Goal: Task Accomplishment & Management: Use online tool/utility

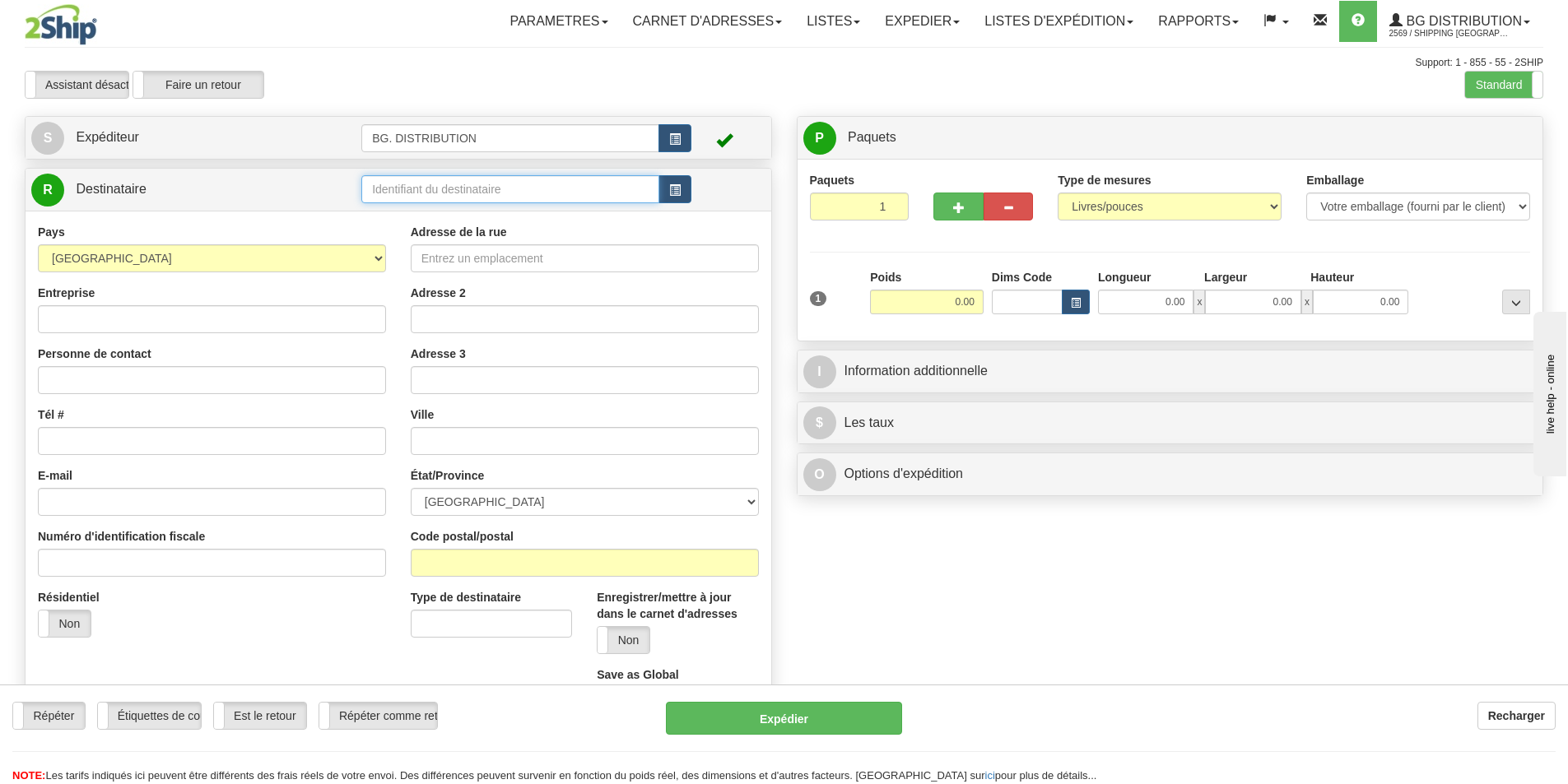
click at [393, 187] on input "text" at bounding box center [510, 188] width 298 height 28
type input "20009"
click button "Supprimer" at bounding box center [0, 0] width 0 height 0
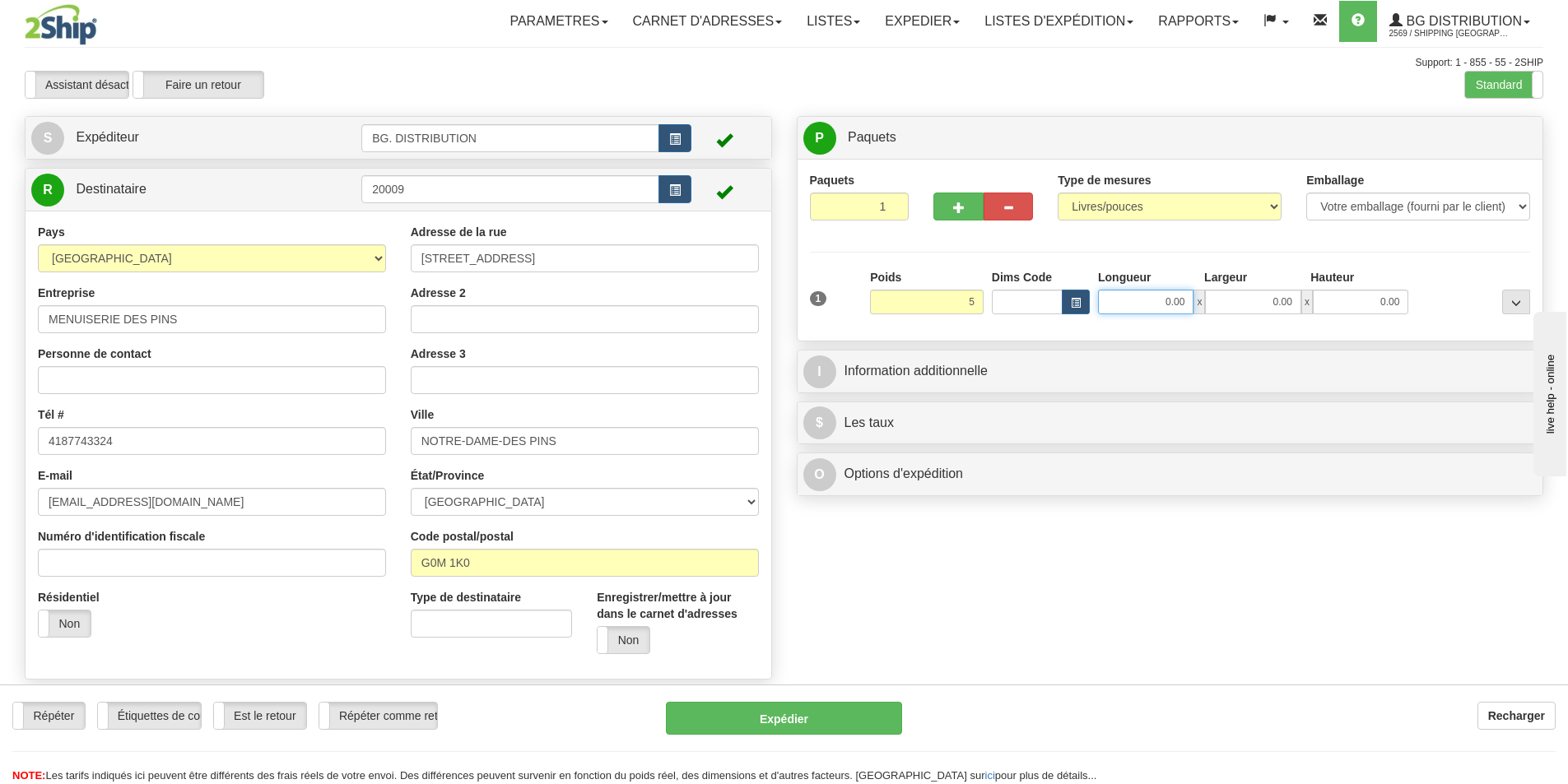
type input "5.00"
click at [1158, 303] on input "0.00" at bounding box center [1146, 301] width 96 height 24
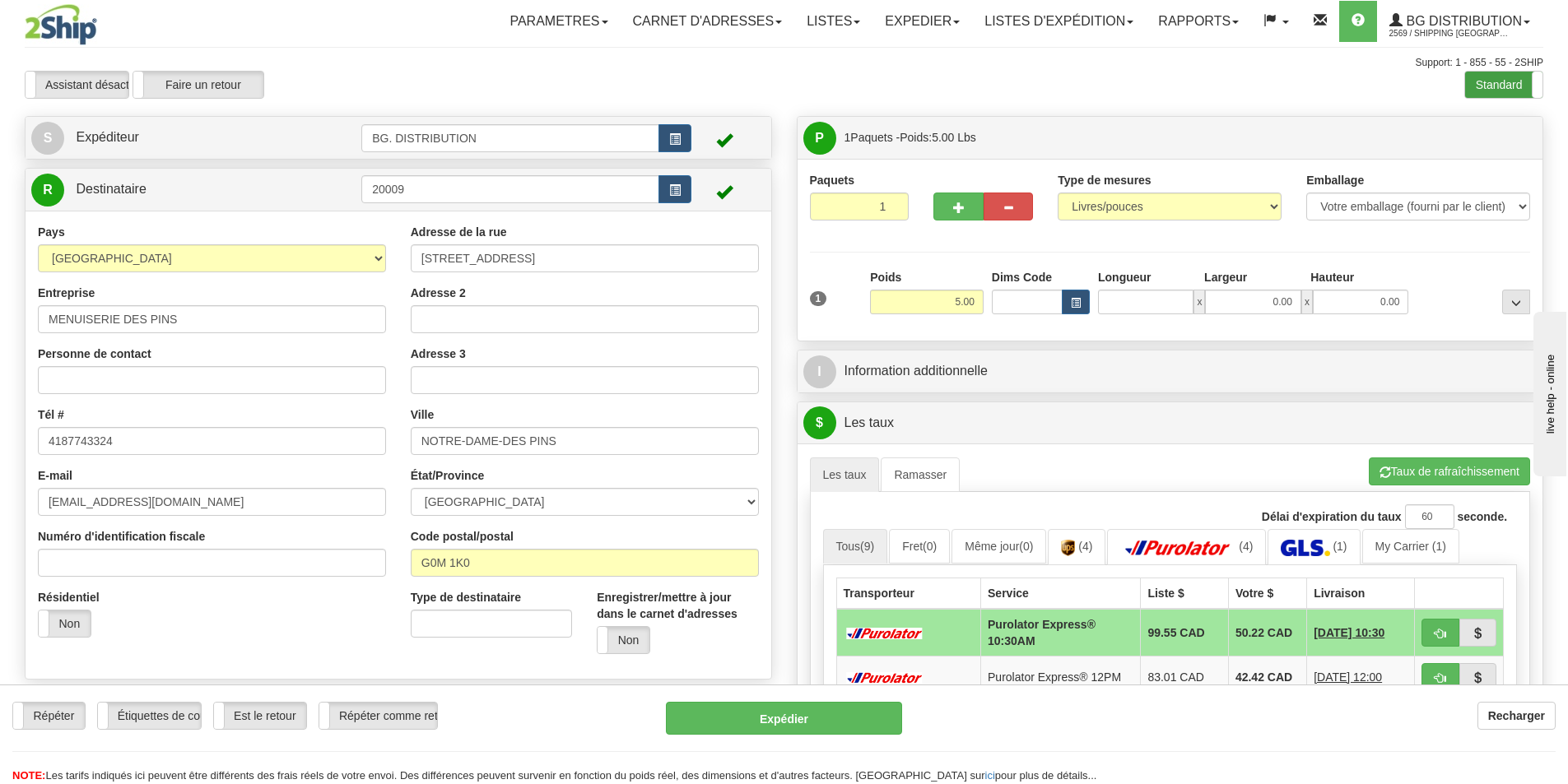
type input "0.00"
click at [1519, 81] on label "Standard" at bounding box center [1504, 84] width 78 height 26
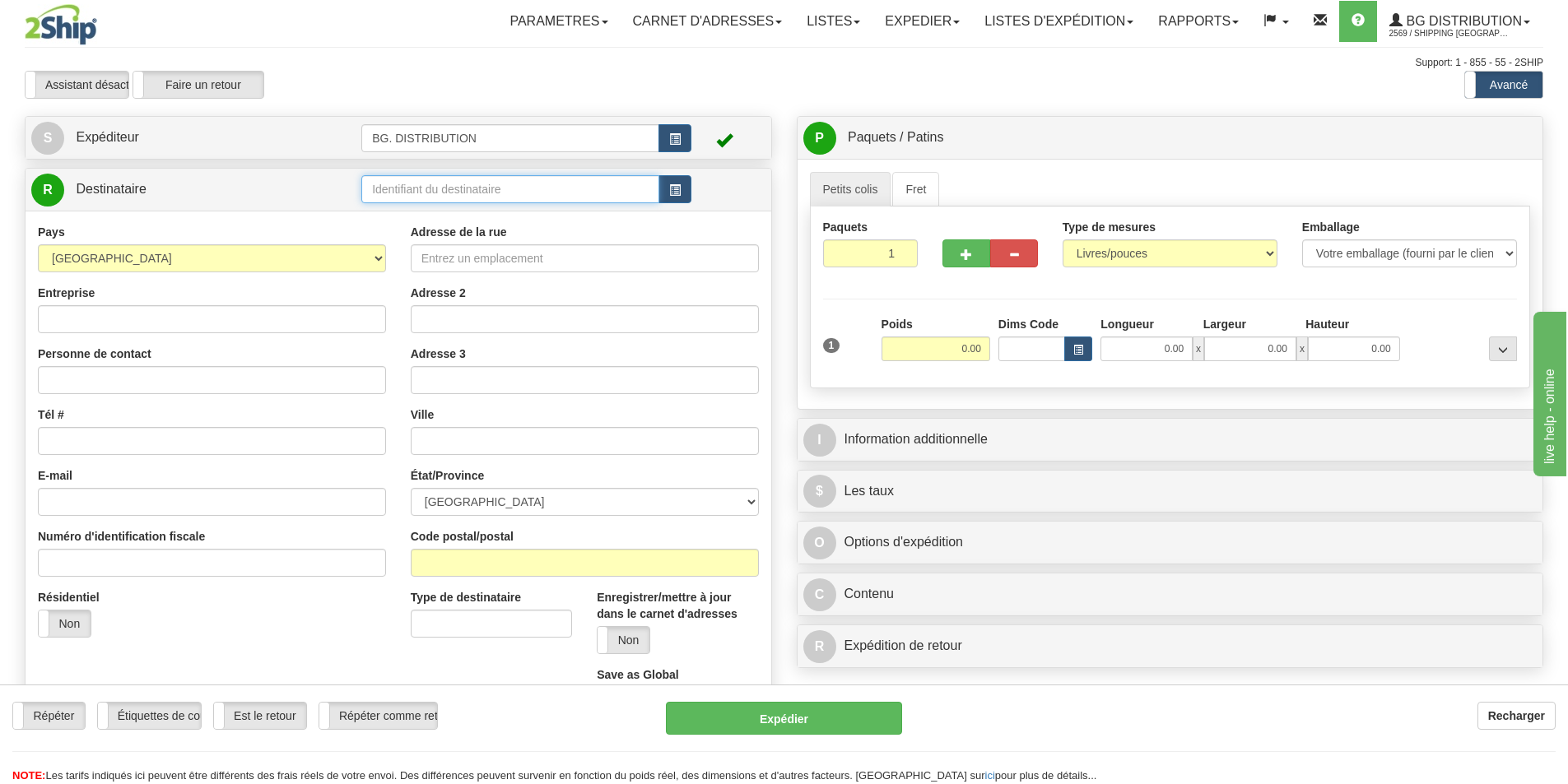
click at [613, 199] on input "text" at bounding box center [510, 188] width 298 height 28
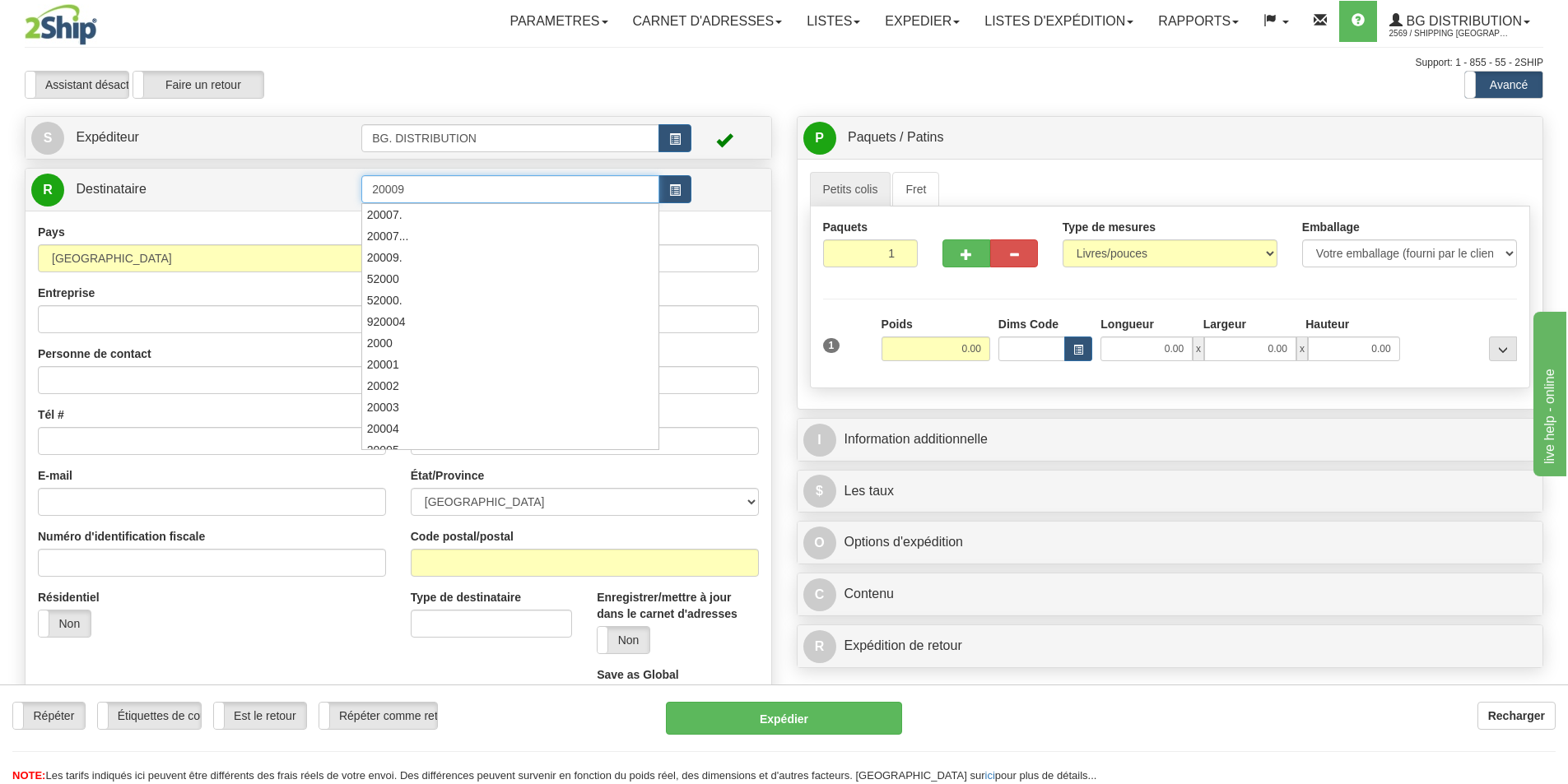
type input "20009"
click button "Supprimer" at bounding box center [0, 0] width 0 height 0
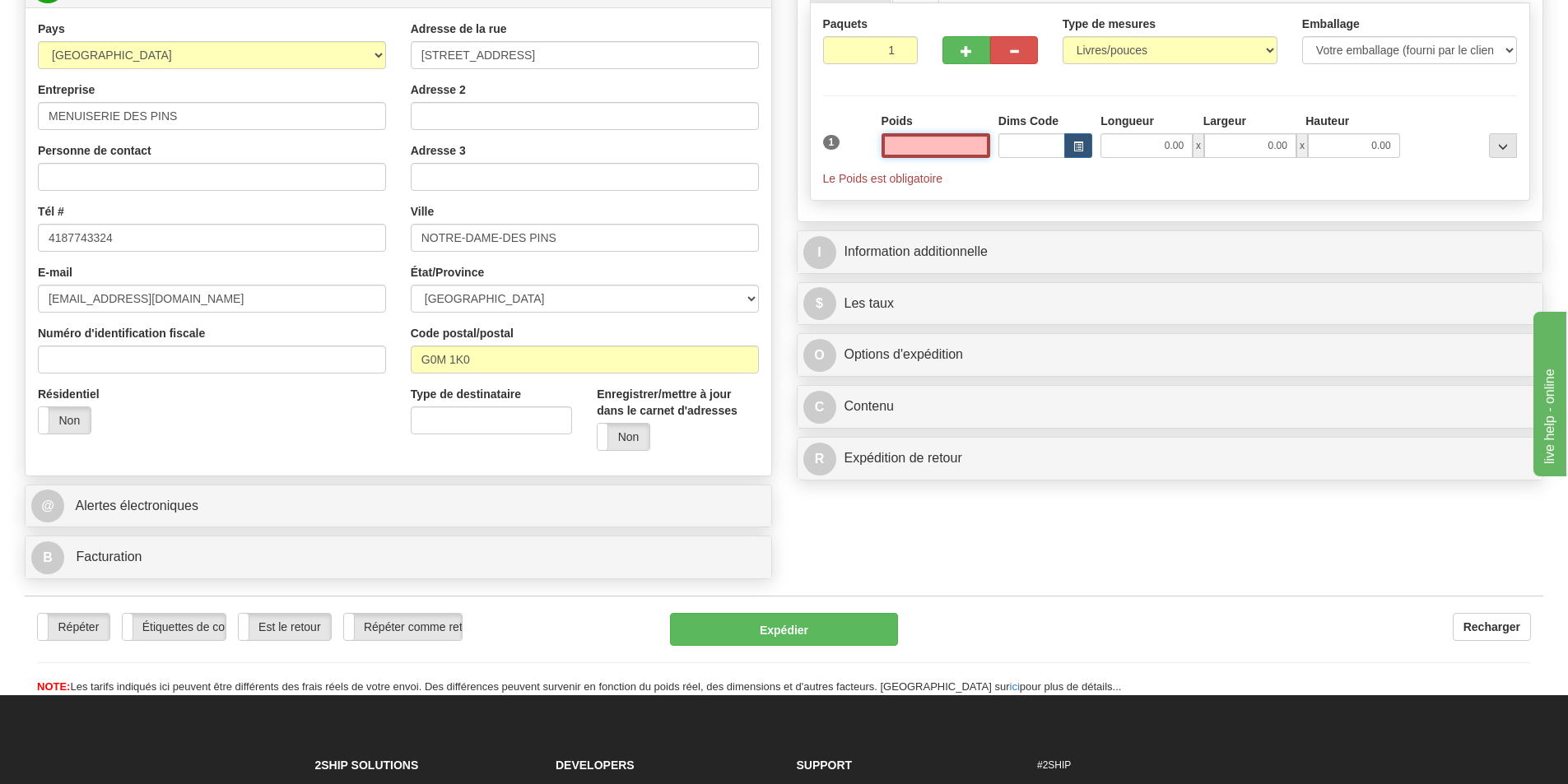
scroll to position [329, 0]
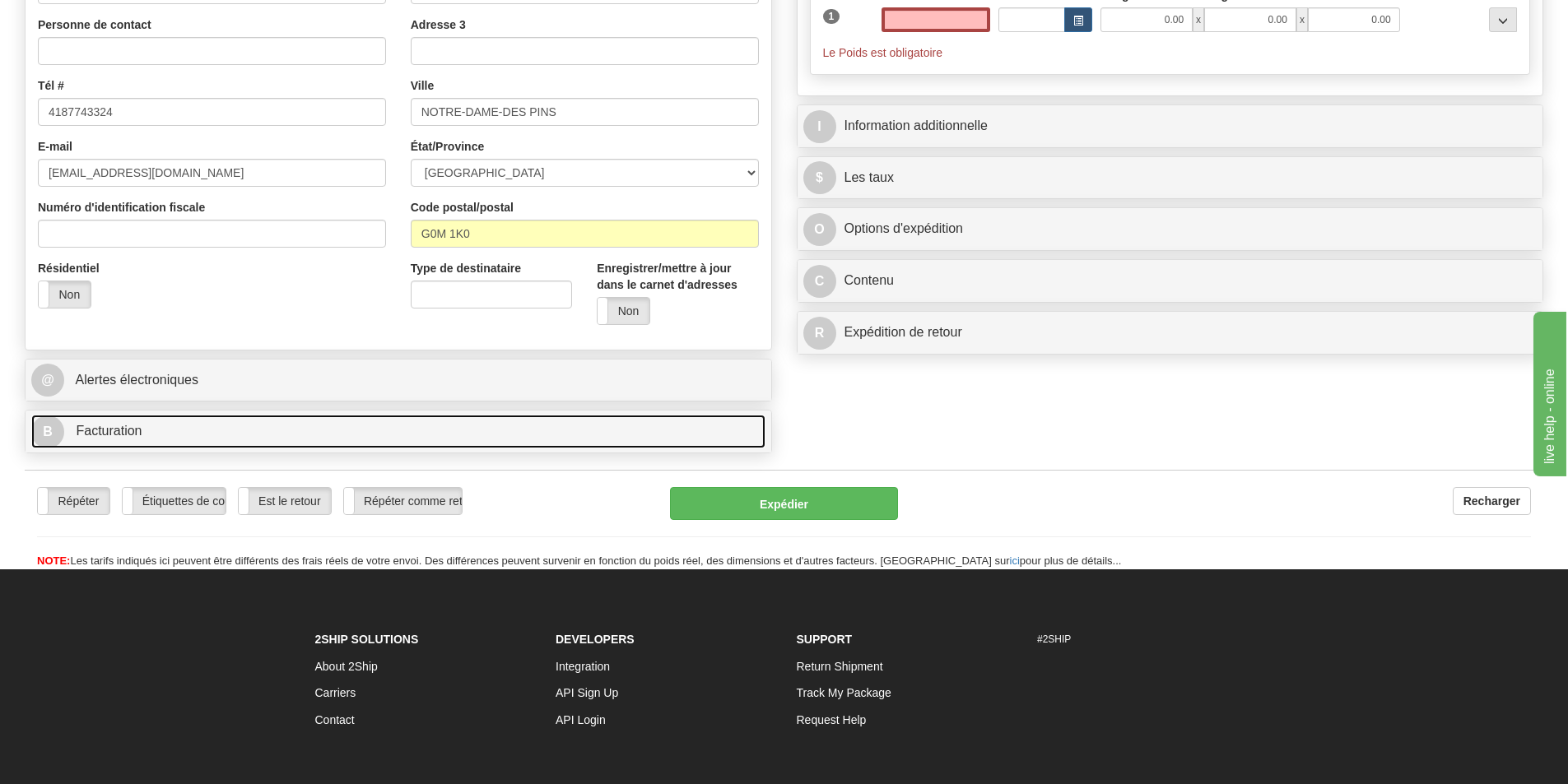
type input "0.00"
click at [56, 435] on span "B" at bounding box center [48, 432] width 33 height 33
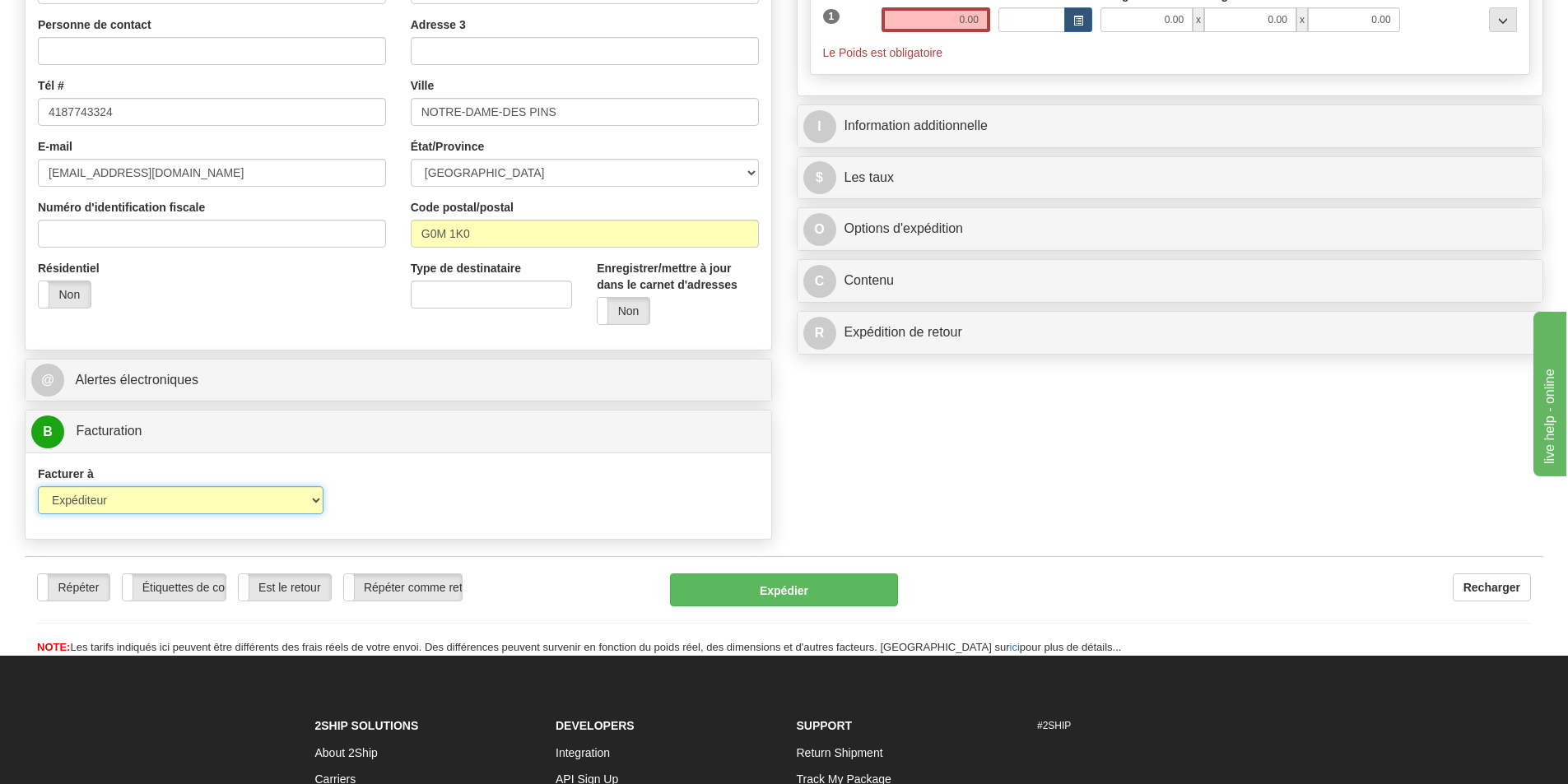
click at [235, 508] on select "Expéditeur Destinataire Tierce personne Collecter" at bounding box center [180, 499] width 286 height 28
select select "2"
click at [38, 486] on select "Expéditeur Destinataire Tierce personne Collecter" at bounding box center [180, 499] width 286 height 28
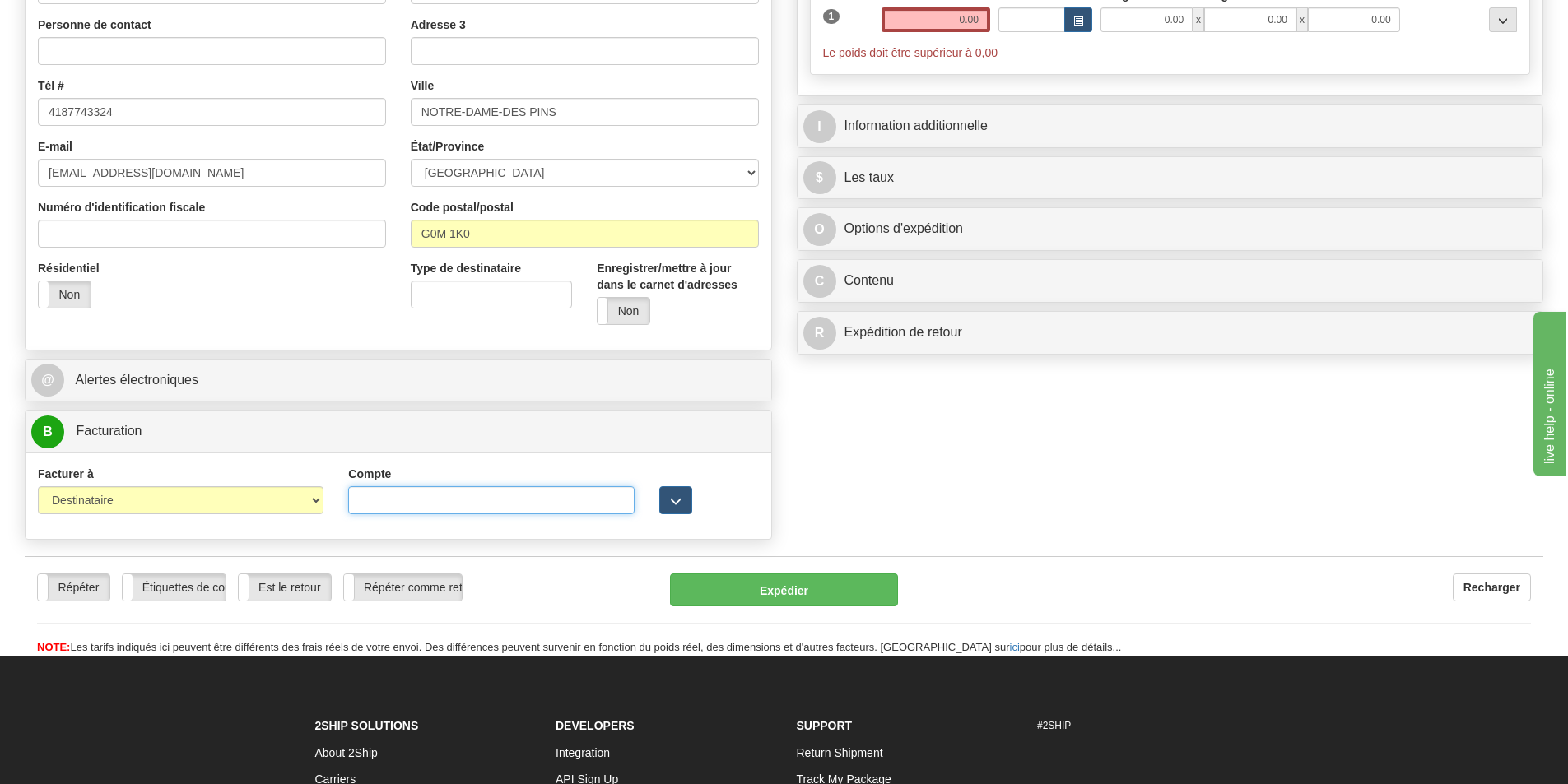
click at [504, 506] on input "Compte" at bounding box center [491, 499] width 286 height 28
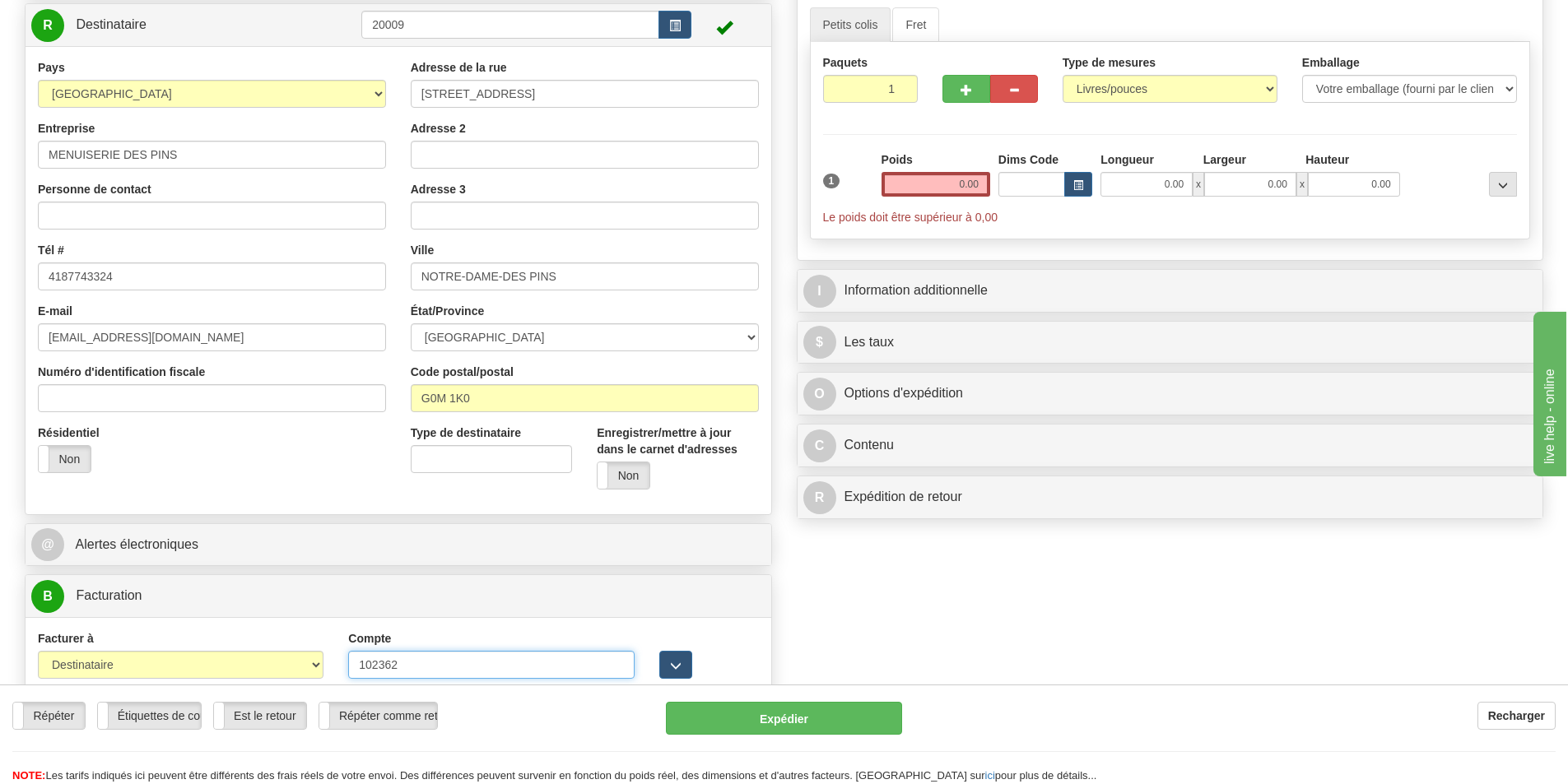
type input "102362"
click at [922, 185] on input "0.00" at bounding box center [936, 184] width 108 height 24
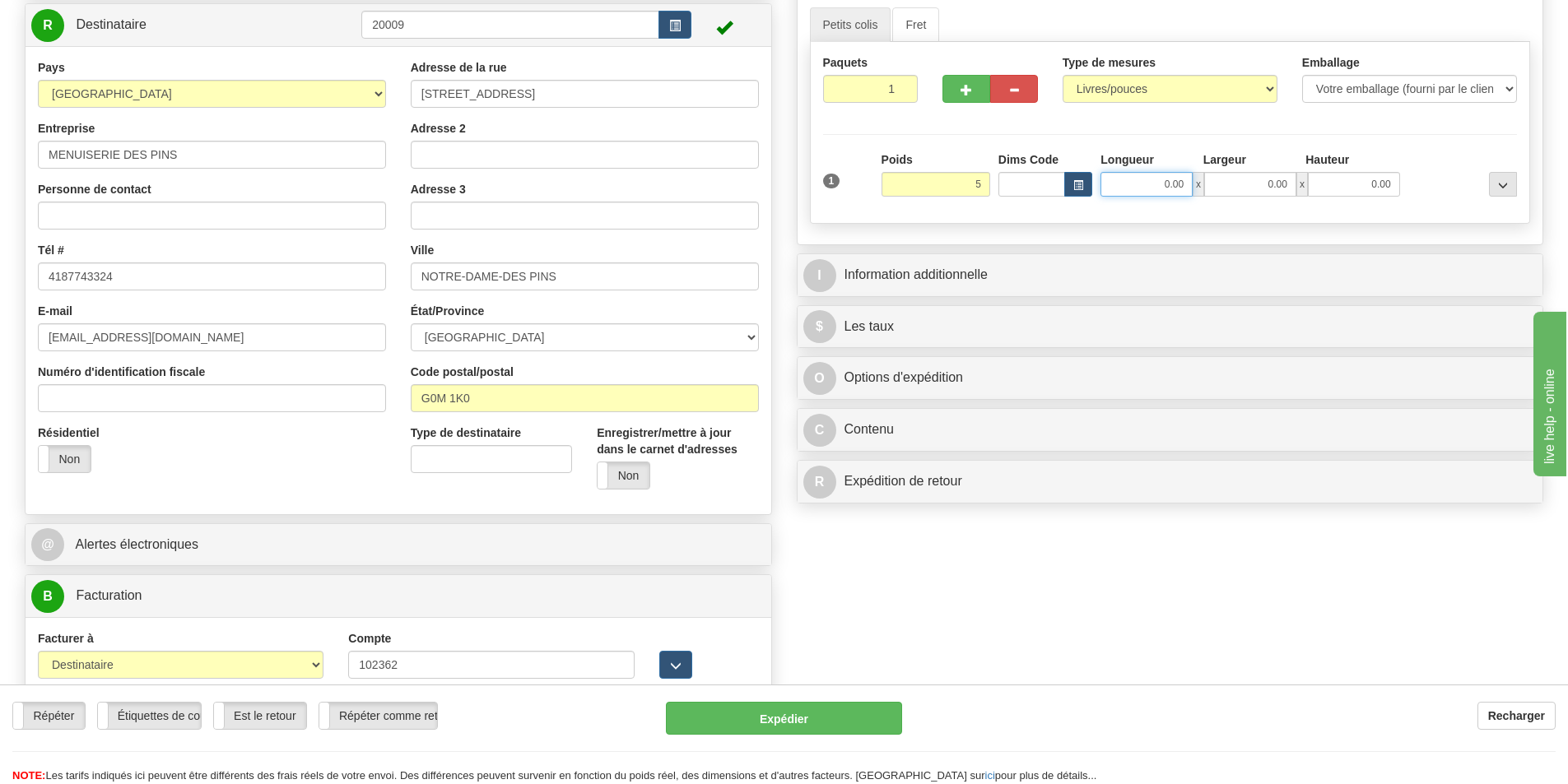
click at [1170, 184] on input "0.00" at bounding box center [1146, 184] width 92 height 24
type input "5.00"
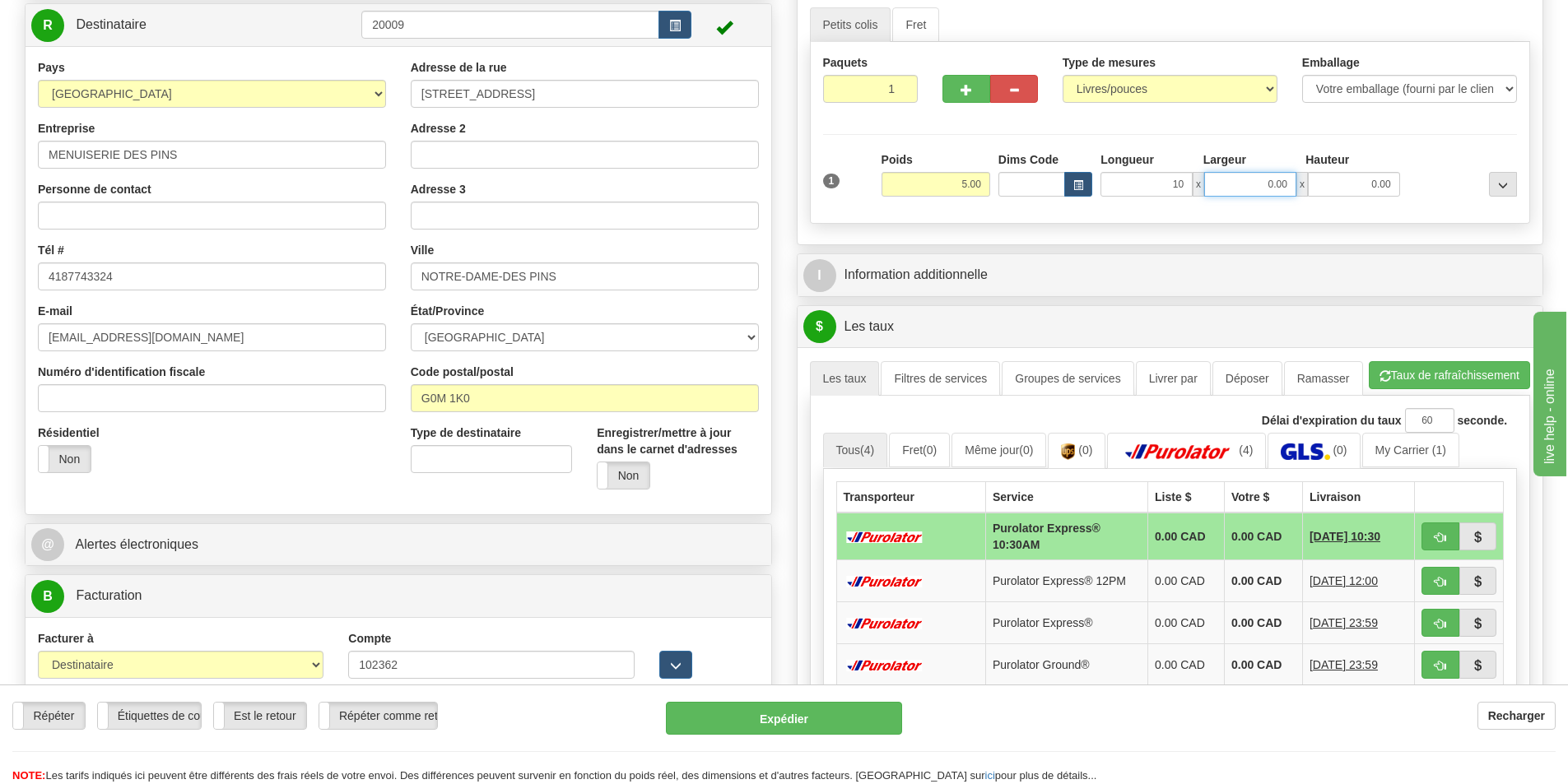
type input "10.00"
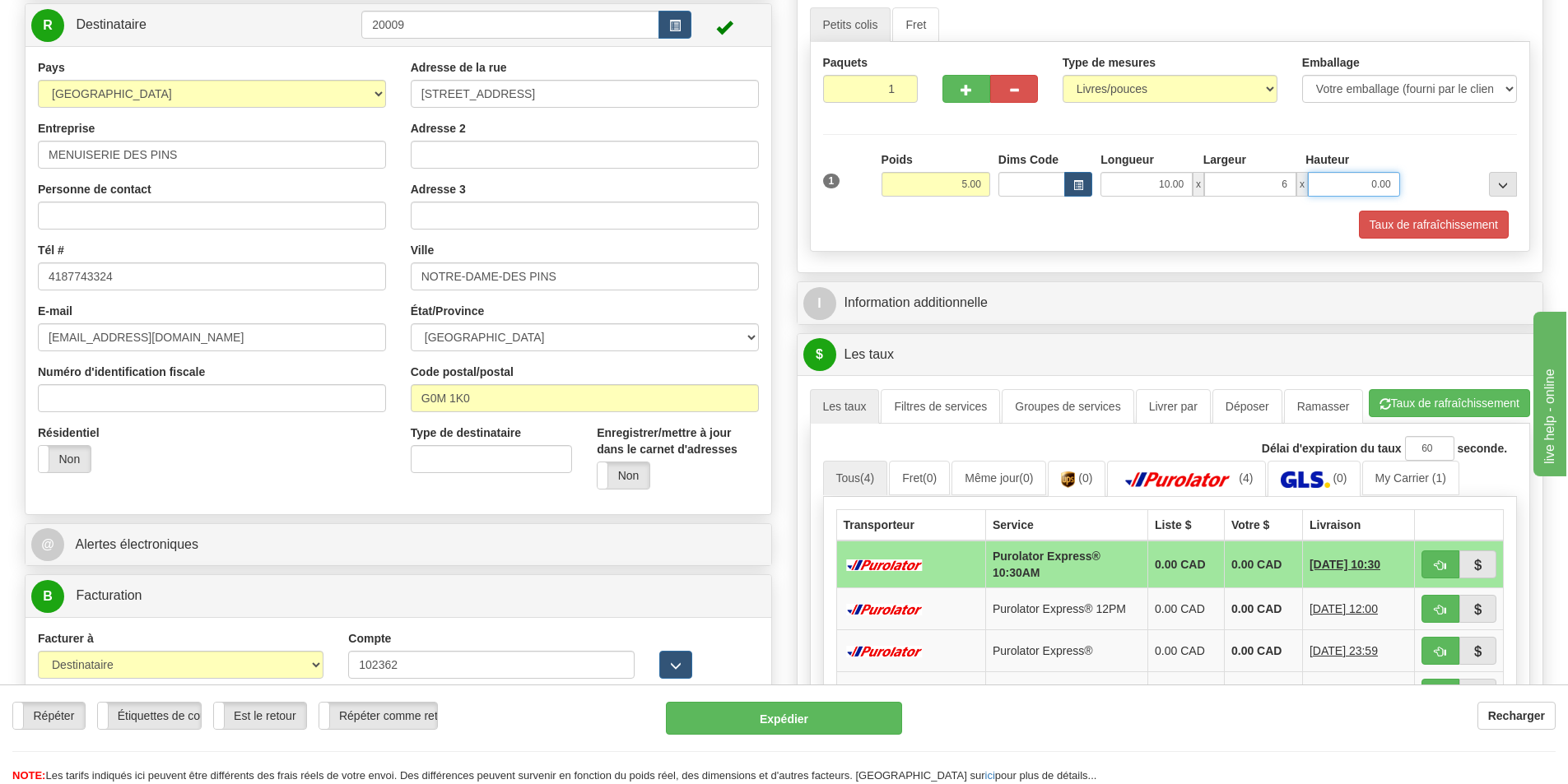
type input "6.00"
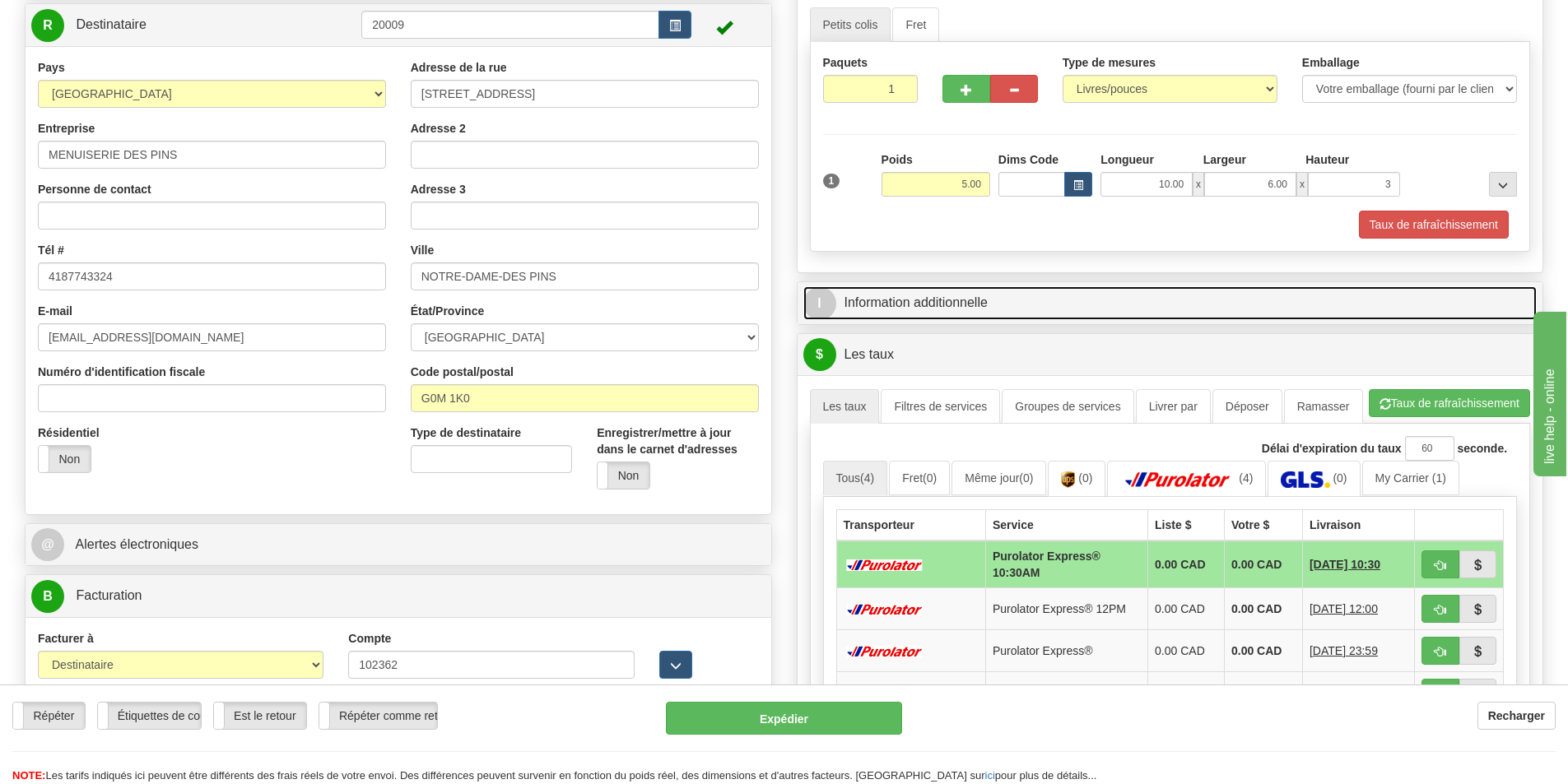
type input "3.00"
click at [825, 310] on span "I" at bounding box center [820, 304] width 33 height 33
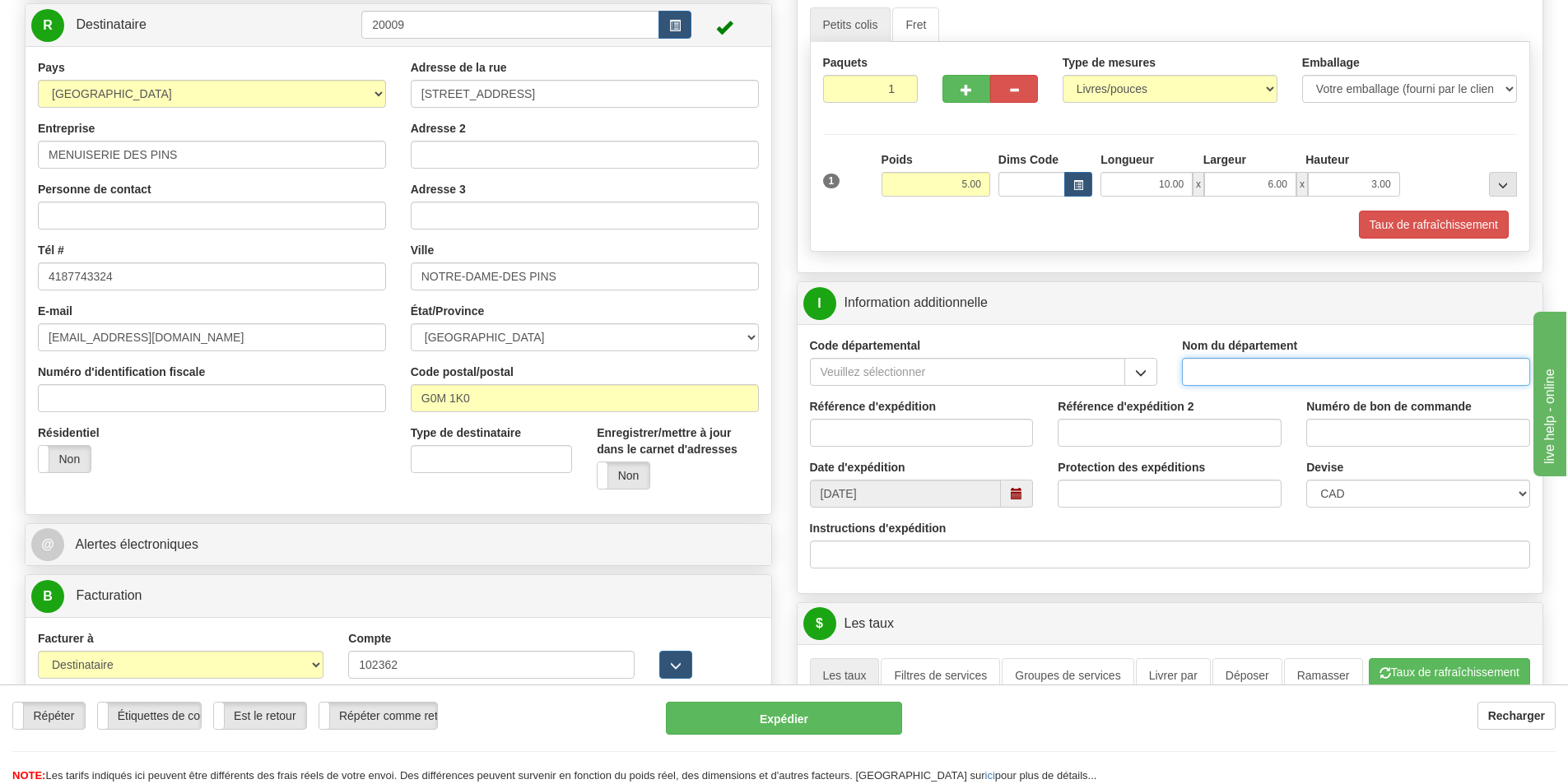
click at [1290, 369] on input "Nom du département" at bounding box center [1356, 371] width 348 height 28
type input "."
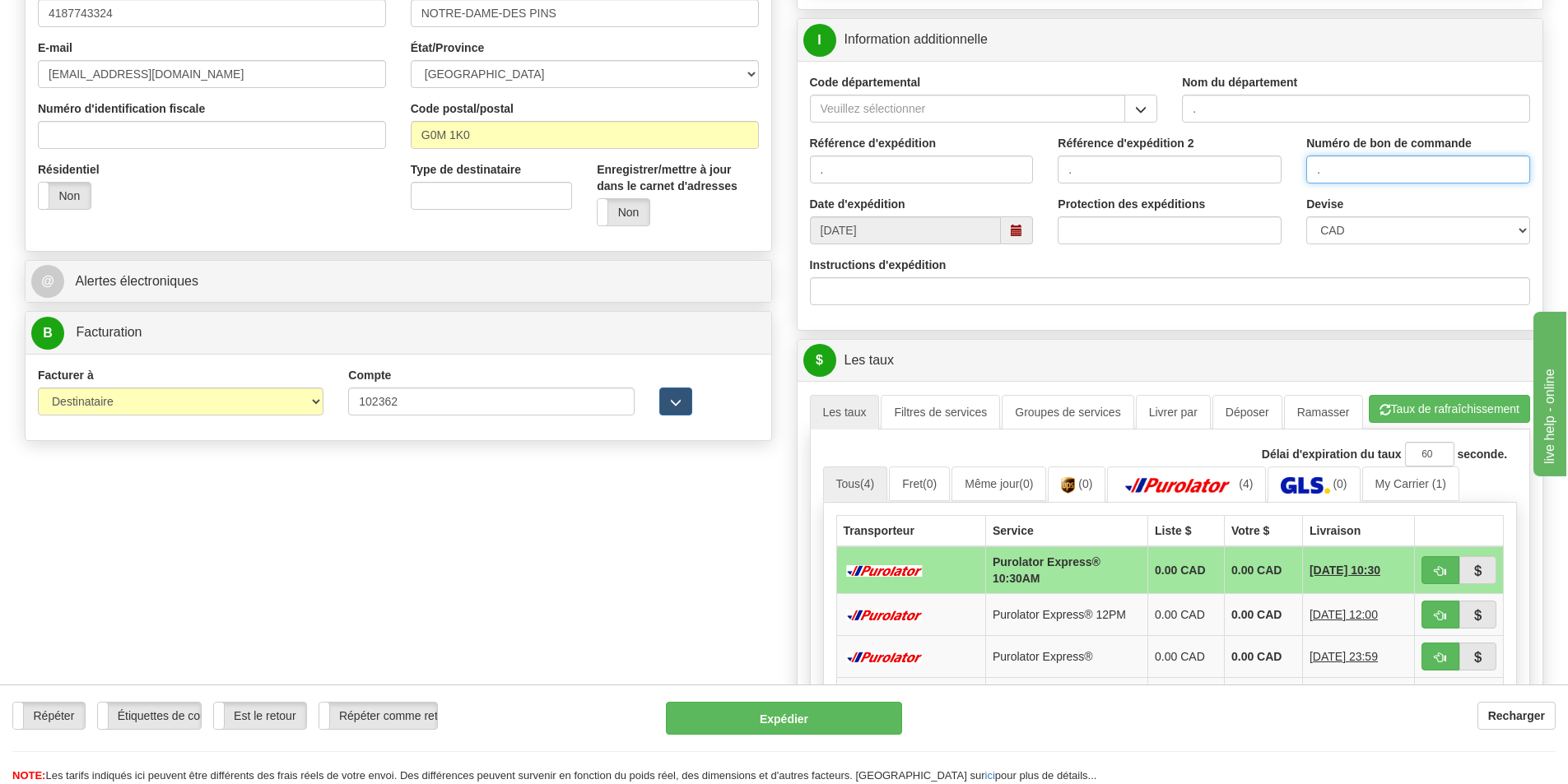
scroll to position [576, 0]
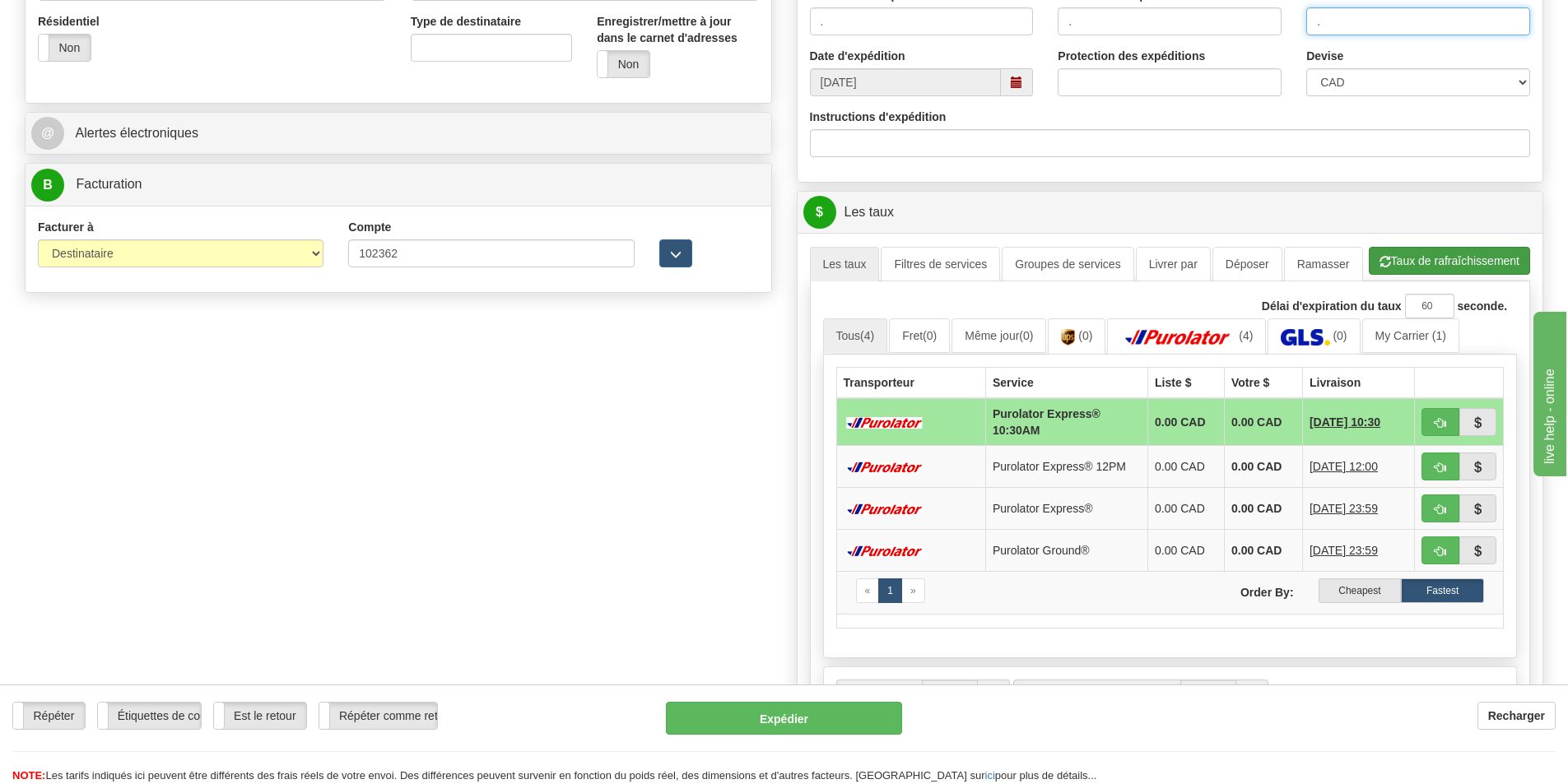
type input "."
click at [1415, 256] on button "Taux de rafraîchissement" at bounding box center [1449, 260] width 161 height 28
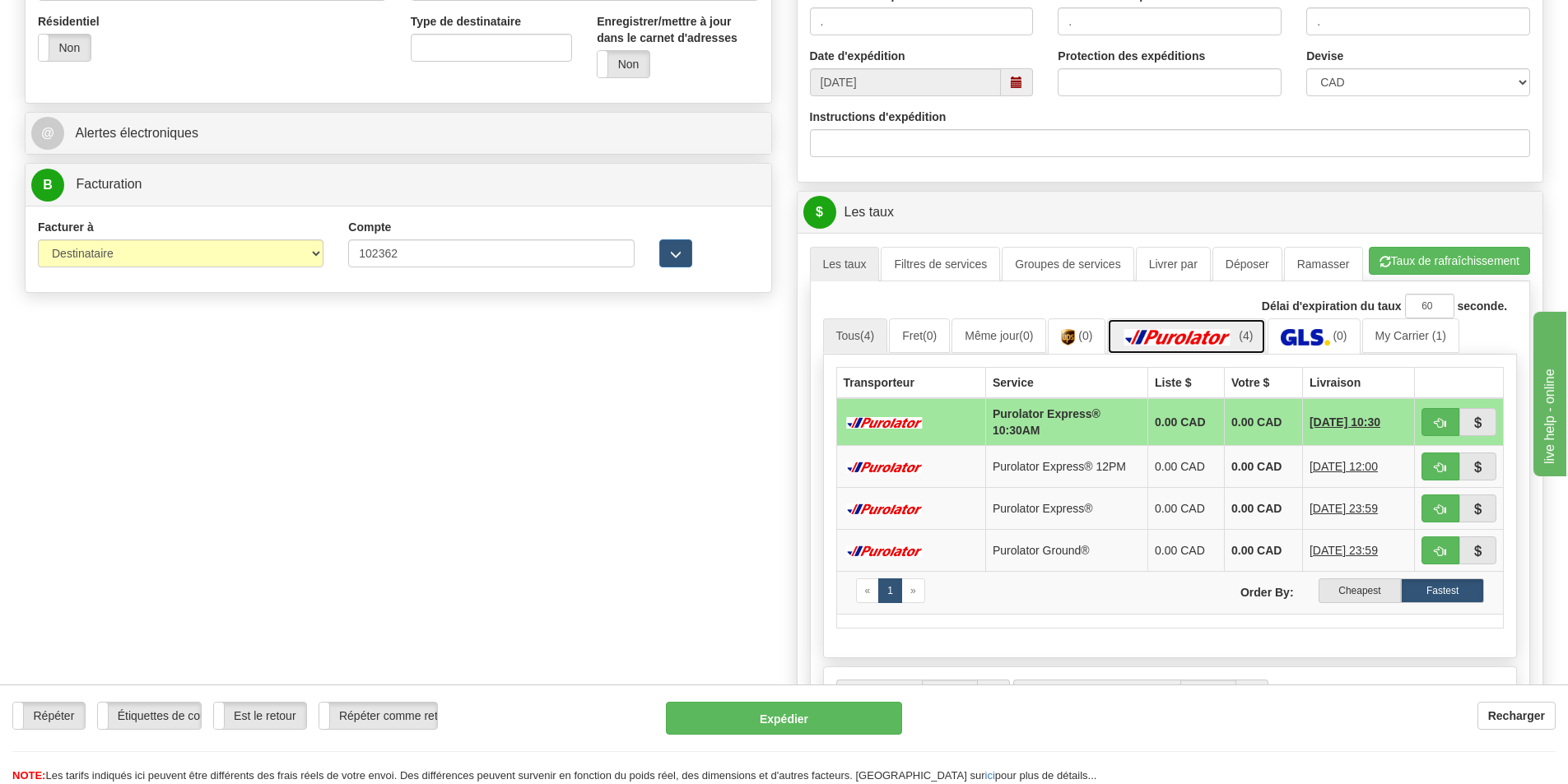
click at [1205, 325] on link "(4)" at bounding box center [1187, 335] width 159 height 35
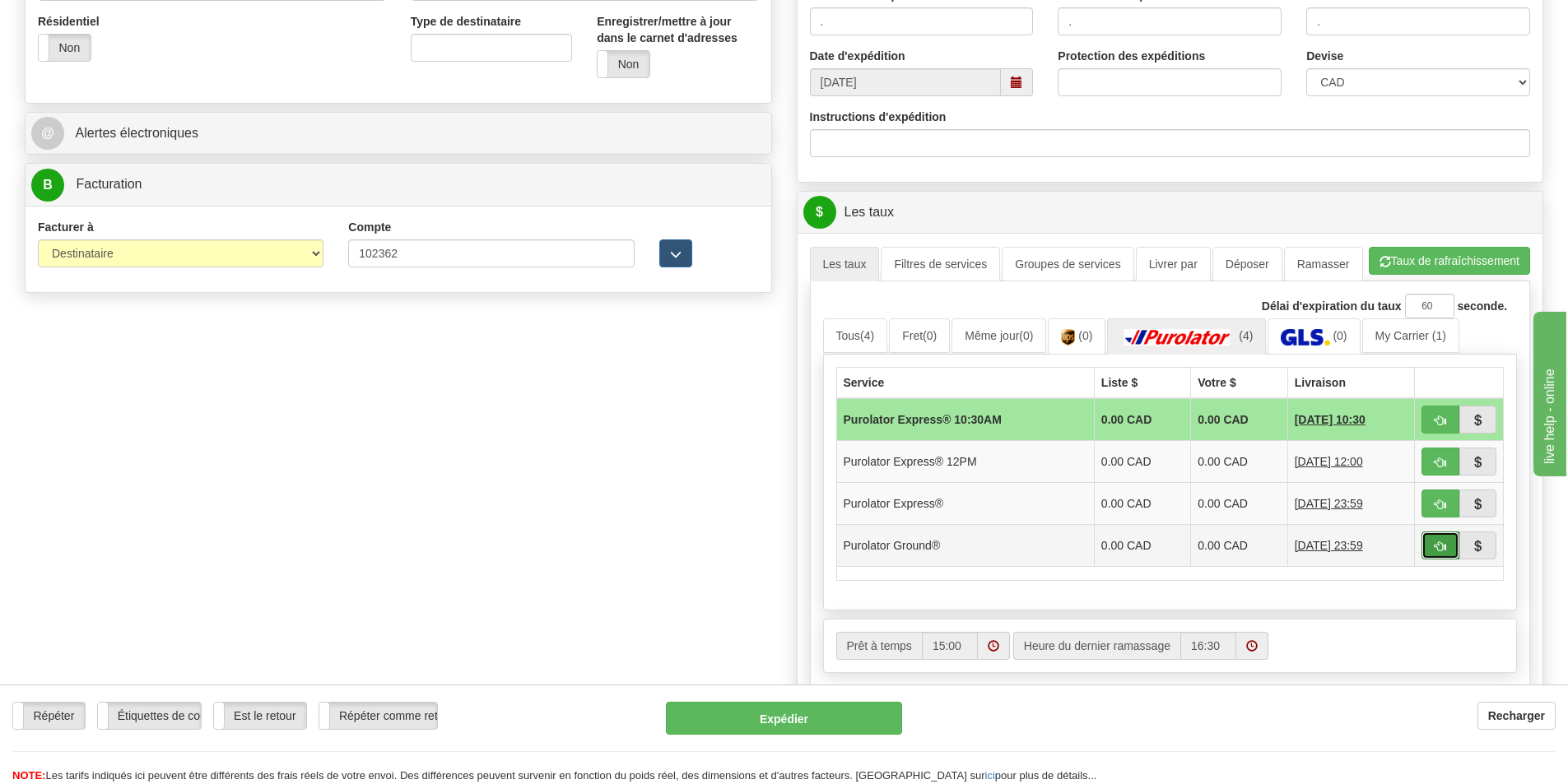
click at [1444, 542] on span "button" at bounding box center [1440, 547] width 12 height 11
type input "260"
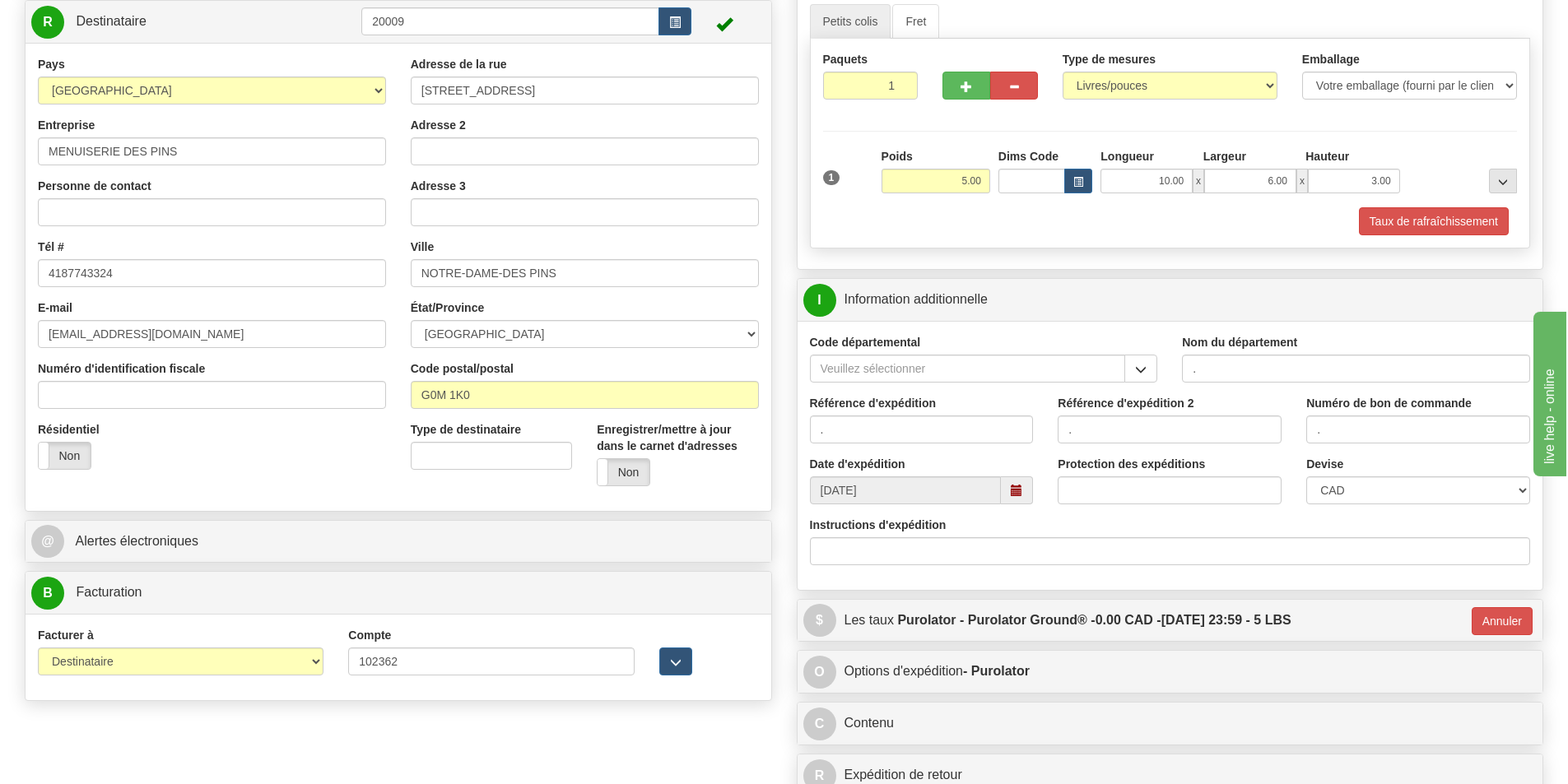
scroll to position [165, 0]
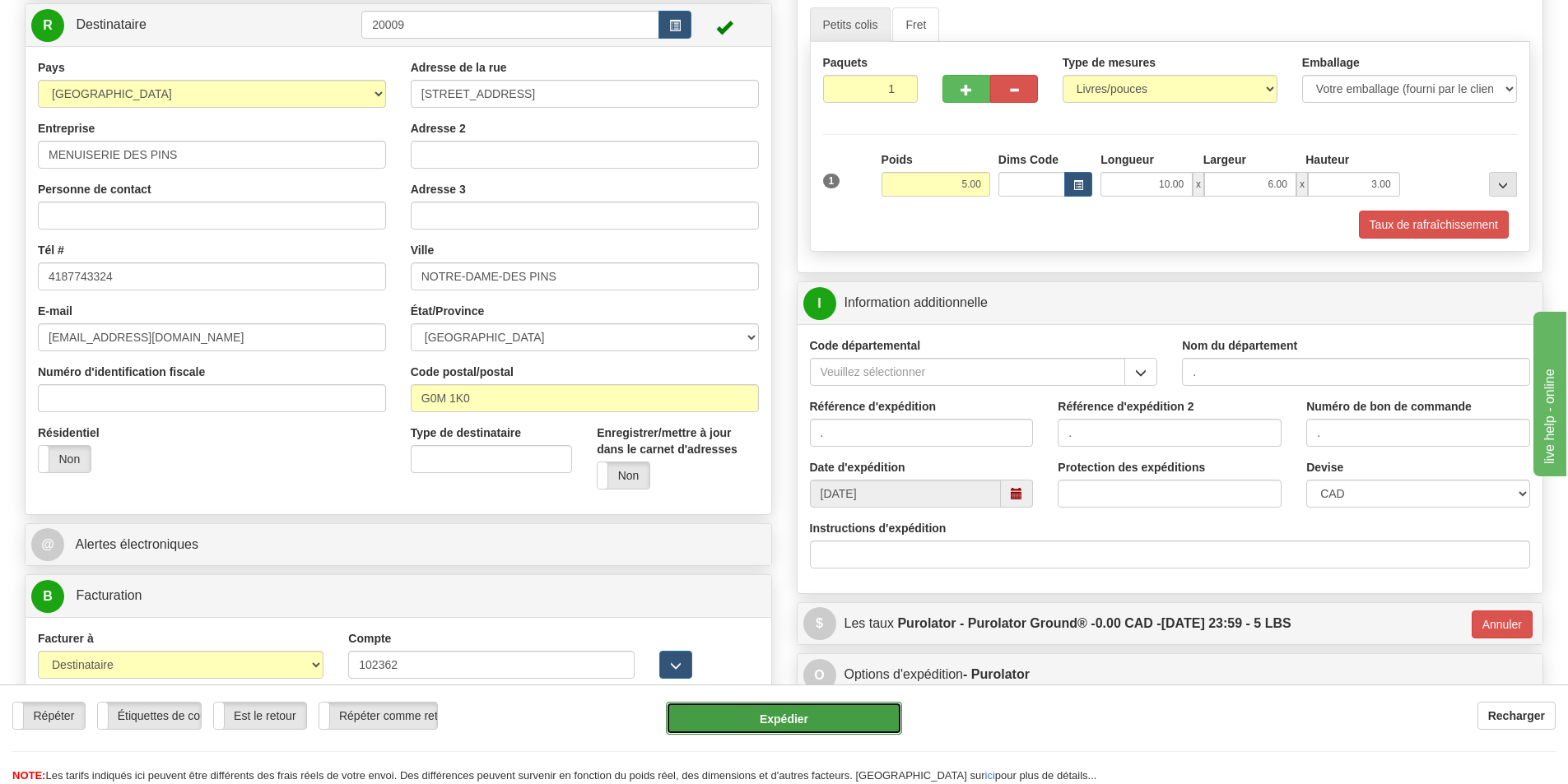
click at [836, 725] on button "Expédier" at bounding box center [784, 718] width 236 height 33
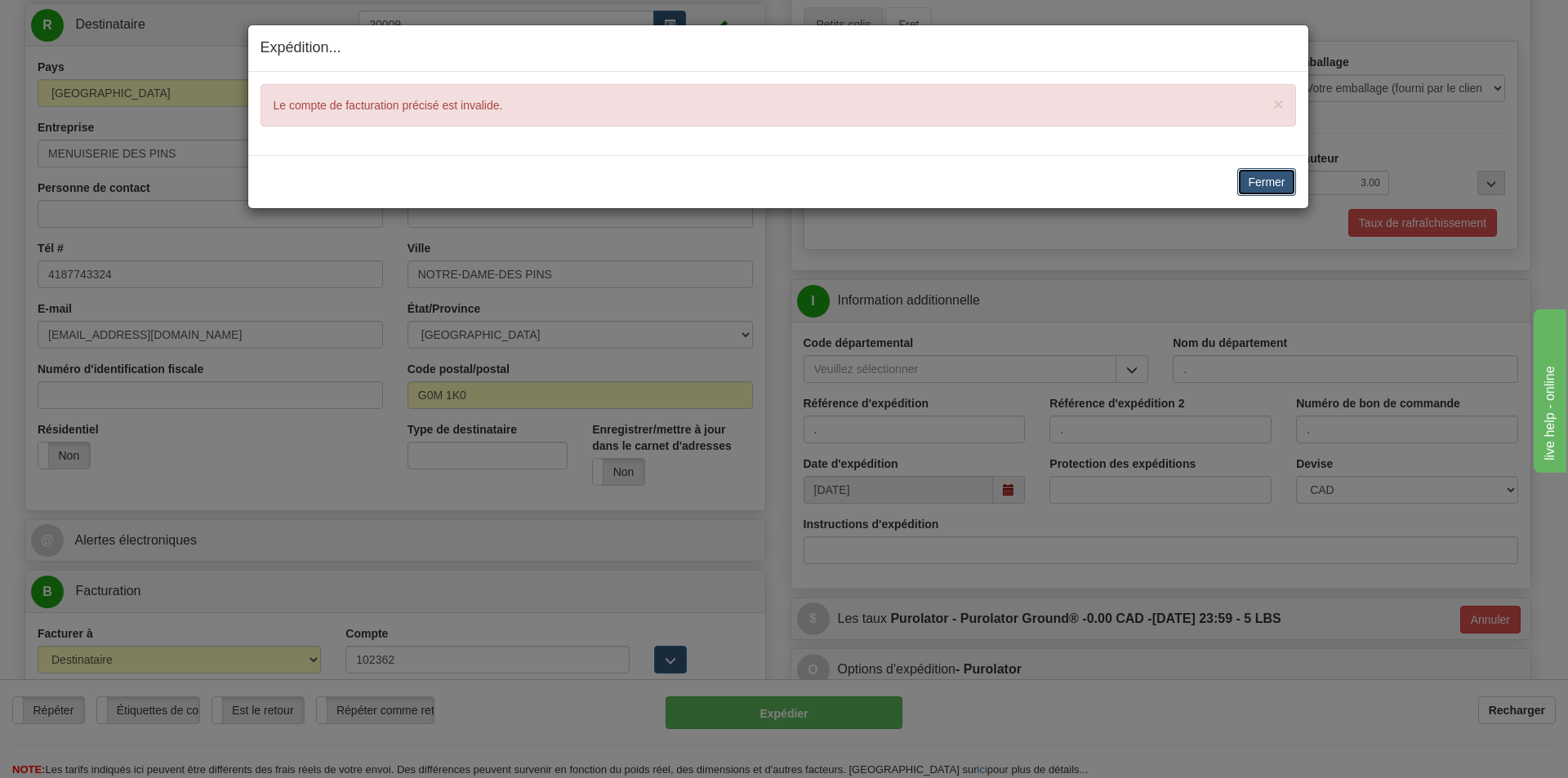
click at [1262, 176] on button "Fermer" at bounding box center [1266, 182] width 58 height 28
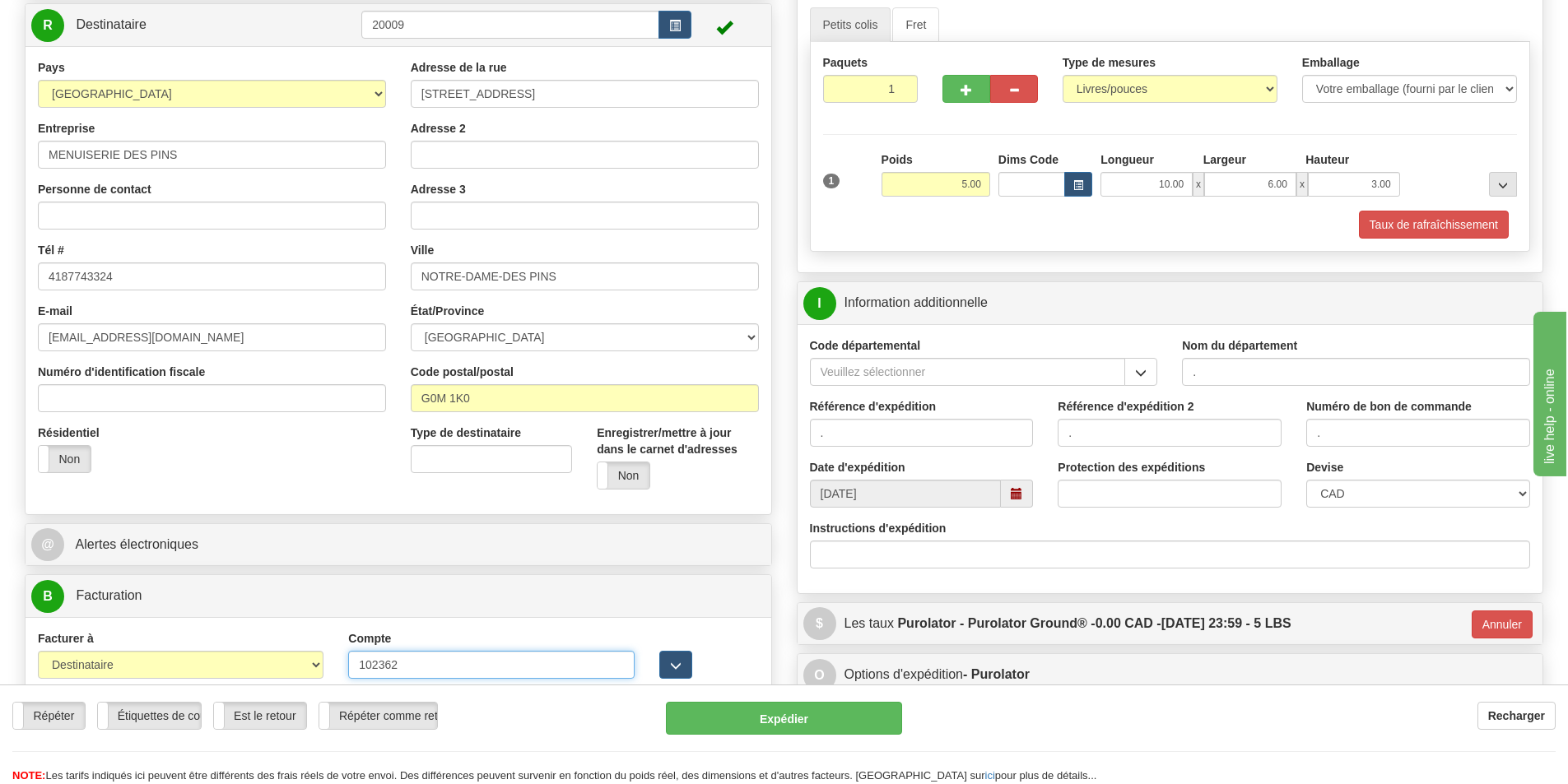
click at [353, 662] on input "102362" at bounding box center [491, 664] width 286 height 28
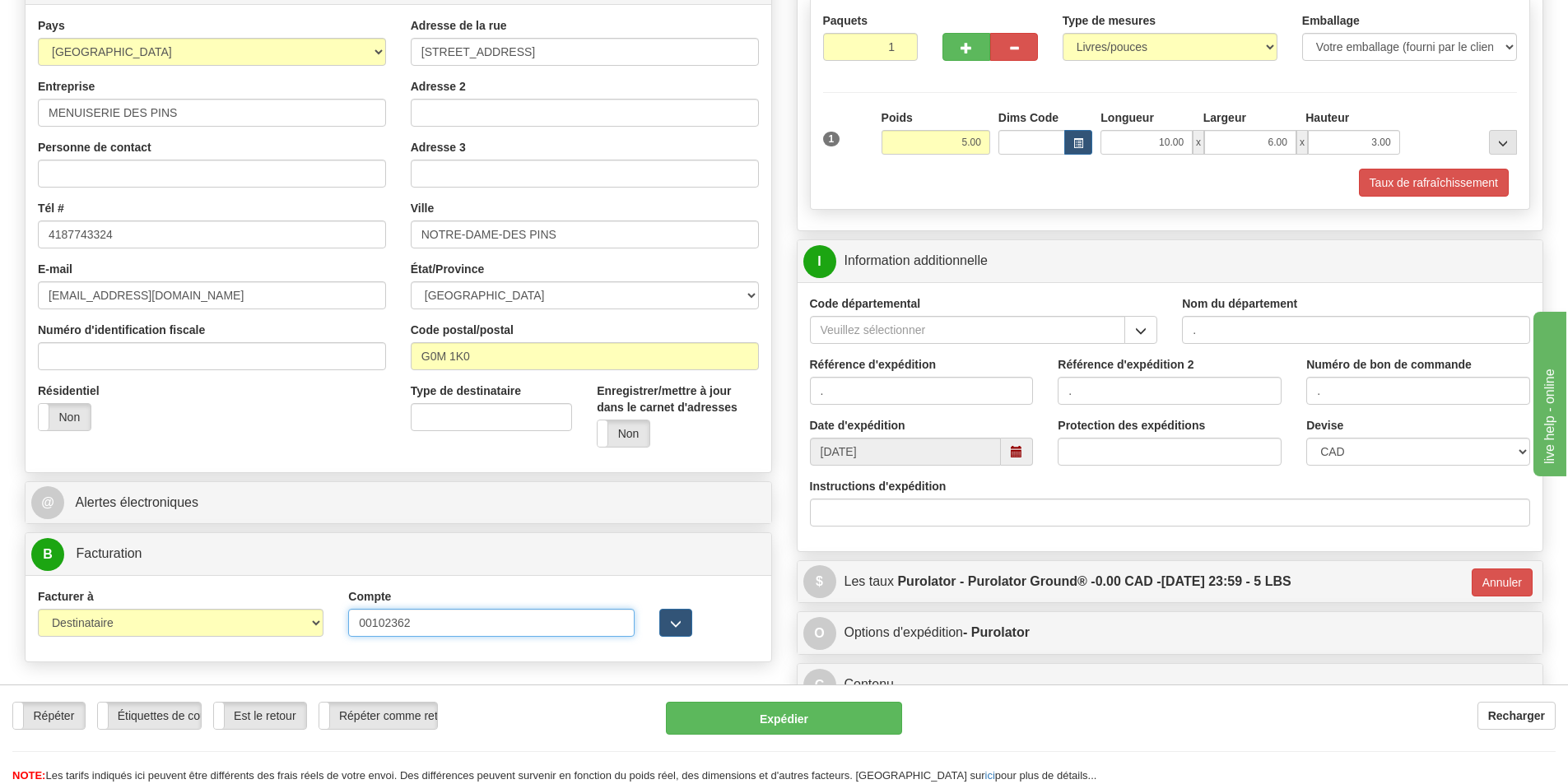
scroll to position [247, 0]
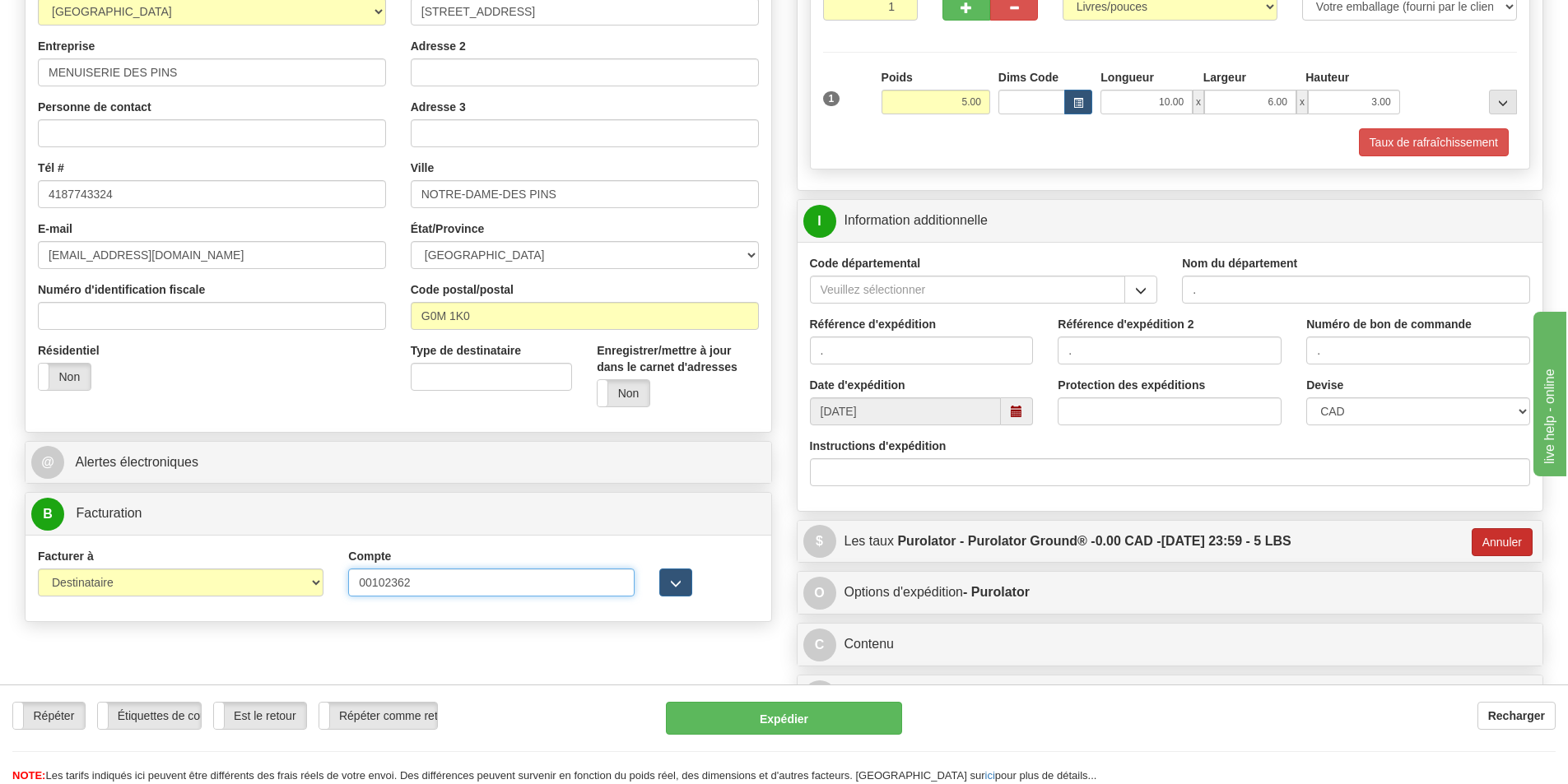
type input "00102362"
click at [1512, 532] on button "Annuler" at bounding box center [1502, 542] width 61 height 28
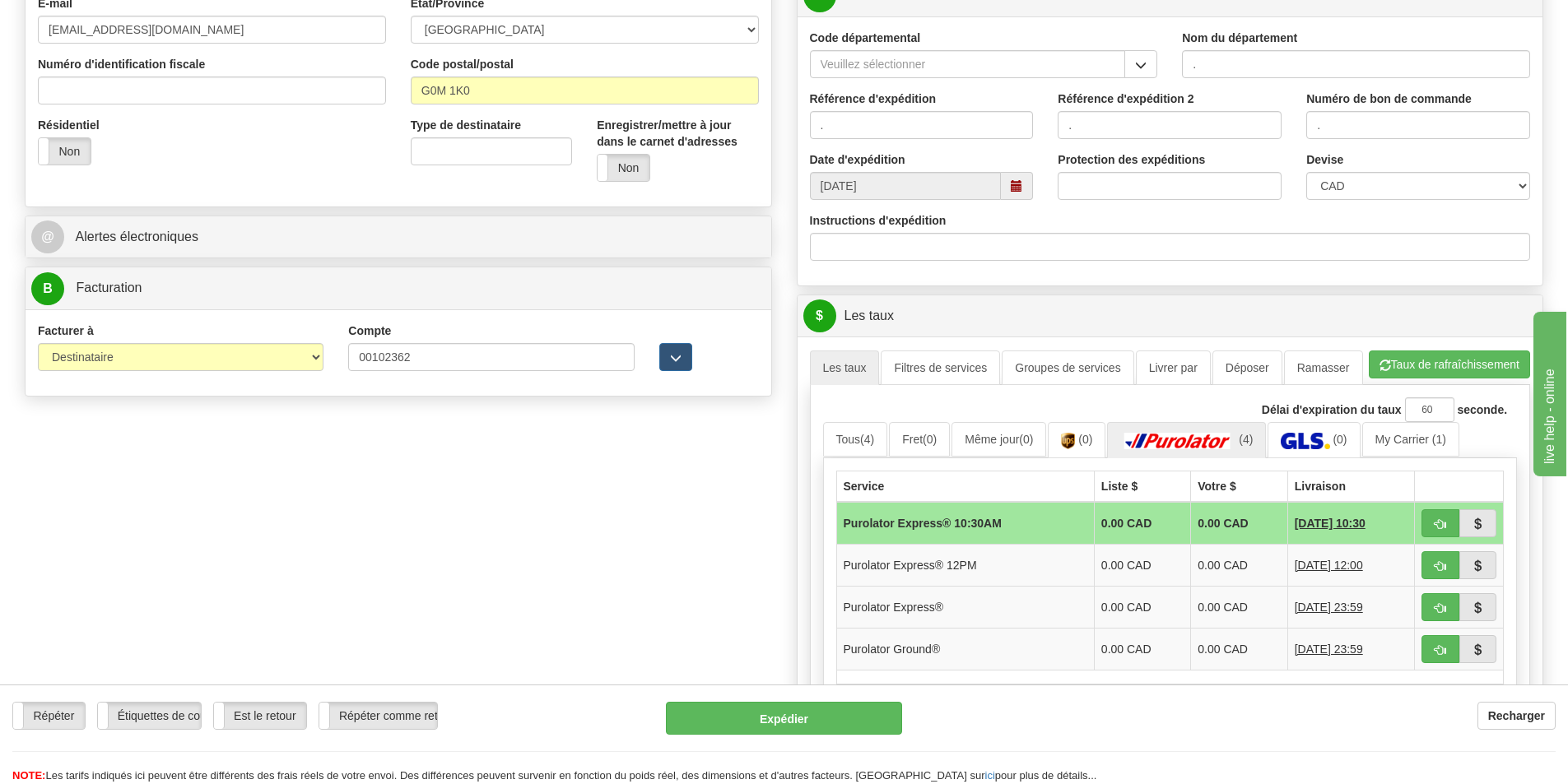
scroll to position [494, 0]
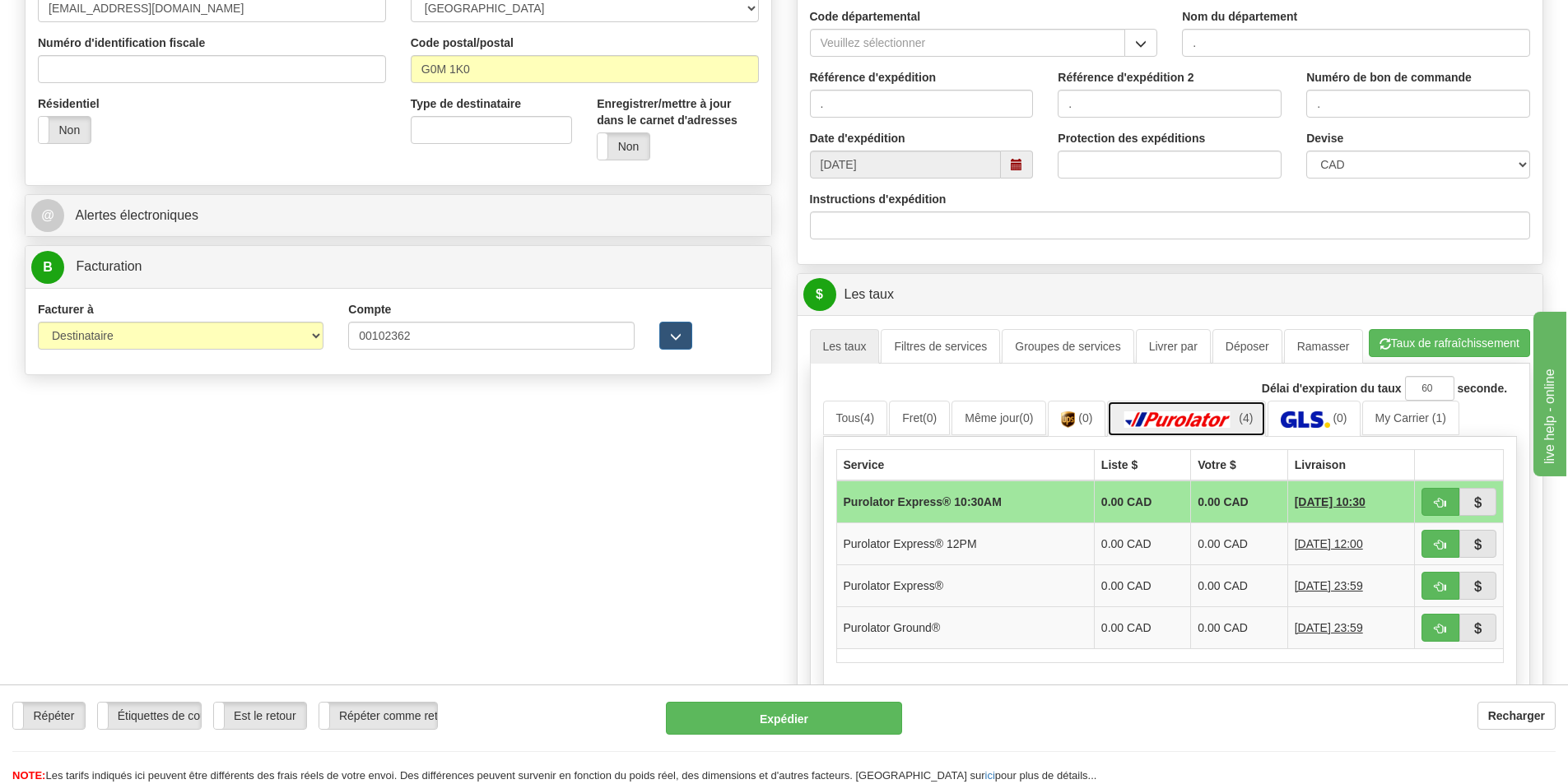
click at [1164, 415] on img at bounding box center [1178, 419] width 115 height 16
click at [1438, 616] on button "button" at bounding box center [1441, 627] width 38 height 28
type input "260"
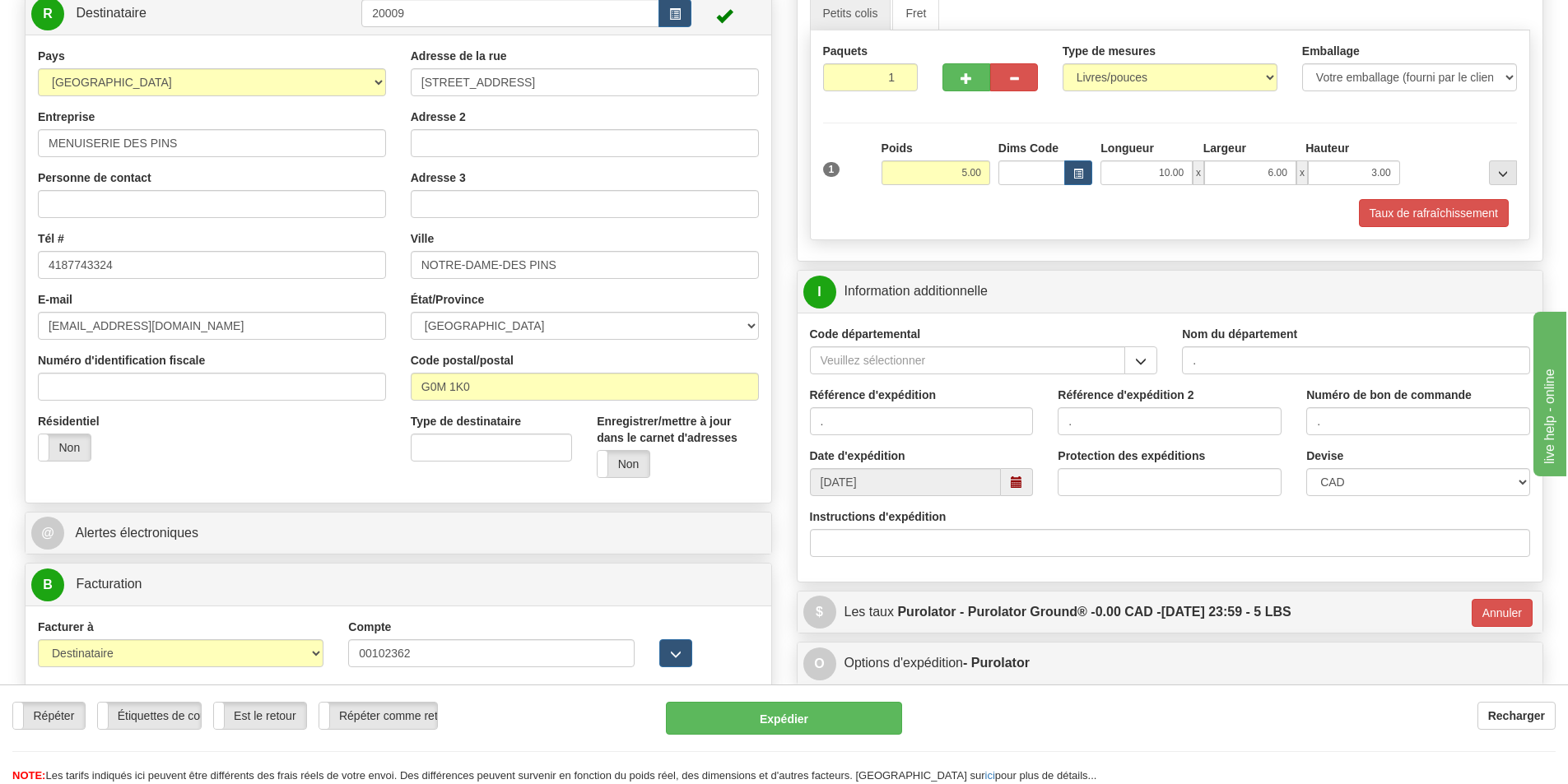
scroll to position [165, 0]
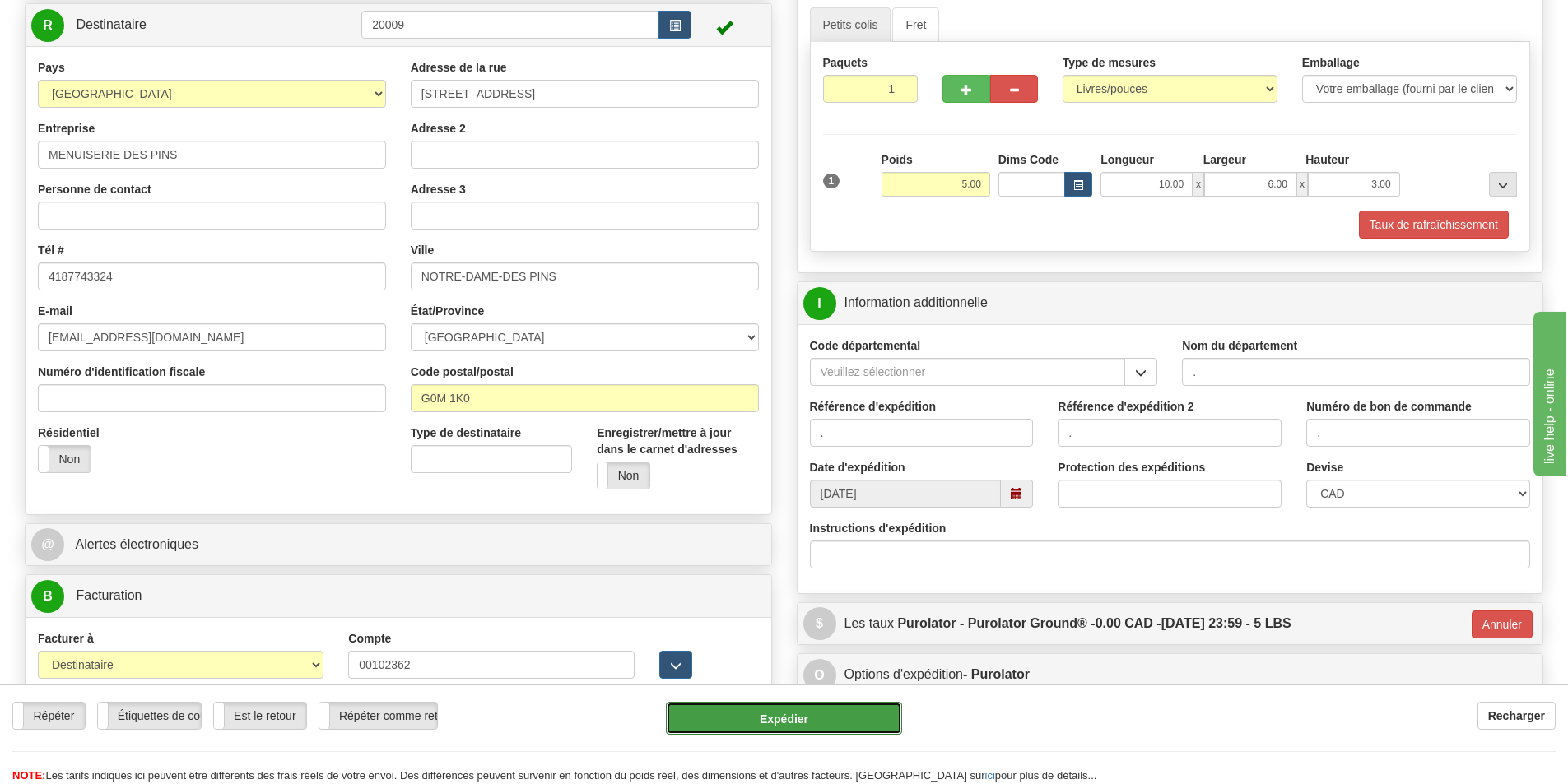
click at [848, 719] on button "Expédier" at bounding box center [784, 718] width 236 height 33
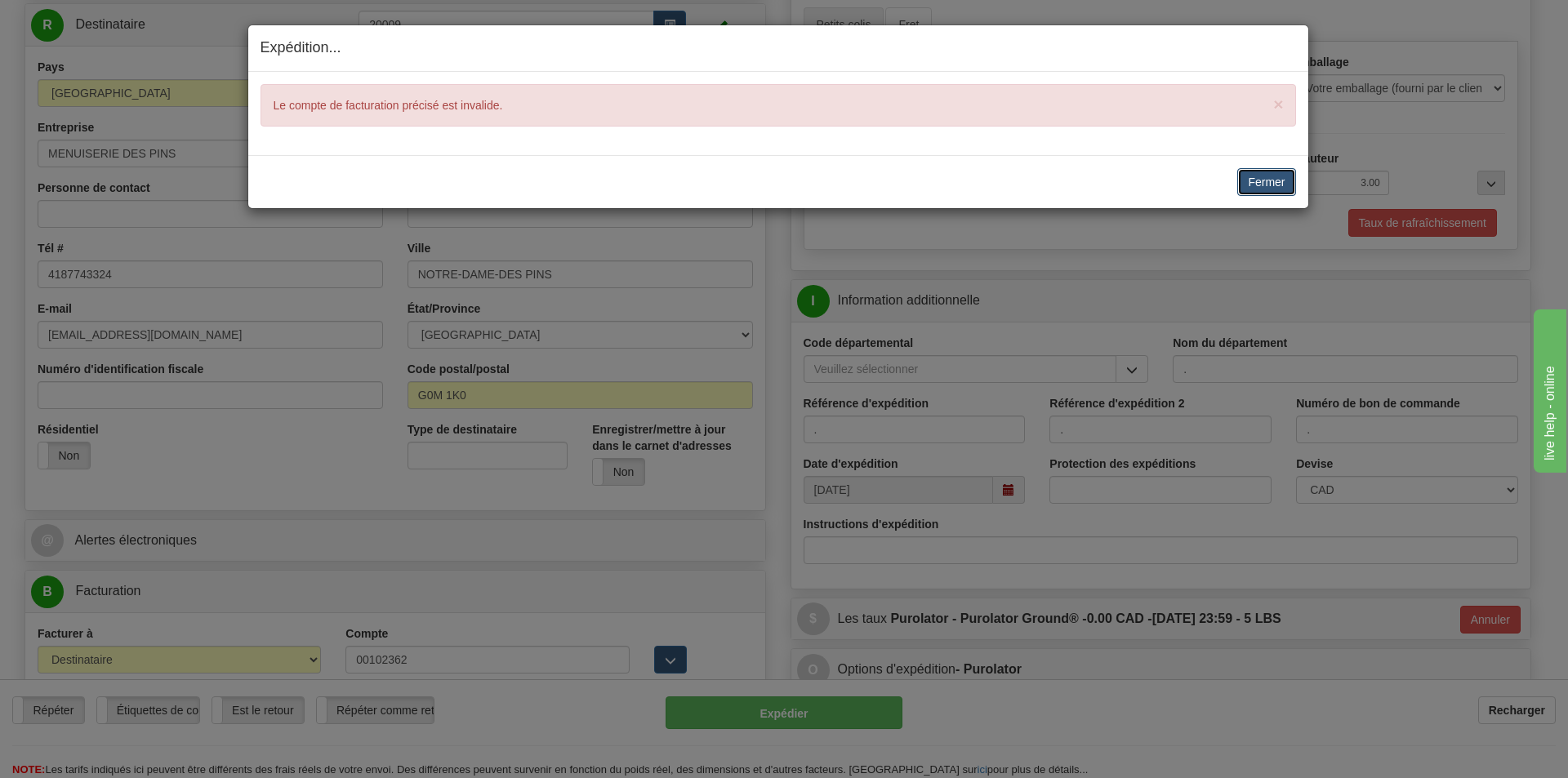
click at [1246, 171] on button "Fermer" at bounding box center [1266, 182] width 58 height 28
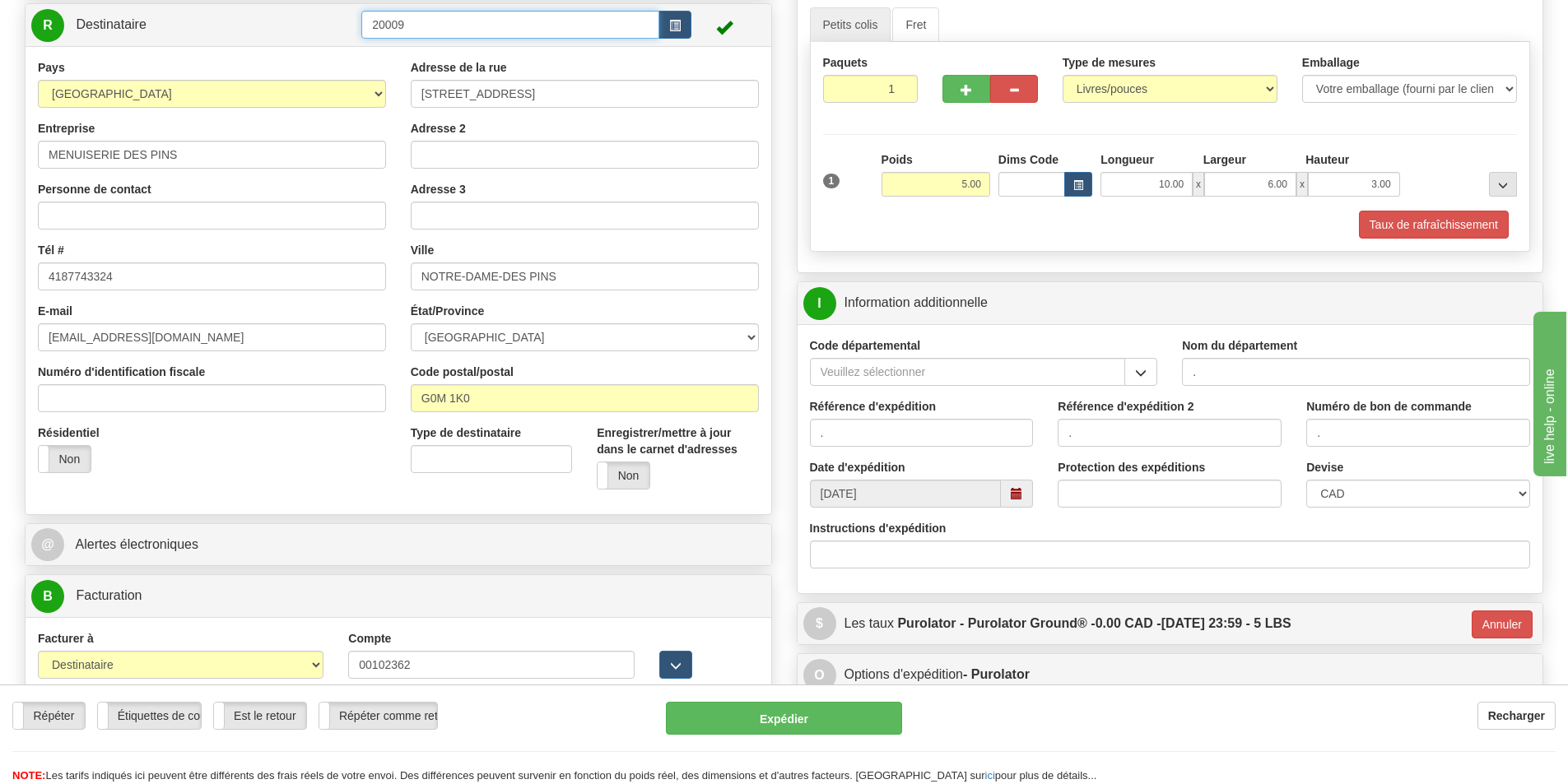
click at [472, 21] on input "20009" at bounding box center [510, 24] width 298 height 28
drag, startPoint x: 472, startPoint y: 21, endPoint x: 340, endPoint y: 18, distance: 132.0
click at [342, 18] on tr "R Destinataire 20009" at bounding box center [399, 24] width 734 height 33
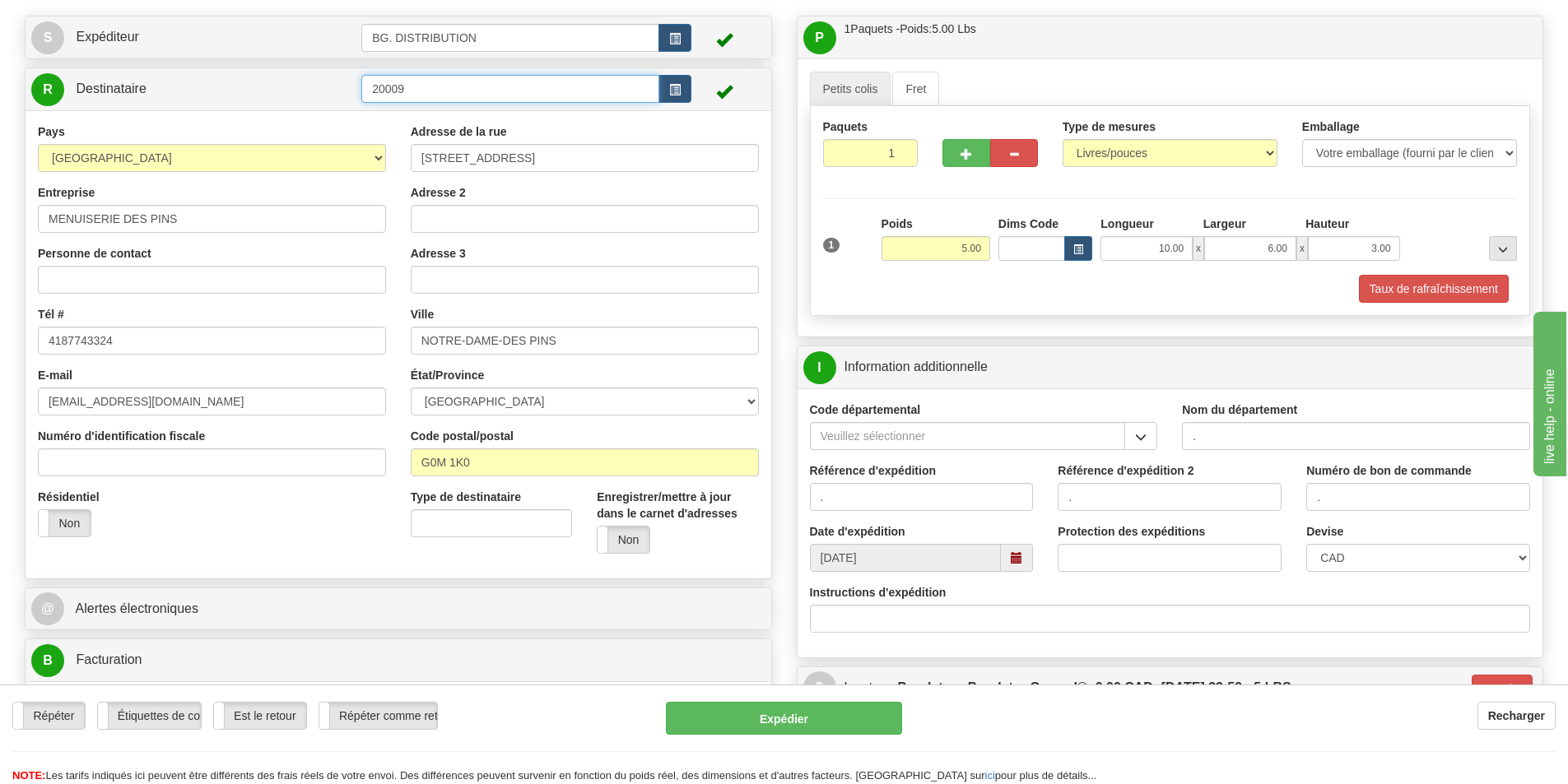
scroll to position [0, 0]
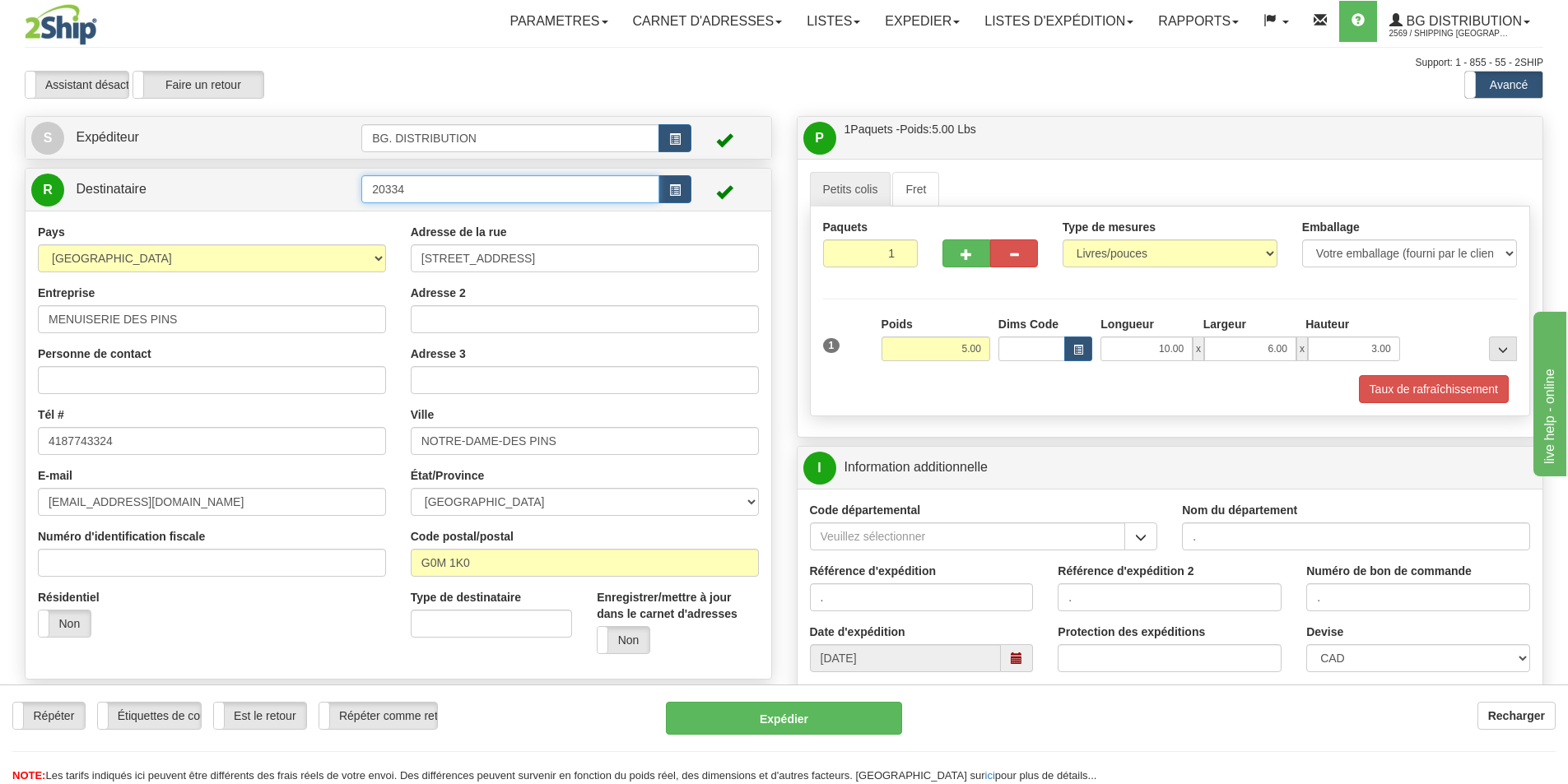
type input "20334"
click button "Supprimer" at bounding box center [0, 0] width 0 height 0
type input "260"
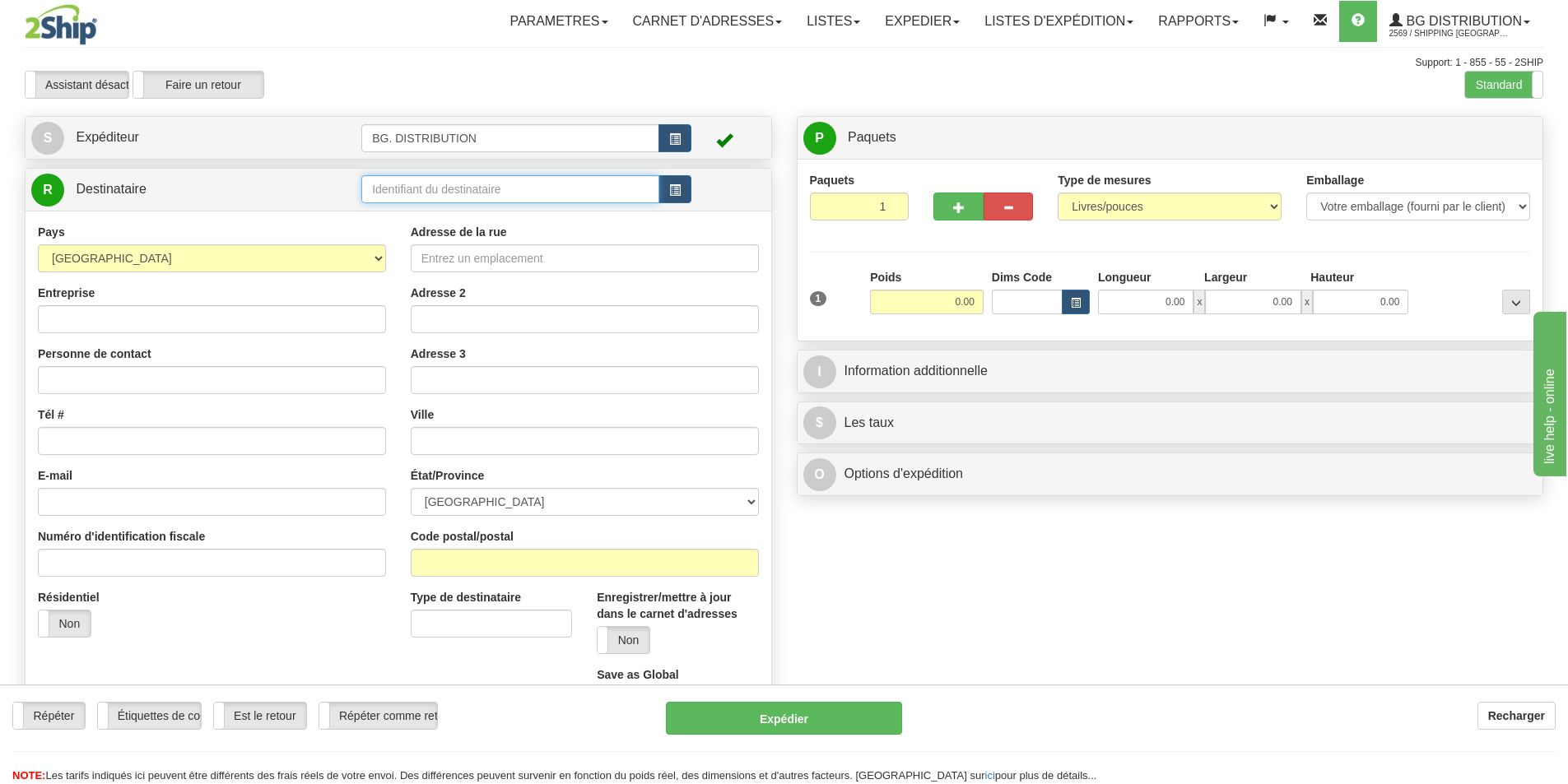
click at [489, 195] on input "text" at bounding box center [510, 188] width 298 height 28
type input "20334"
click button "Supprimer" at bounding box center [0, 0] width 0 height 0
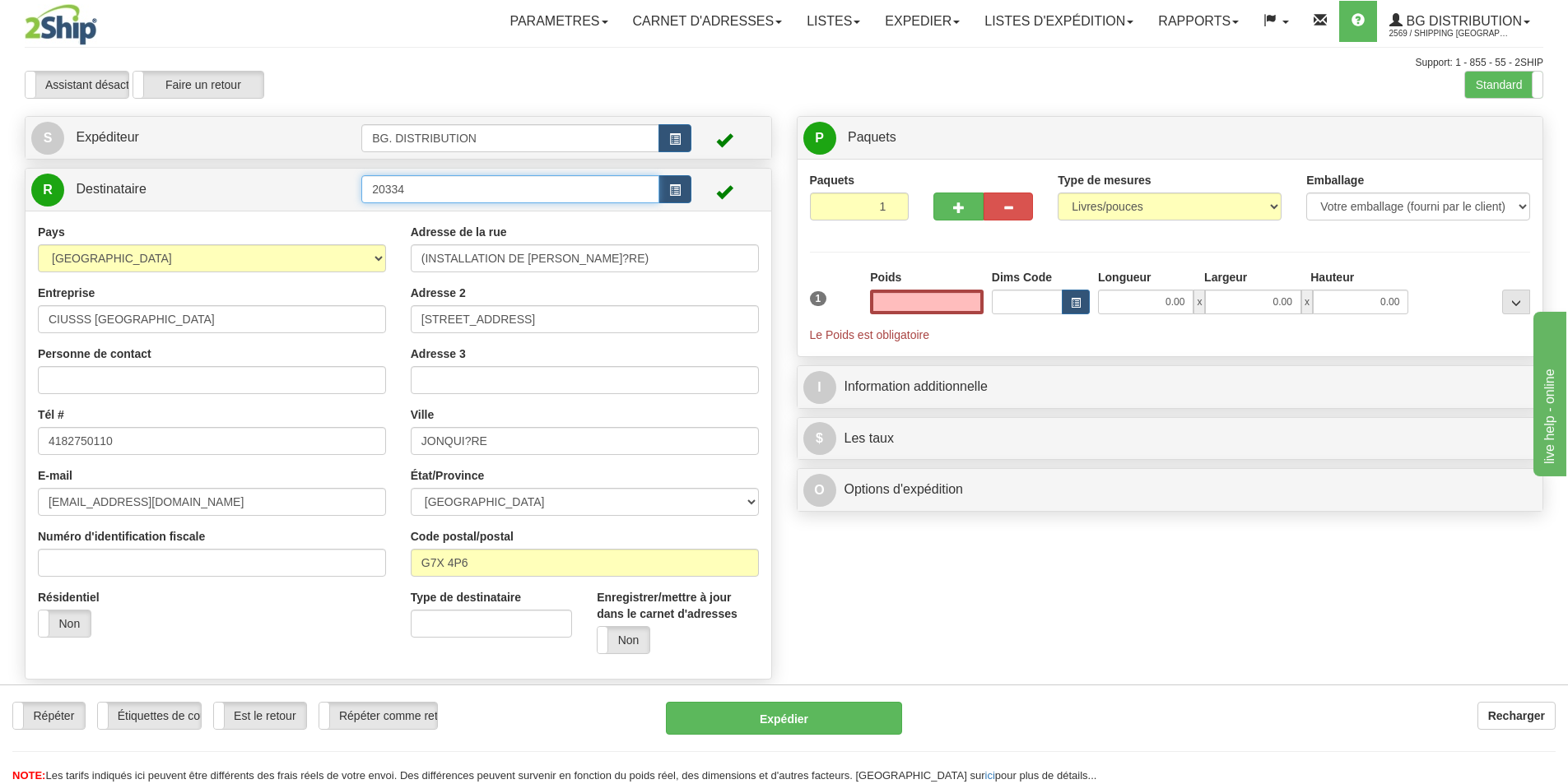
type input "0.00"
click at [518, 195] on input "20334" at bounding box center [510, 188] width 298 height 28
type input "20334."
click button "Supprimer" at bounding box center [0, 0] width 0 height 0
type input "0.00"
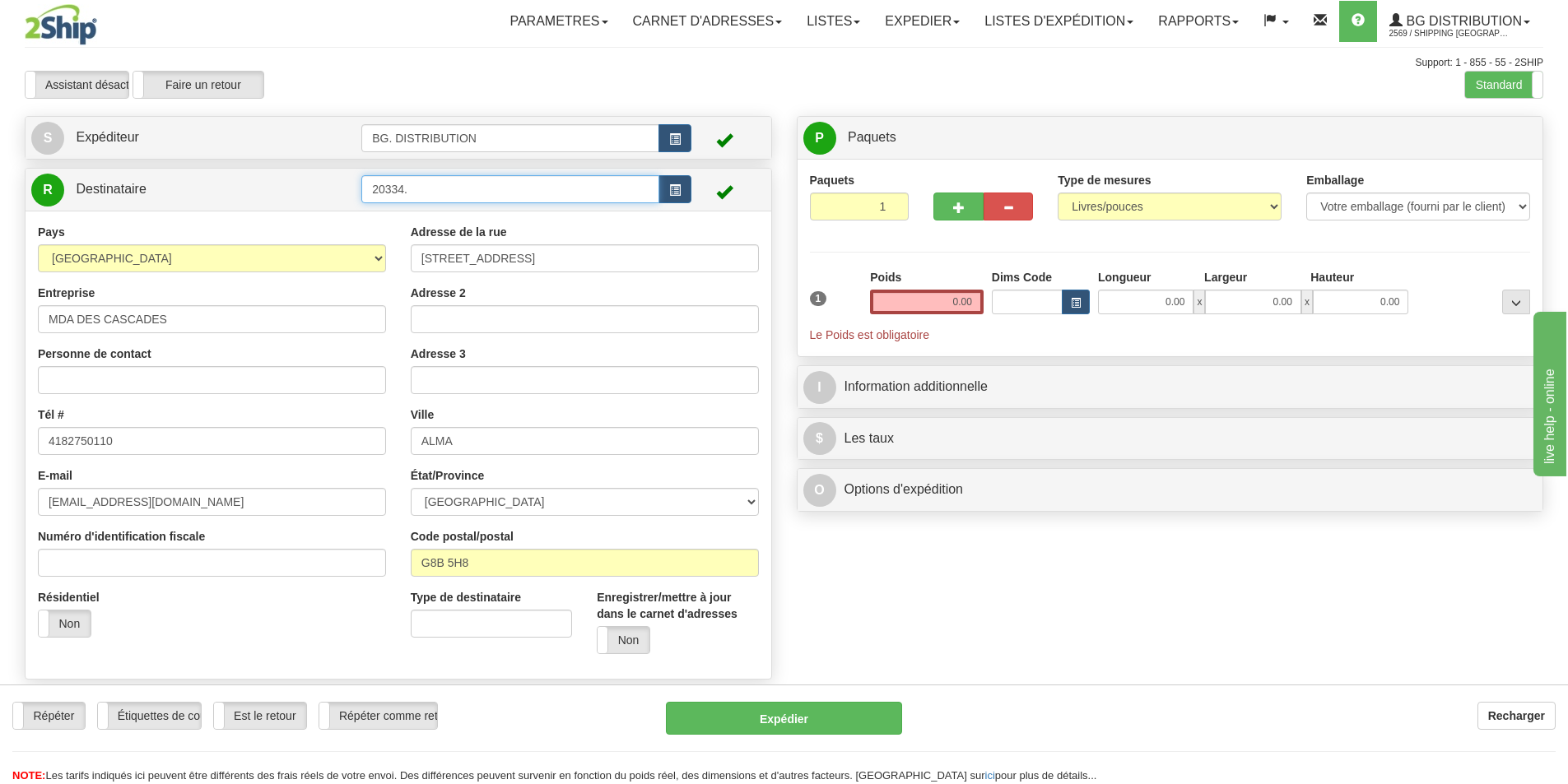
click at [518, 195] on input "20334." at bounding box center [510, 188] width 298 height 28
type input "20334.."
click button "Supprimer" at bounding box center [0, 0] width 0 height 0
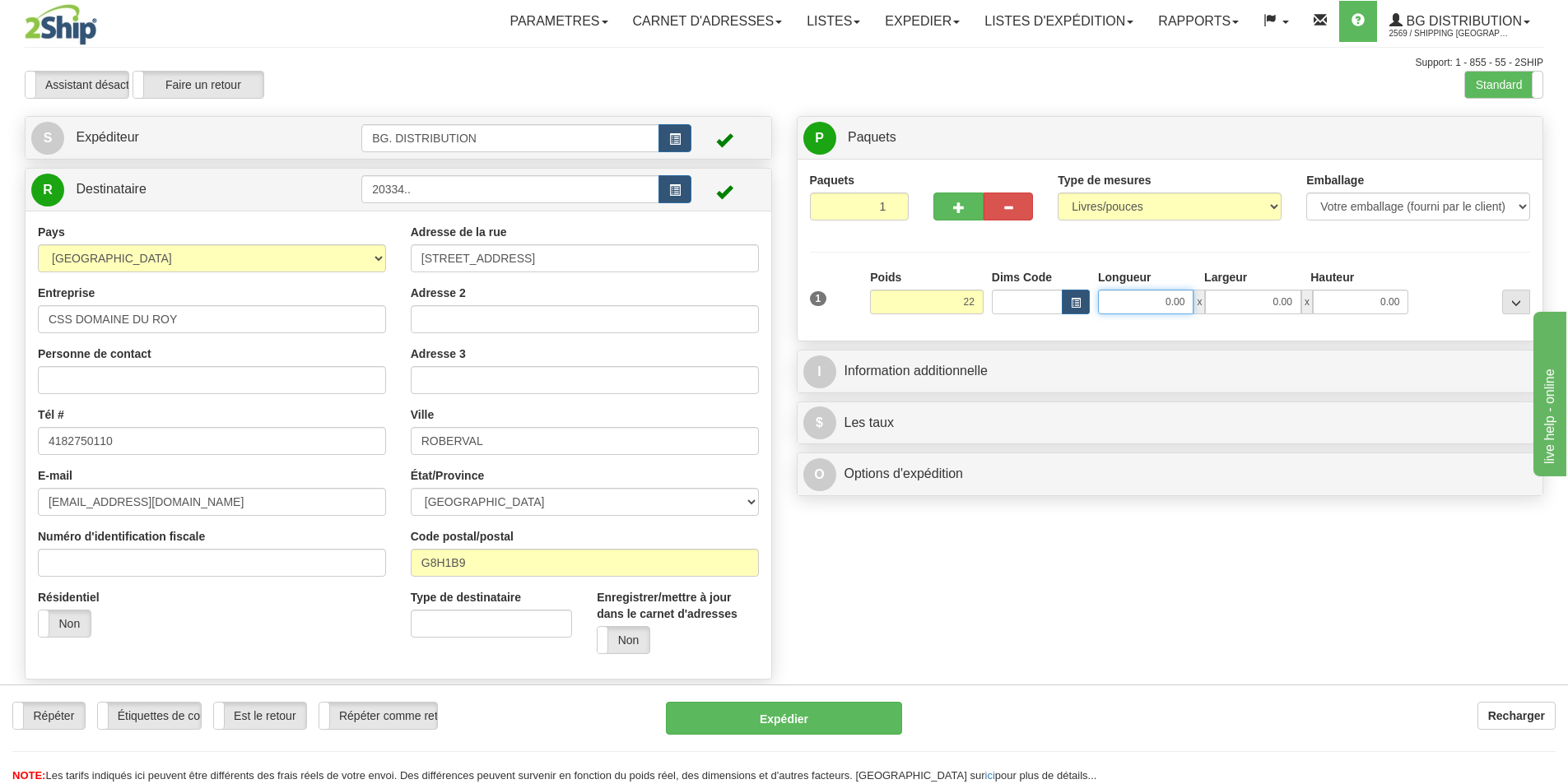
type input "22.00"
click at [1175, 305] on input "0.00" at bounding box center [1146, 301] width 96 height 24
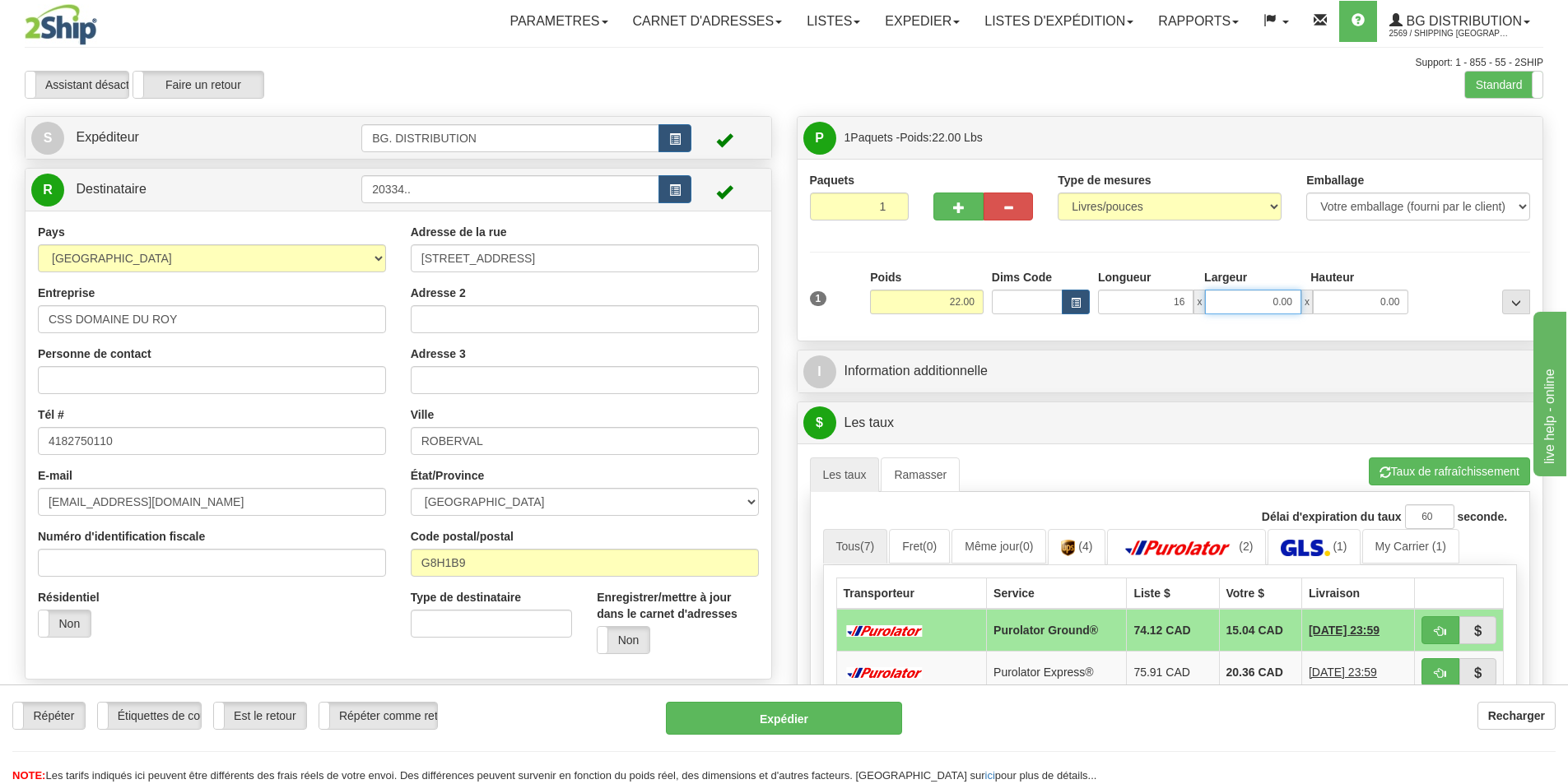
type input "16.00"
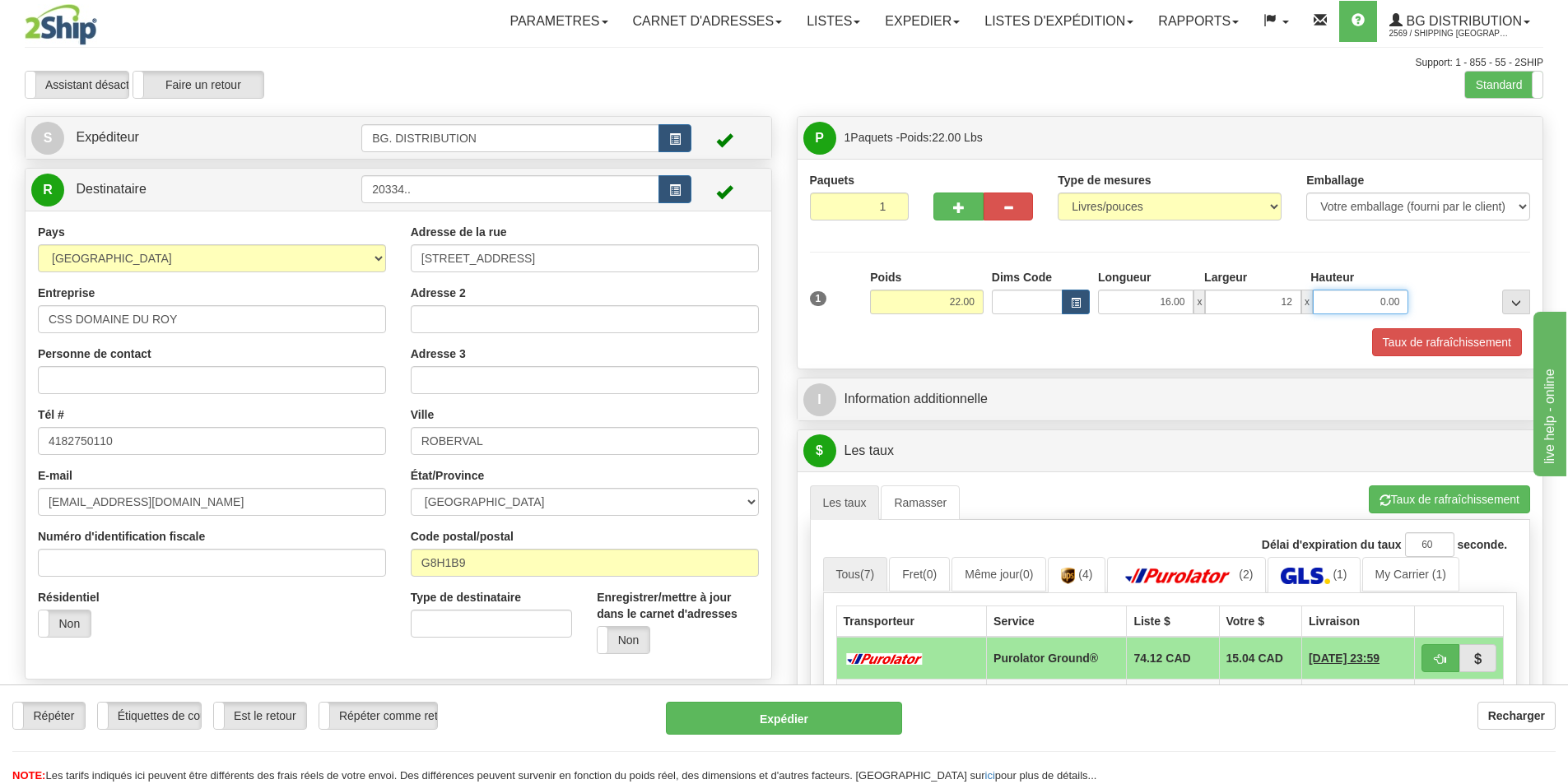
type input "12.00"
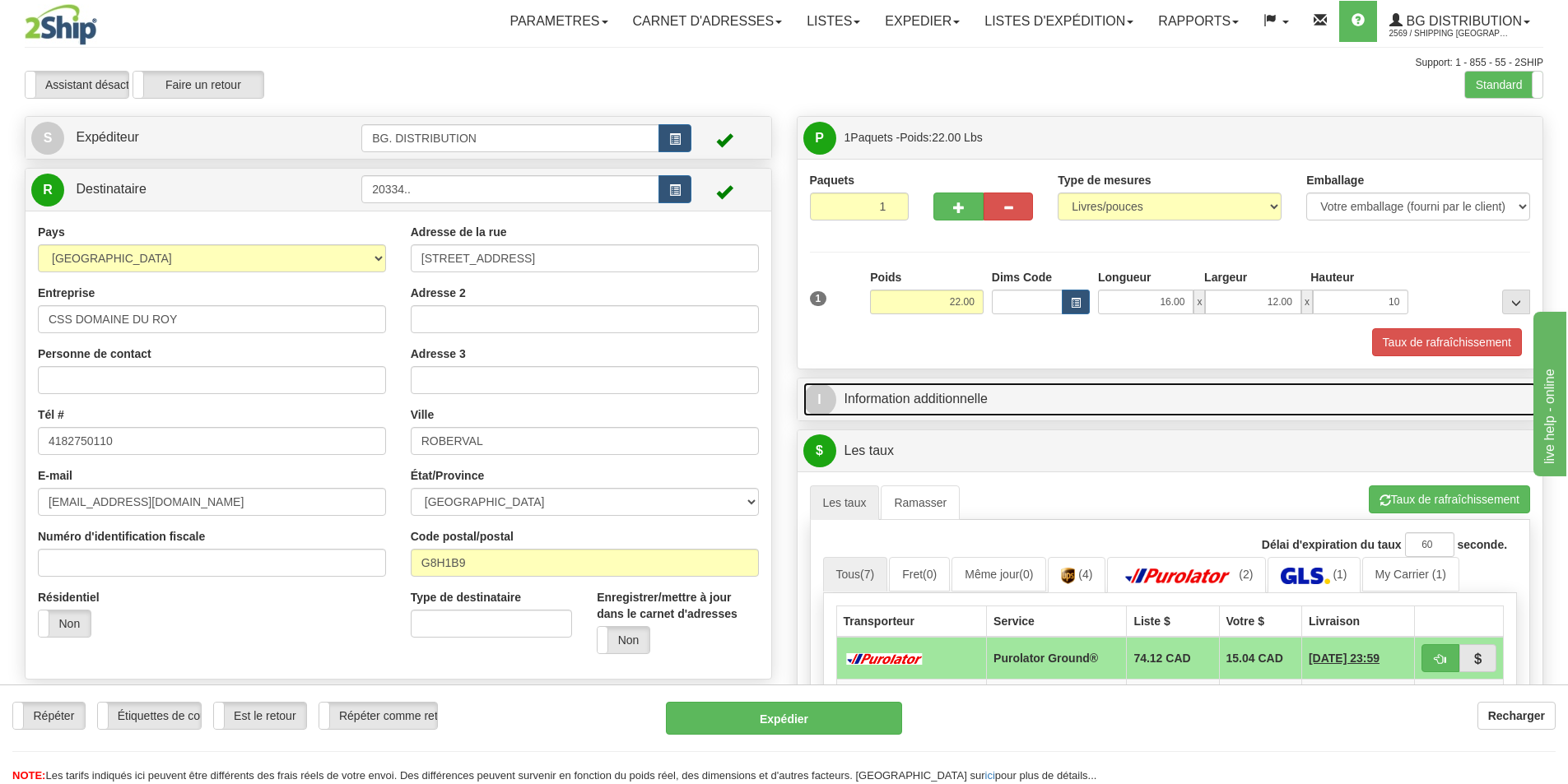
type input "10.00"
click at [823, 401] on span "I" at bounding box center [820, 399] width 33 height 33
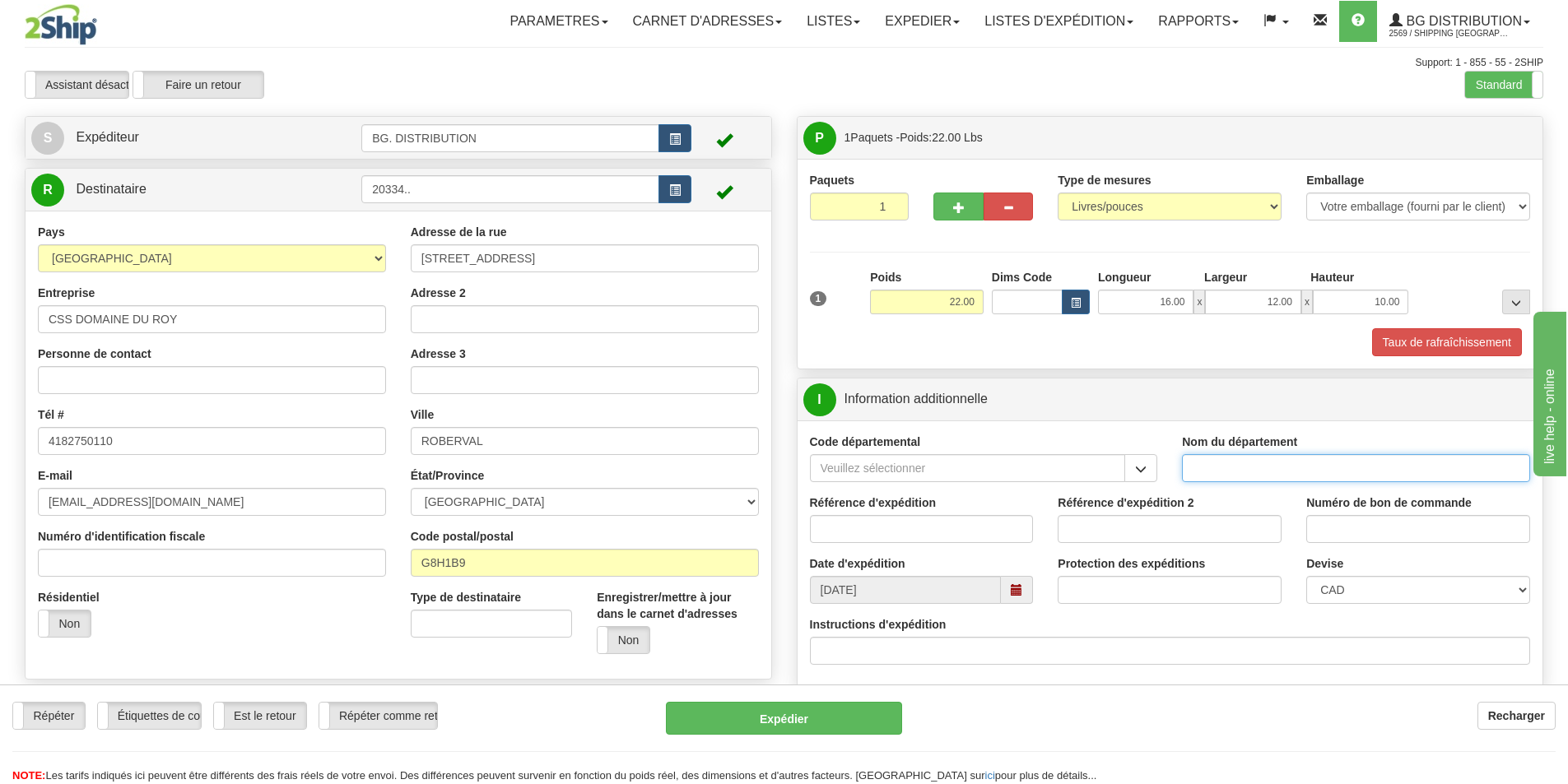
click at [1288, 468] on input "Nom du département" at bounding box center [1356, 468] width 348 height 28
type input "."
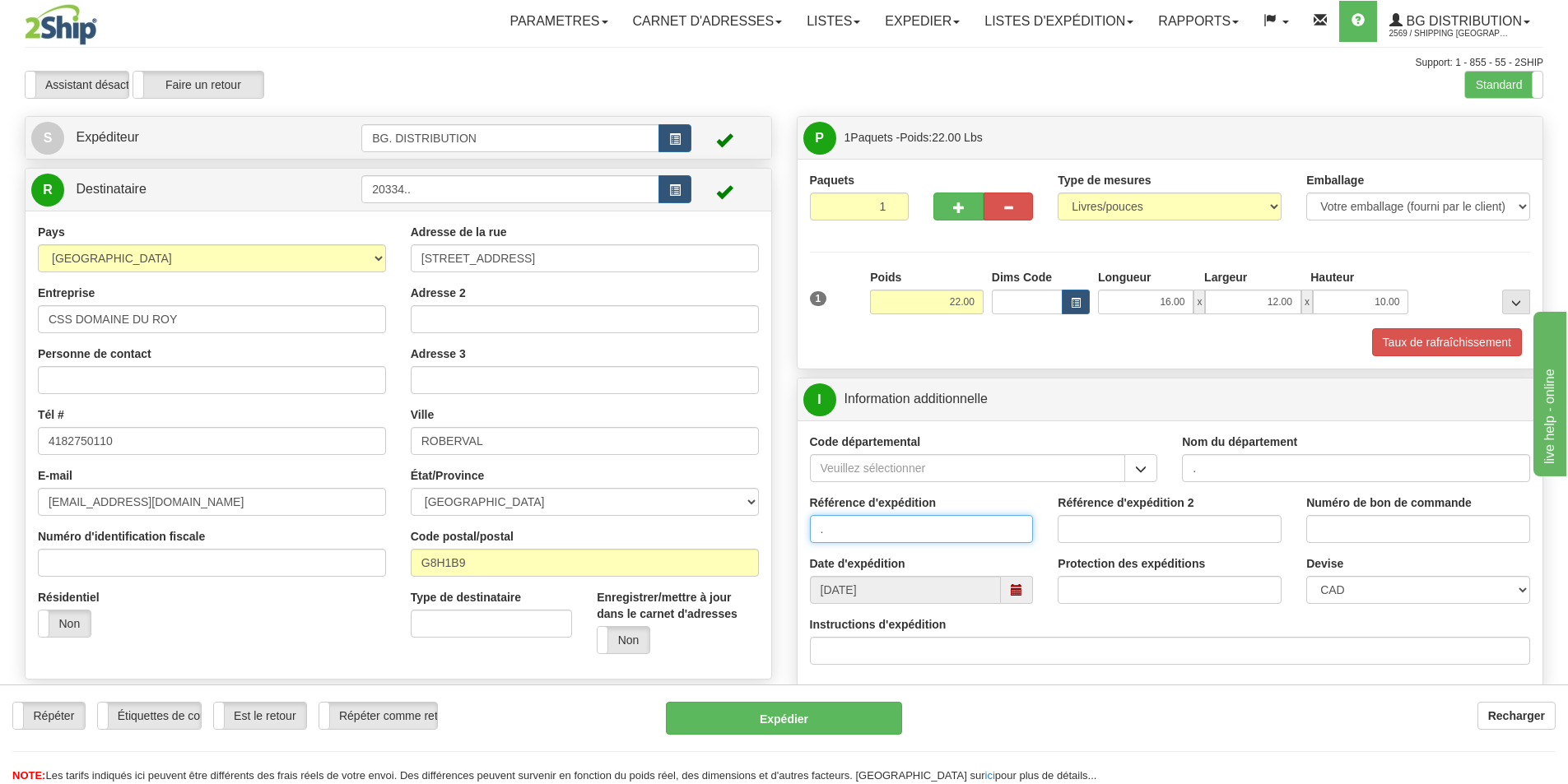
type input "."
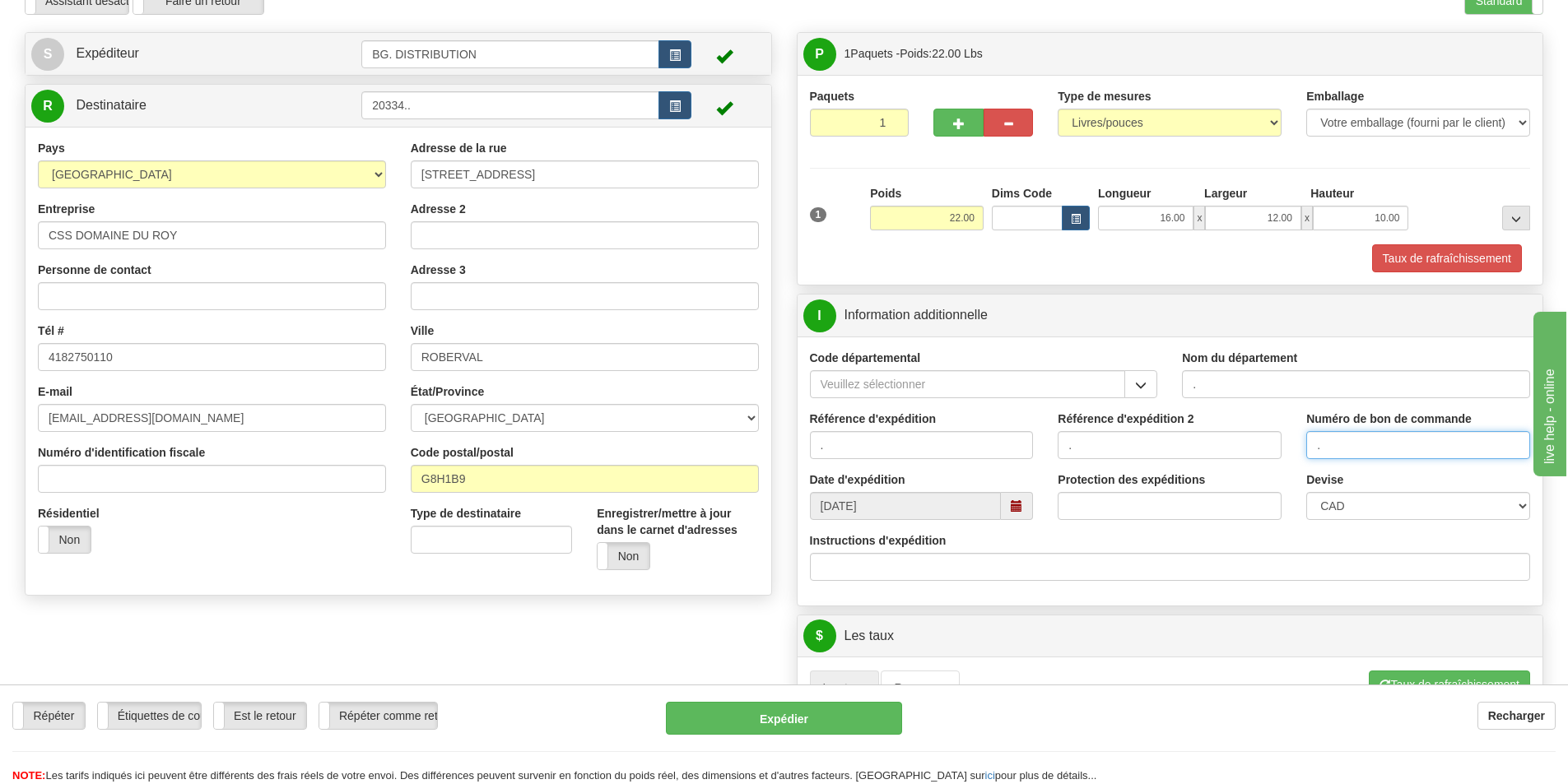
scroll to position [329, 0]
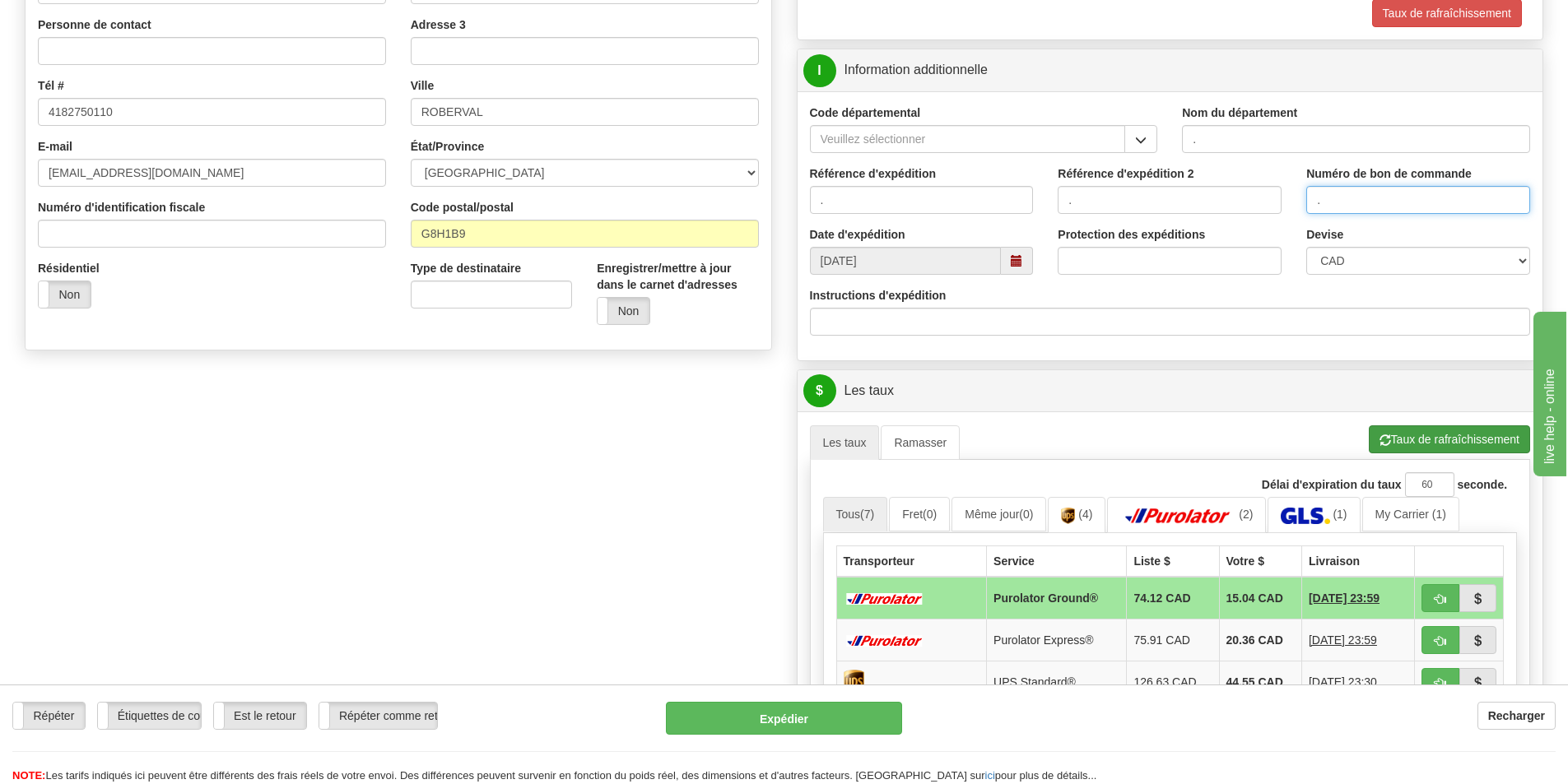
type input "."
click at [1426, 440] on button "Taux de rafraîchissement" at bounding box center [1449, 439] width 161 height 28
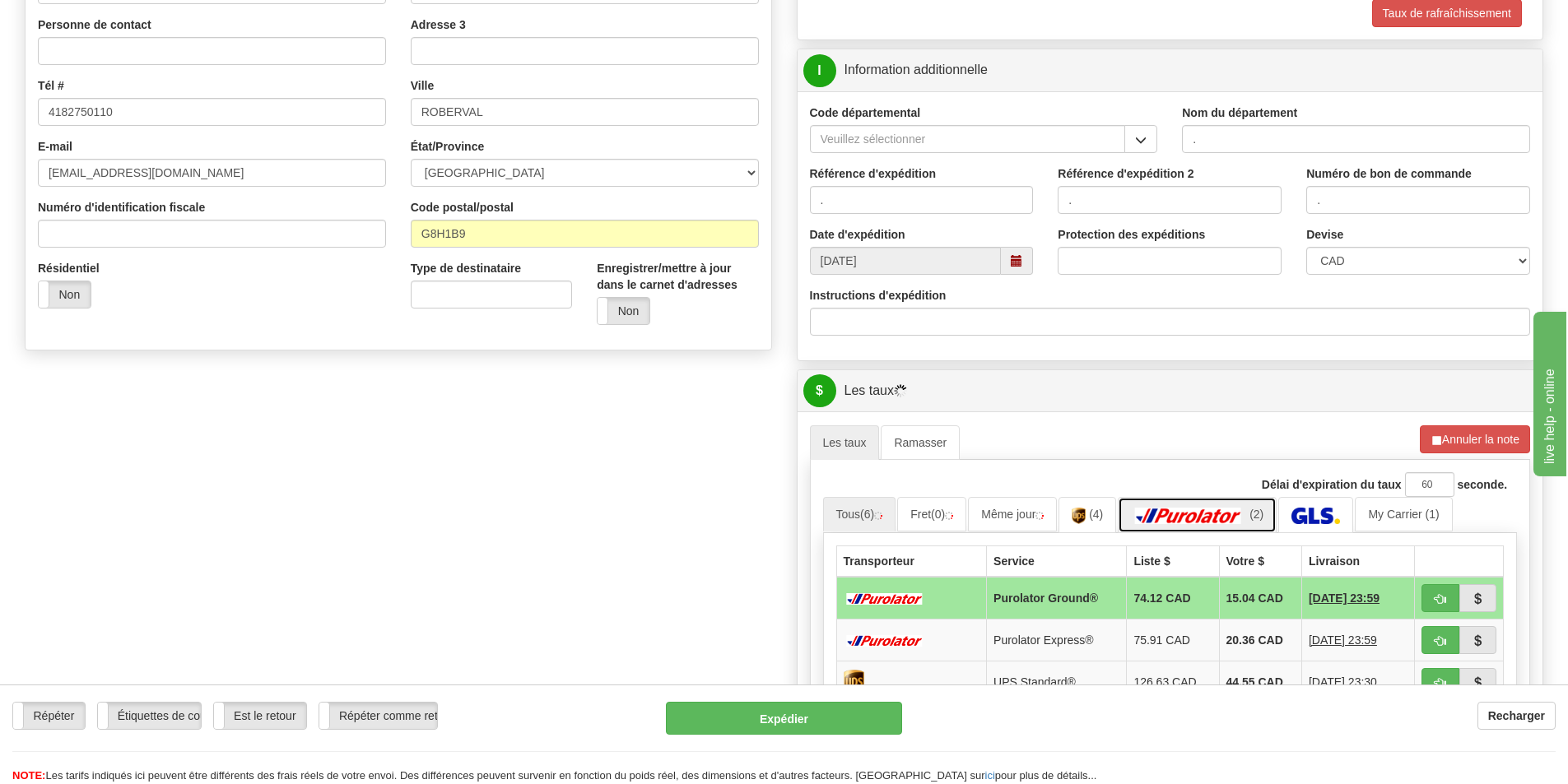
scroll to position [576, 0]
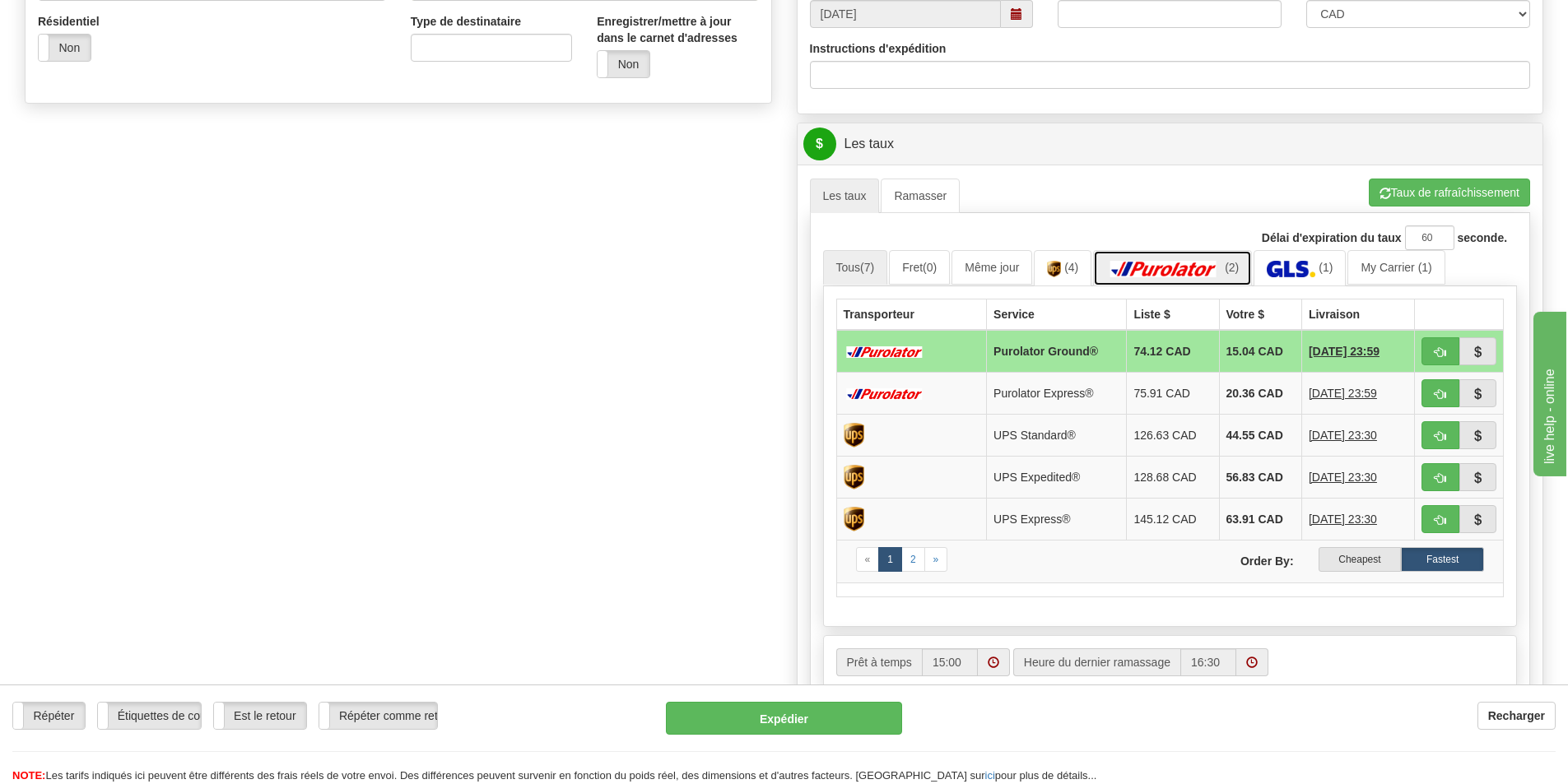
click at [1191, 269] on img at bounding box center [1164, 269] width 115 height 16
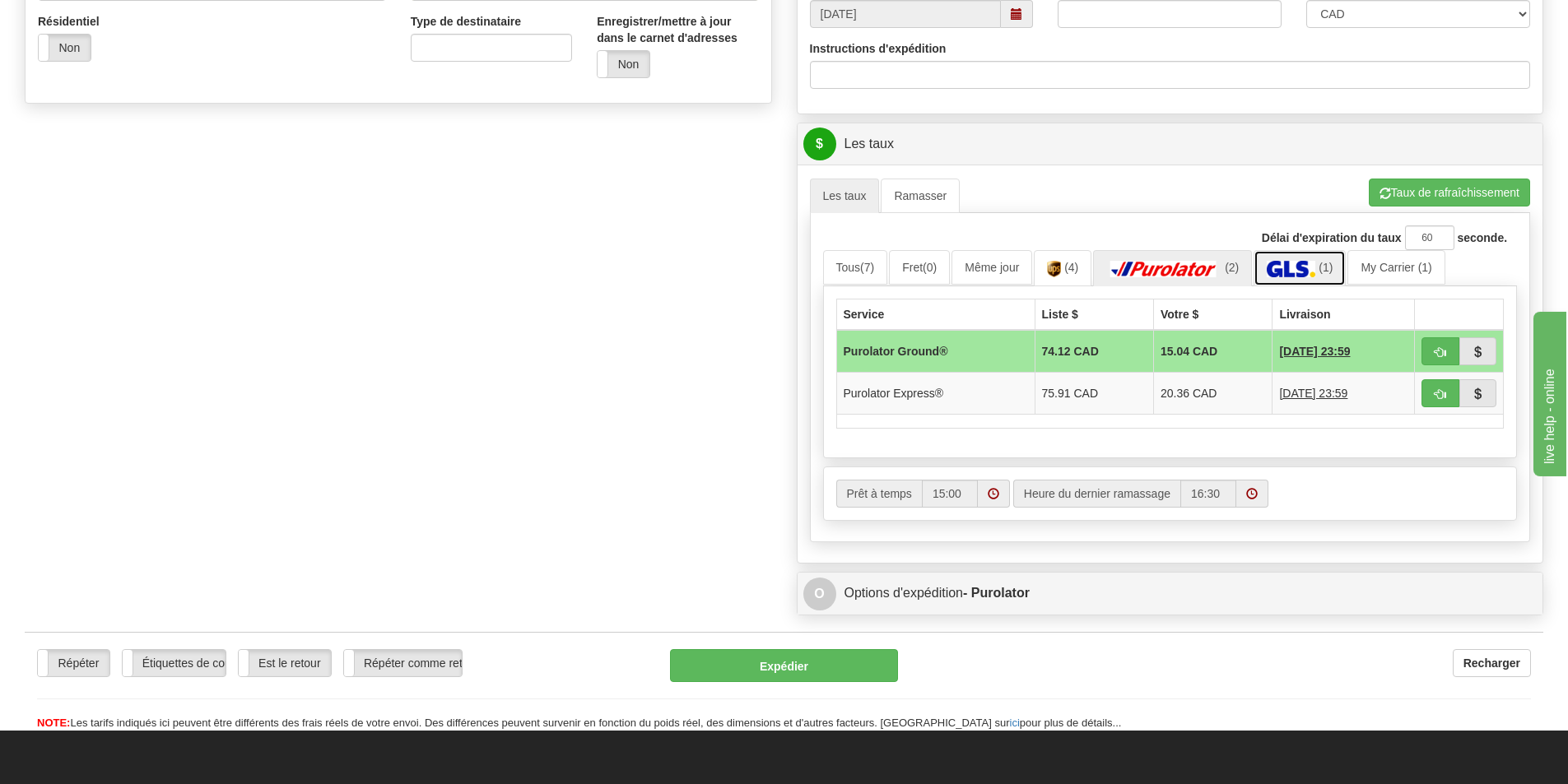
click at [1279, 268] on img at bounding box center [1291, 269] width 49 height 16
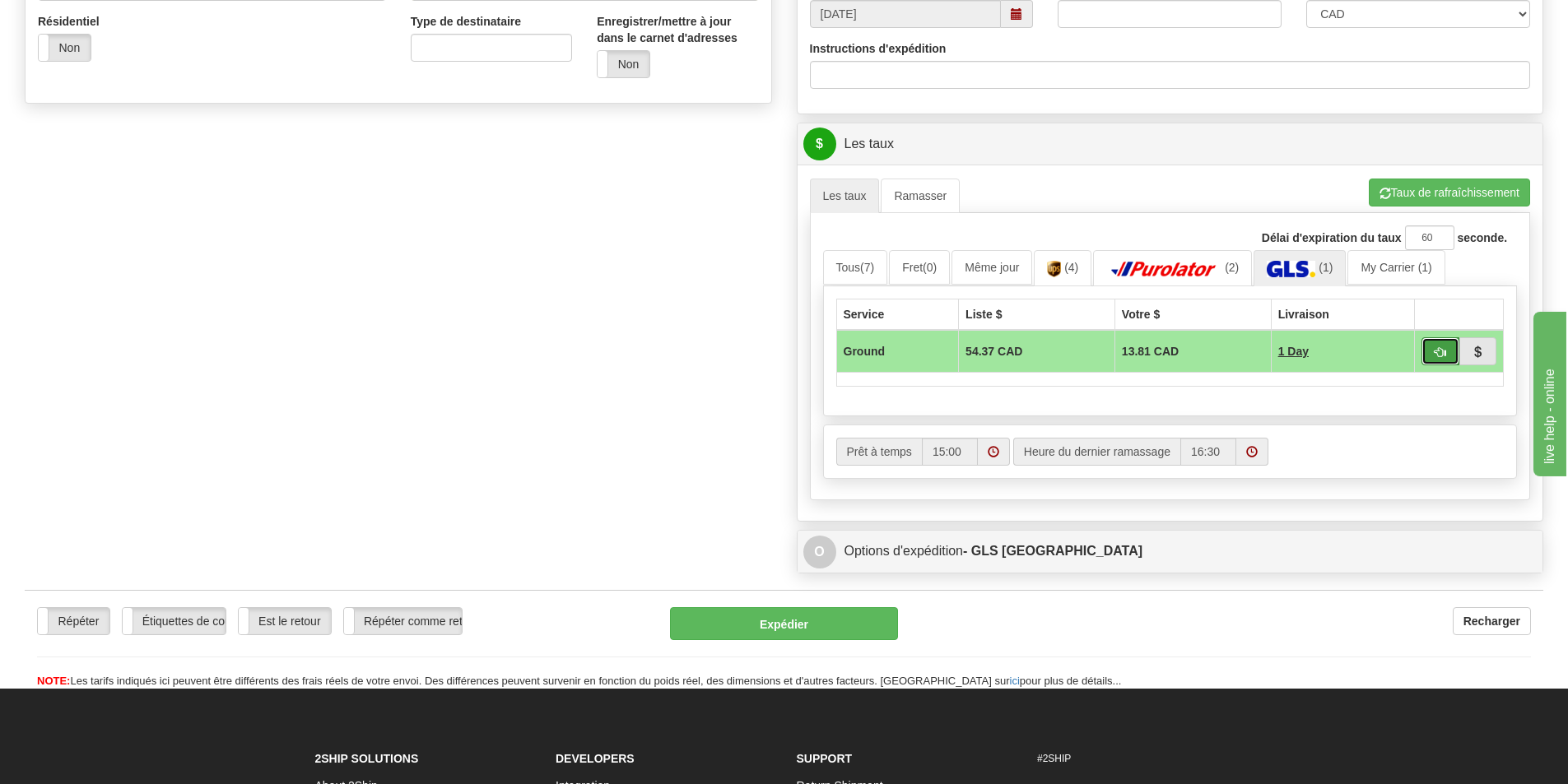
click at [1428, 342] on button "button" at bounding box center [1441, 351] width 38 height 28
type input "1"
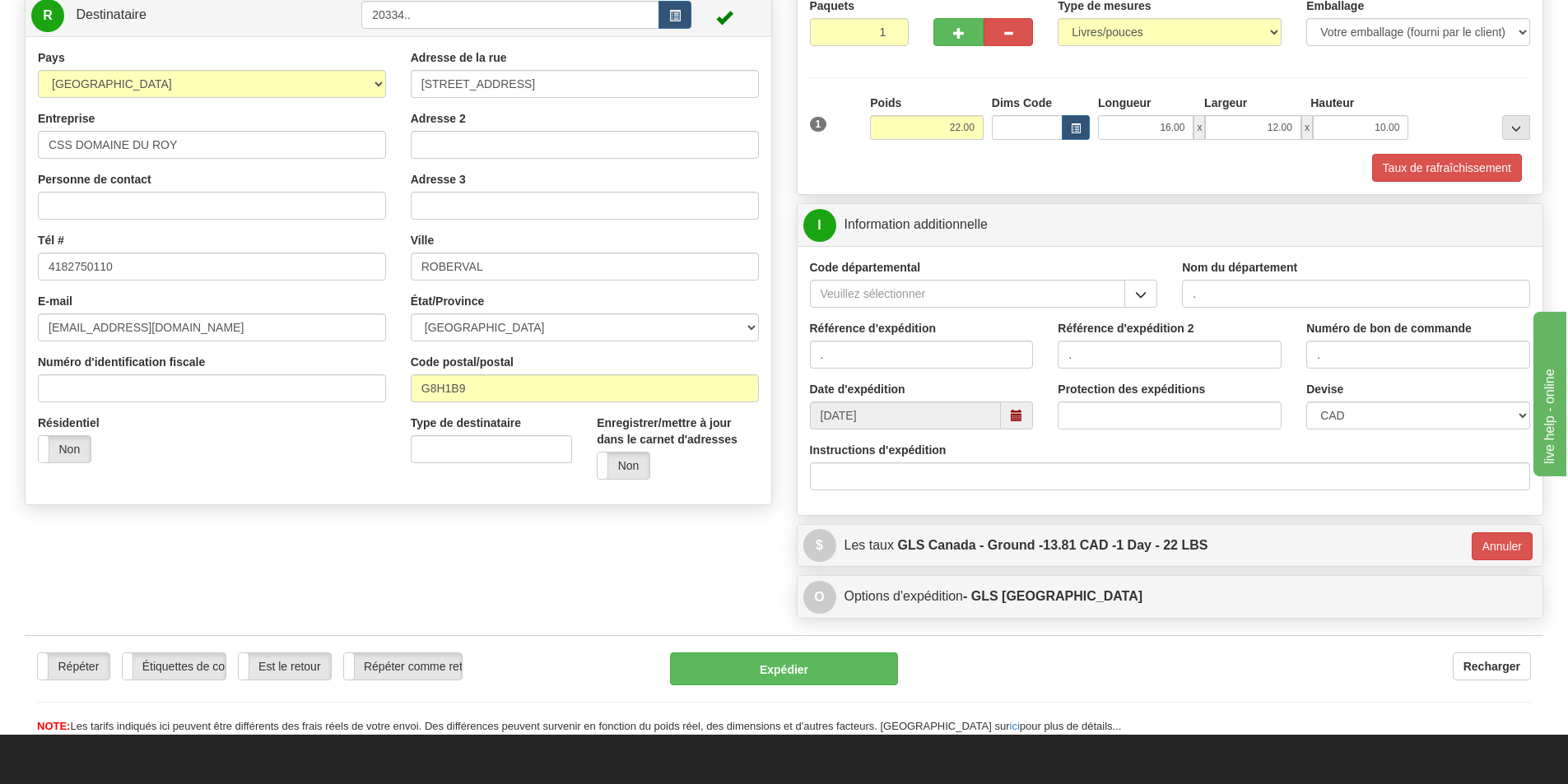
scroll to position [137, 0]
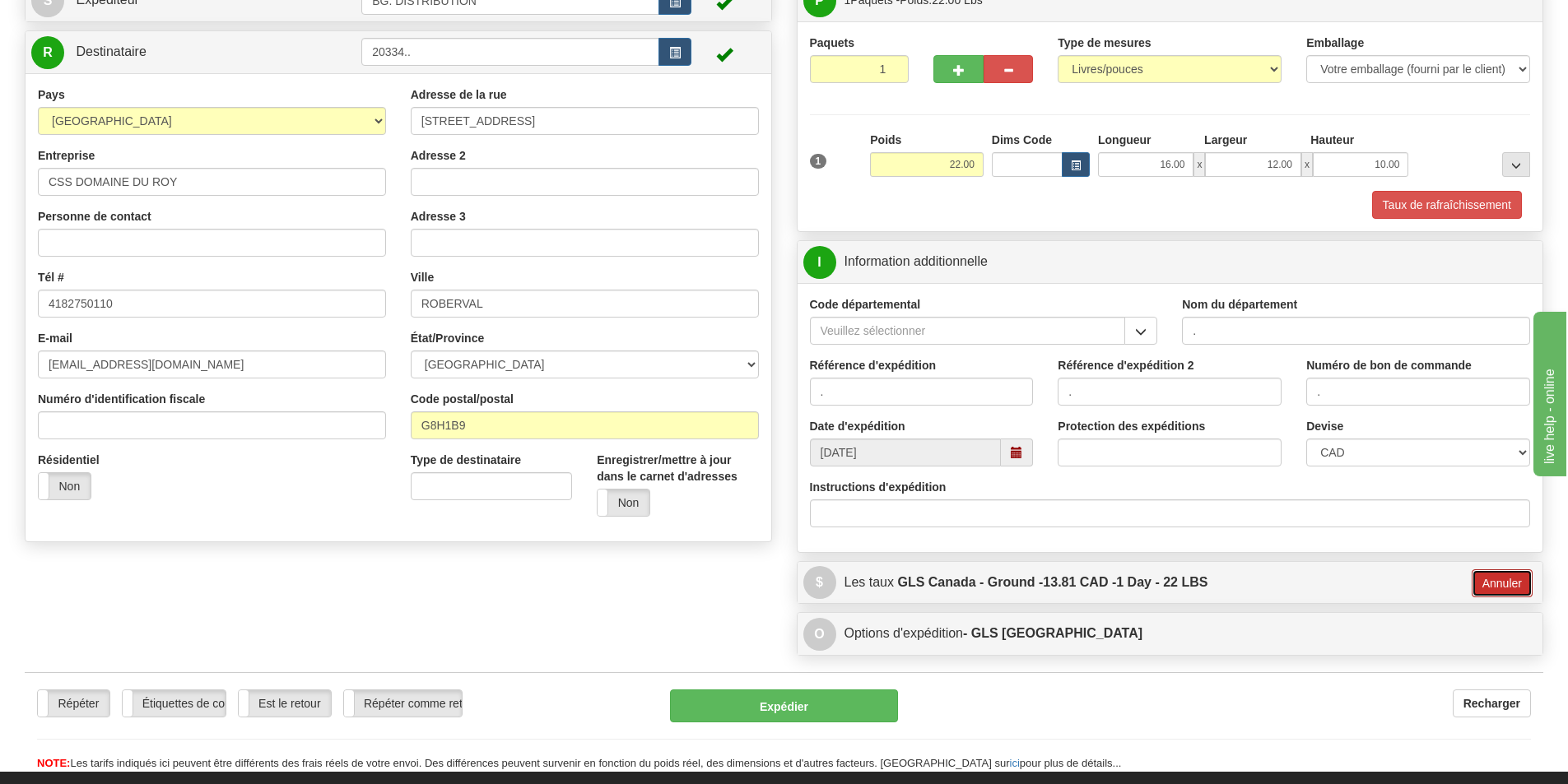
click at [1495, 588] on button "Annuler" at bounding box center [1502, 583] width 61 height 28
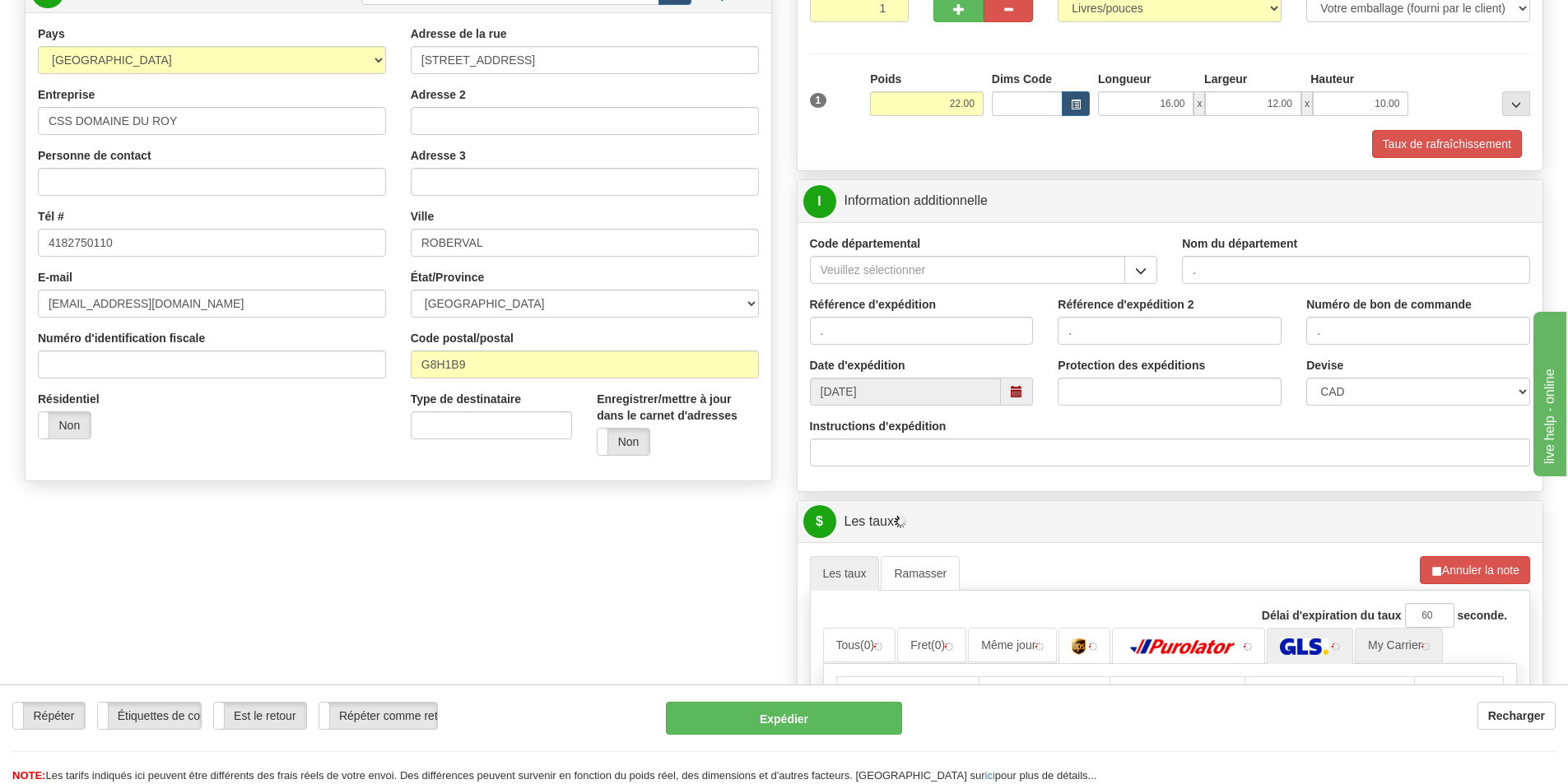
scroll to position [302, 0]
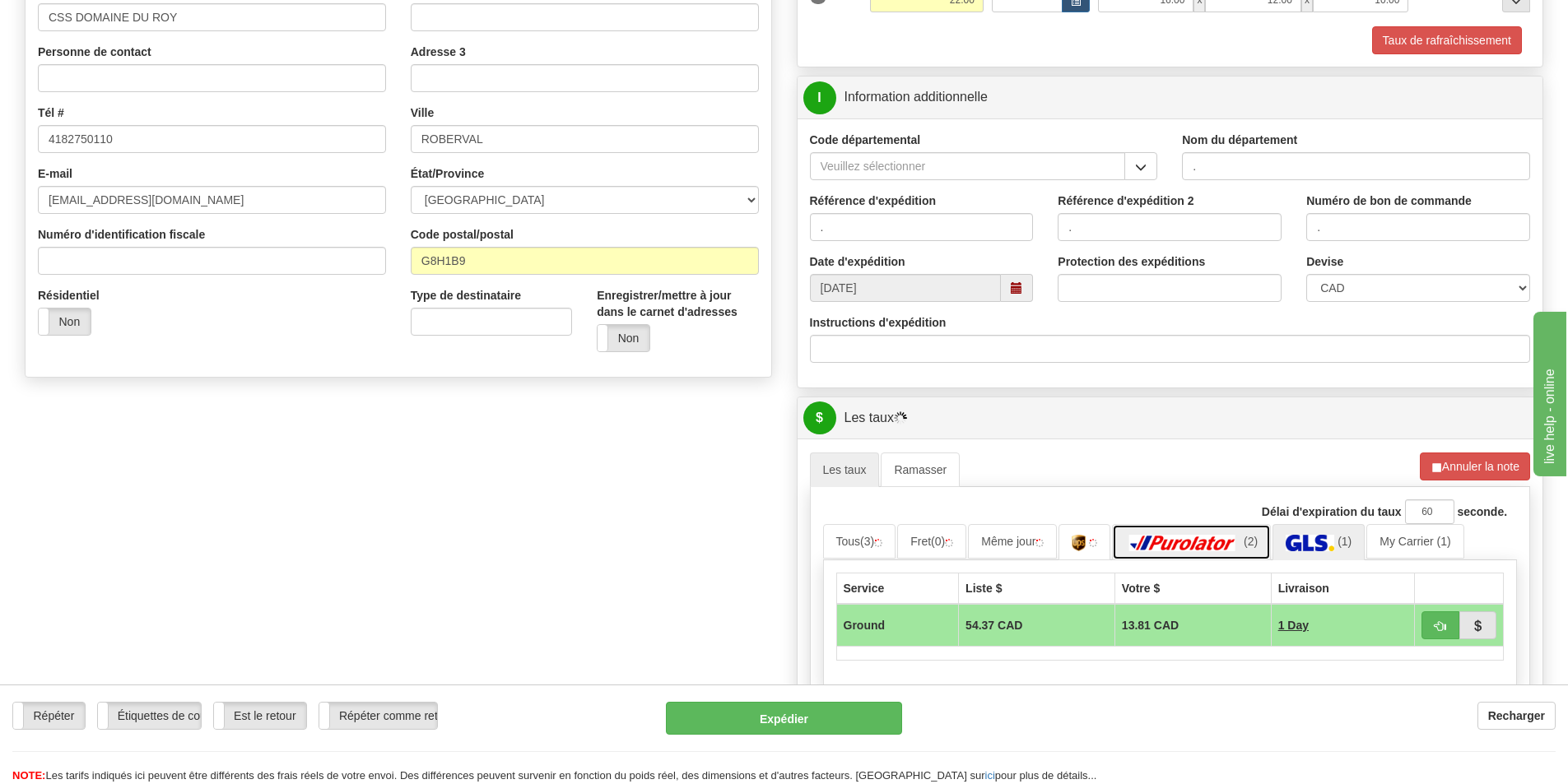
click at [1160, 550] on img at bounding box center [1183, 542] width 115 height 16
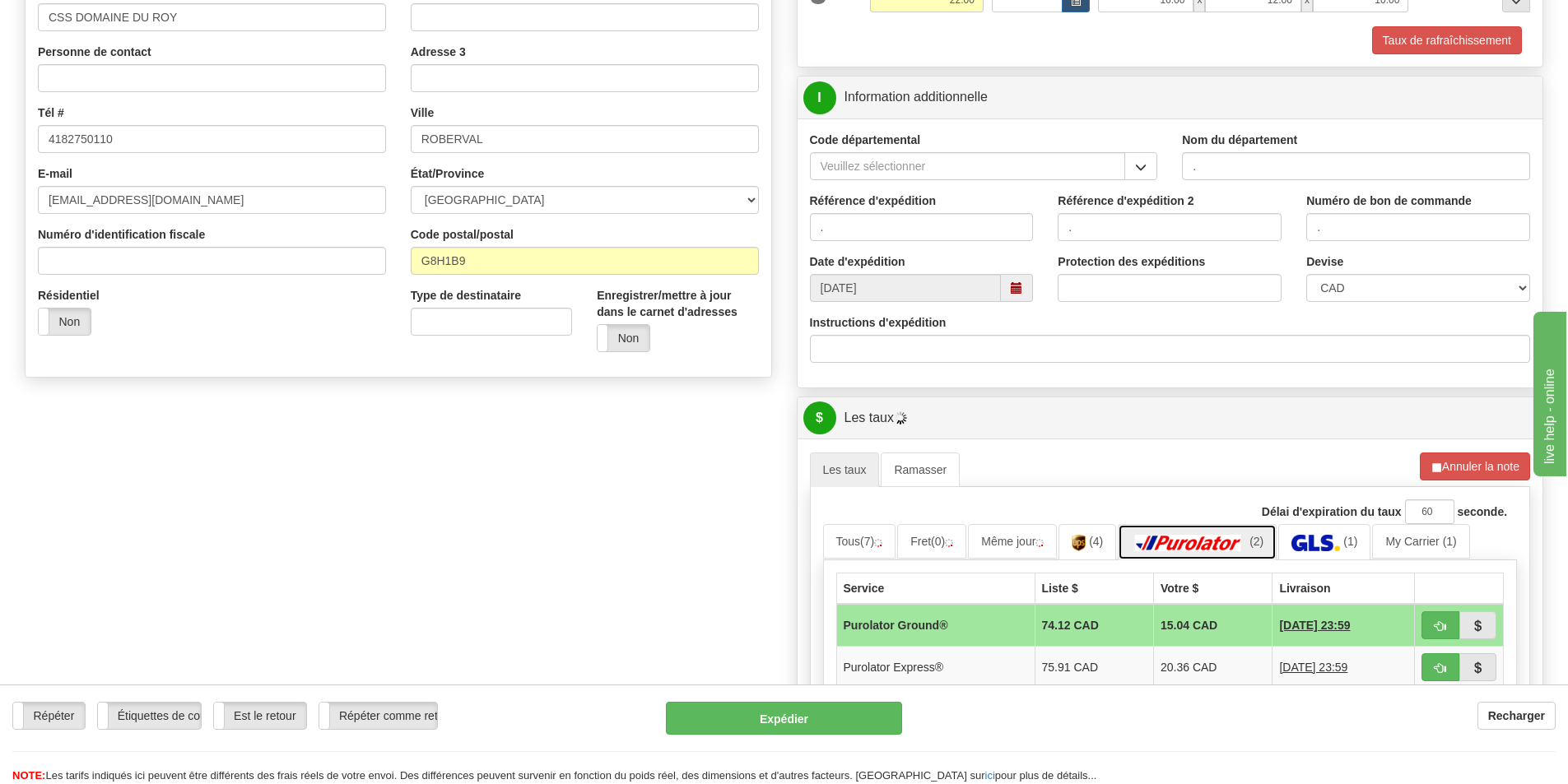
scroll to position [549, 0]
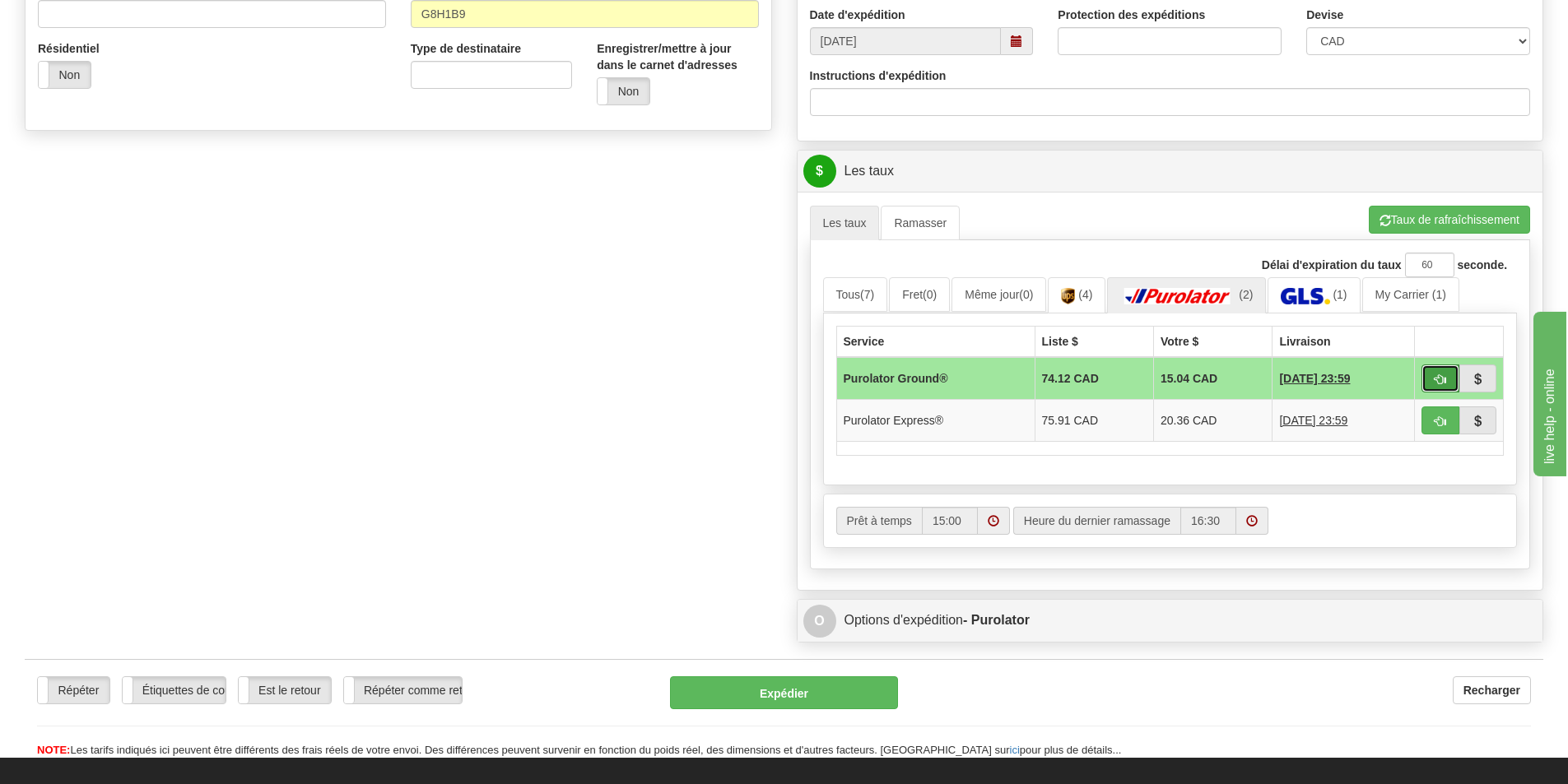
click at [1440, 378] on span "button" at bounding box center [1440, 379] width 12 height 11
type input "260"
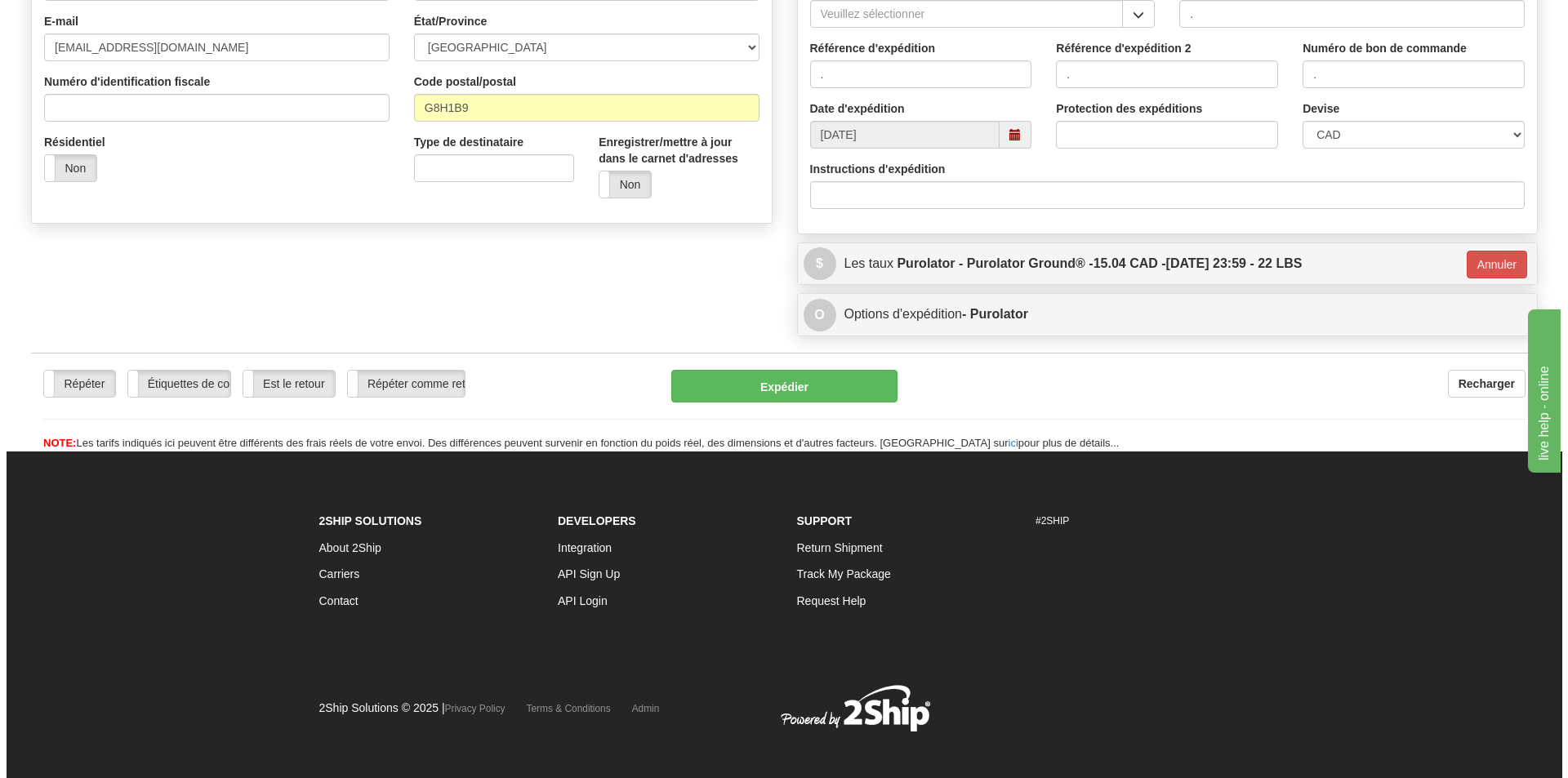
scroll to position [136, 0]
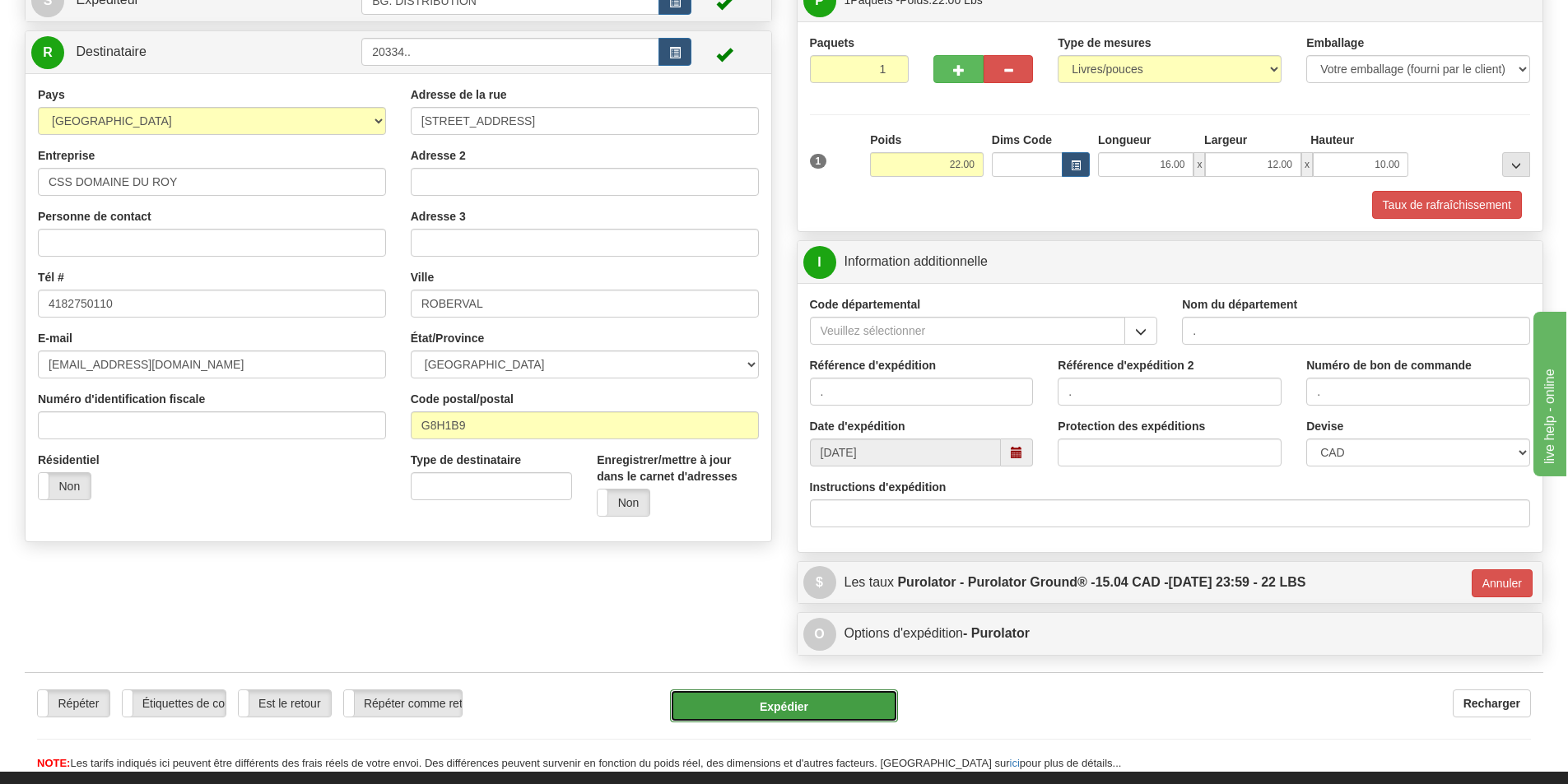
click at [802, 706] on button "Expédier" at bounding box center [784, 706] width 228 height 33
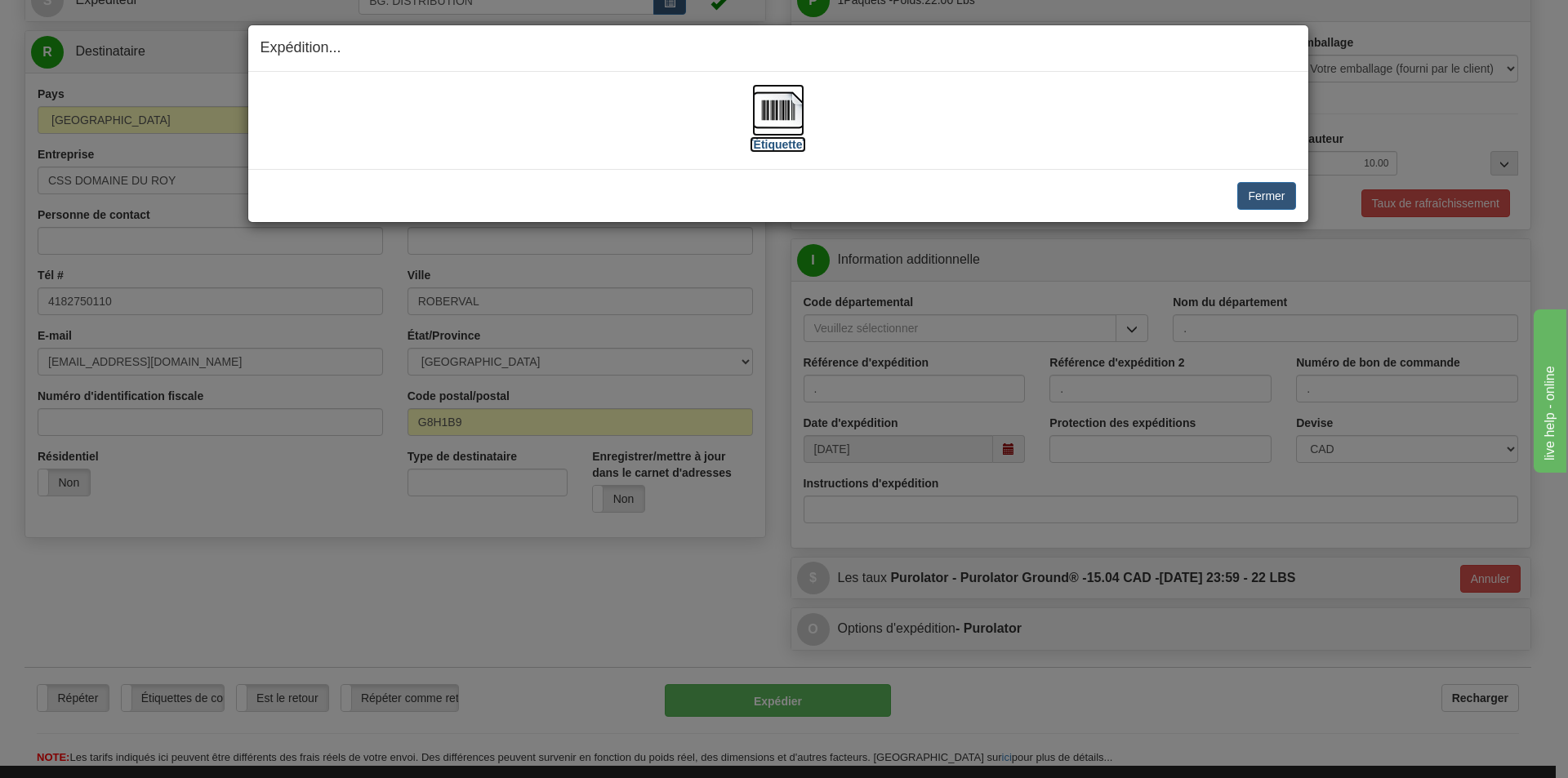
click at [779, 143] on label "[Étiquette]" at bounding box center [777, 144] width 56 height 16
click at [1284, 208] on button "Fermer" at bounding box center [1266, 196] width 58 height 28
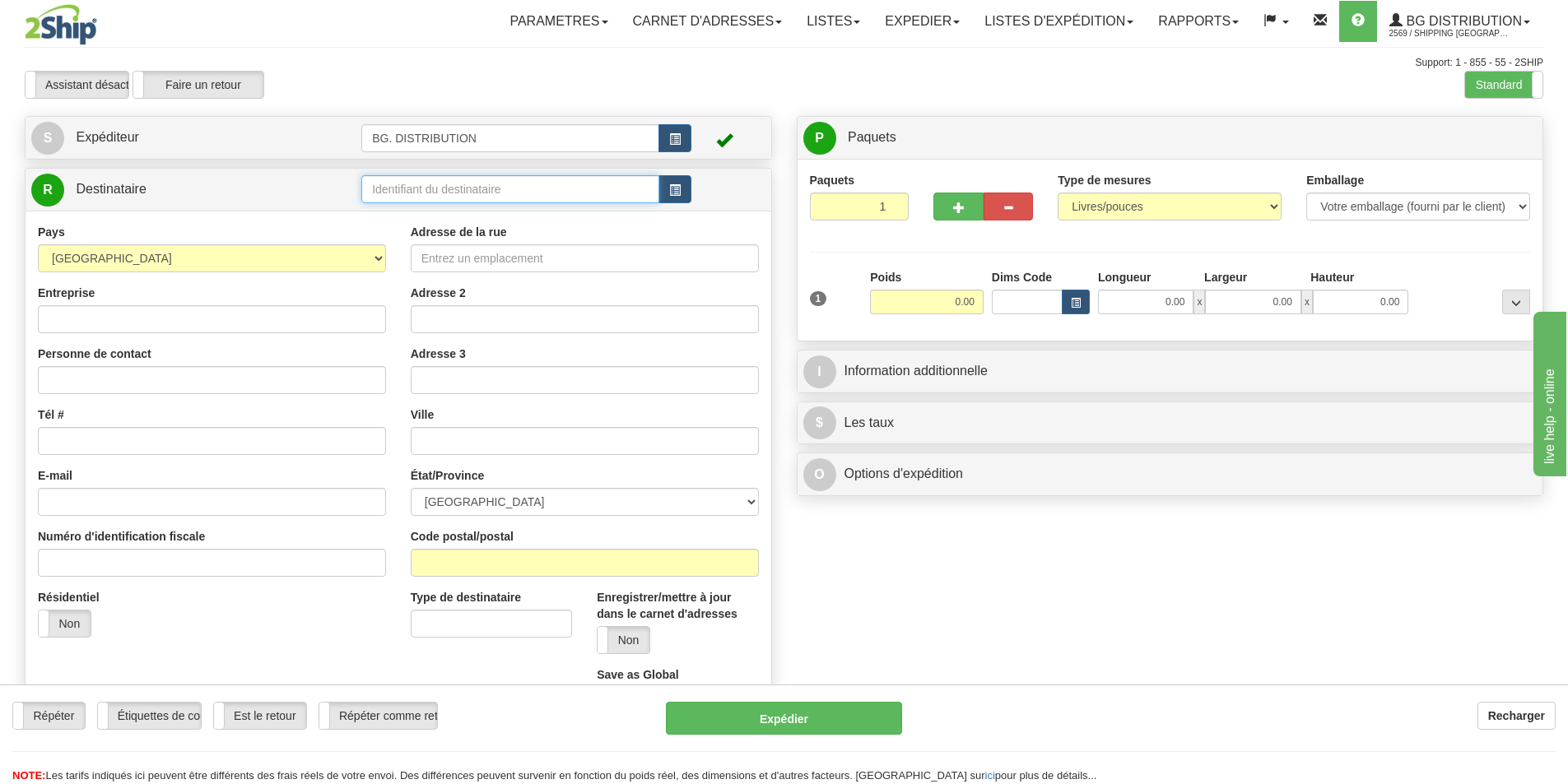
click at [465, 190] on input "text" at bounding box center [510, 188] width 298 height 28
type input "20372"
click button "Supprimer" at bounding box center [0, 0] width 0 height 0
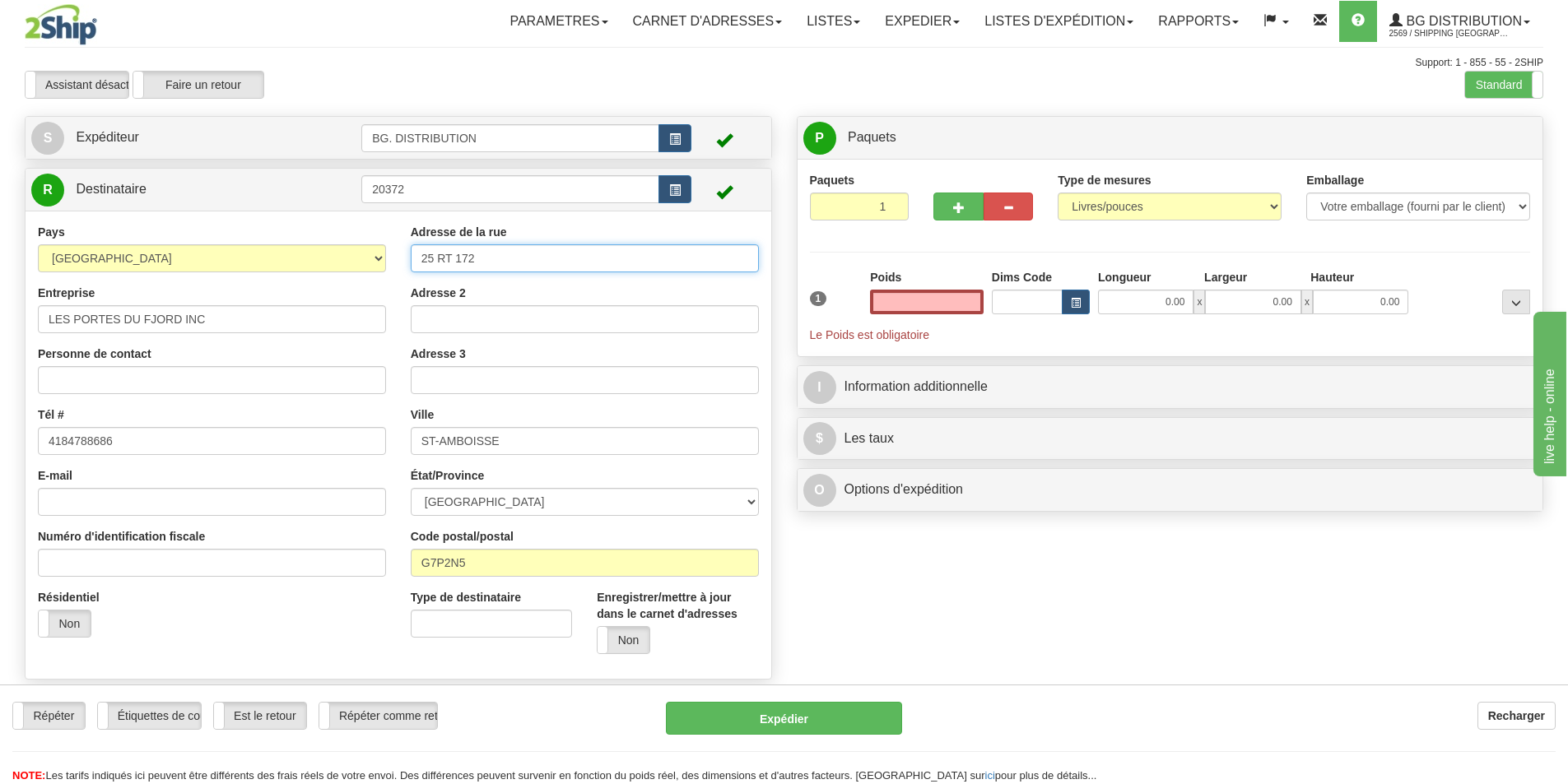
type input "0.00"
click at [437, 259] on input "25 RT 172" at bounding box center [585, 258] width 348 height 28
click at [431, 260] on input "25 RT 172" at bounding box center [585, 258] width 348 height 28
type input "251 RT 172"
click at [962, 307] on input "0.00" at bounding box center [927, 301] width 114 height 24
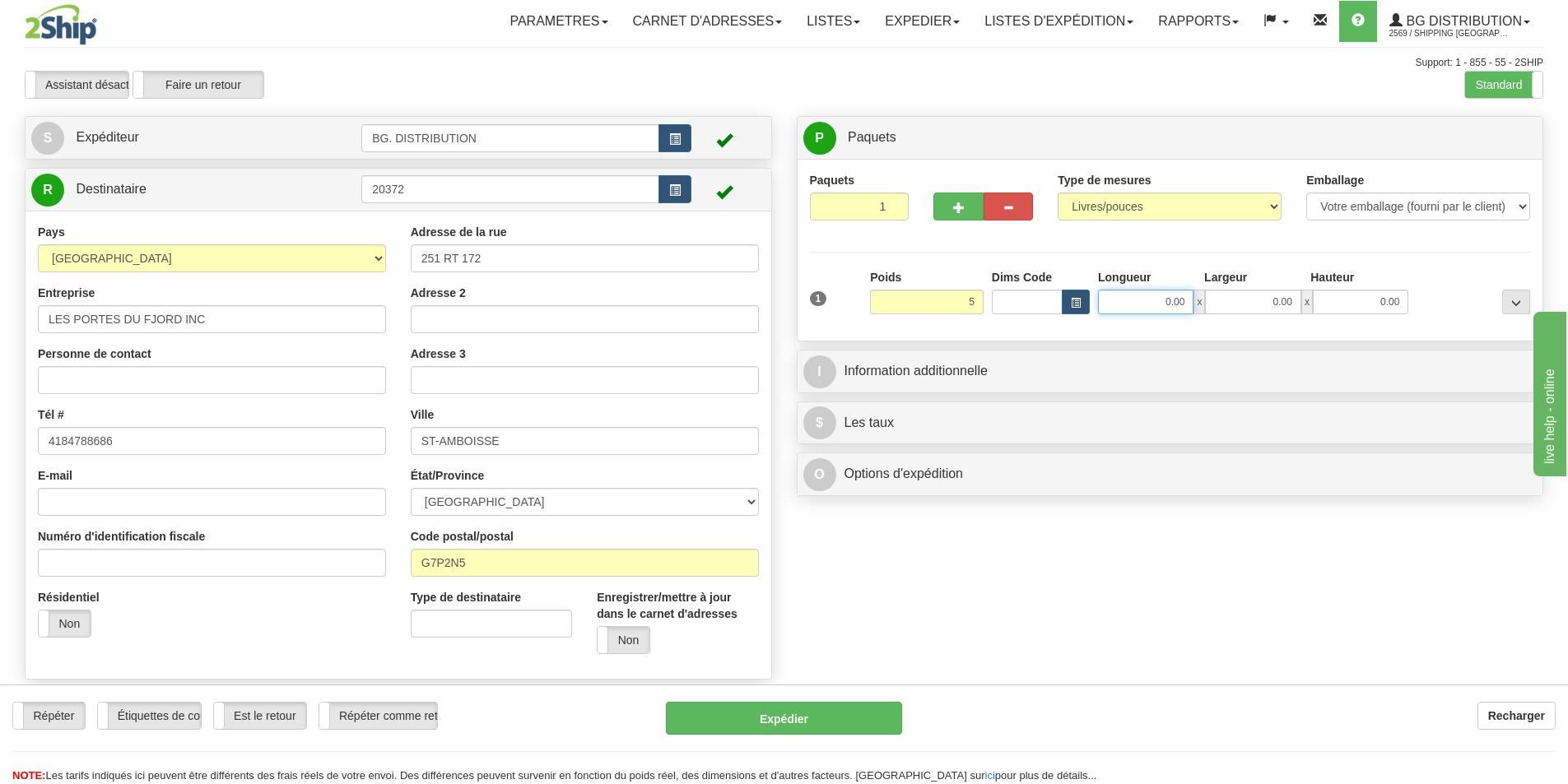
type input "5.00"
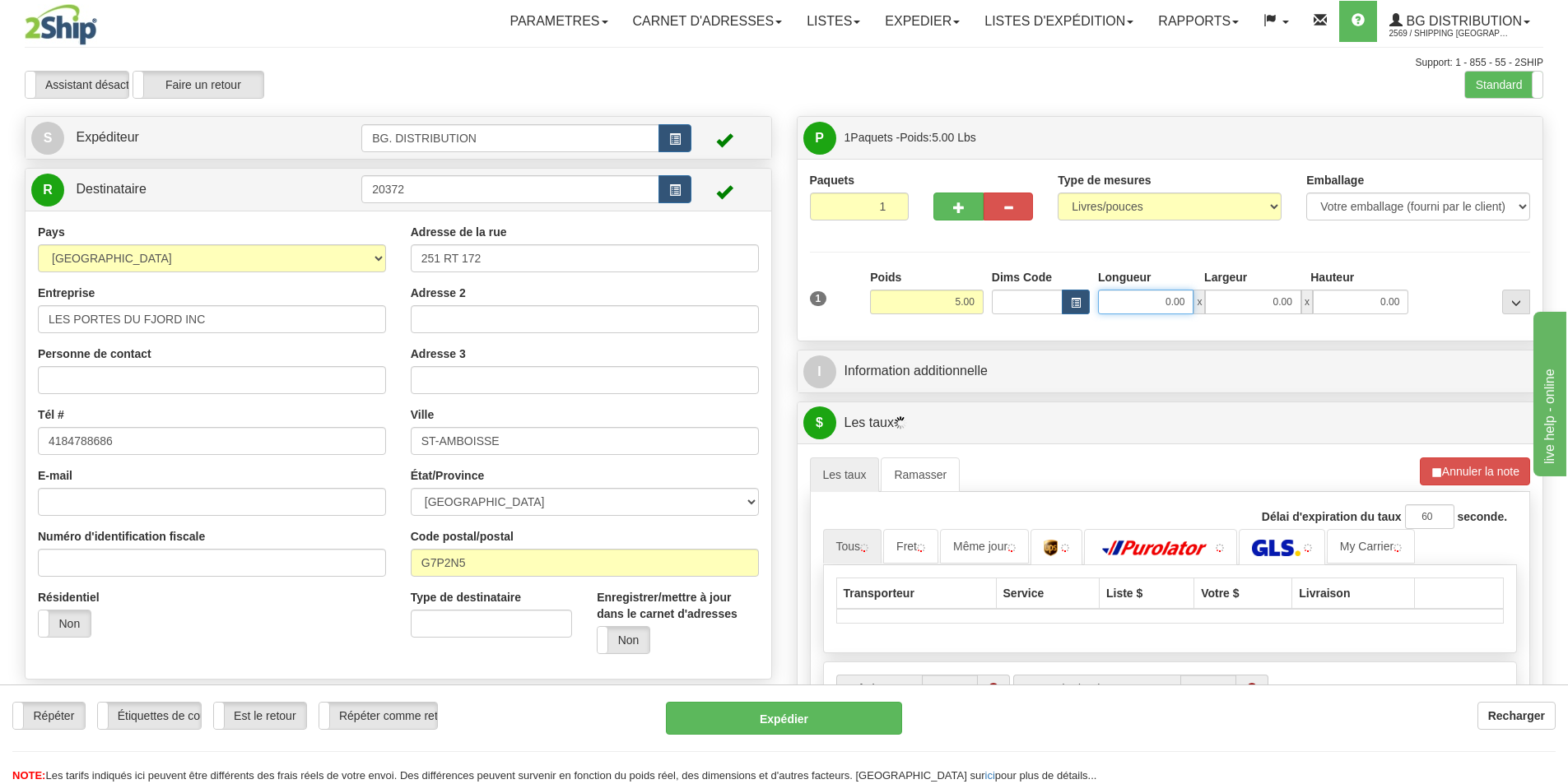
click at [1157, 295] on input "0.00" at bounding box center [1146, 301] width 96 height 24
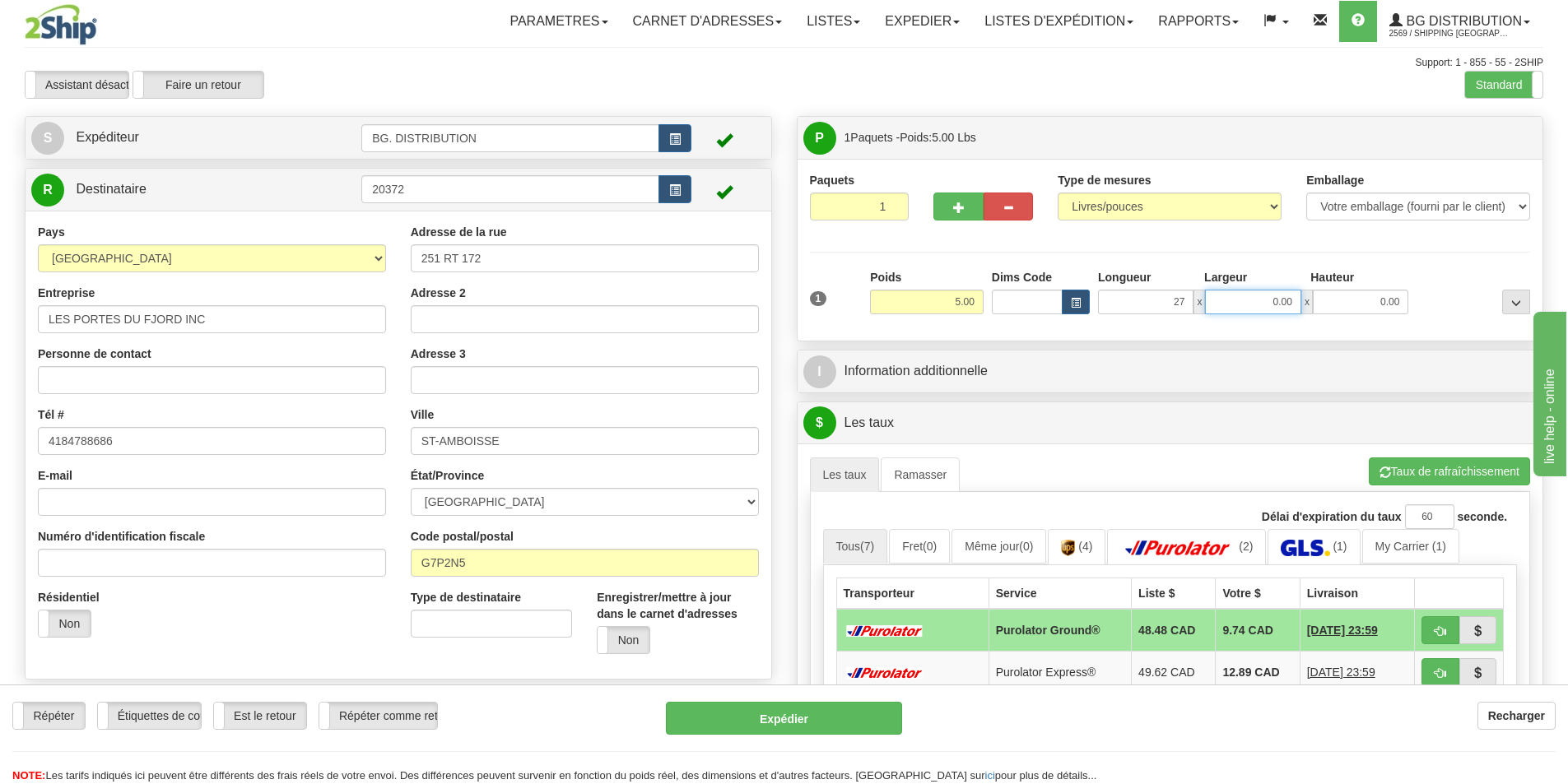
type input "27.00"
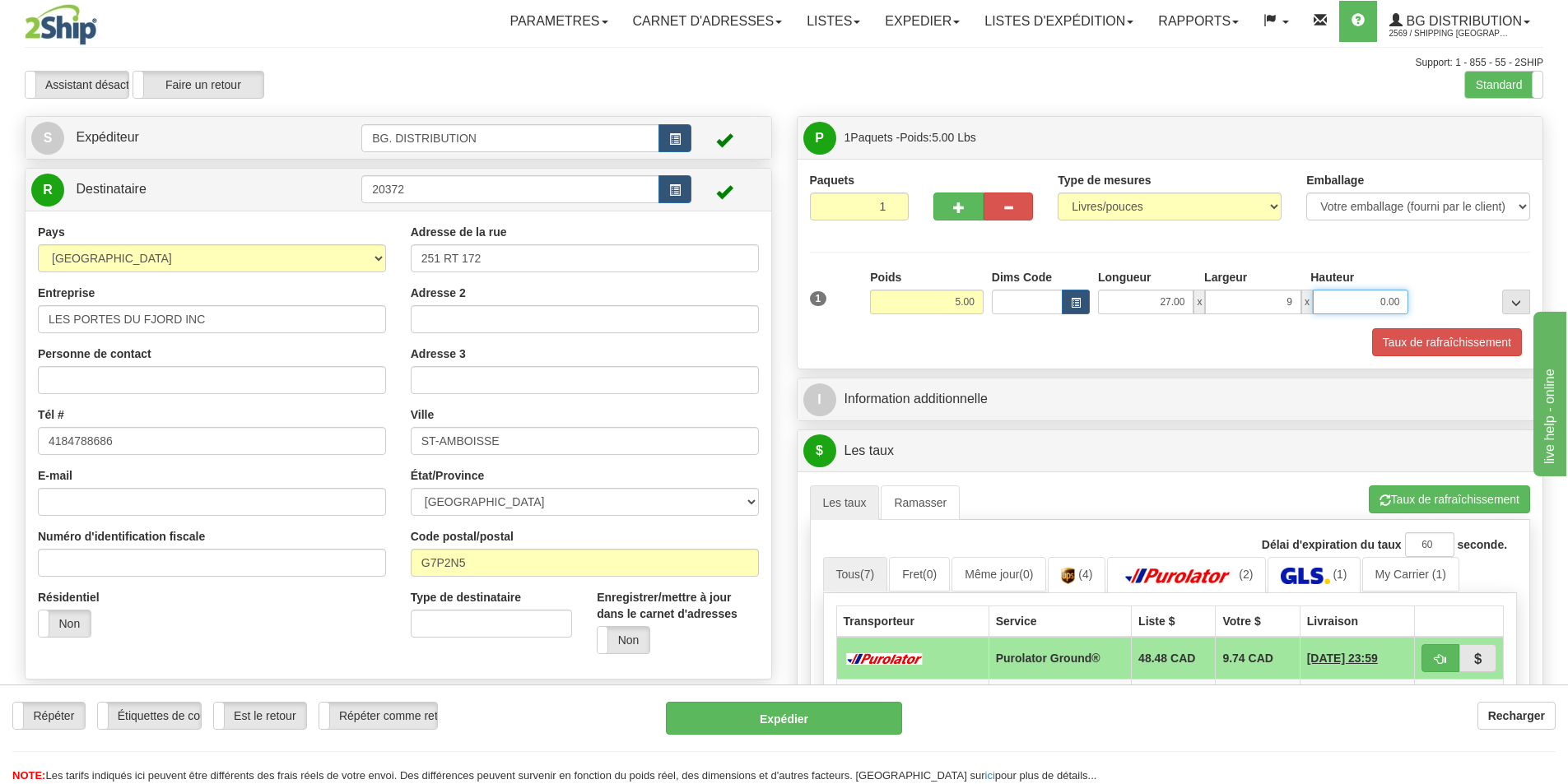
type input "9.00"
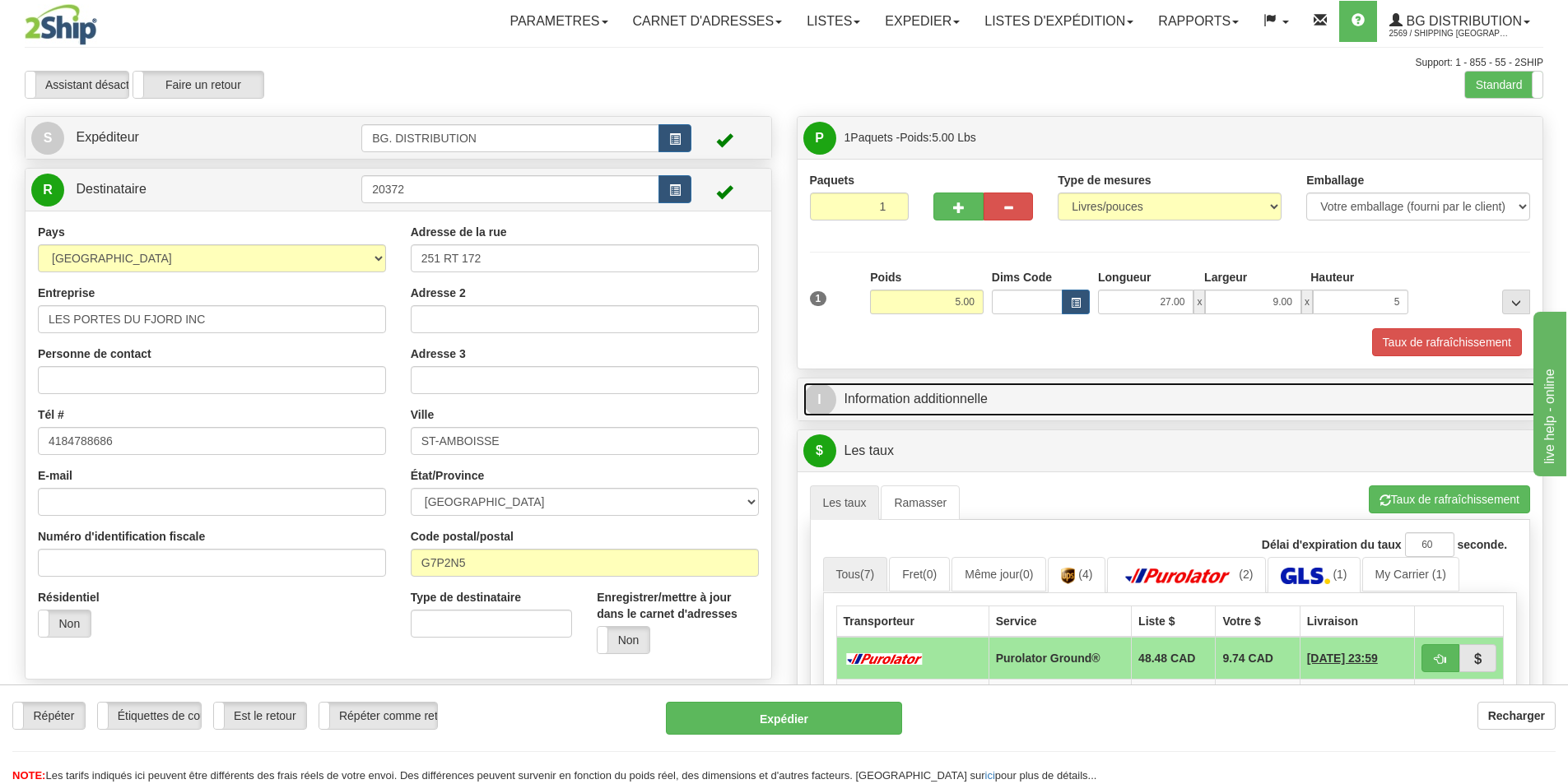
type input "5.00"
click at [815, 408] on span "I" at bounding box center [820, 399] width 33 height 33
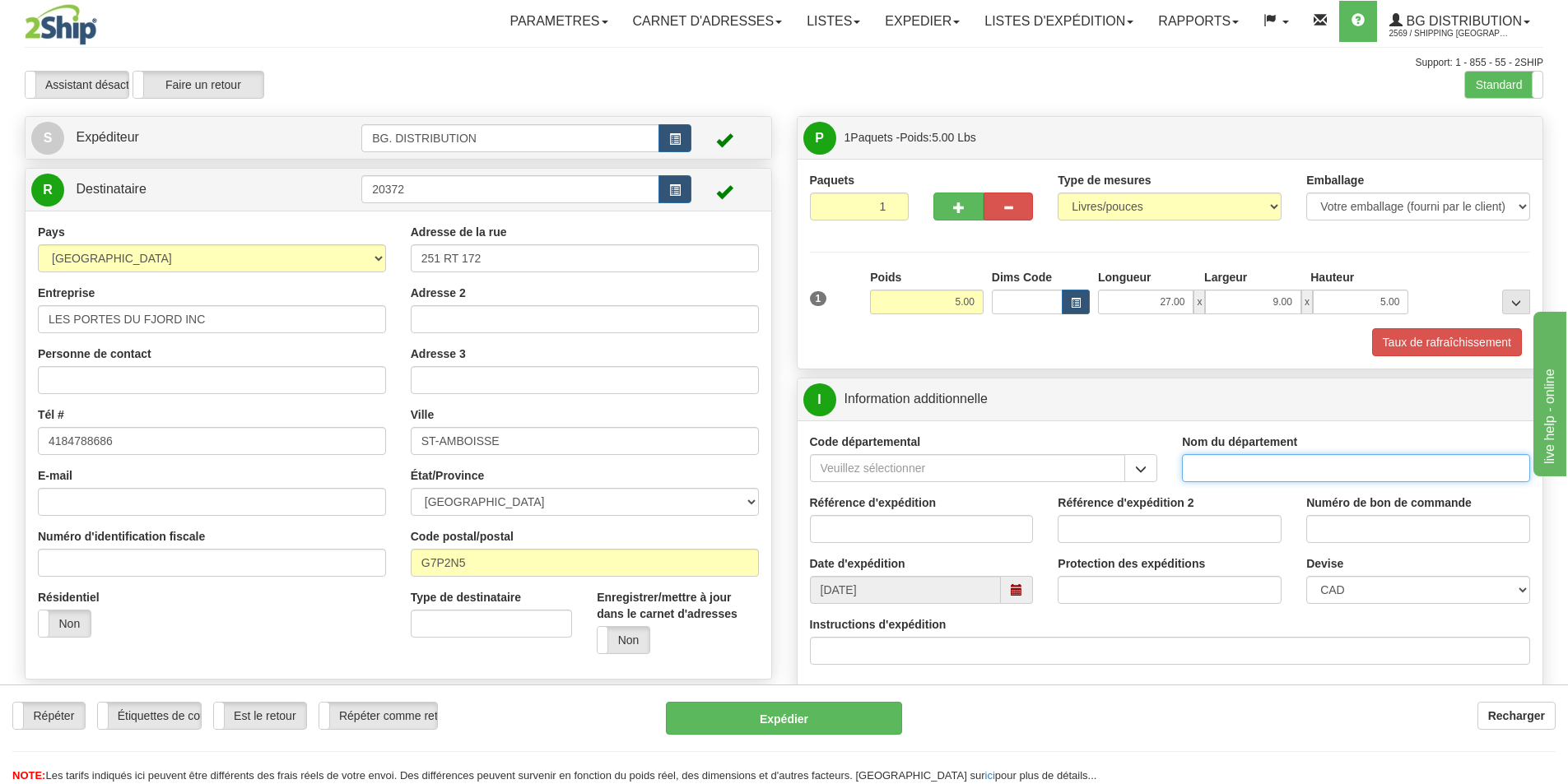
drag, startPoint x: 1184, startPoint y: 479, endPoint x: 1203, endPoint y: 469, distance: 21.5
click at [1203, 469] on input "Nom du département" at bounding box center [1356, 468] width 348 height 28
type input "."
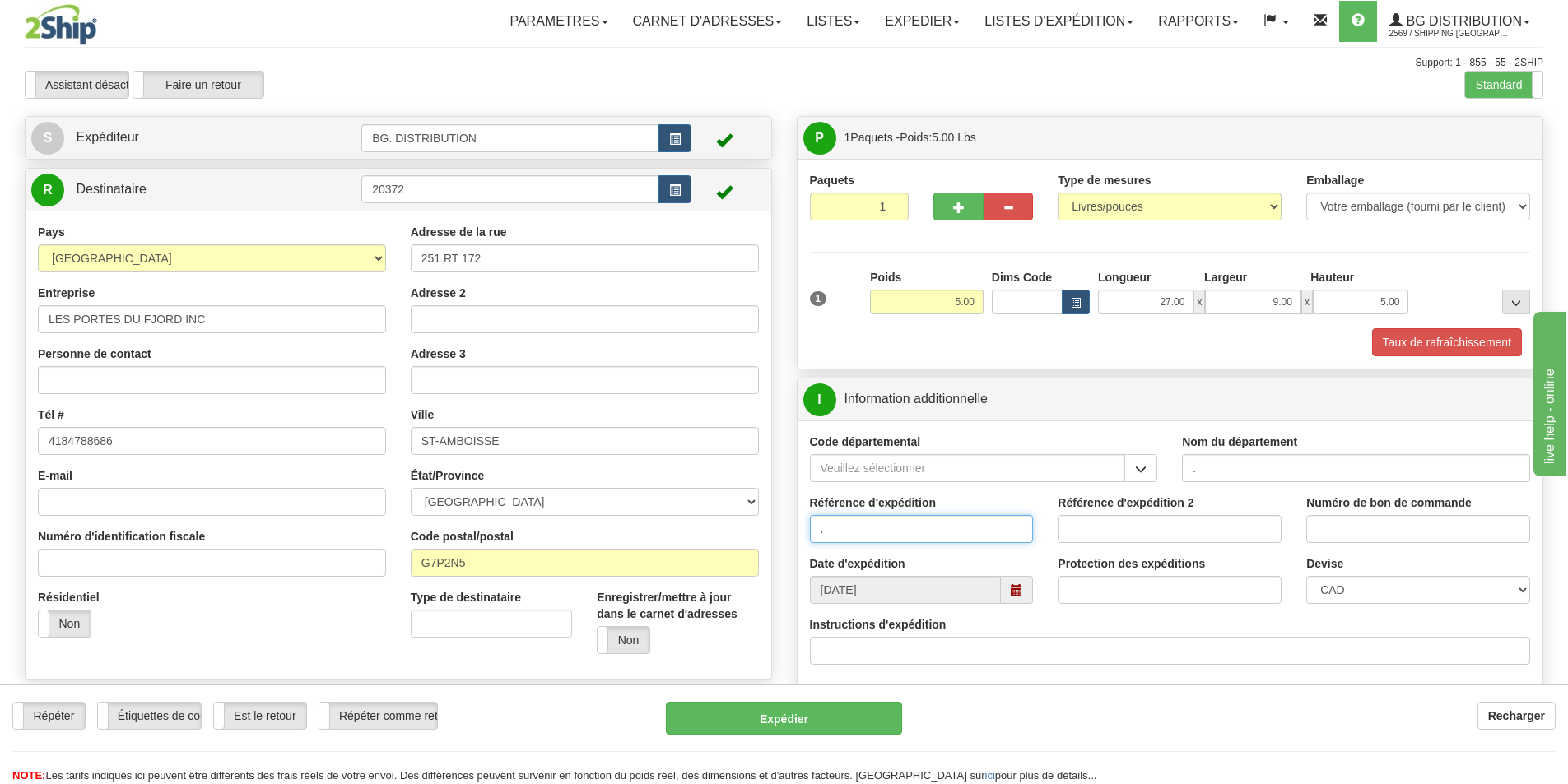
type input "."
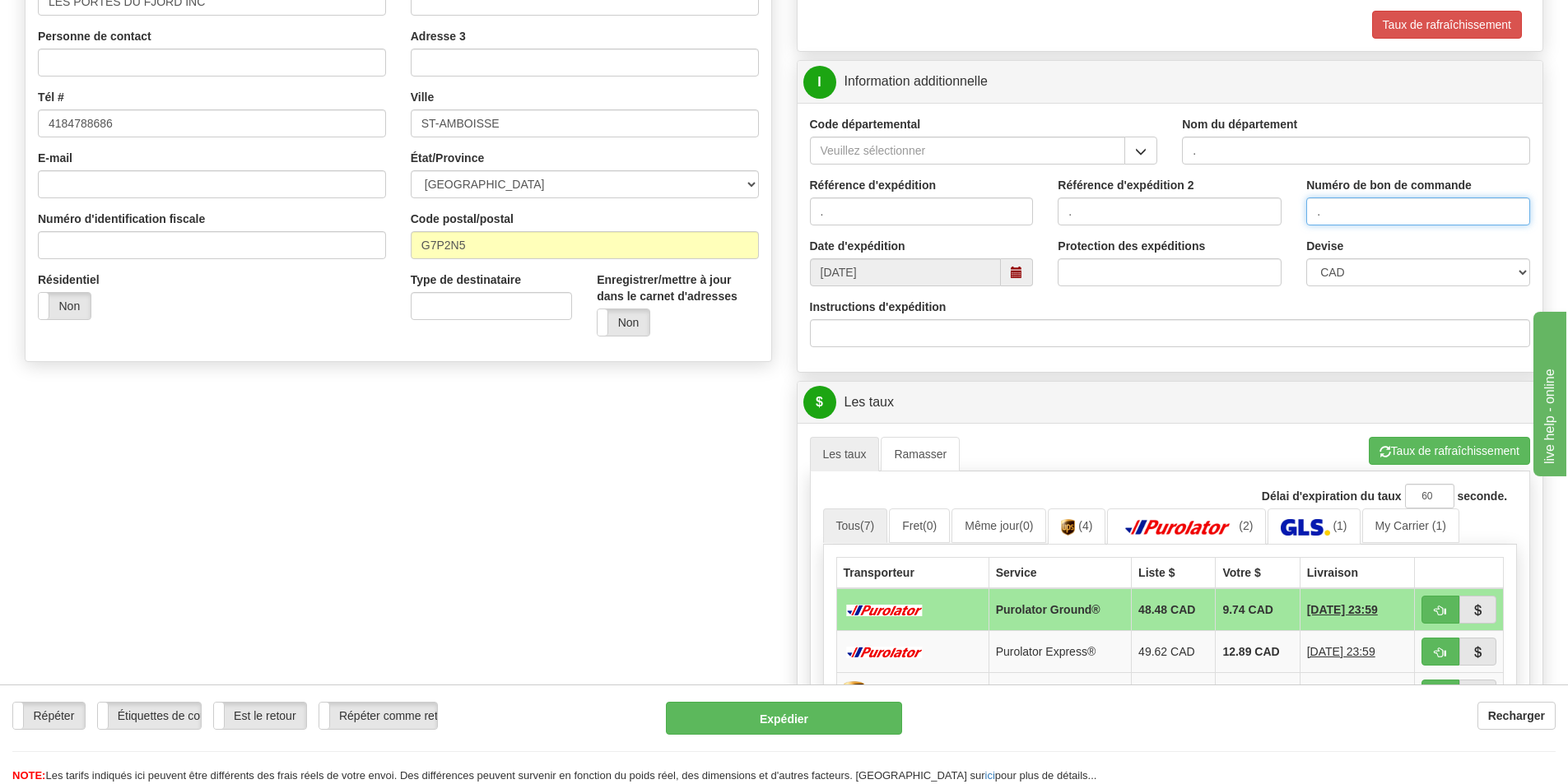
scroll to position [329, 0]
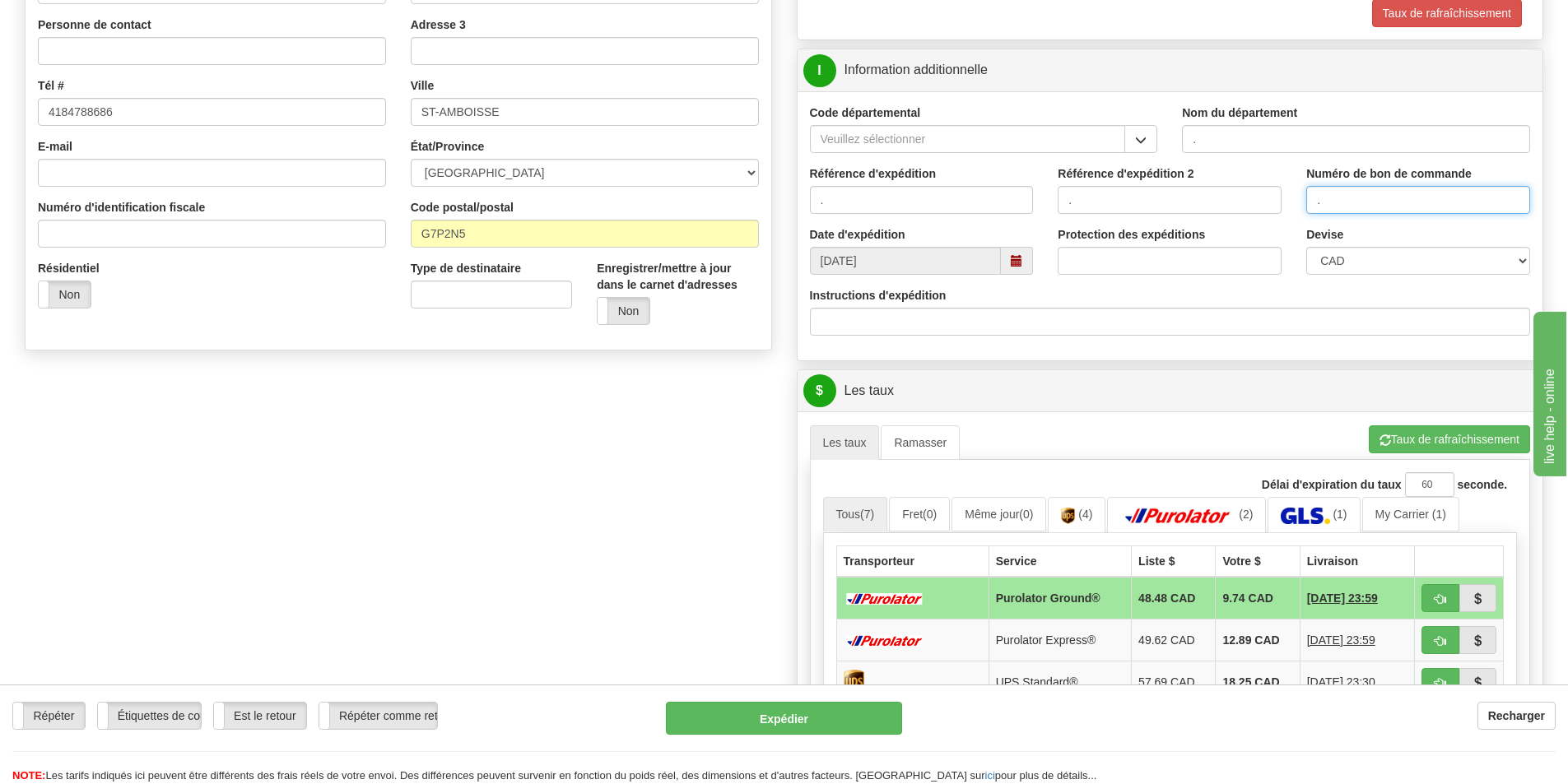
type input "."
click at [1487, 434] on button "Taux de rafraîchissement" at bounding box center [1449, 439] width 161 height 28
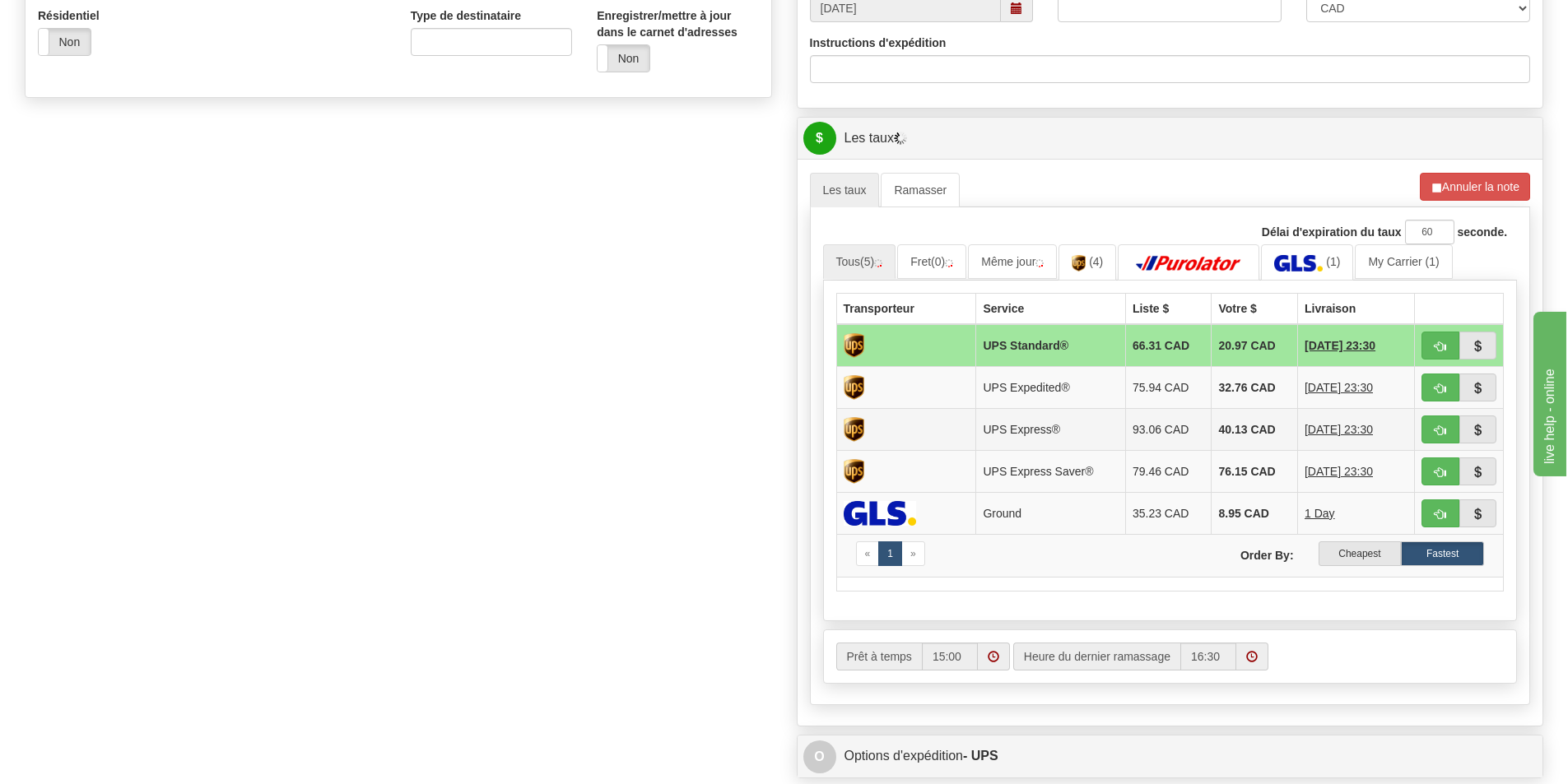
scroll to position [823, 0]
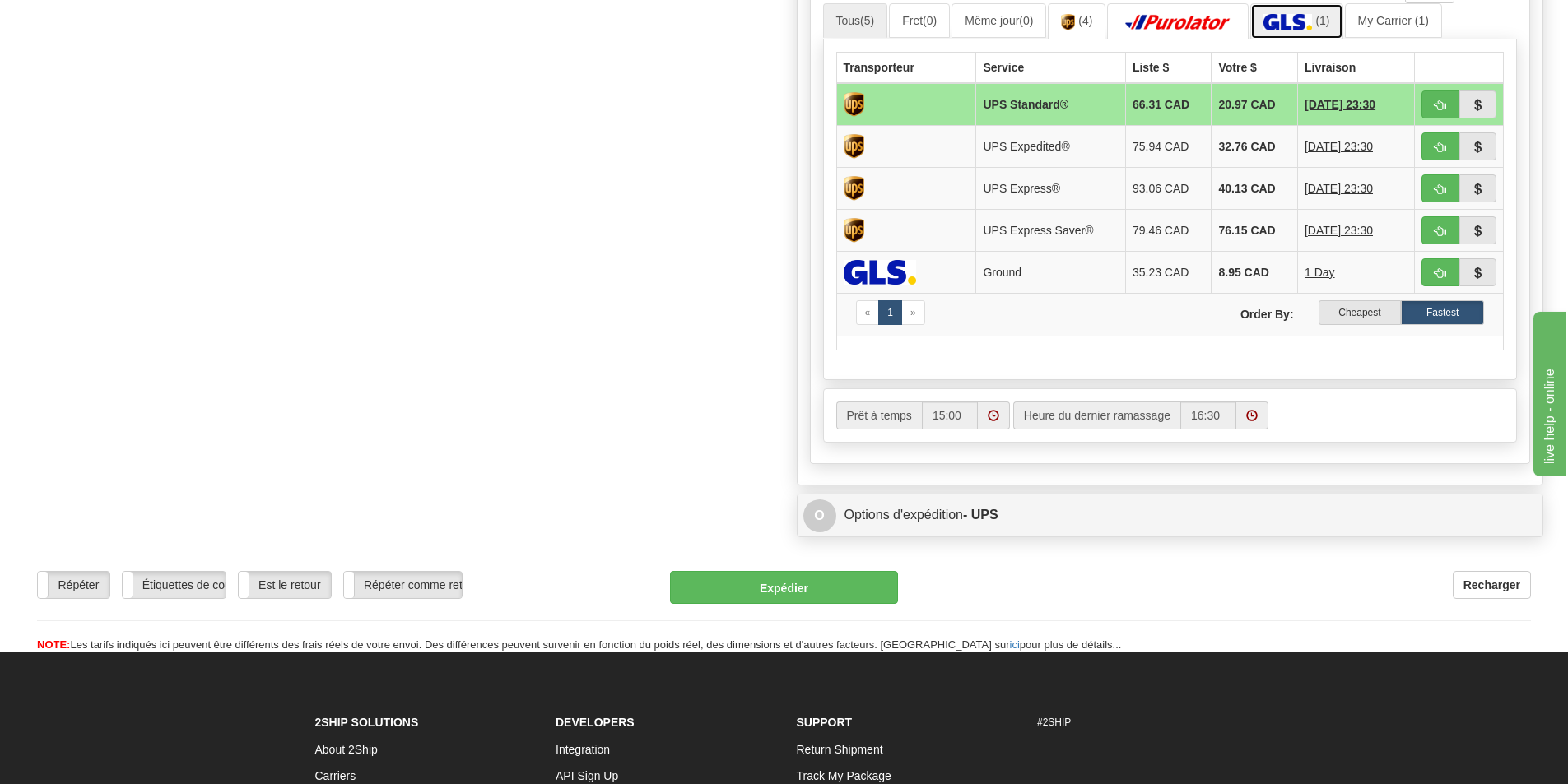
click at [1308, 14] on img at bounding box center [1288, 23] width 49 height 16
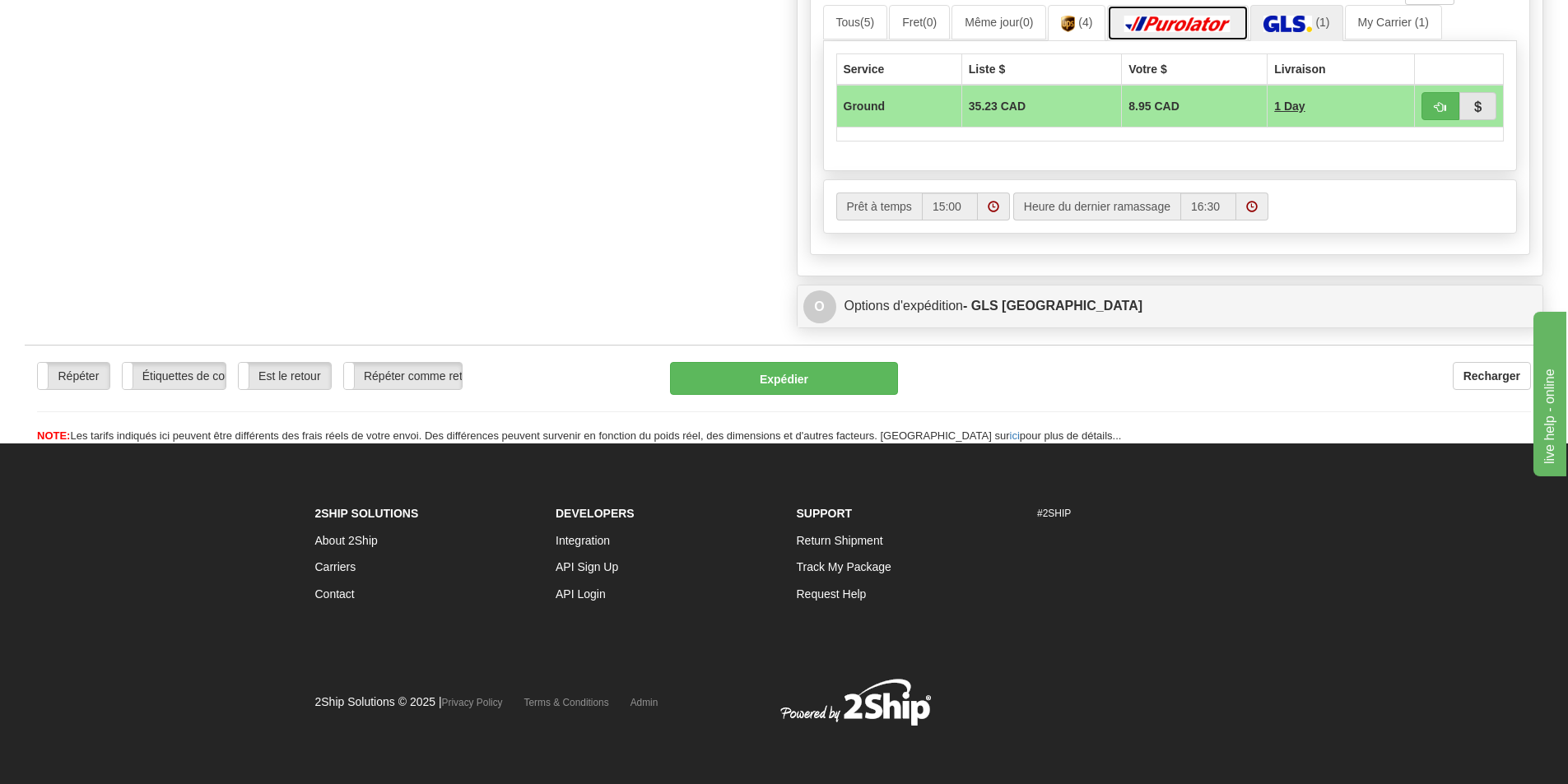
click at [1181, 13] on link at bounding box center [1178, 22] width 142 height 35
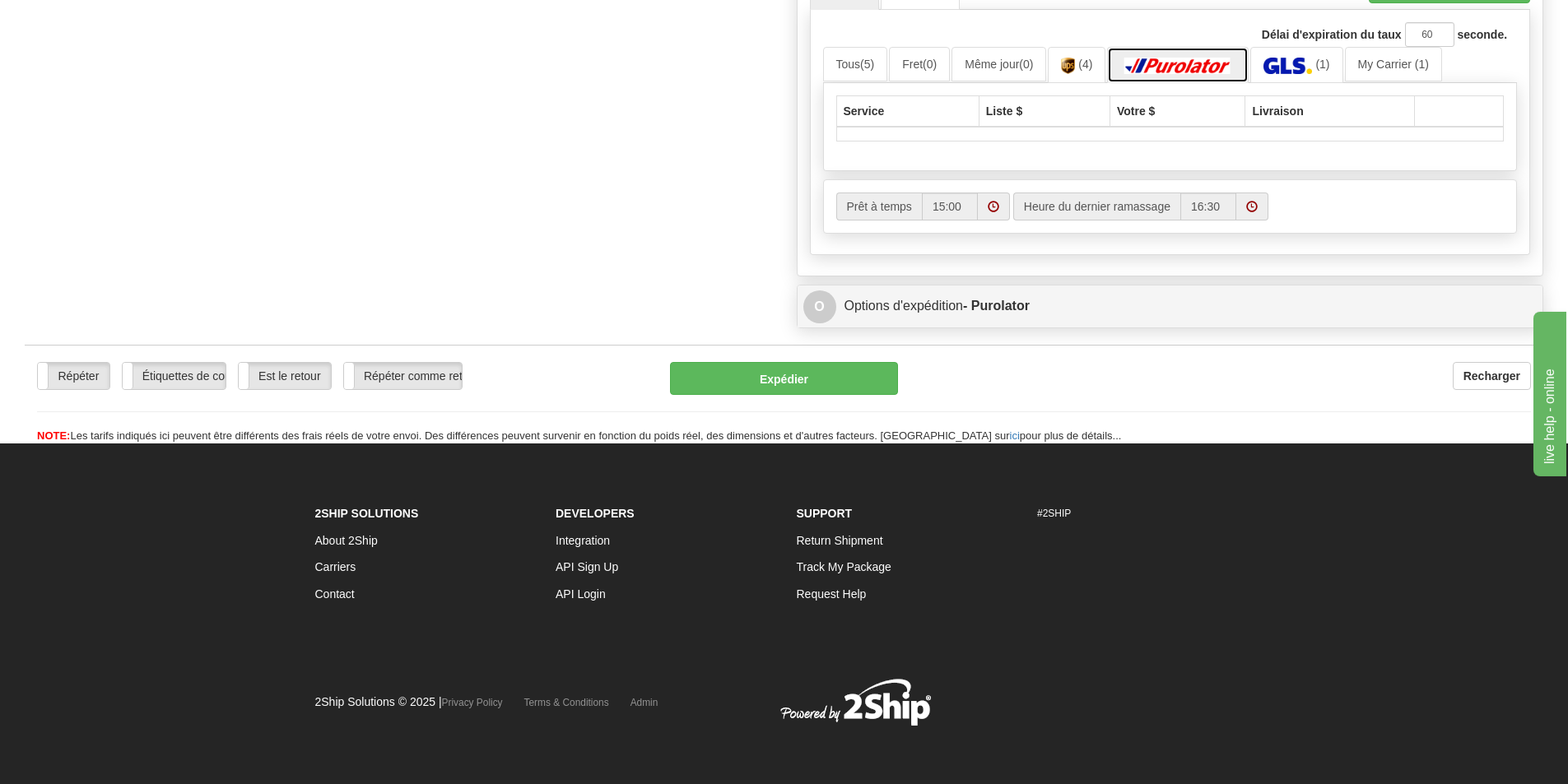
click at [1187, 52] on link at bounding box center [1178, 64] width 142 height 35
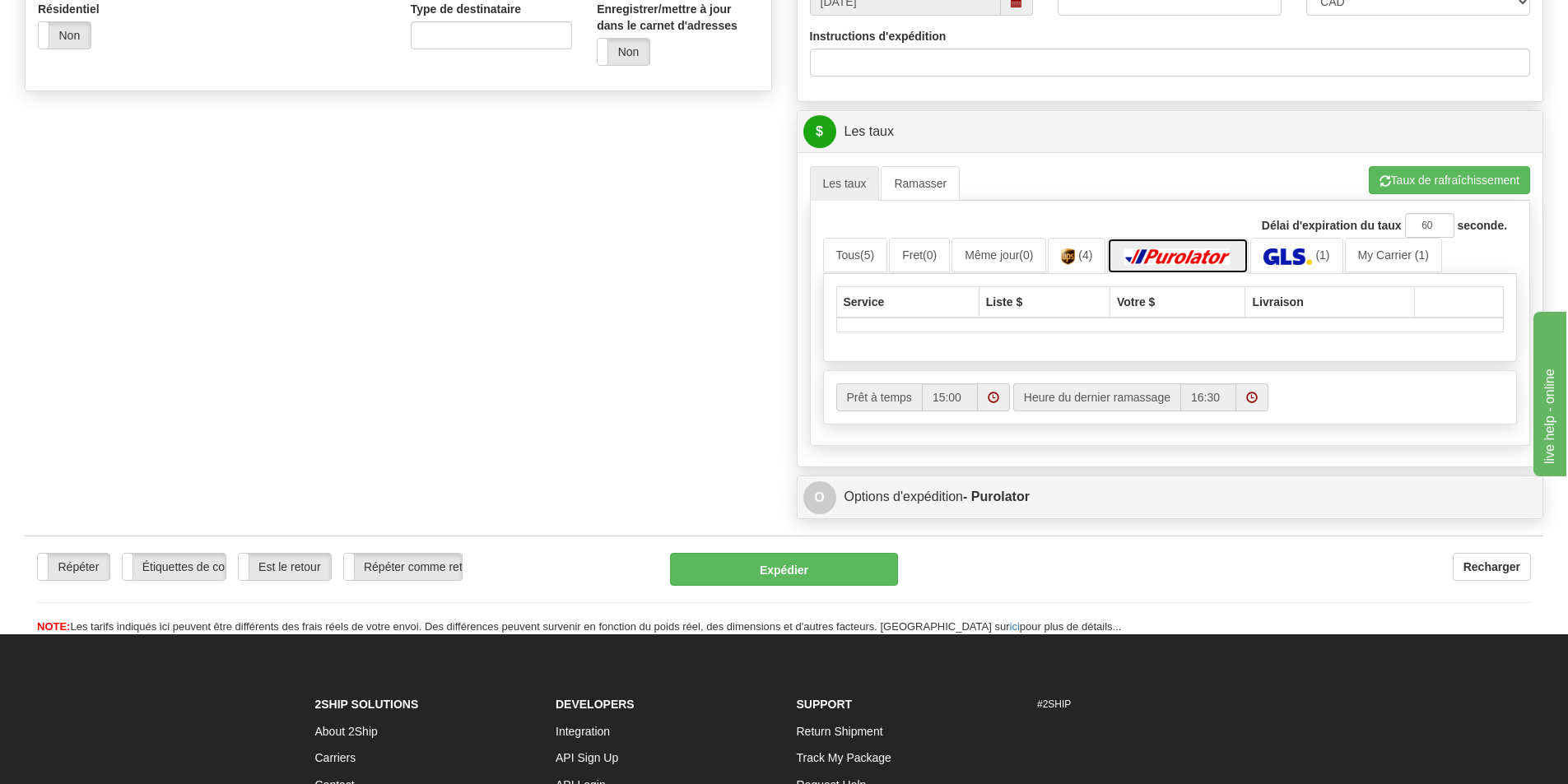
scroll to position [533, 0]
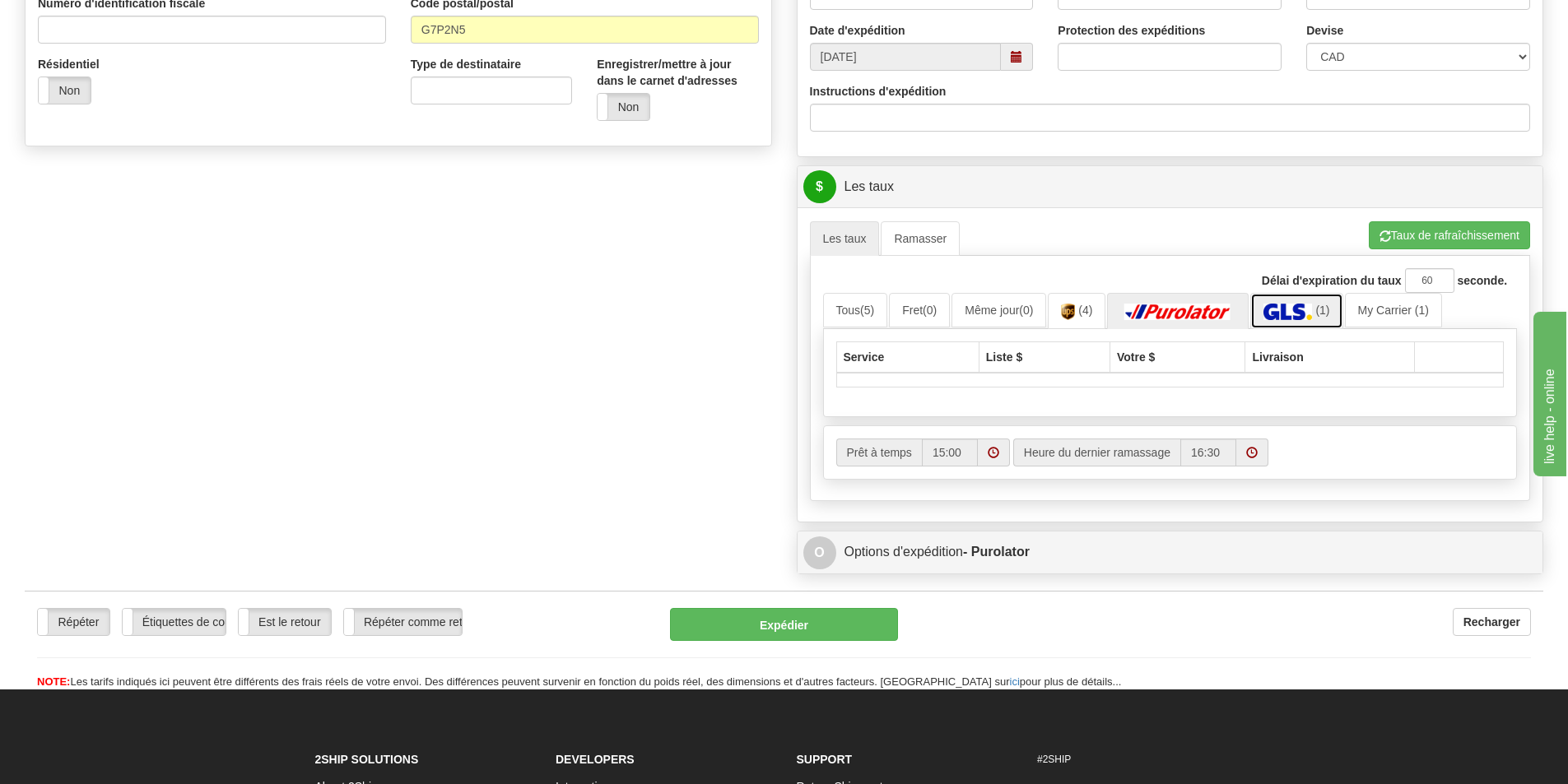
click at [1306, 308] on img at bounding box center [1288, 312] width 49 height 16
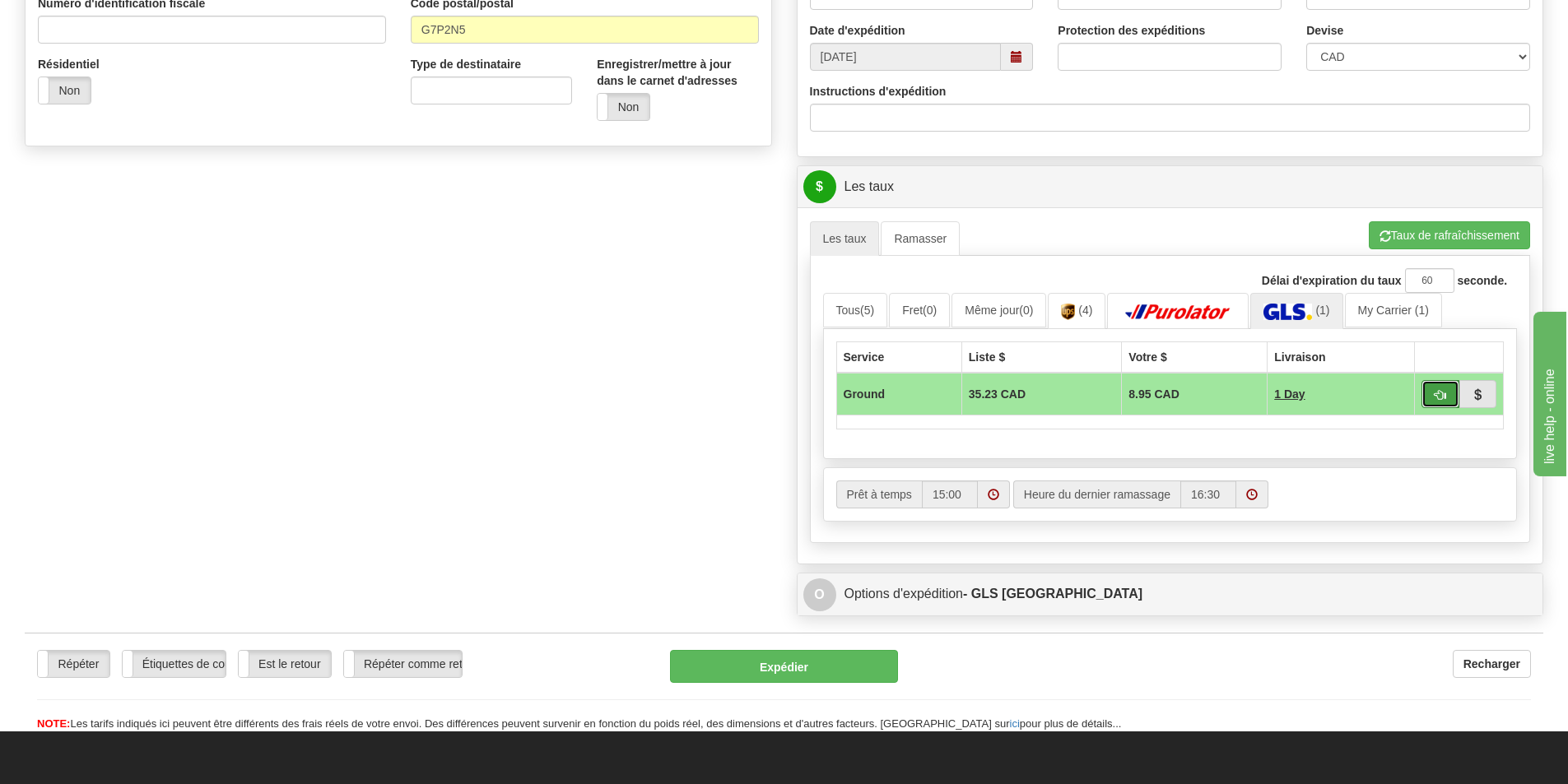
click at [1435, 387] on button "button" at bounding box center [1441, 394] width 38 height 28
type input "1"
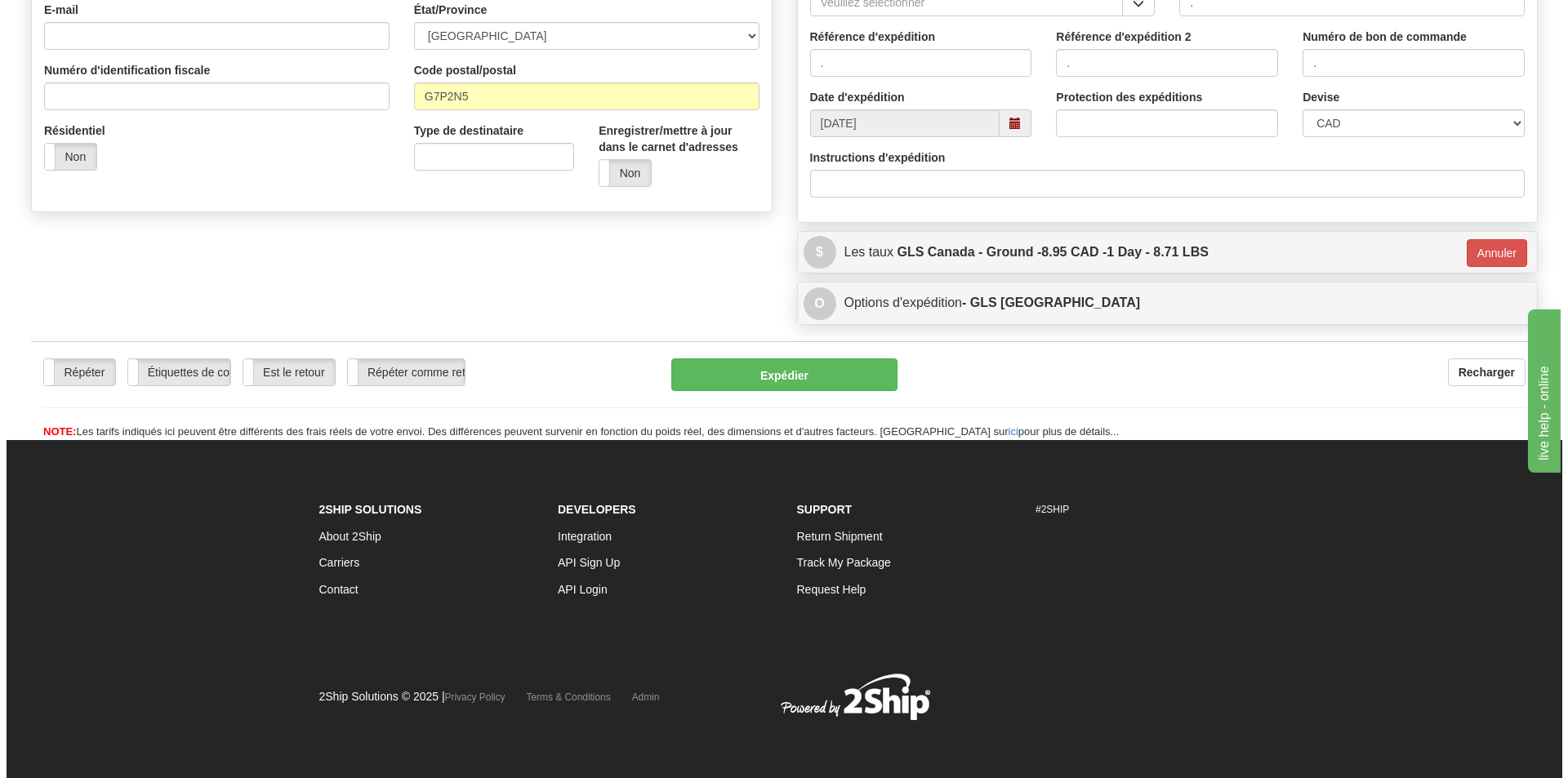
scroll to position [55, 0]
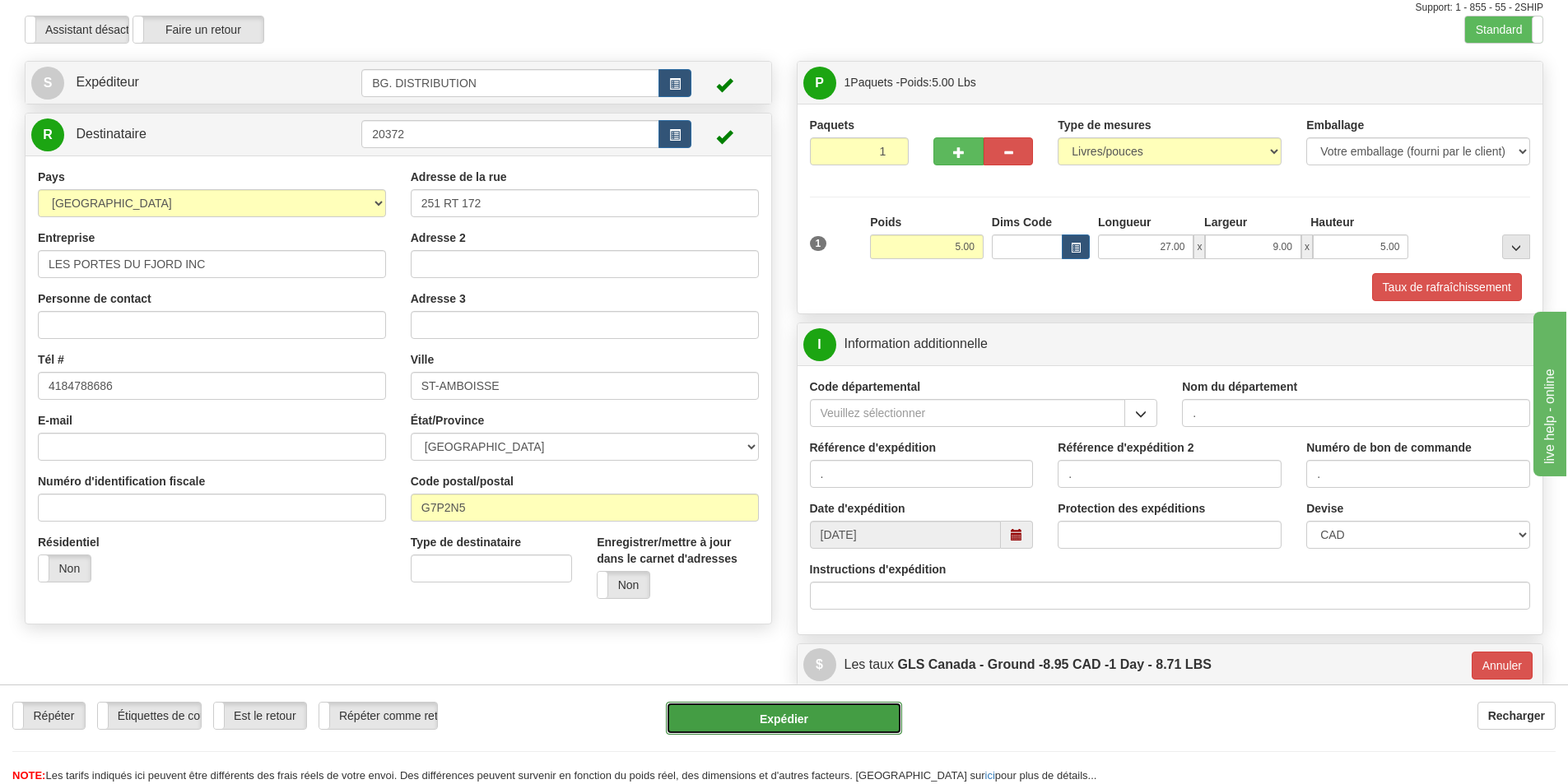
click at [778, 712] on button "Expédier" at bounding box center [784, 718] width 236 height 33
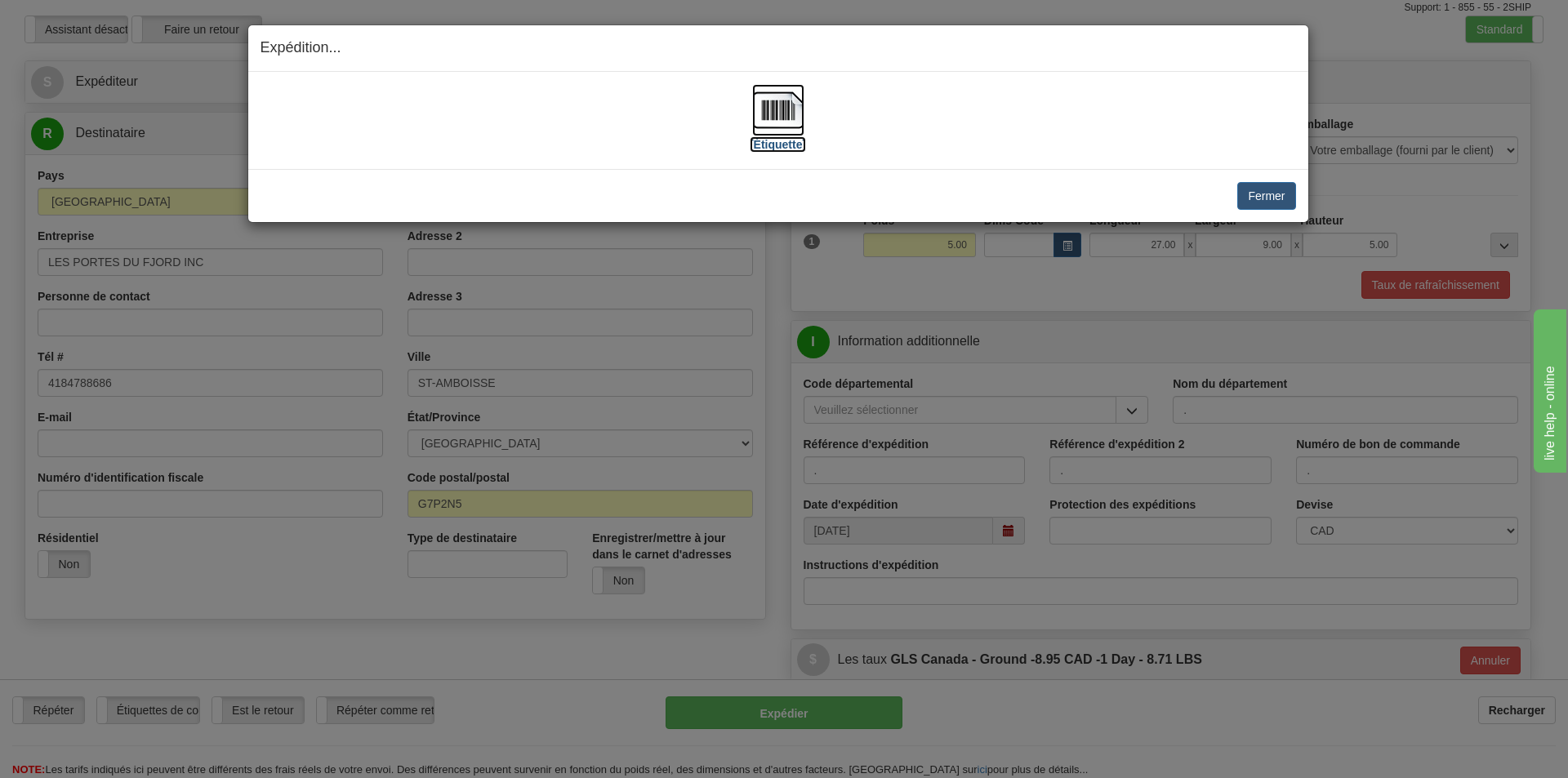
click at [756, 136] on label "[Étiquette]" at bounding box center [777, 144] width 56 height 16
click at [793, 108] on img at bounding box center [778, 110] width 52 height 52
click at [1241, 194] on button "Fermer" at bounding box center [1266, 196] width 58 height 28
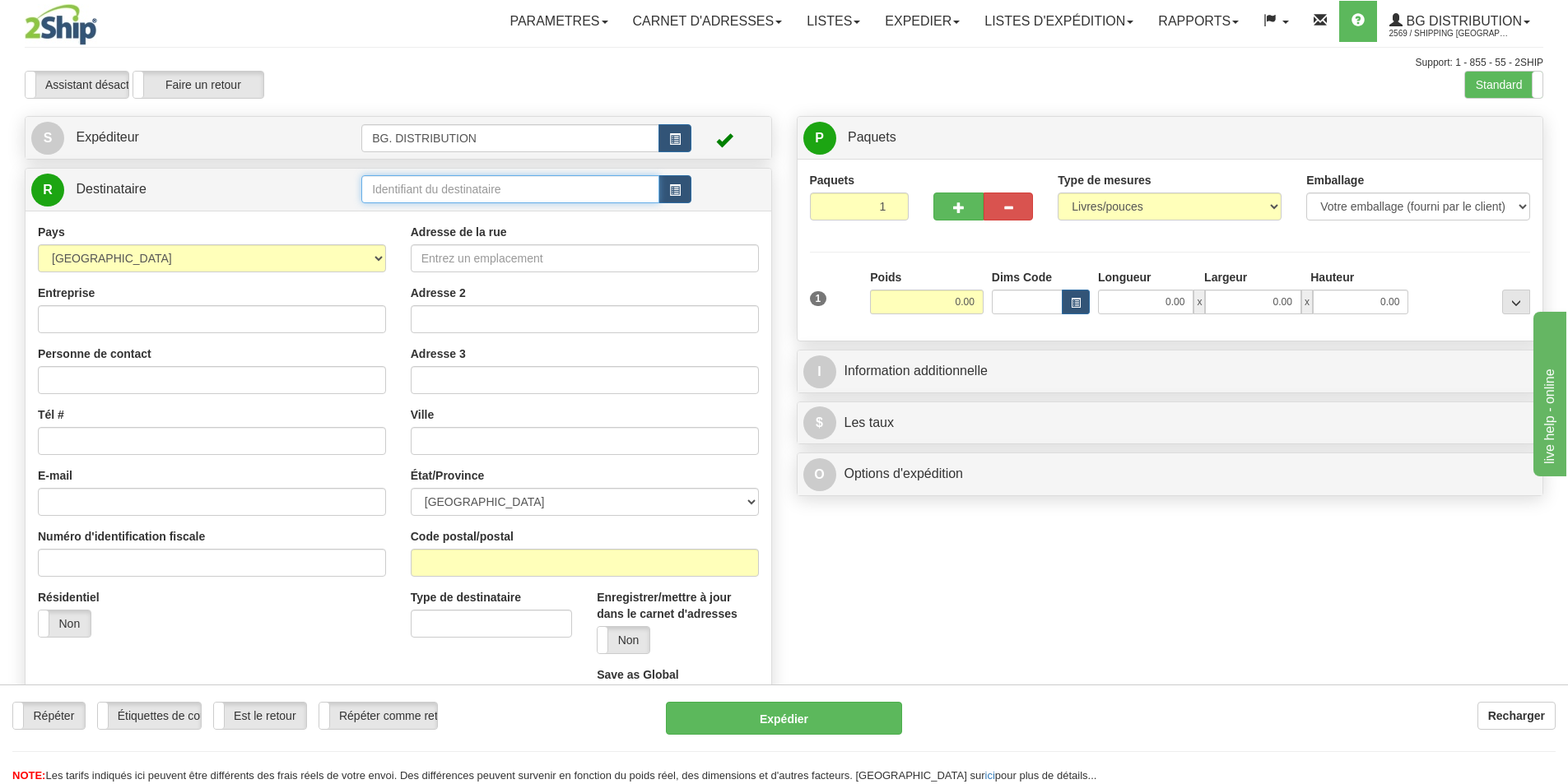
click at [373, 187] on input "text" at bounding box center [510, 188] width 298 height 28
type input "5589"
click button "Supprimer" at bounding box center [0, 0] width 0 height 0
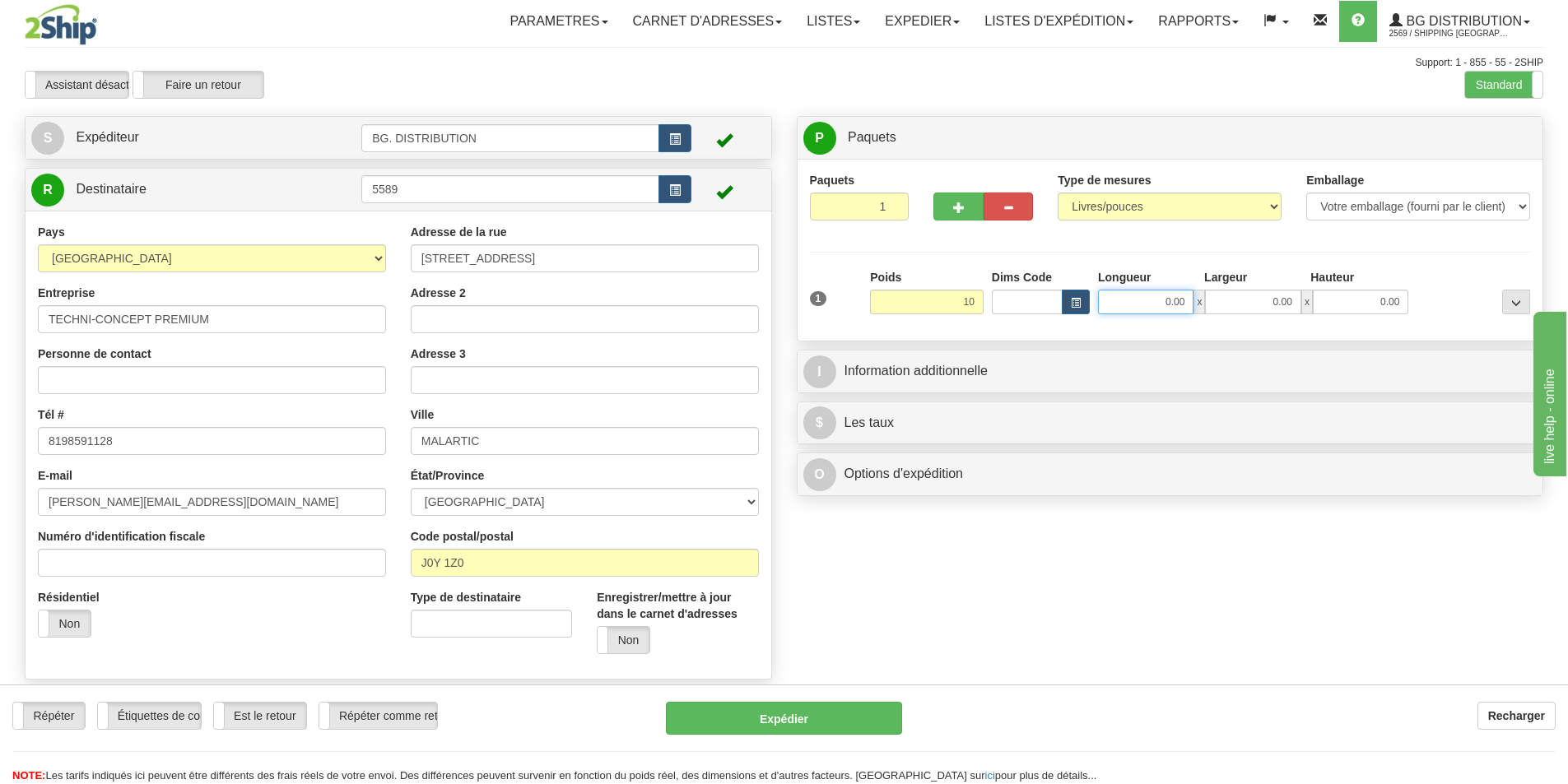
click at [1186, 304] on input "0.00" at bounding box center [1146, 301] width 96 height 24
type input "10.00"
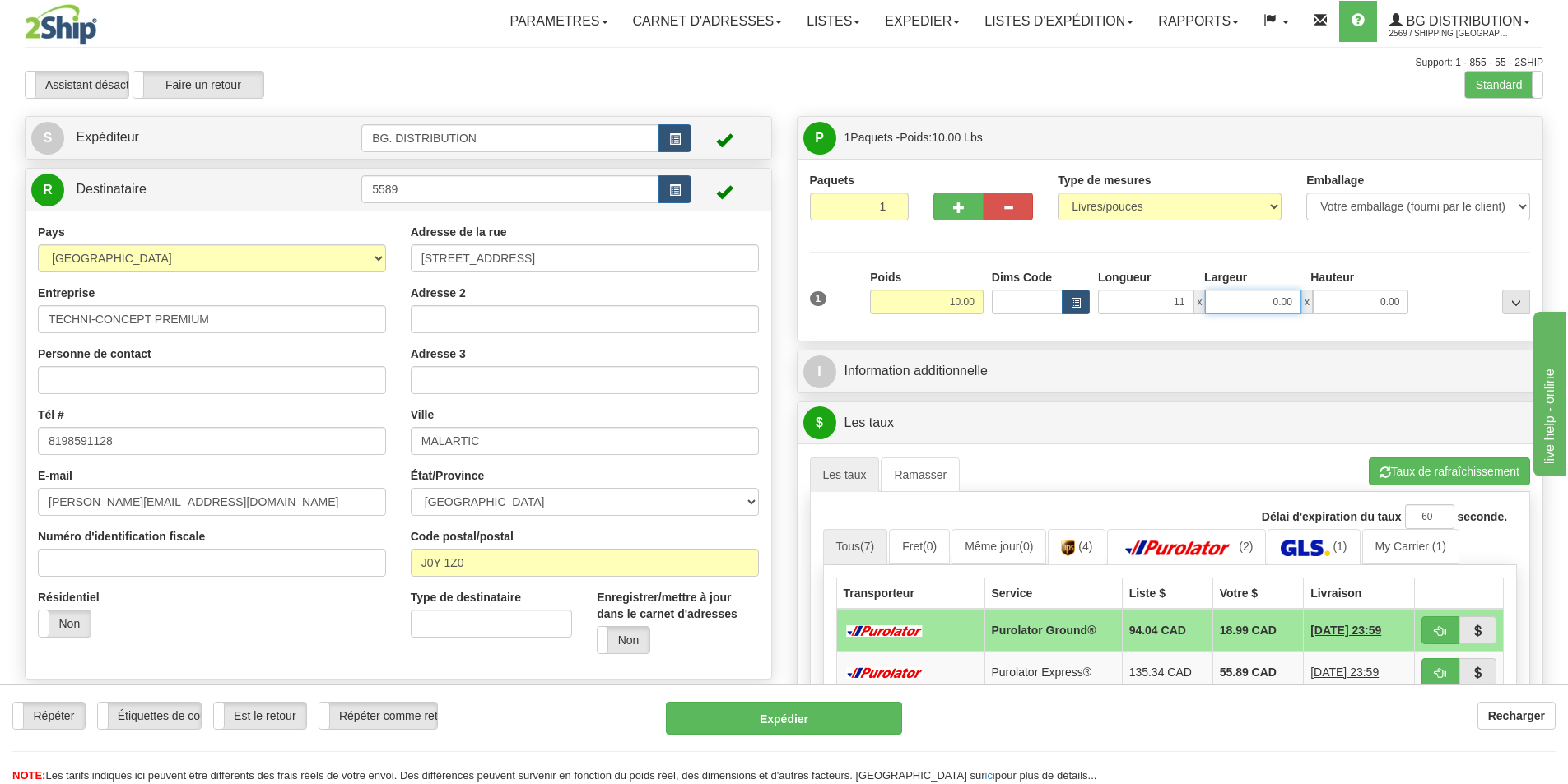
type input "11.00"
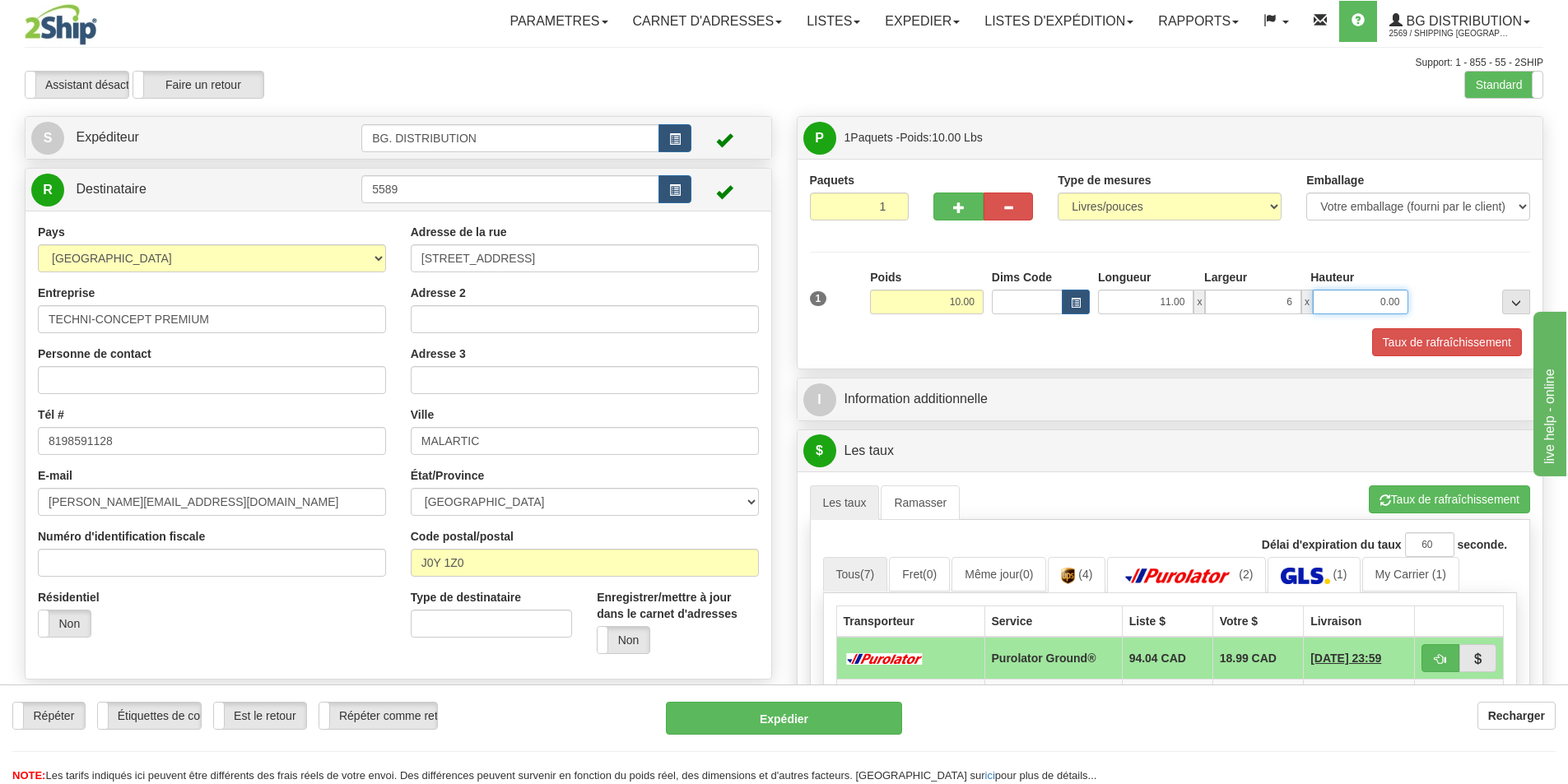
type input "6.00"
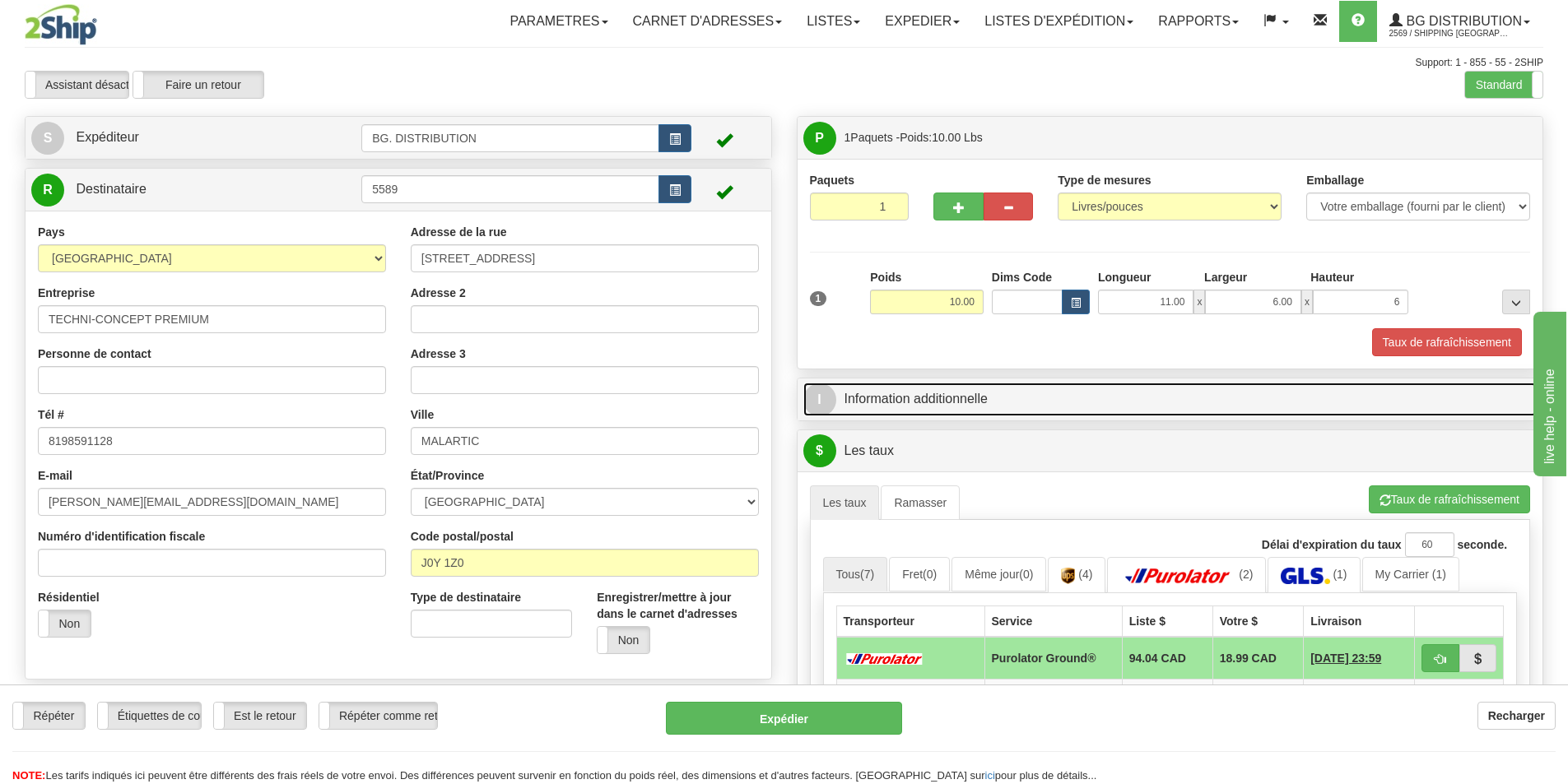
type input "6.00"
click at [817, 398] on span "I" at bounding box center [820, 399] width 33 height 33
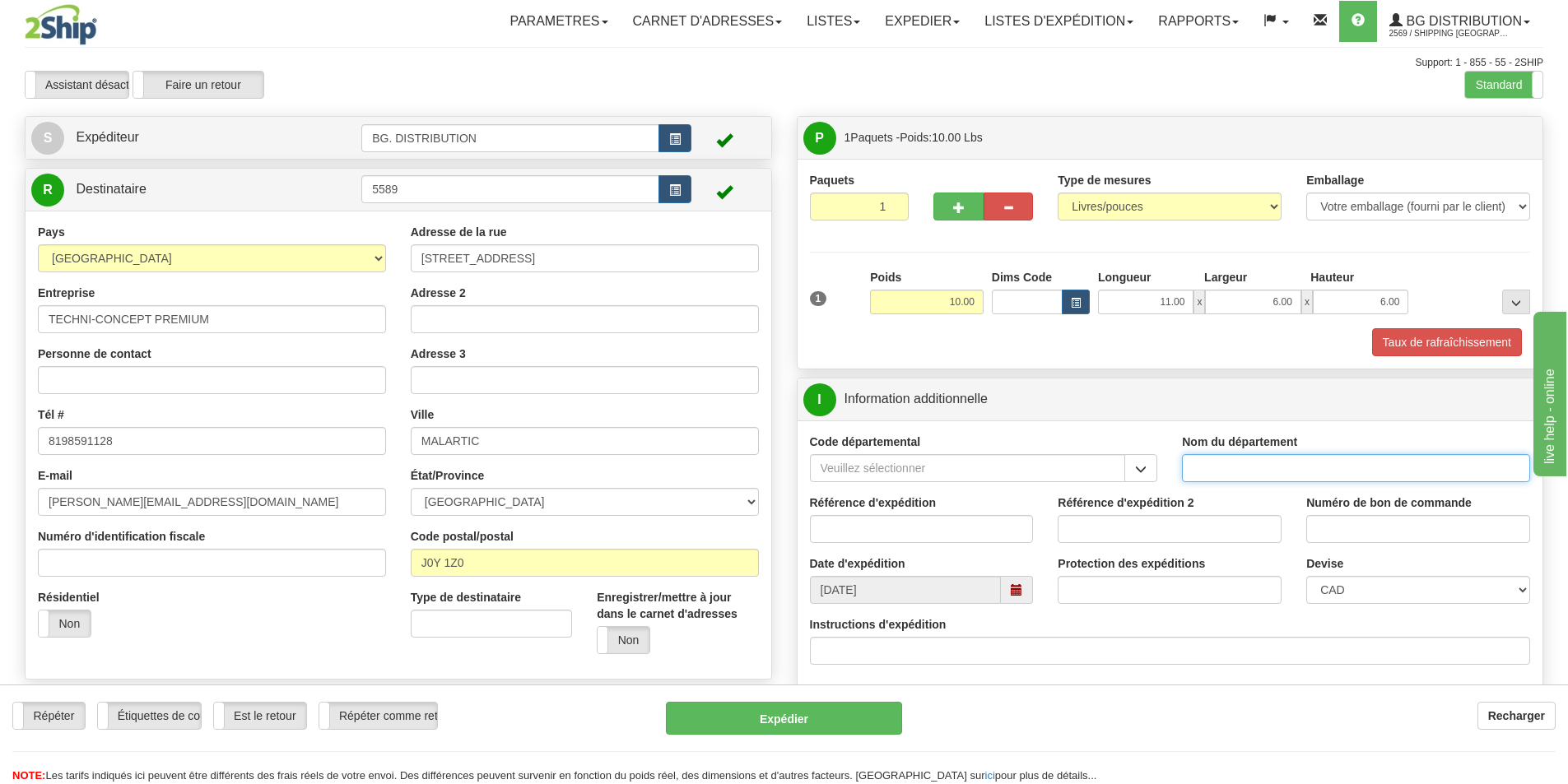
click at [1244, 462] on input "Nom du département" at bounding box center [1356, 468] width 348 height 28
type input "."
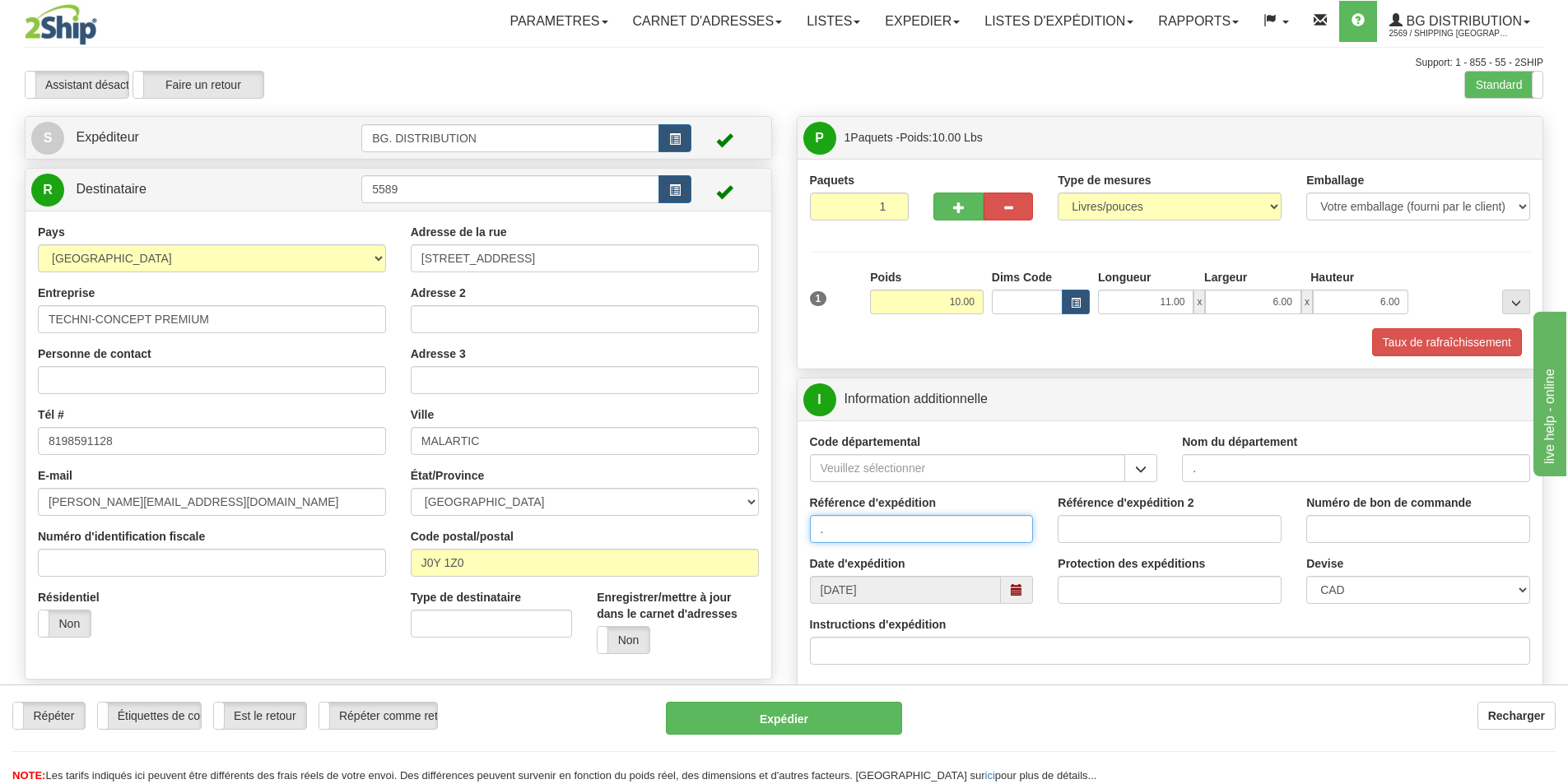
type input "."
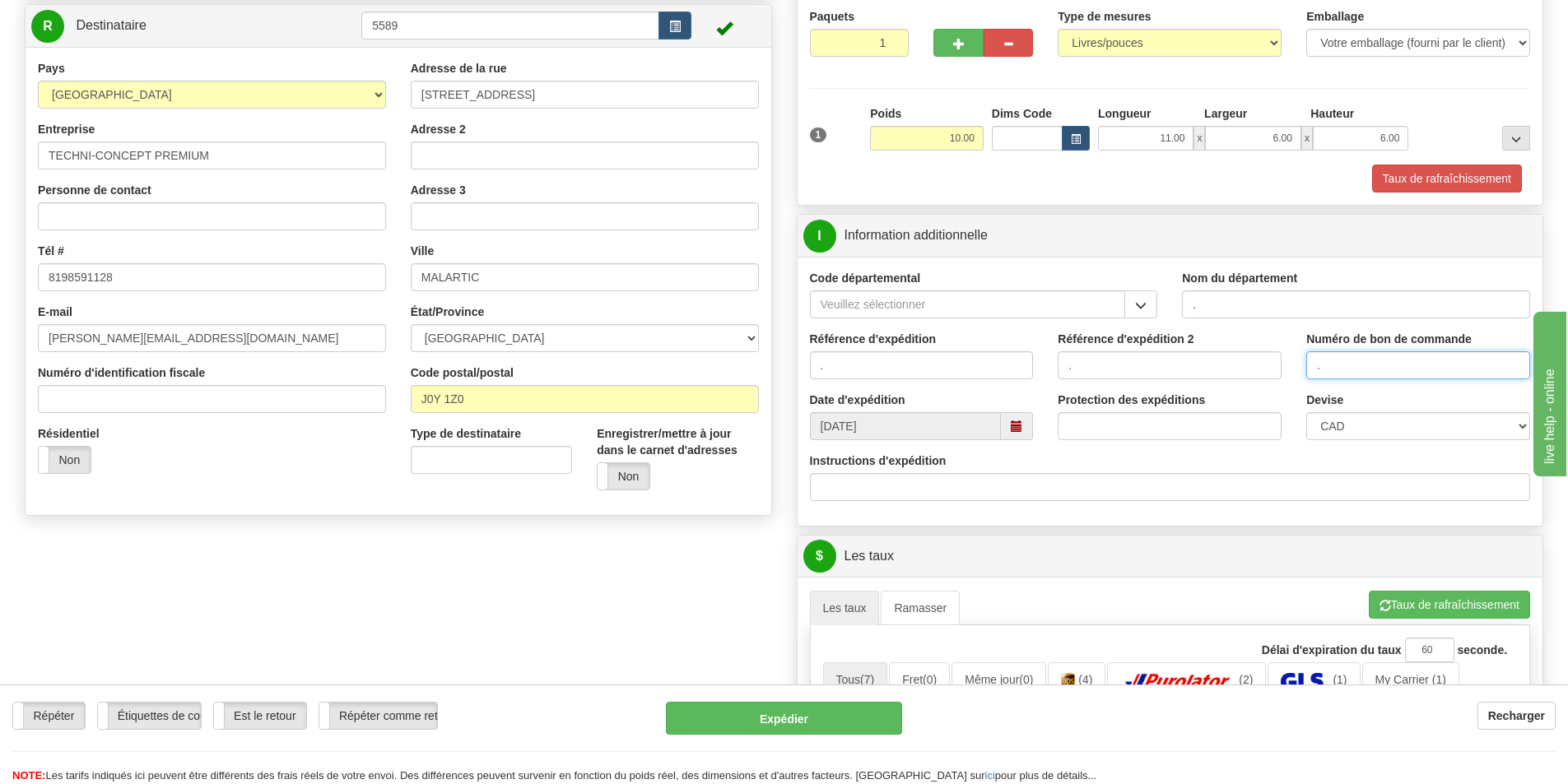
scroll to position [165, 0]
type input "."
click at [1417, 609] on button "Taux de rafraîchissement" at bounding box center [1449, 604] width 161 height 28
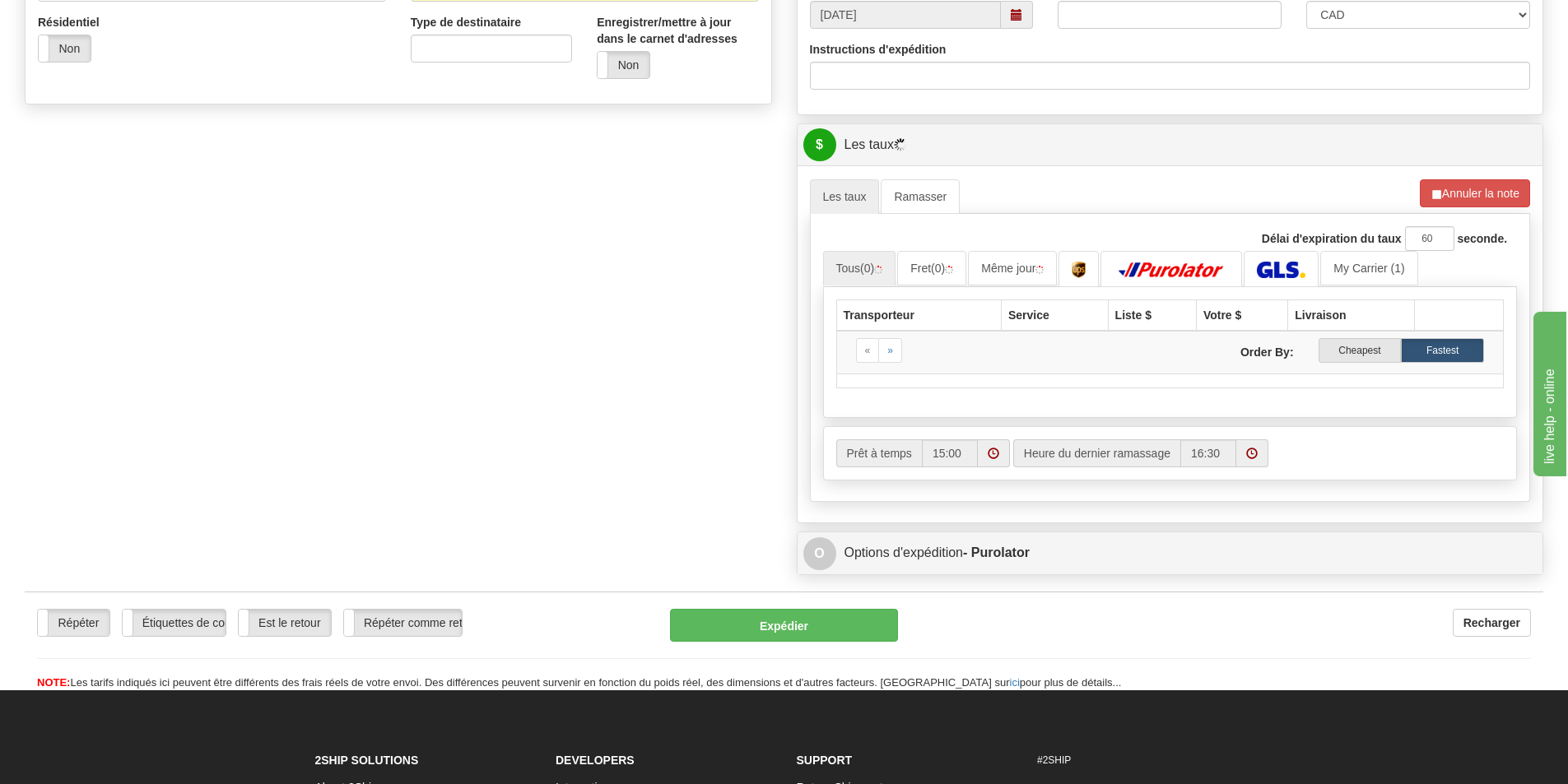
scroll to position [576, 0]
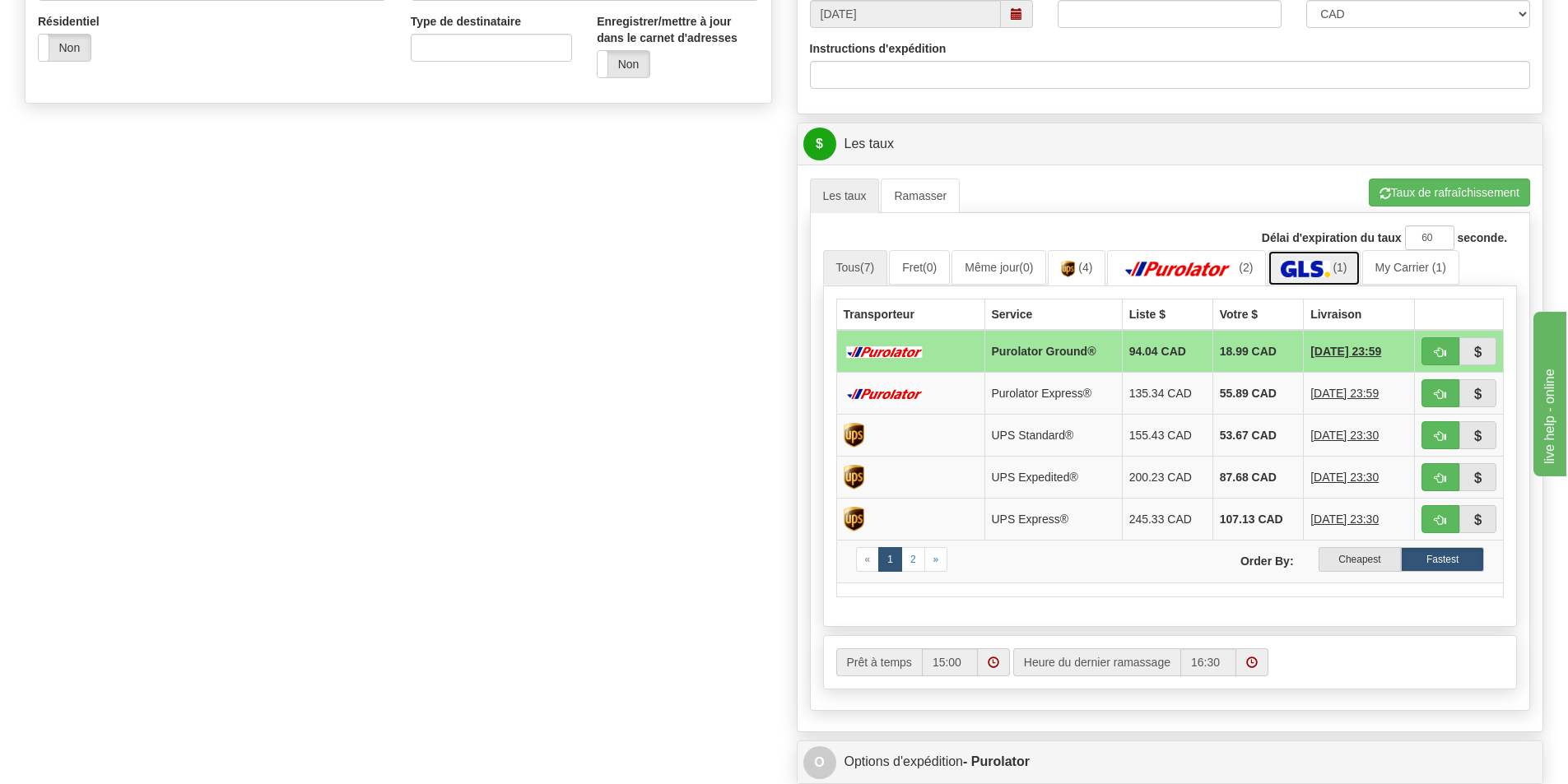
click at [1293, 263] on img at bounding box center [1305, 269] width 49 height 16
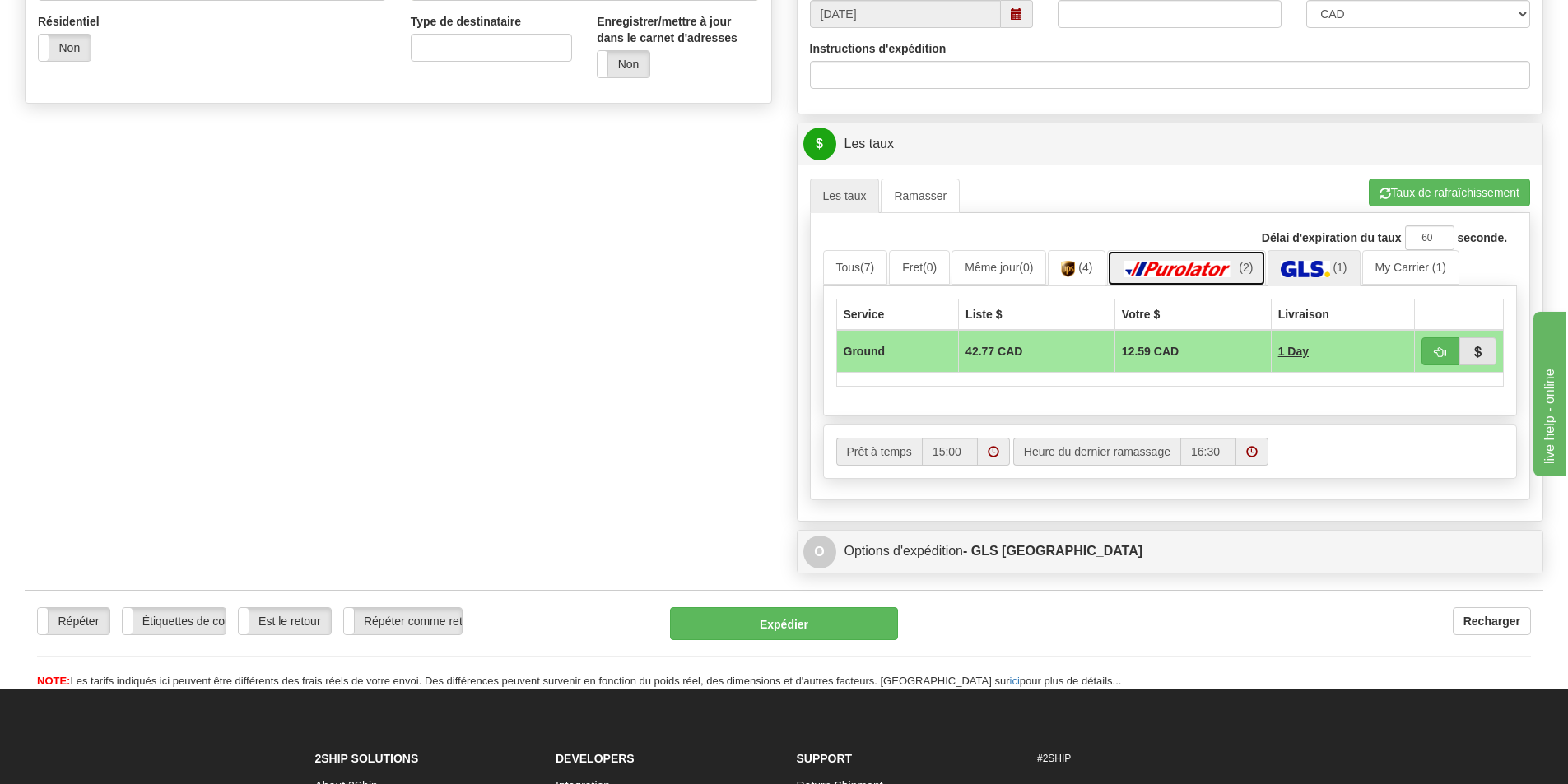
click at [1214, 262] on img at bounding box center [1178, 269] width 115 height 16
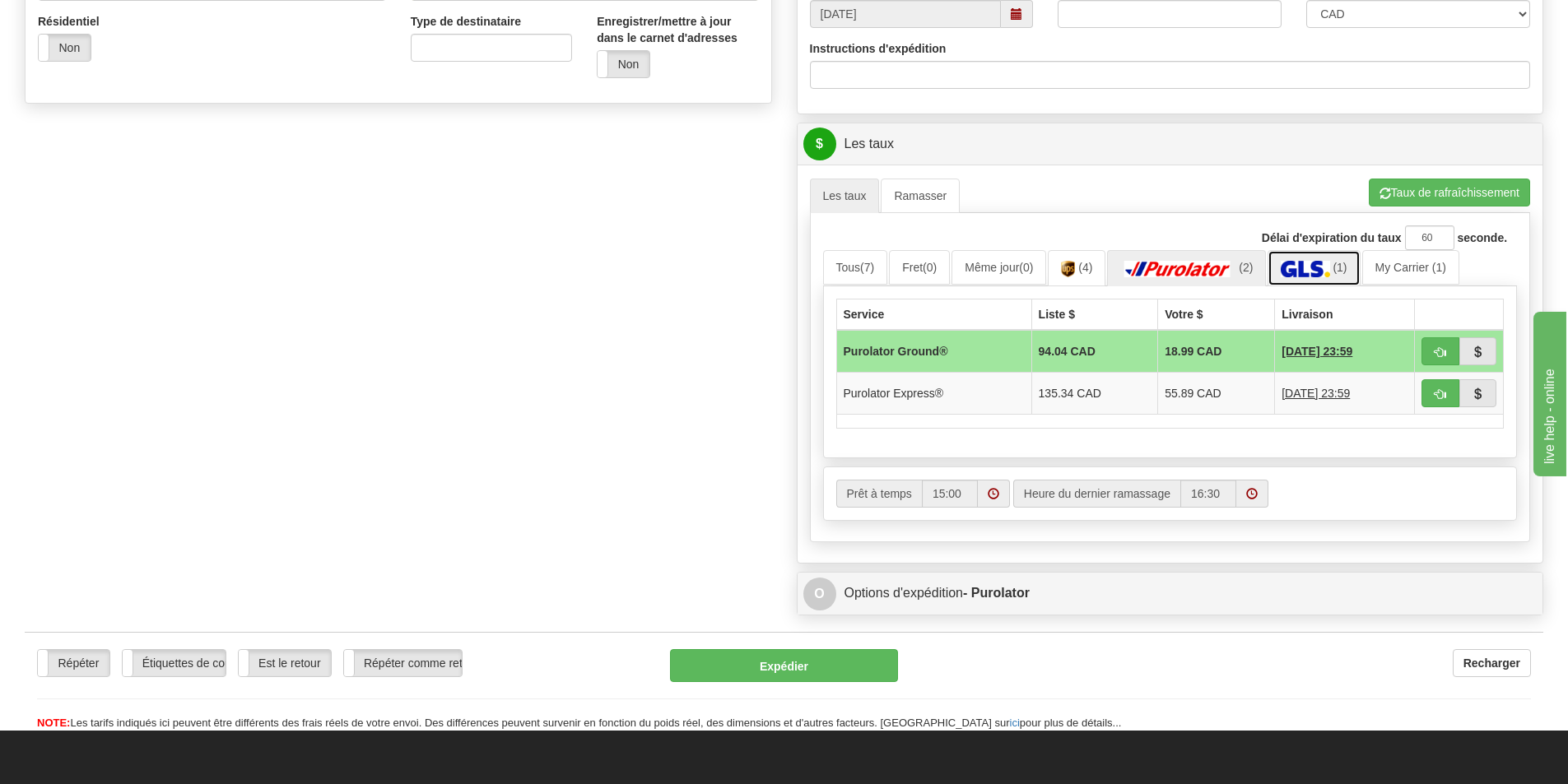
click at [1316, 269] on img at bounding box center [1305, 269] width 49 height 16
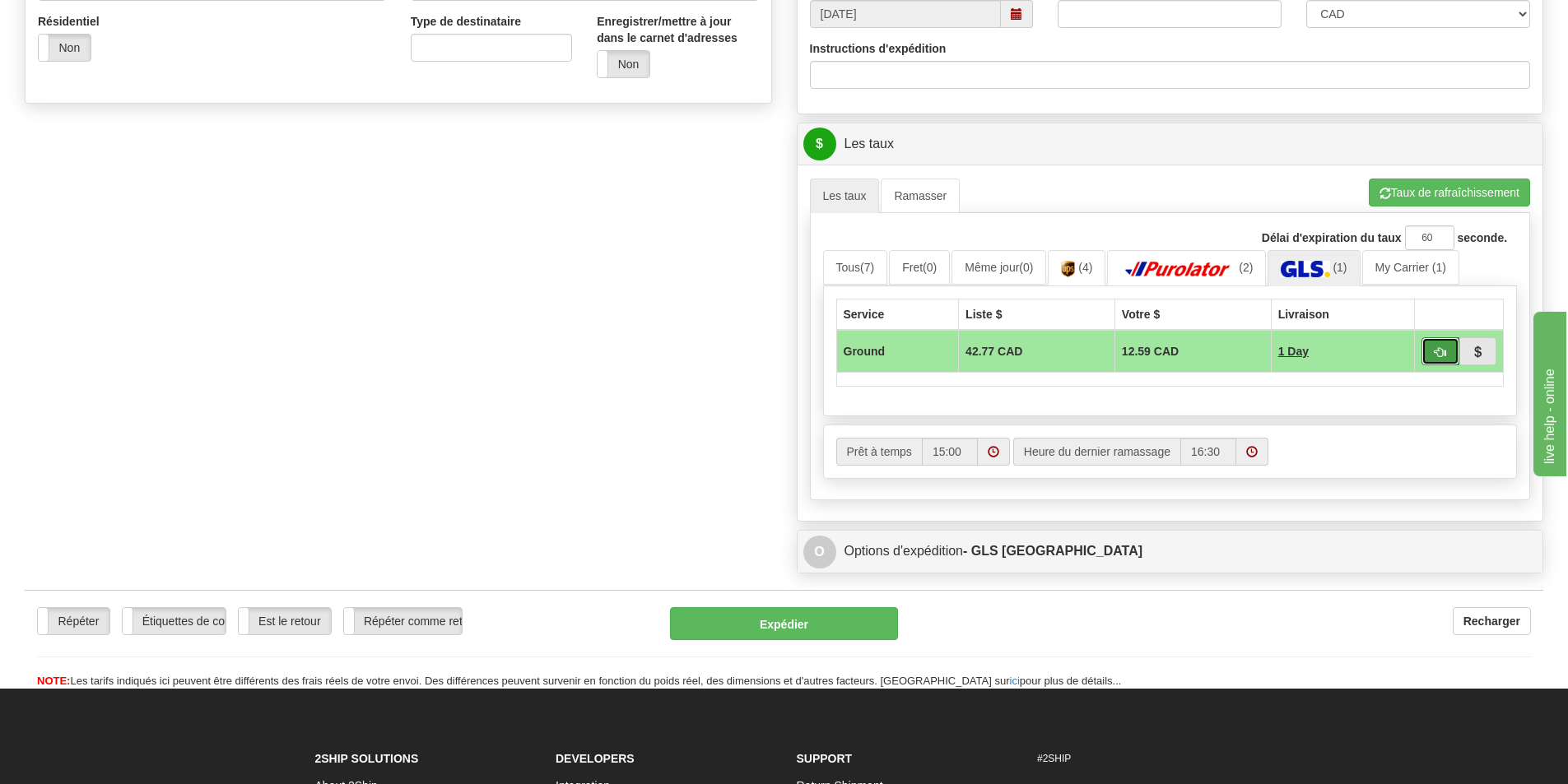
click at [1432, 347] on button "button" at bounding box center [1441, 351] width 38 height 28
type input "1"
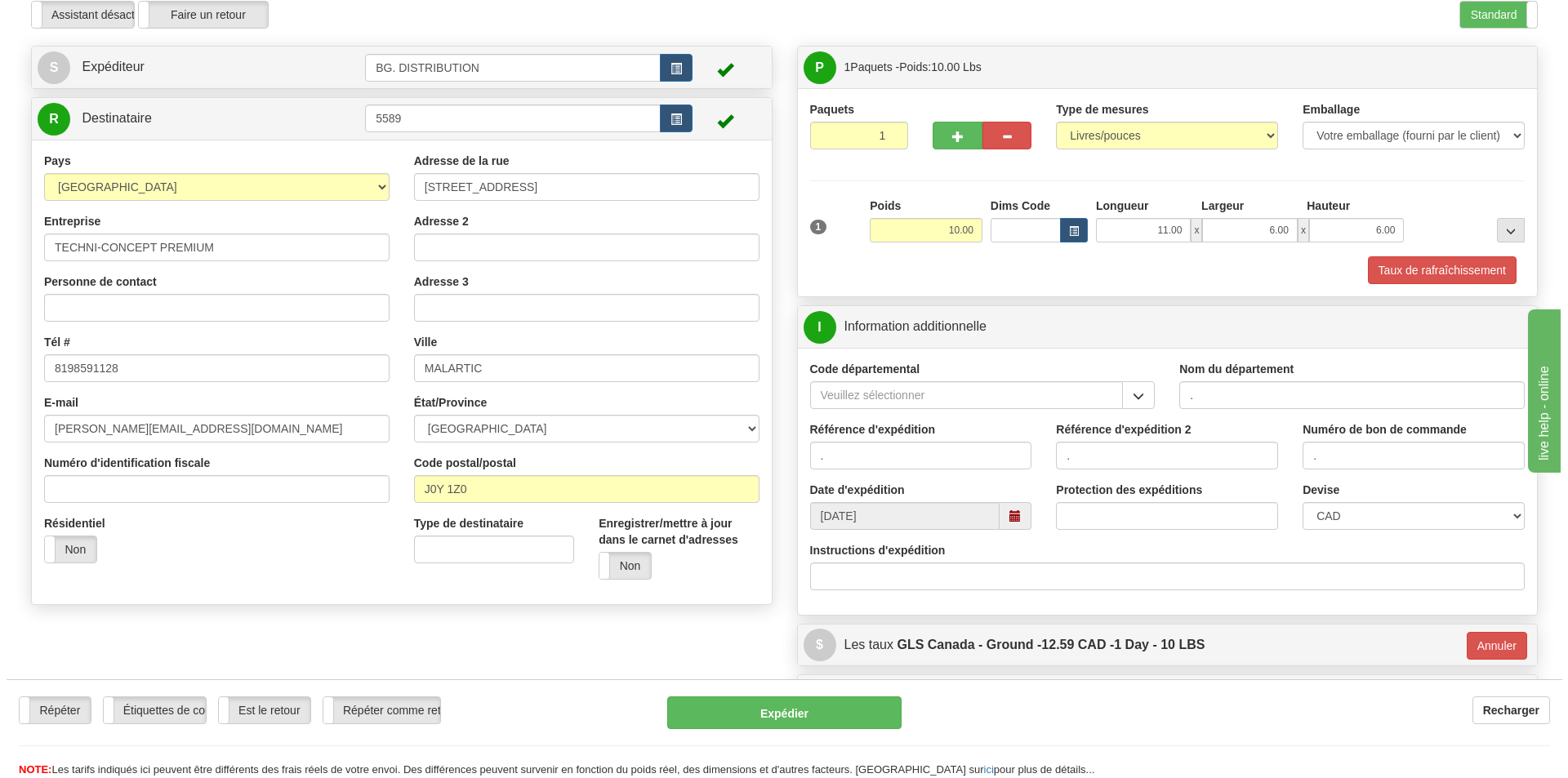
scroll to position [55, 0]
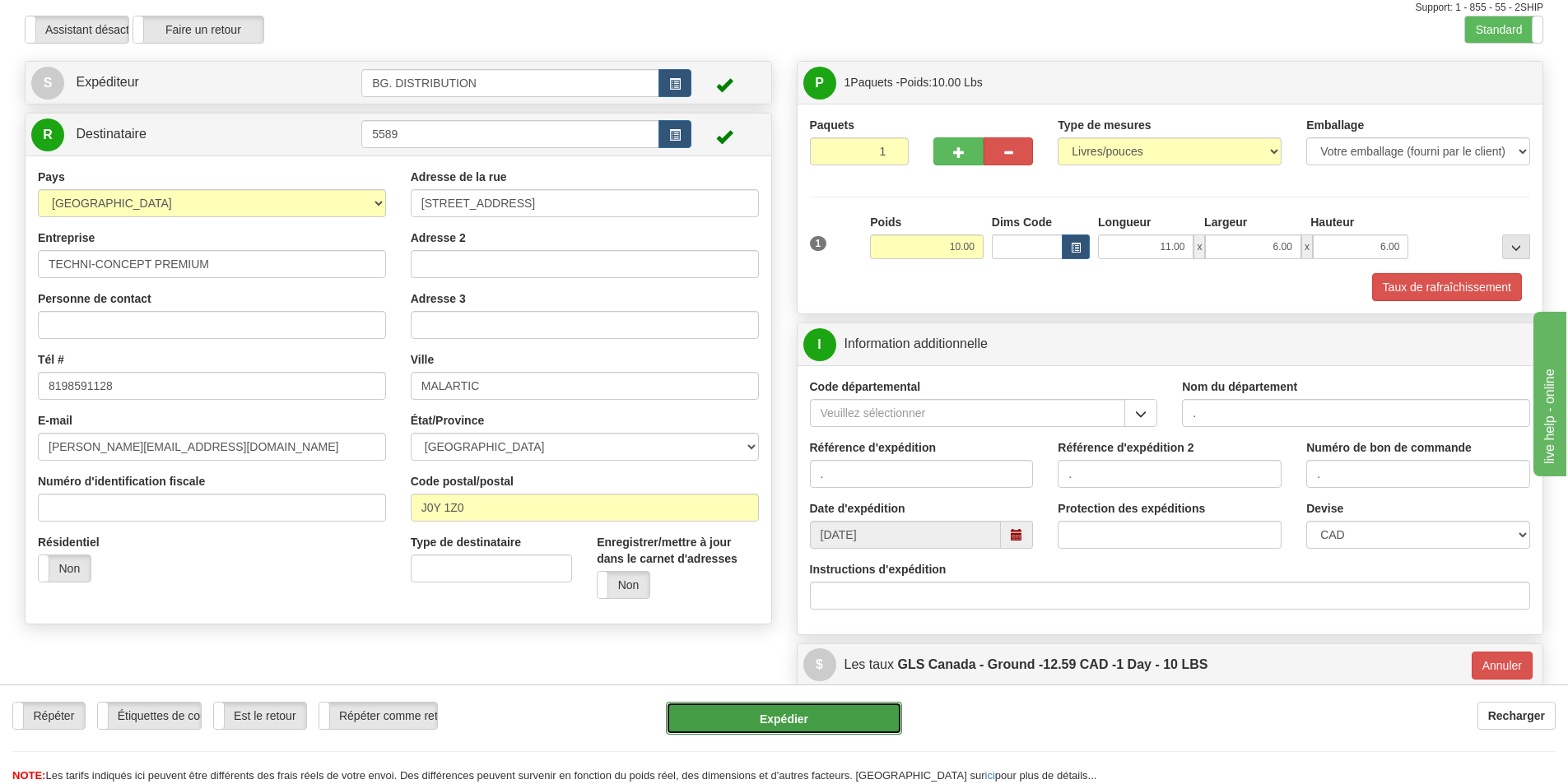
click at [854, 721] on button "Expédier" at bounding box center [784, 718] width 236 height 33
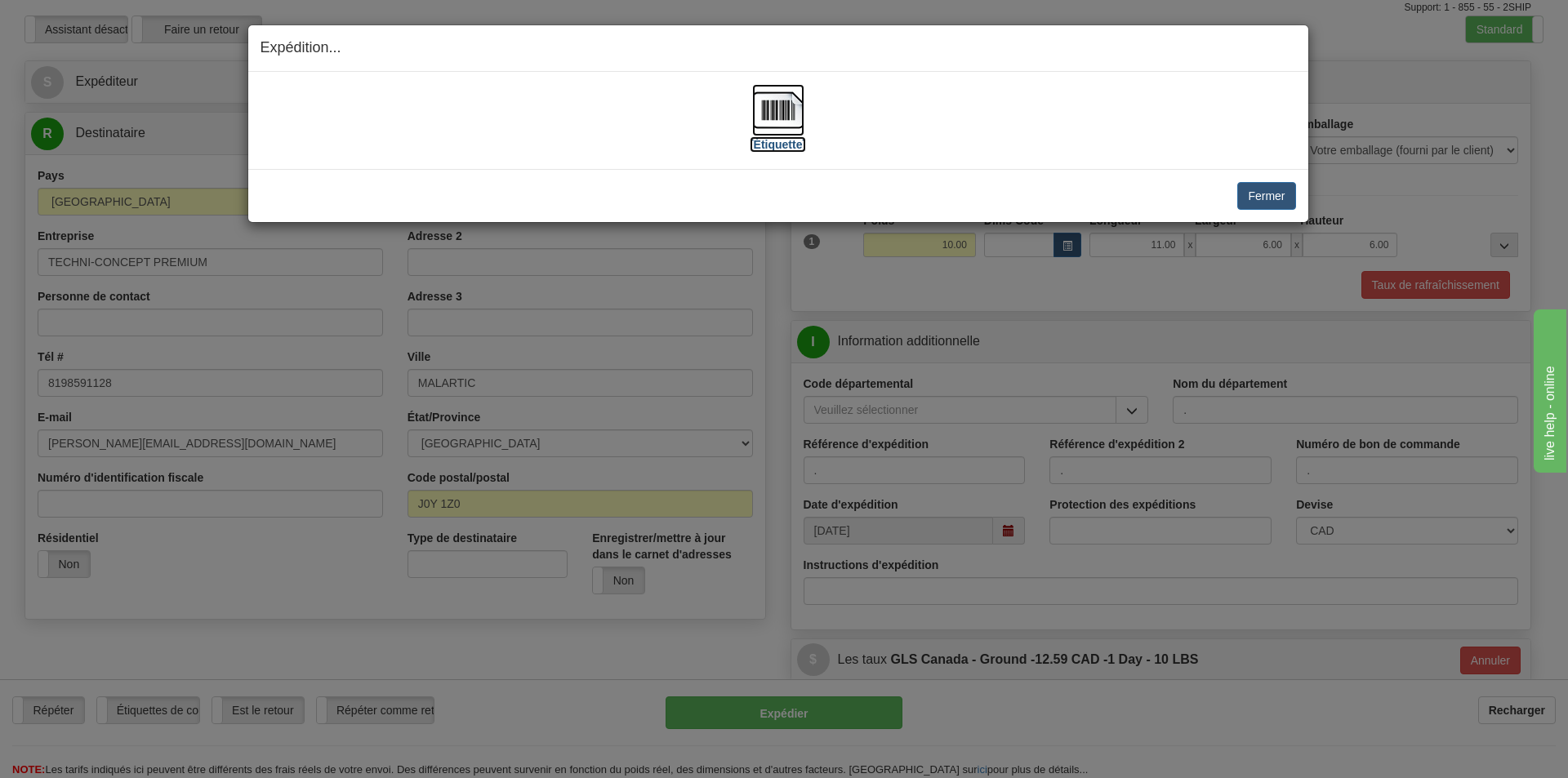
click at [778, 136] on label "[Étiquette]" at bounding box center [777, 144] width 56 height 16
click at [1256, 200] on button "Fermer" at bounding box center [1266, 196] width 58 height 28
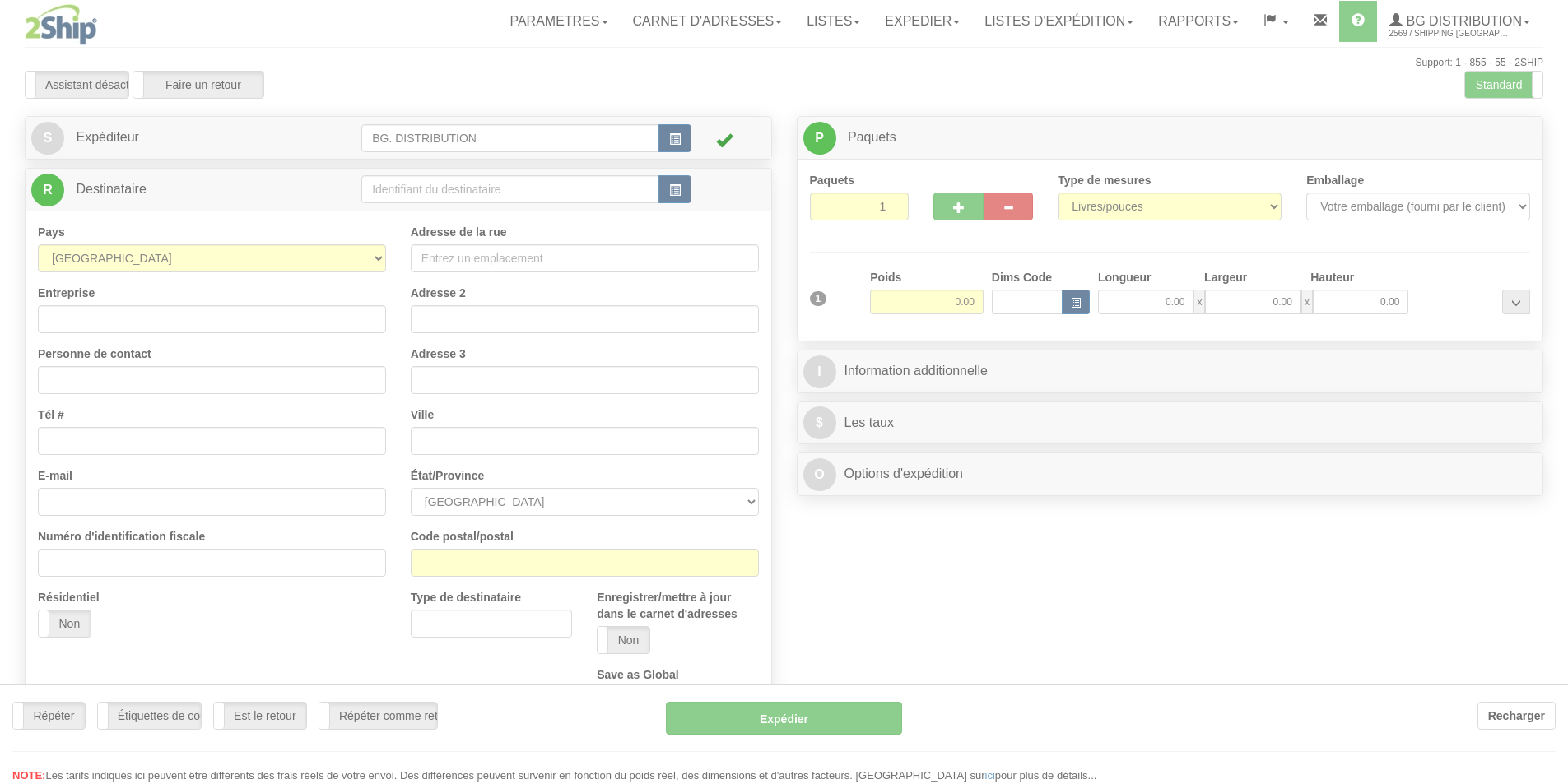
click at [464, 178] on div at bounding box center [784, 392] width 1568 height 784
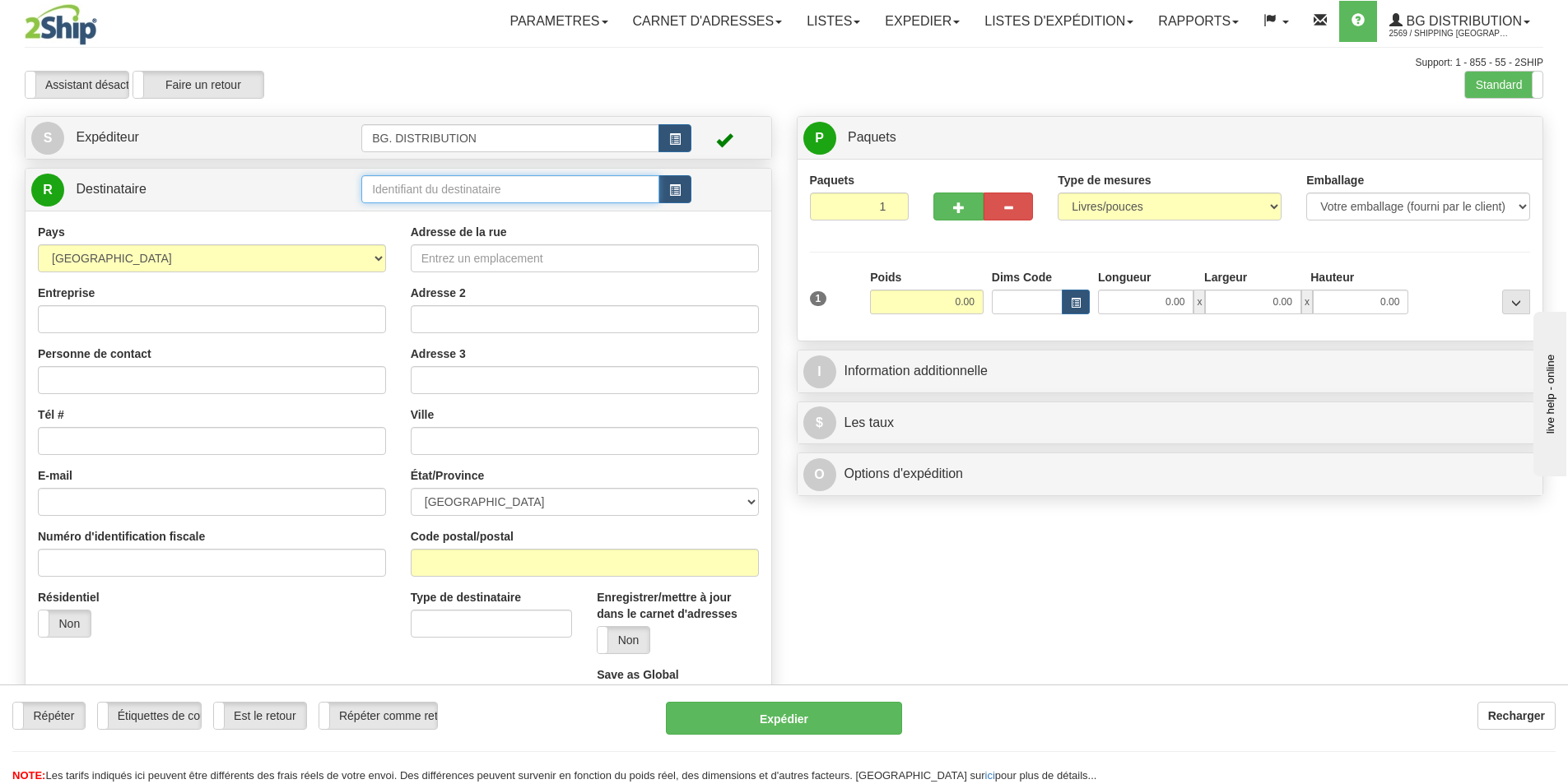
click at [459, 188] on input "text" at bounding box center [510, 188] width 298 height 28
type input "20146"
click button "Supprimer" at bounding box center [0, 0] width 0 height 0
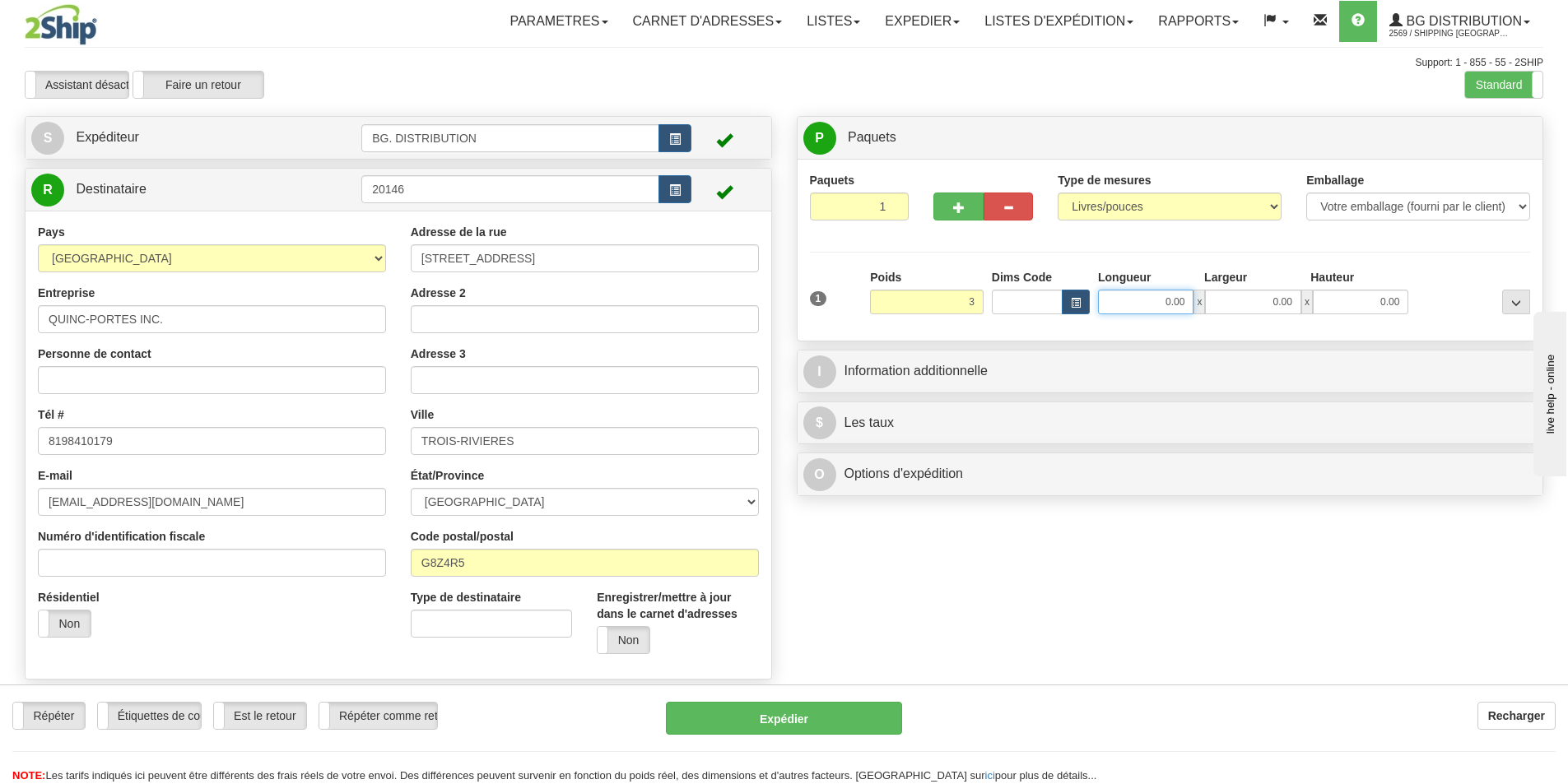
type input "3.00"
click at [1112, 299] on input "0.00" at bounding box center [1146, 301] width 96 height 24
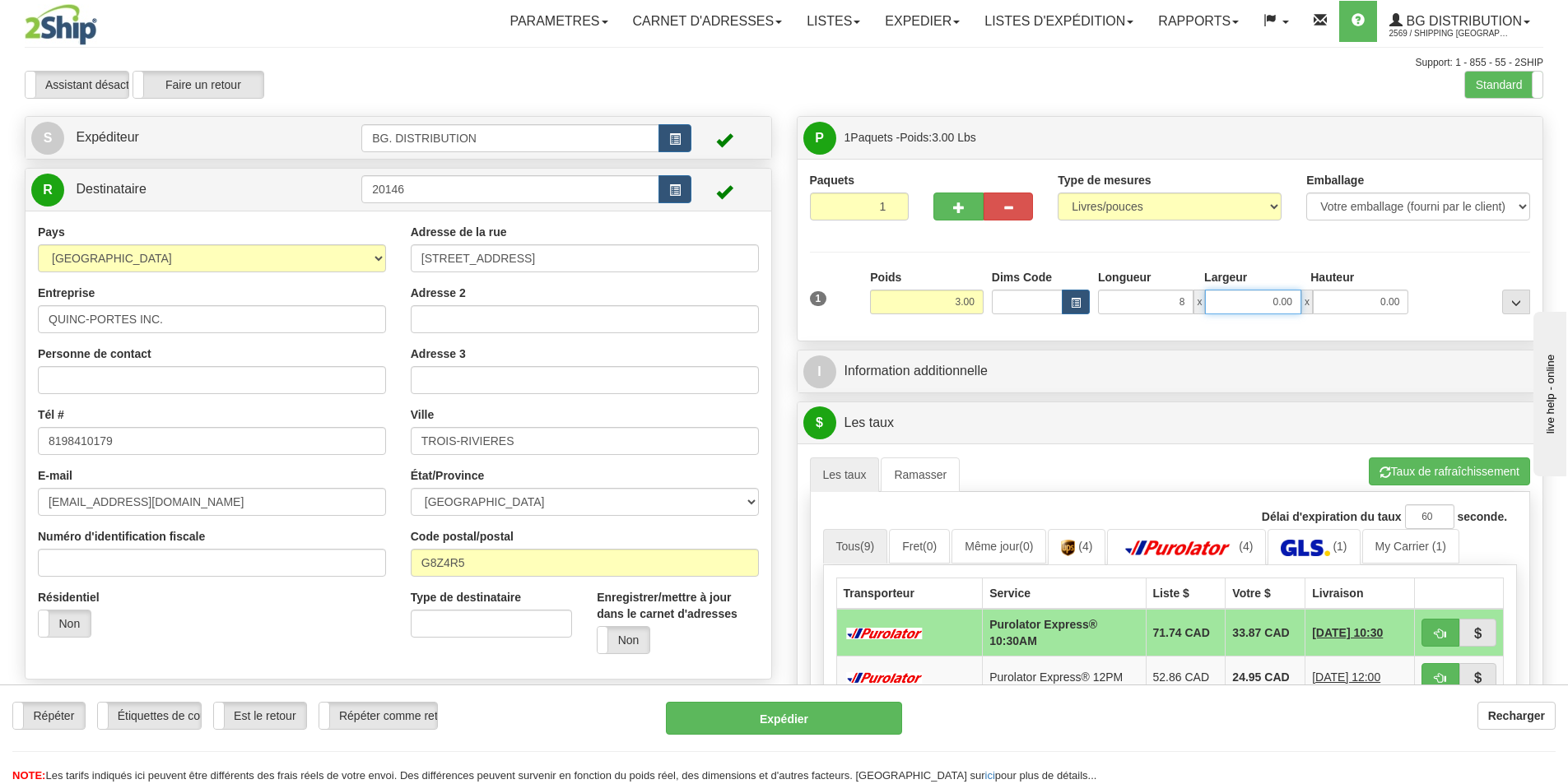
type input "8.00"
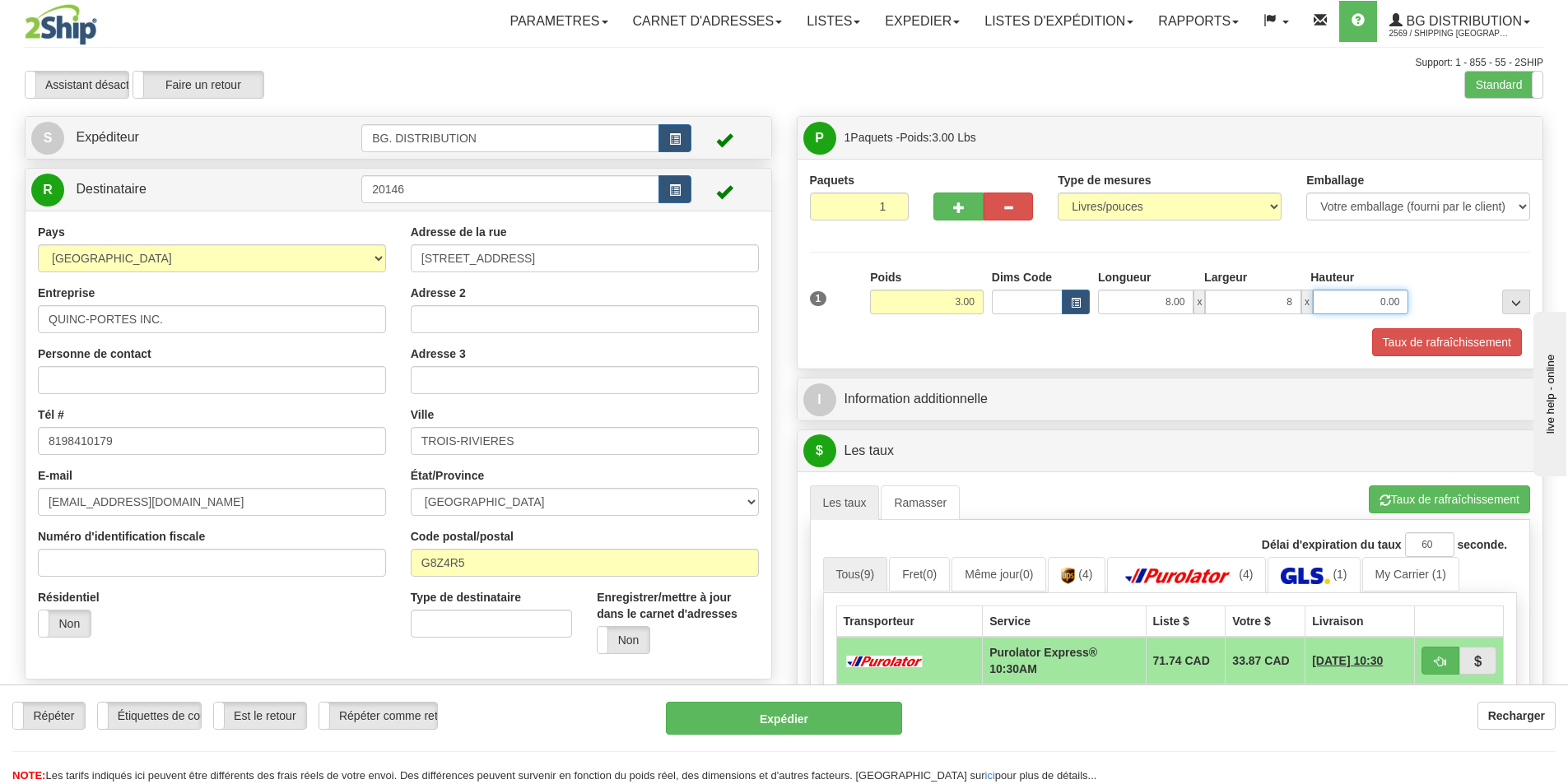
type input "8.00"
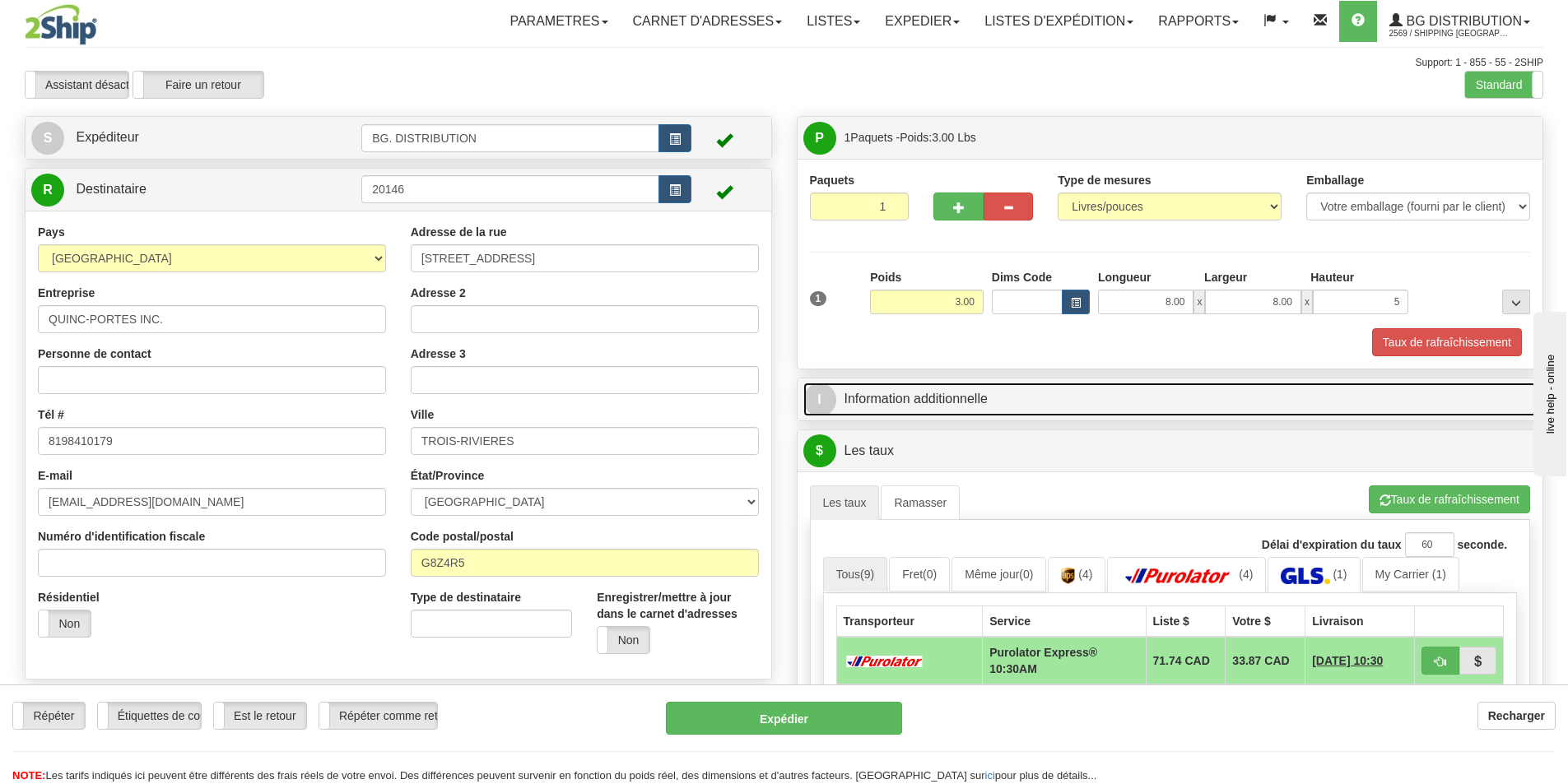
type input "5.00"
click at [831, 401] on span "I" at bounding box center [820, 399] width 33 height 33
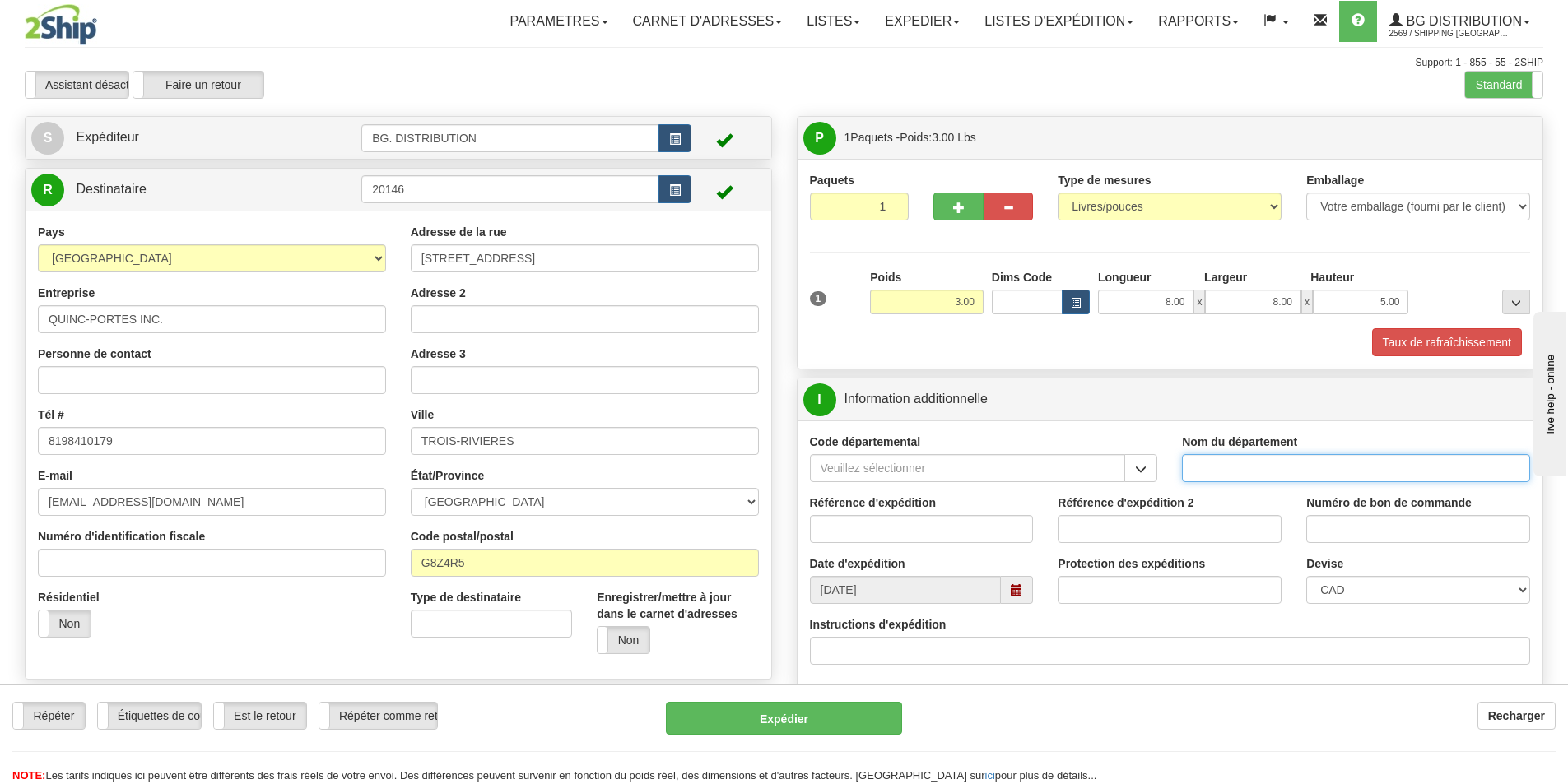
click at [1220, 455] on input "Nom du département" at bounding box center [1356, 468] width 348 height 28
type input "."
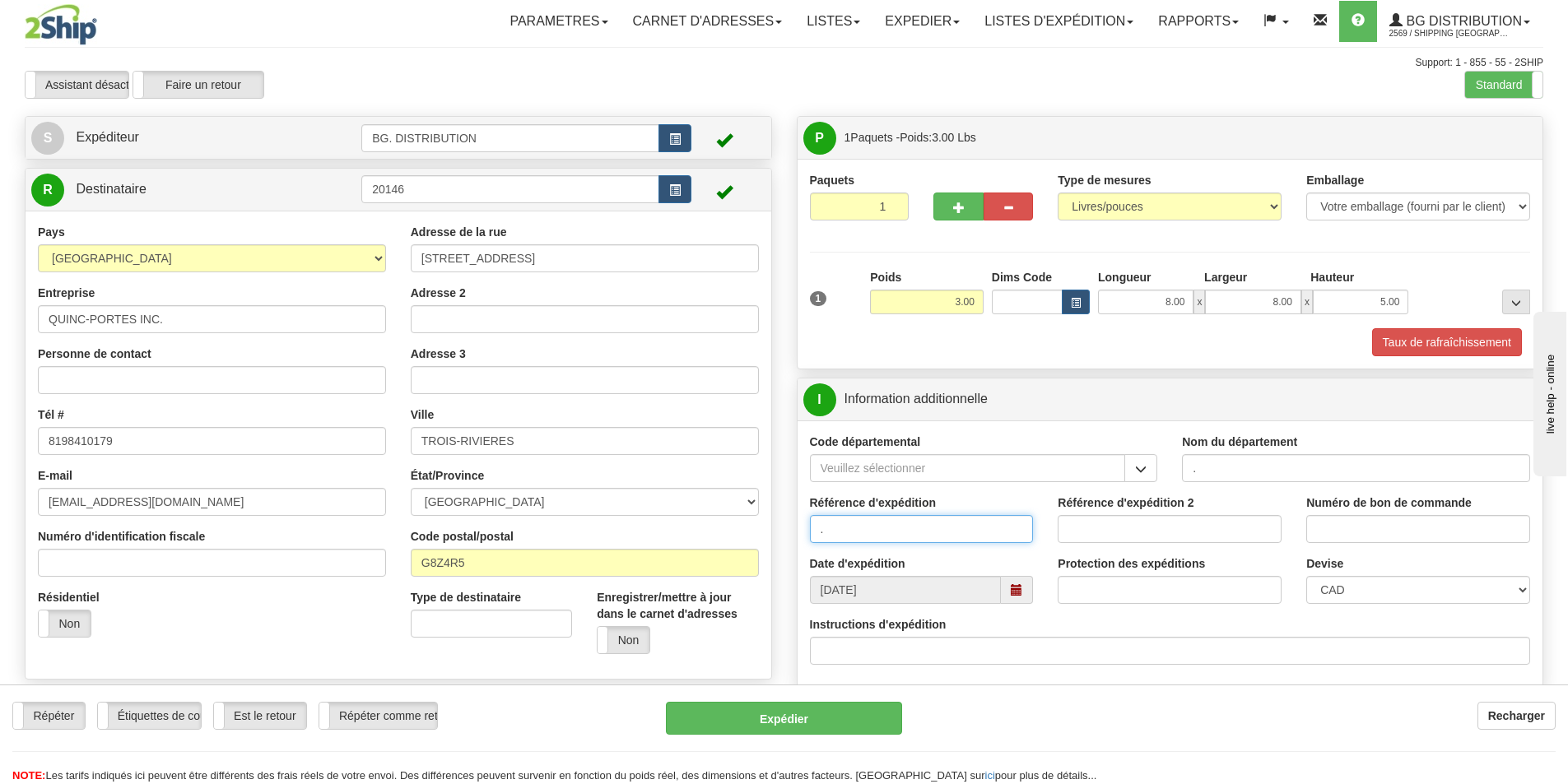
type input "."
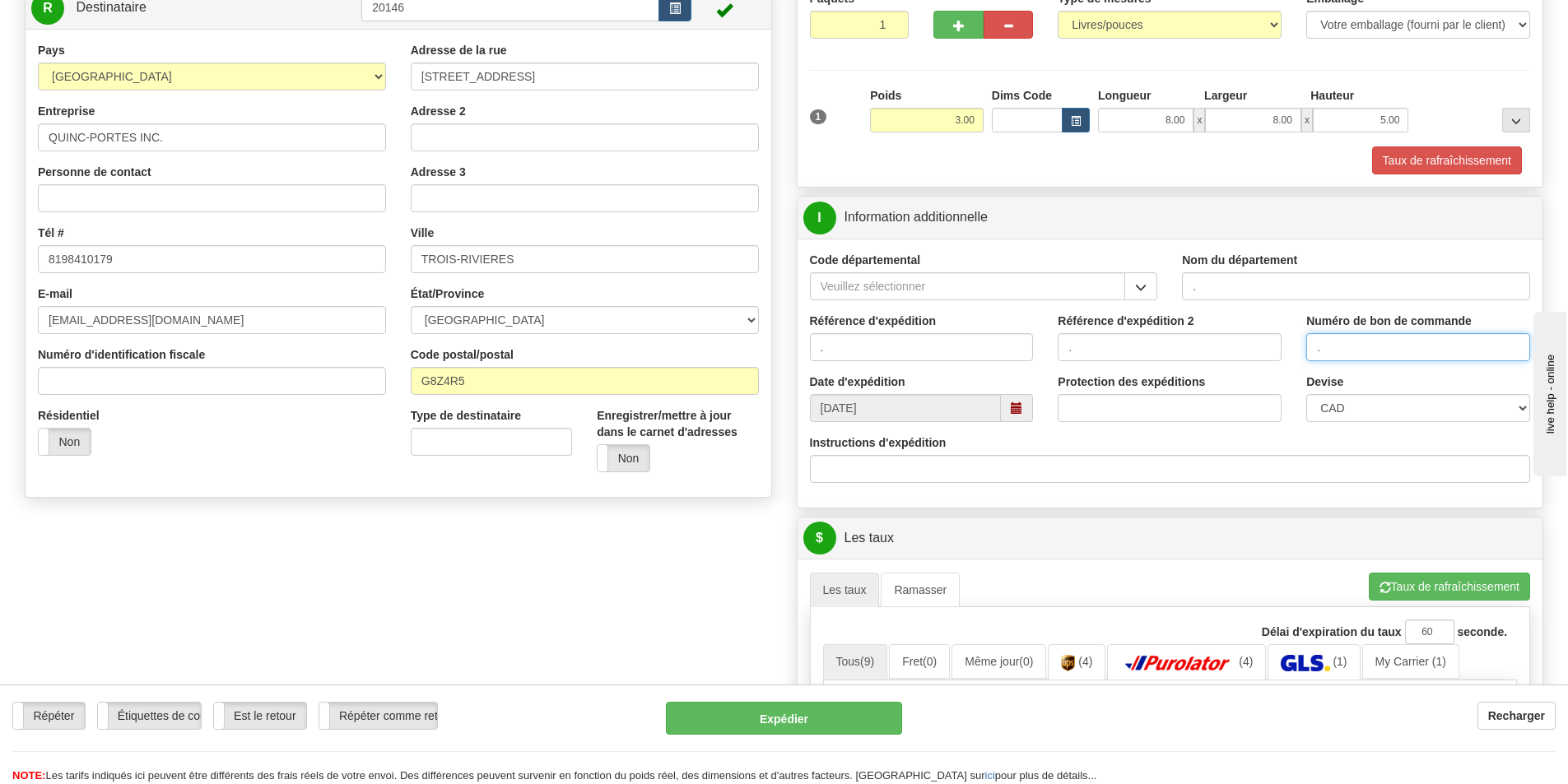
scroll to position [329, 0]
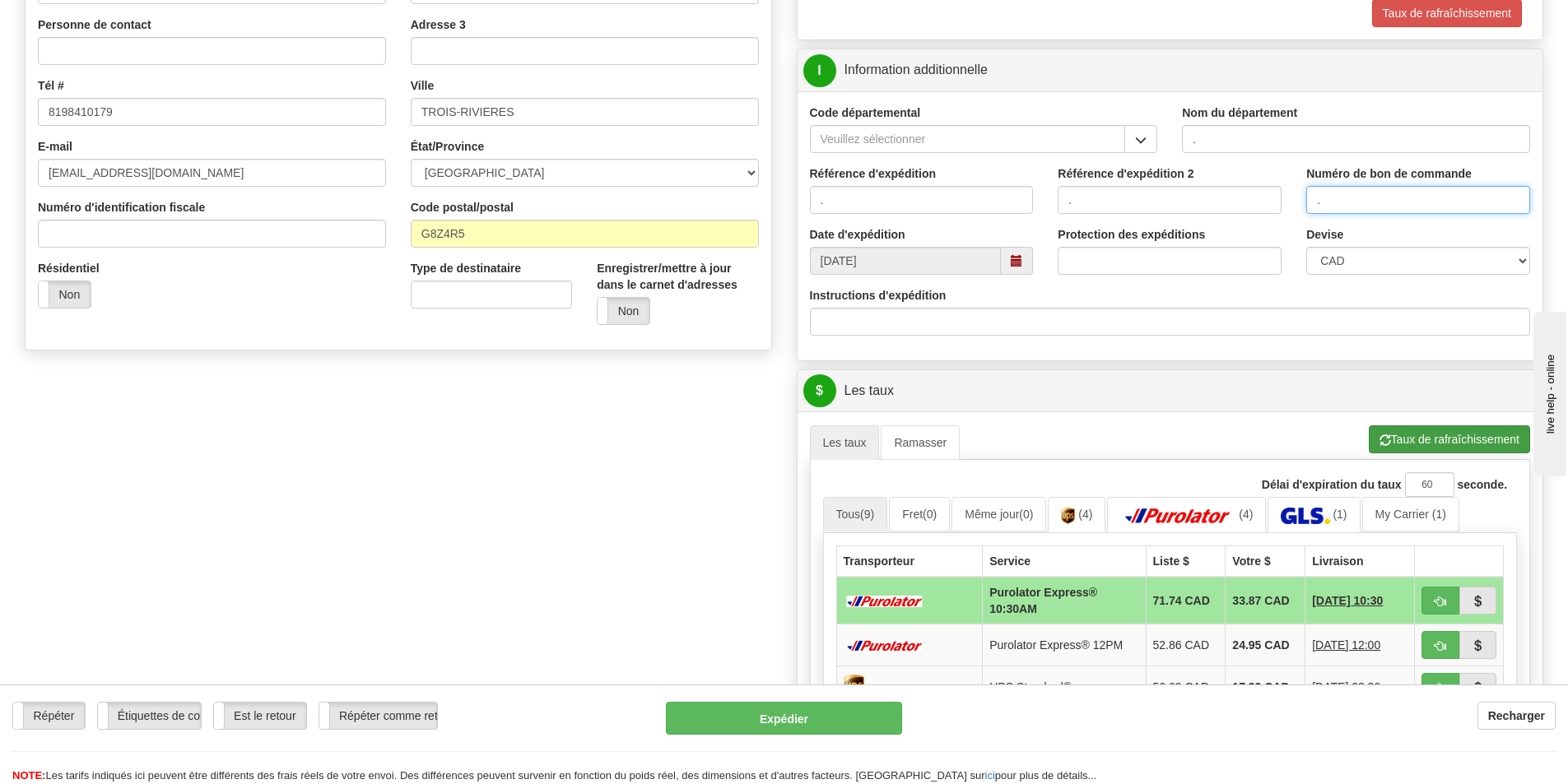
type input "."
click at [1426, 433] on button "Taux de rafraîchissement" at bounding box center [1449, 439] width 161 height 28
click at [1317, 509] on img at bounding box center [1305, 515] width 49 height 16
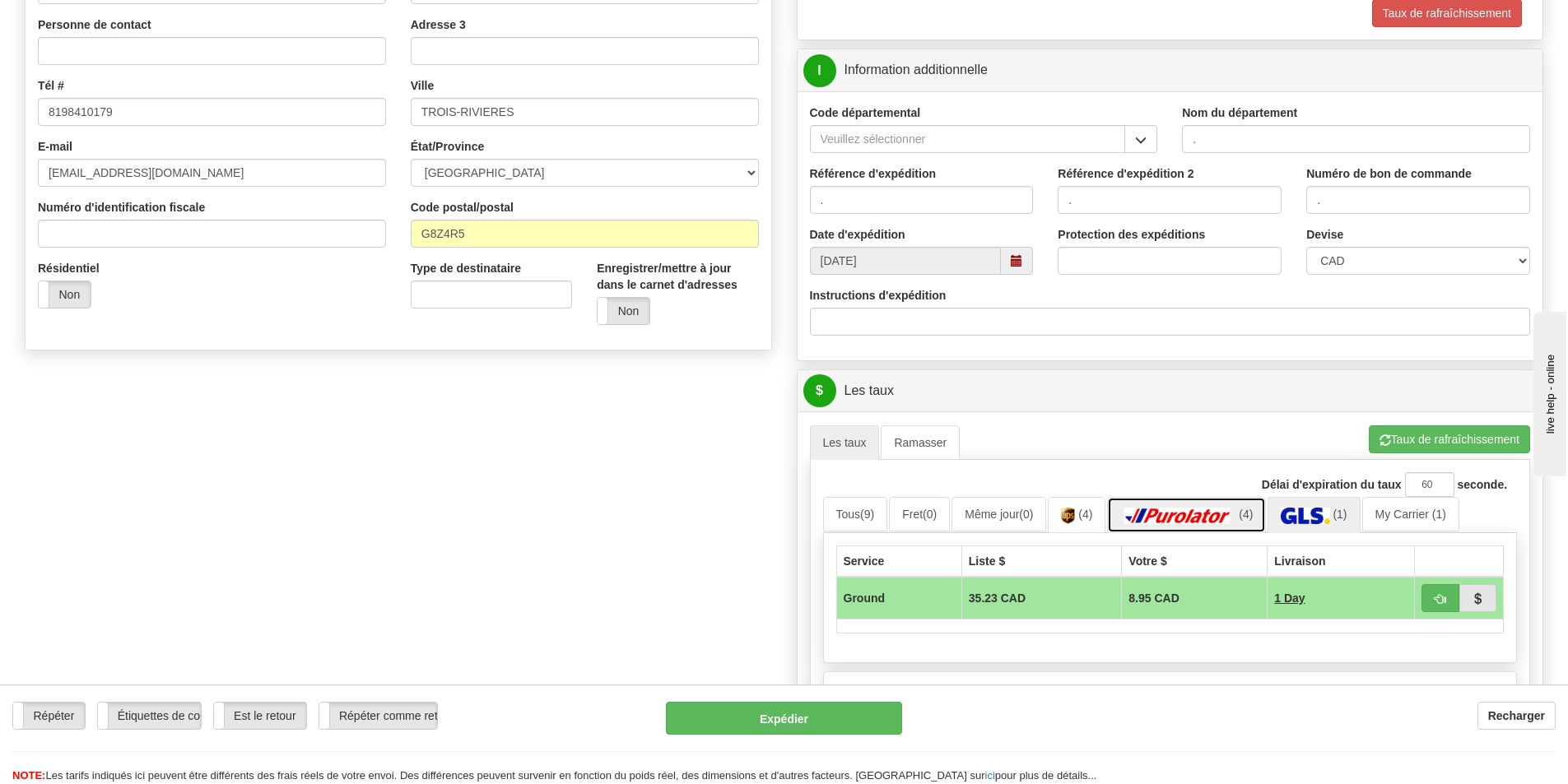
click at [1163, 512] on img at bounding box center [1178, 515] width 115 height 16
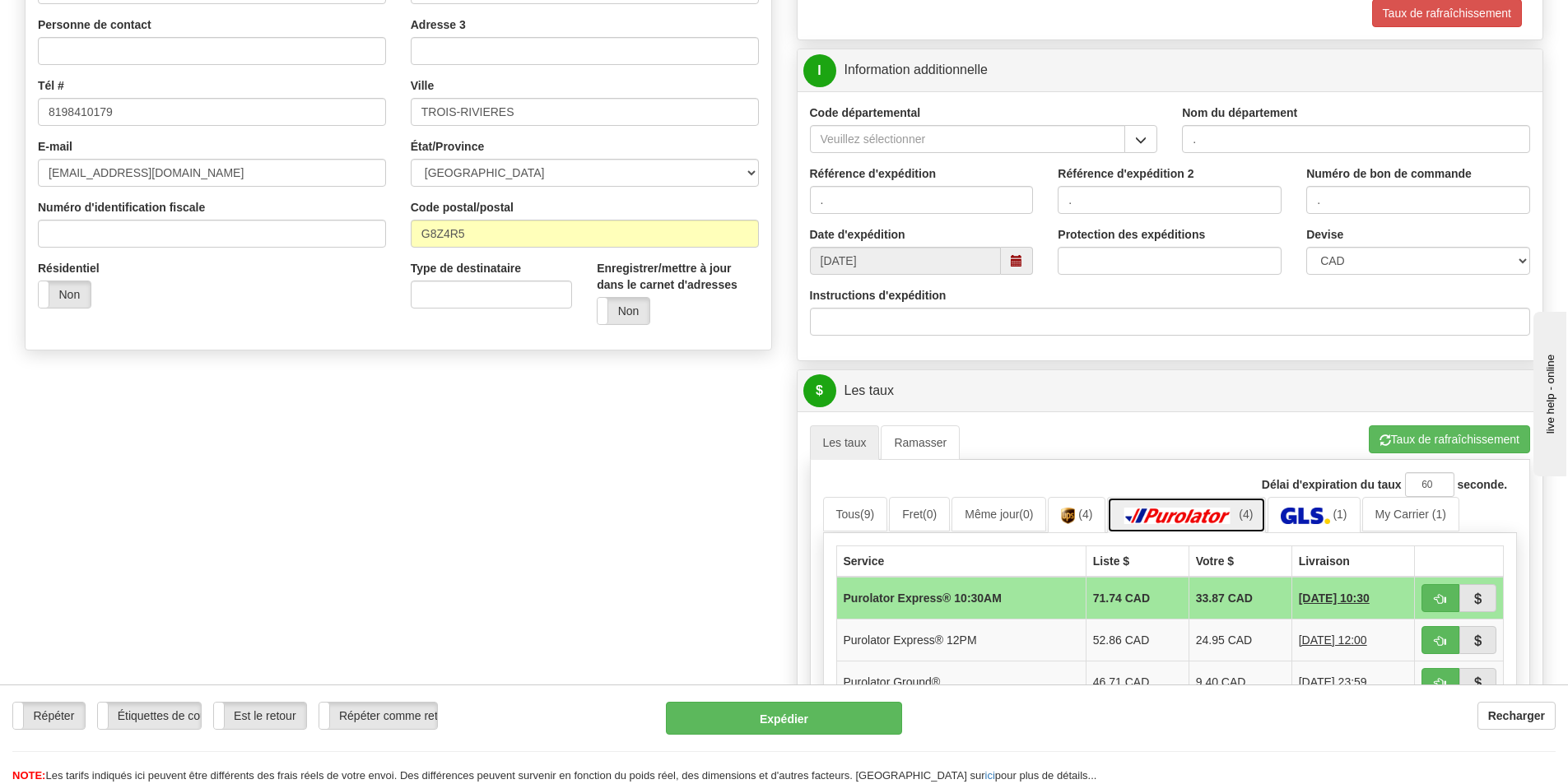
scroll to position [576, 0]
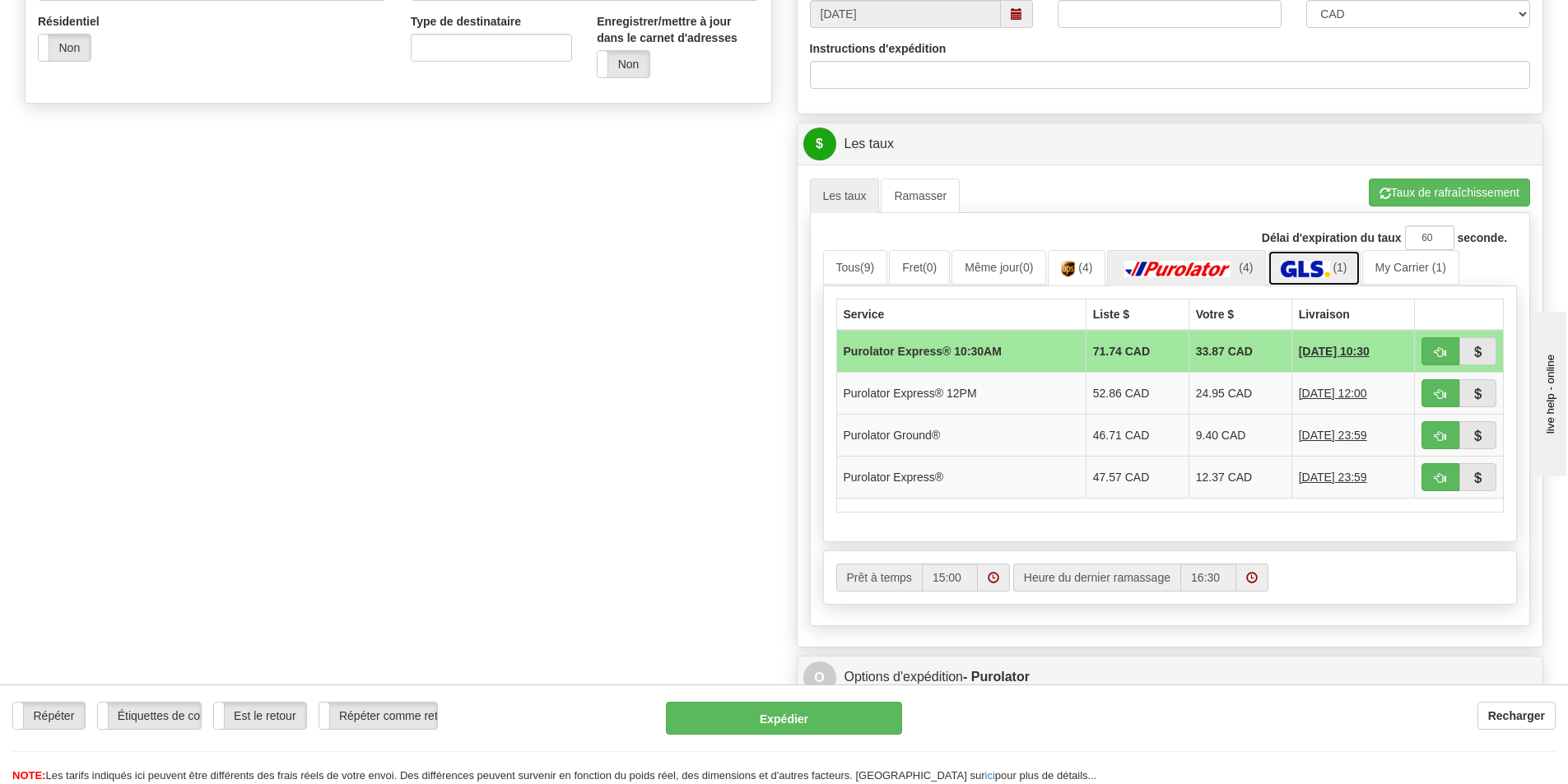
click at [1307, 277] on img at bounding box center [1305, 269] width 49 height 16
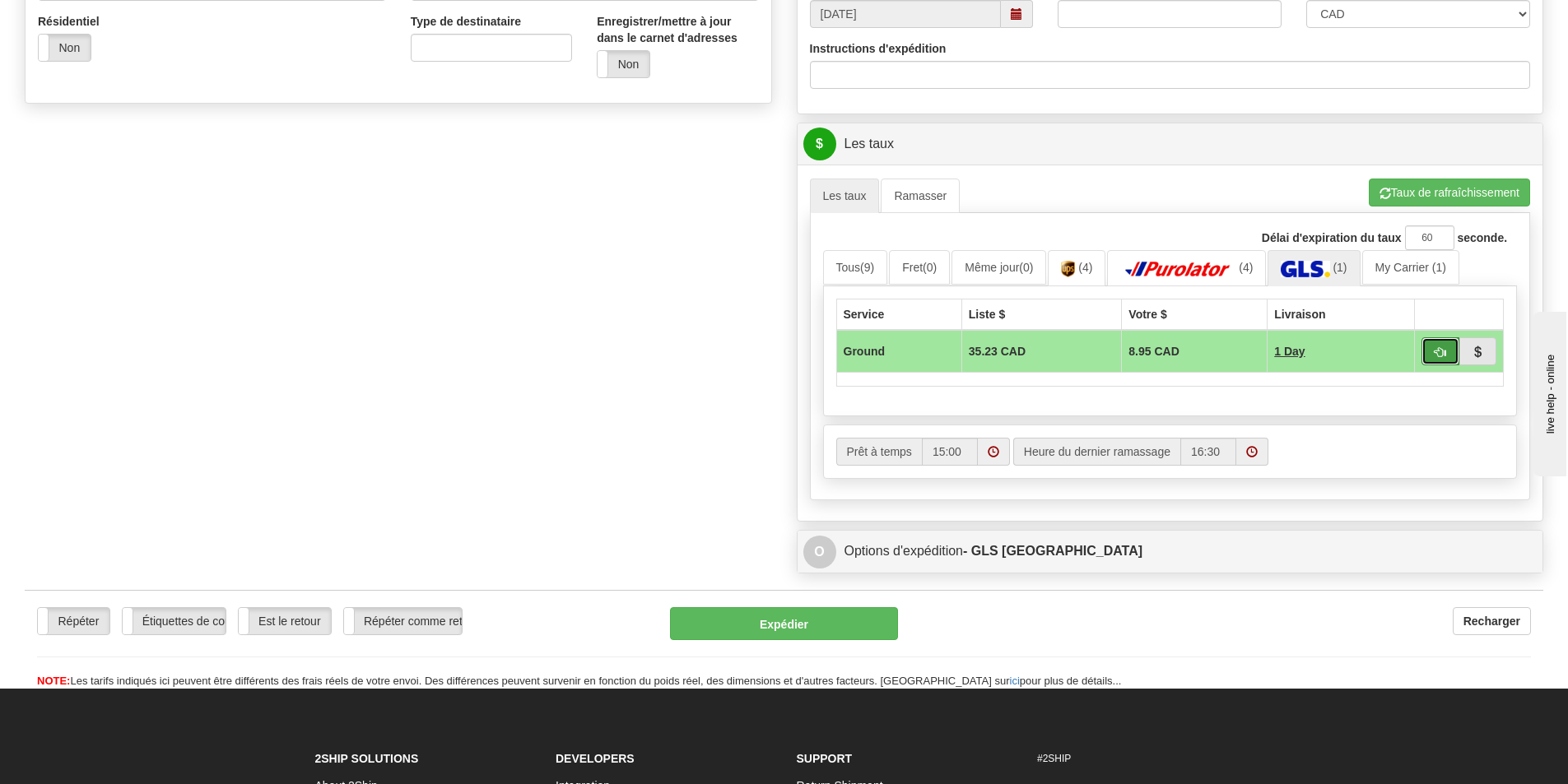
click at [1442, 347] on span "button" at bounding box center [1440, 352] width 12 height 11
type input "1"
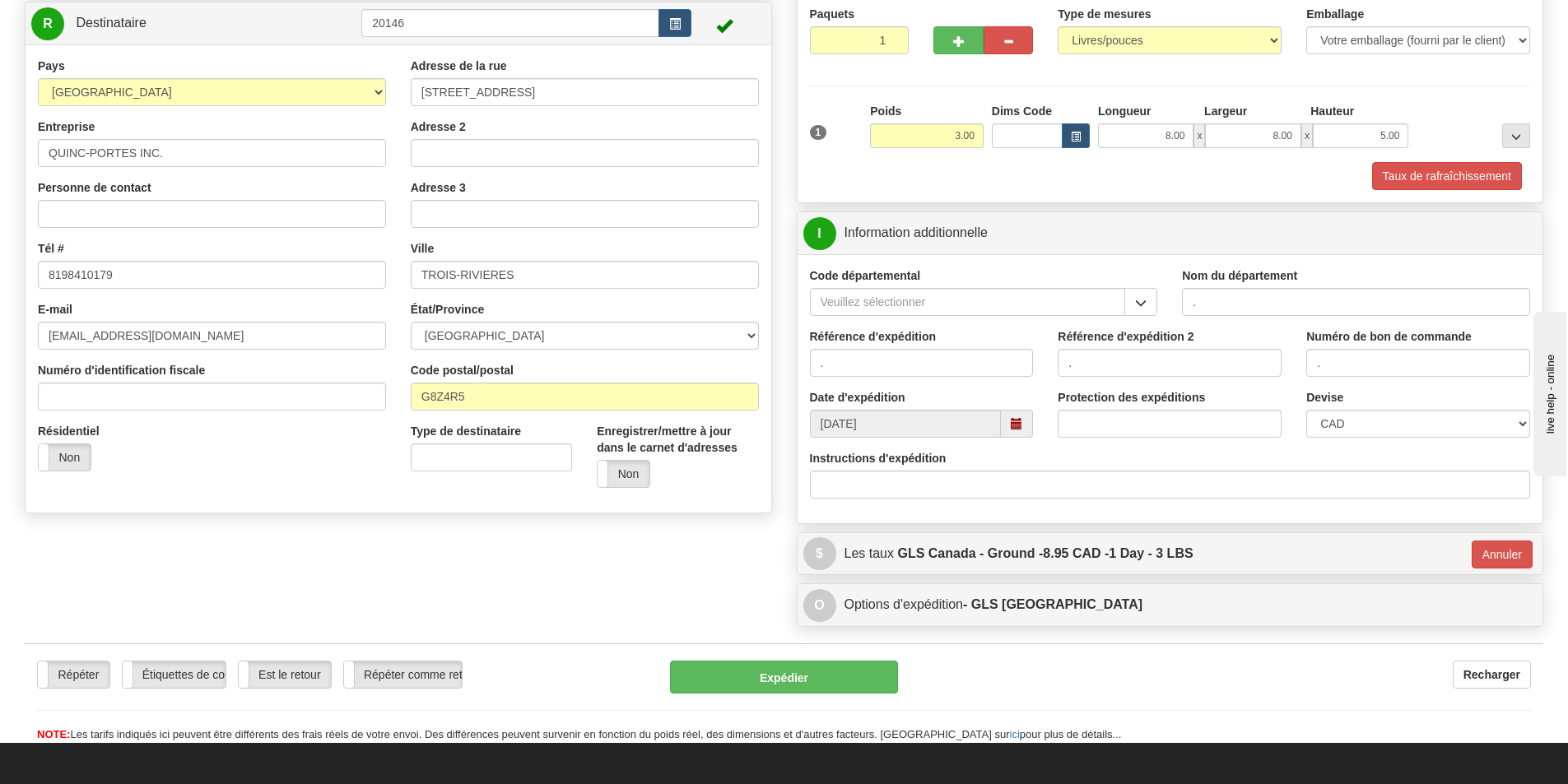
scroll to position [137, 0]
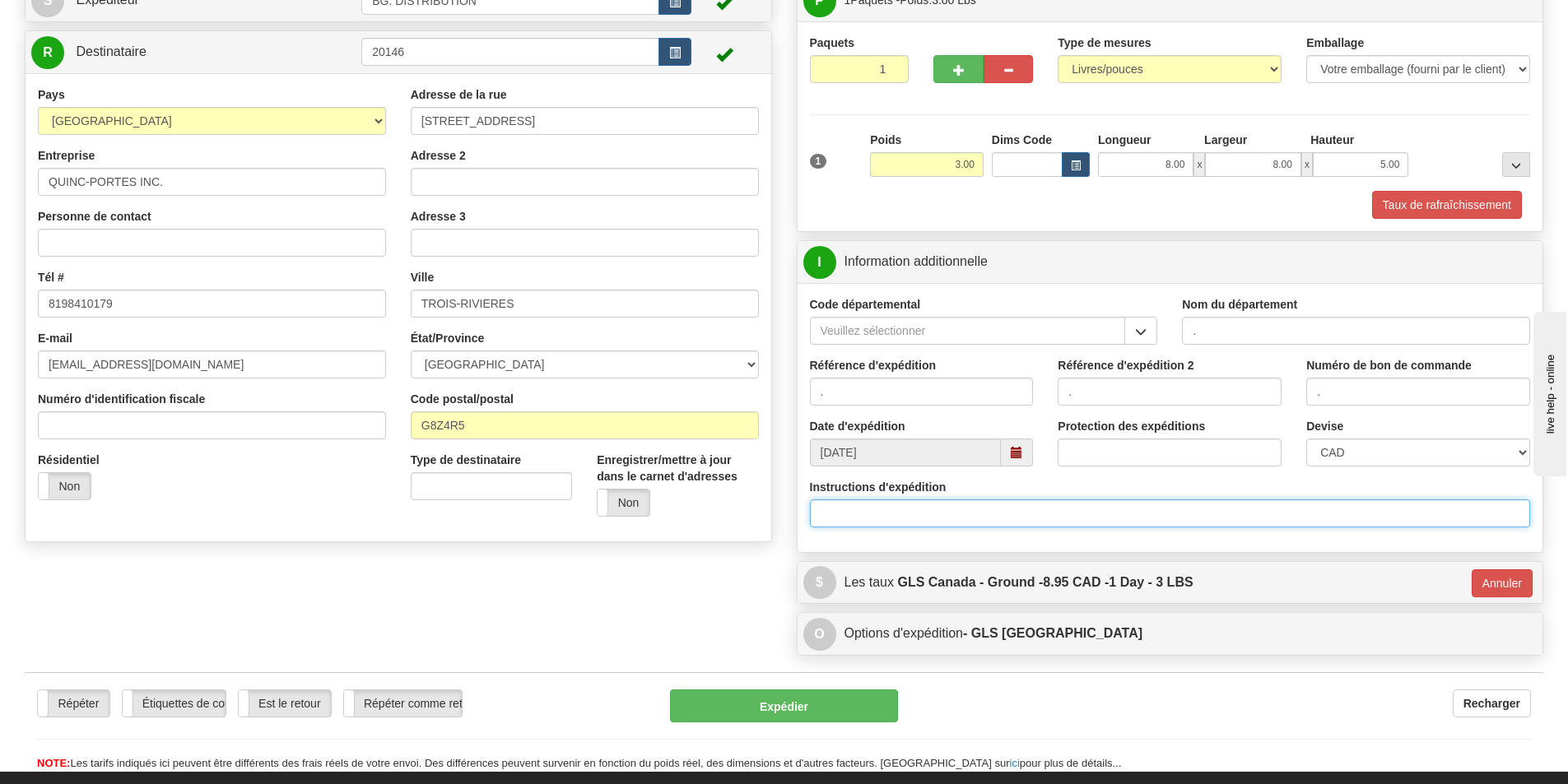
click at [1016, 511] on input "Instructions d'expédition" at bounding box center [1170, 513] width 721 height 28
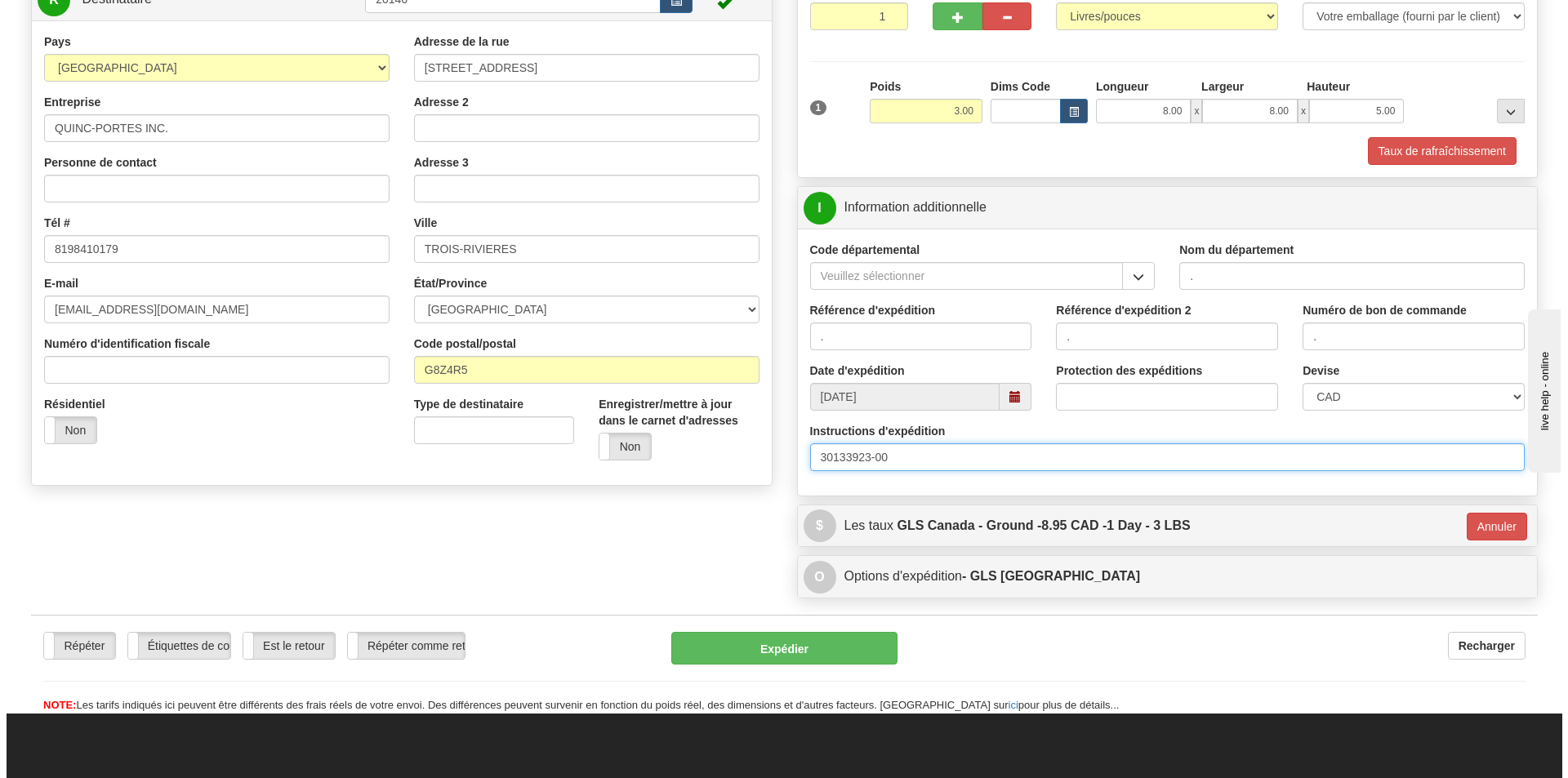
scroll to position [218, 0]
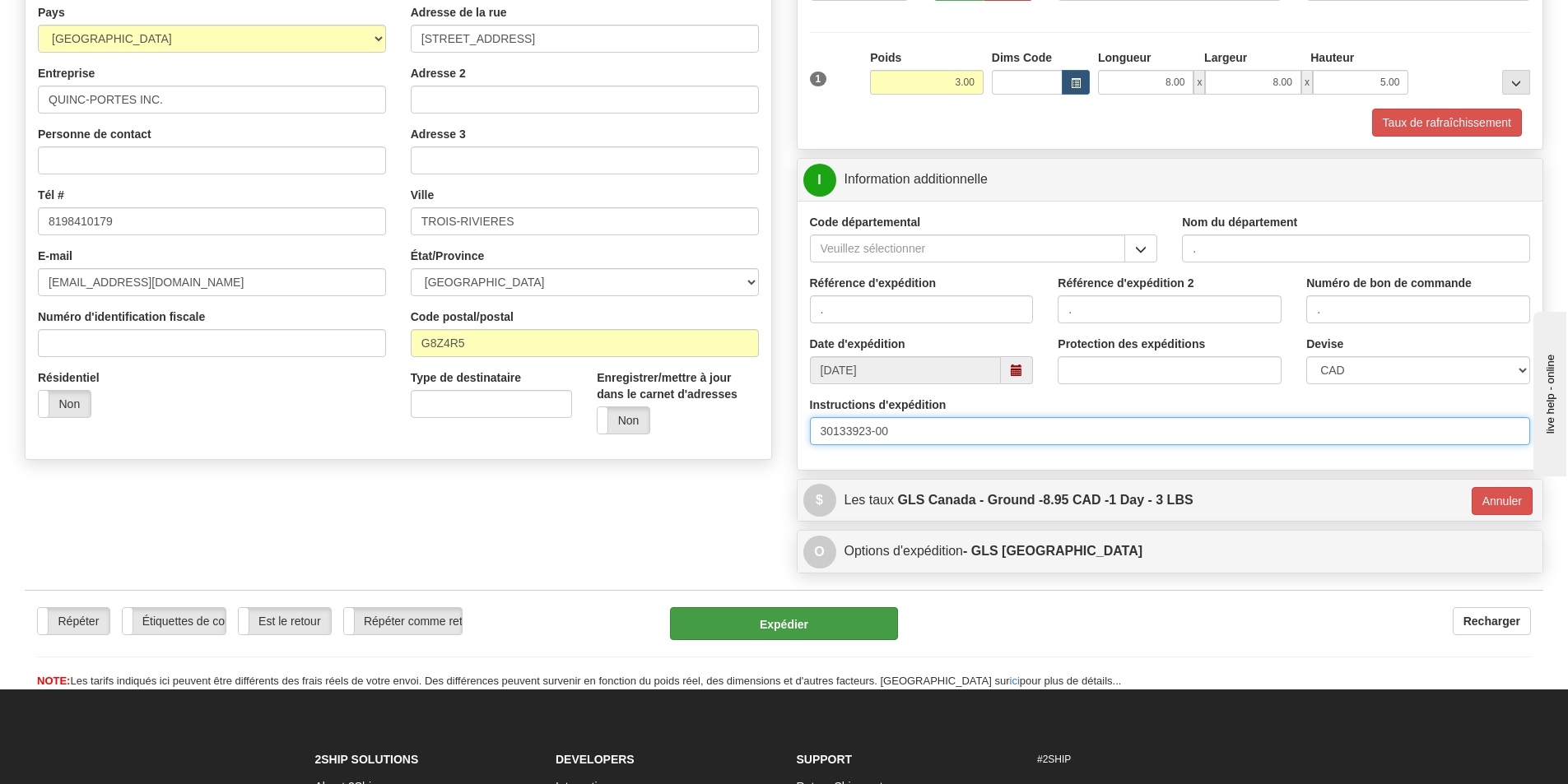
type input "30133923-00"
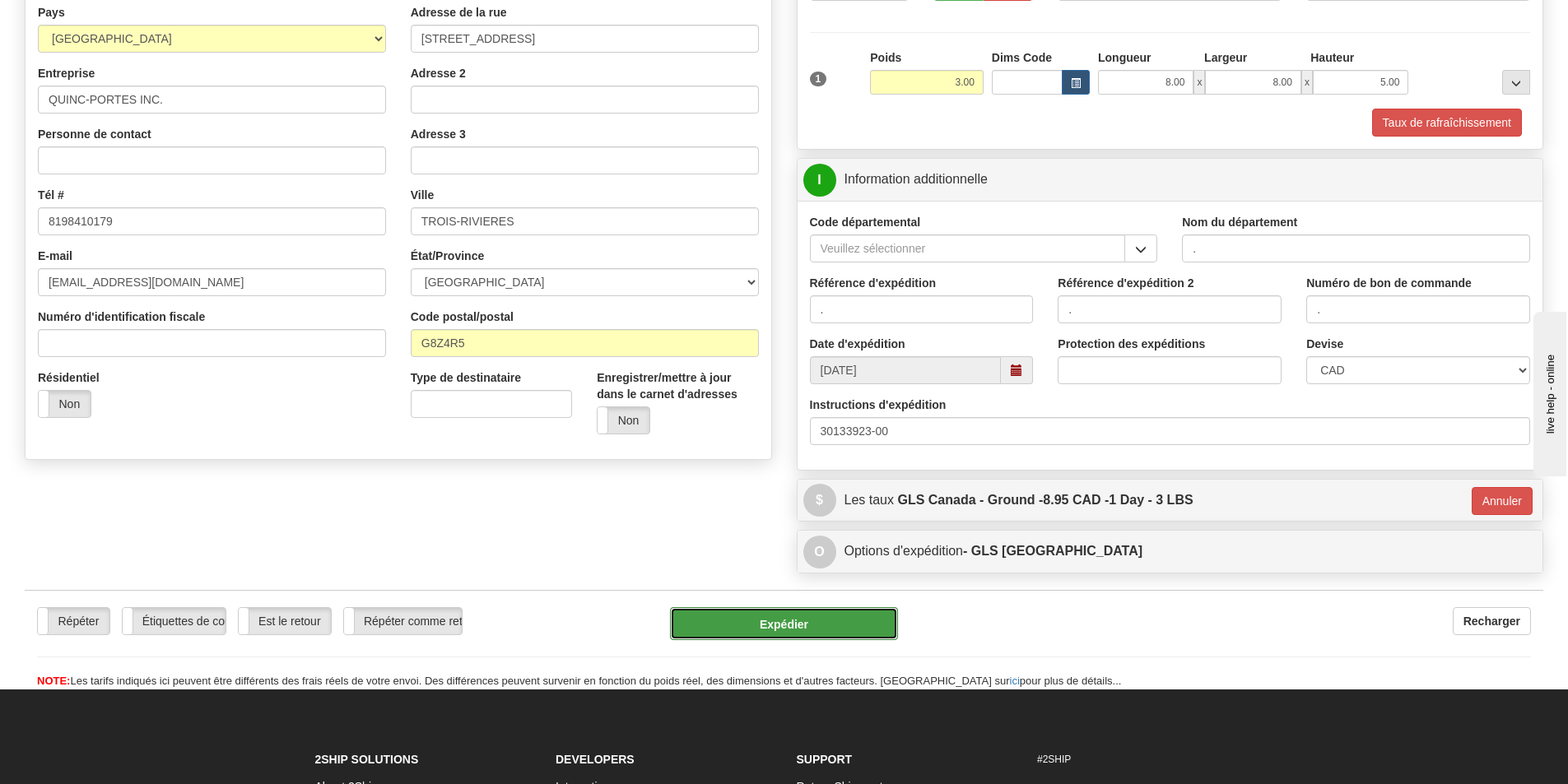
click at [839, 631] on button "Expédier" at bounding box center [784, 624] width 228 height 33
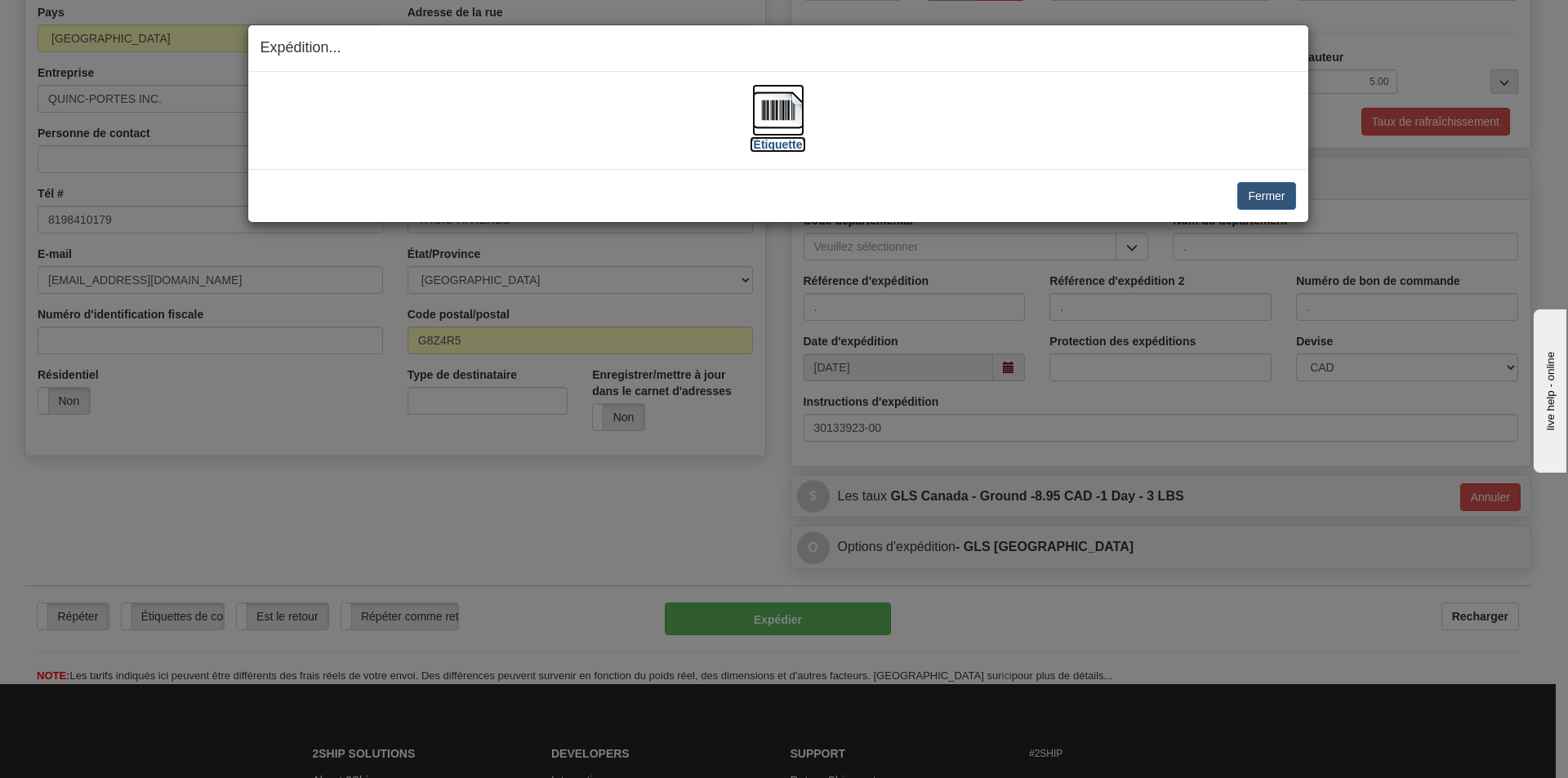
click at [782, 137] on label "[Étiquette]" at bounding box center [777, 144] width 56 height 16
click at [777, 135] on img at bounding box center [778, 110] width 52 height 52
click at [1264, 196] on button "Fermer" at bounding box center [1266, 196] width 58 height 28
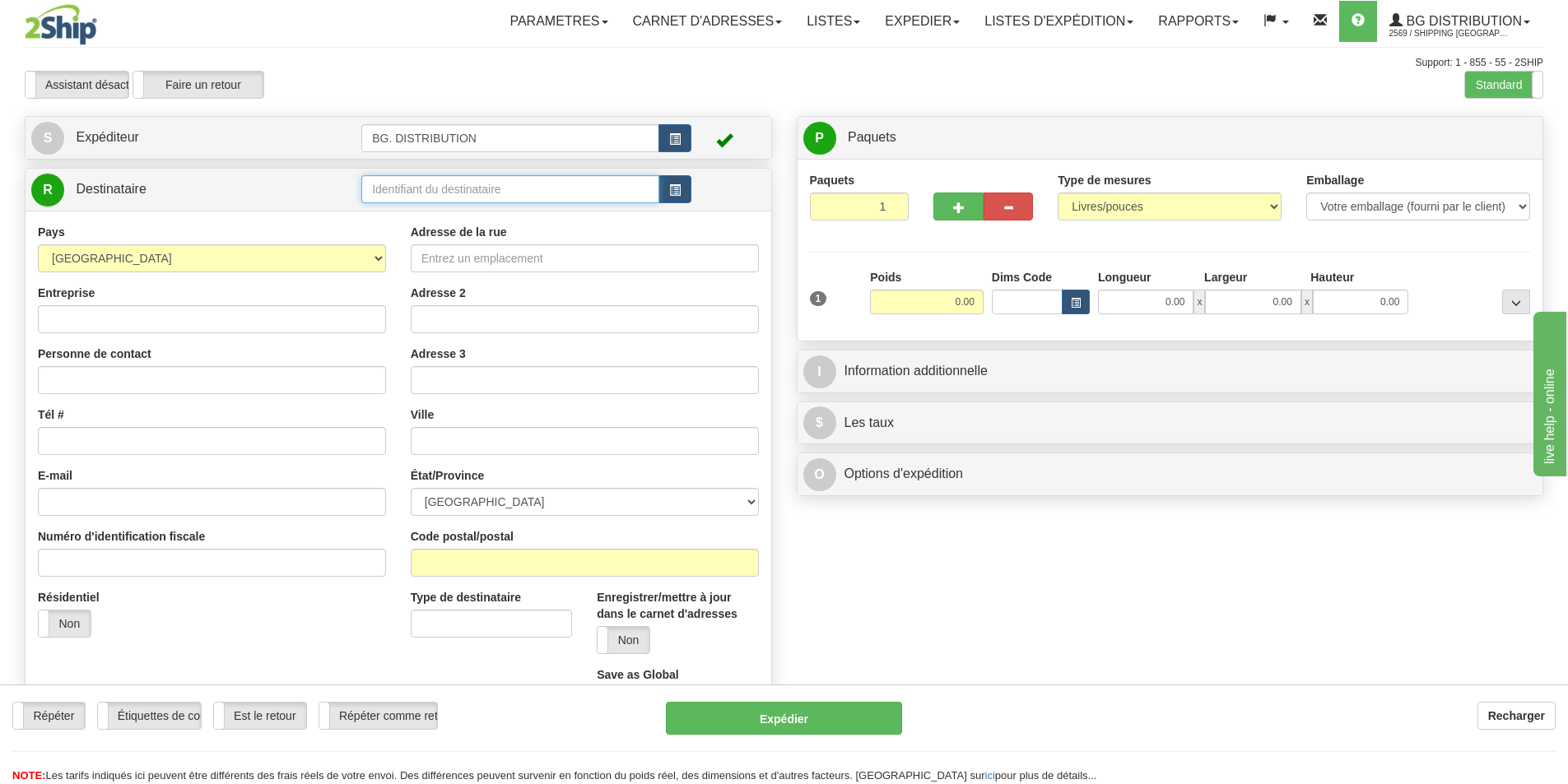
click at [445, 187] on input "text" at bounding box center [510, 188] width 298 height 28
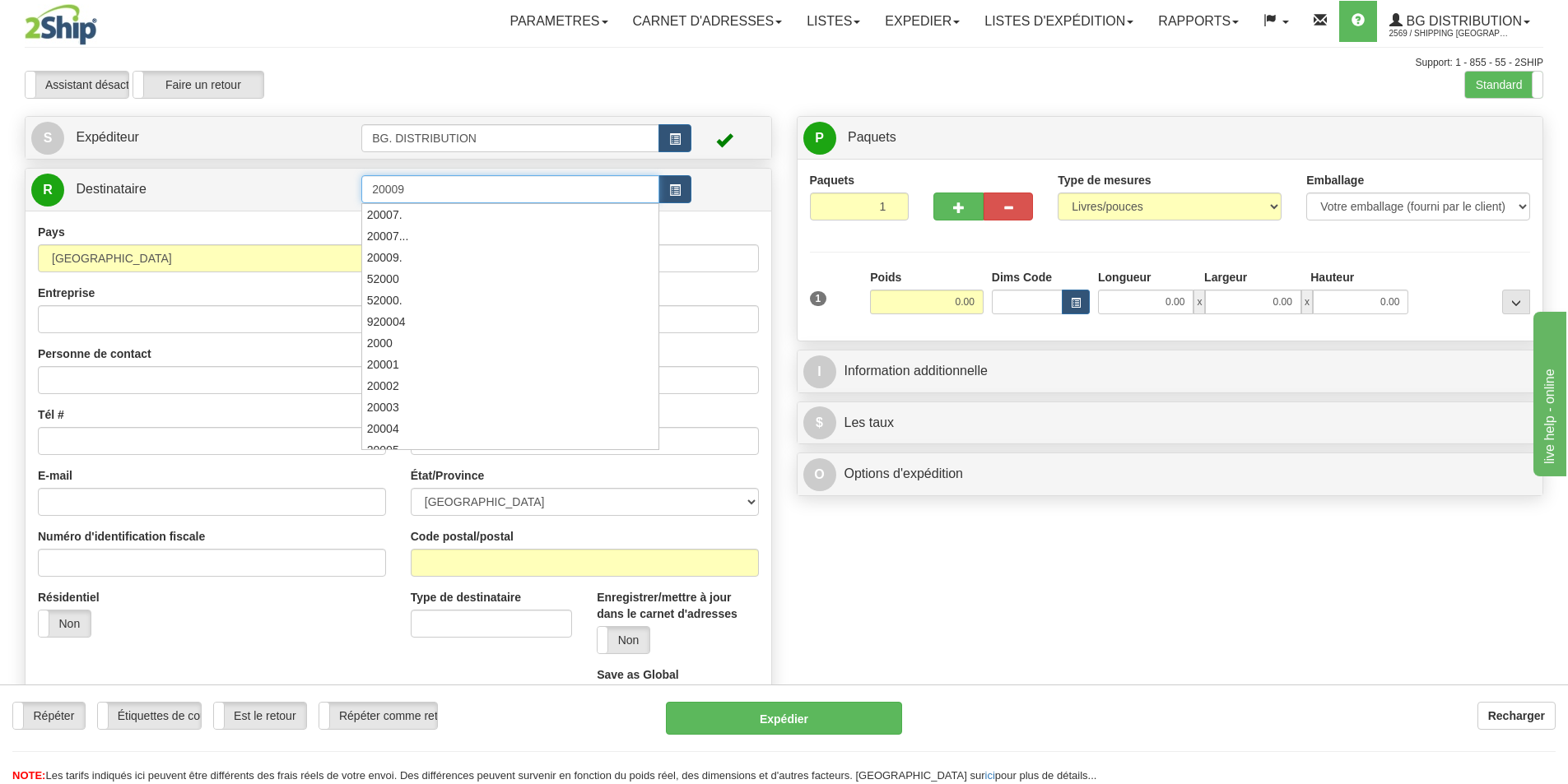
type input "20009"
click button "Supprimer" at bounding box center [0, 0] width 0 height 0
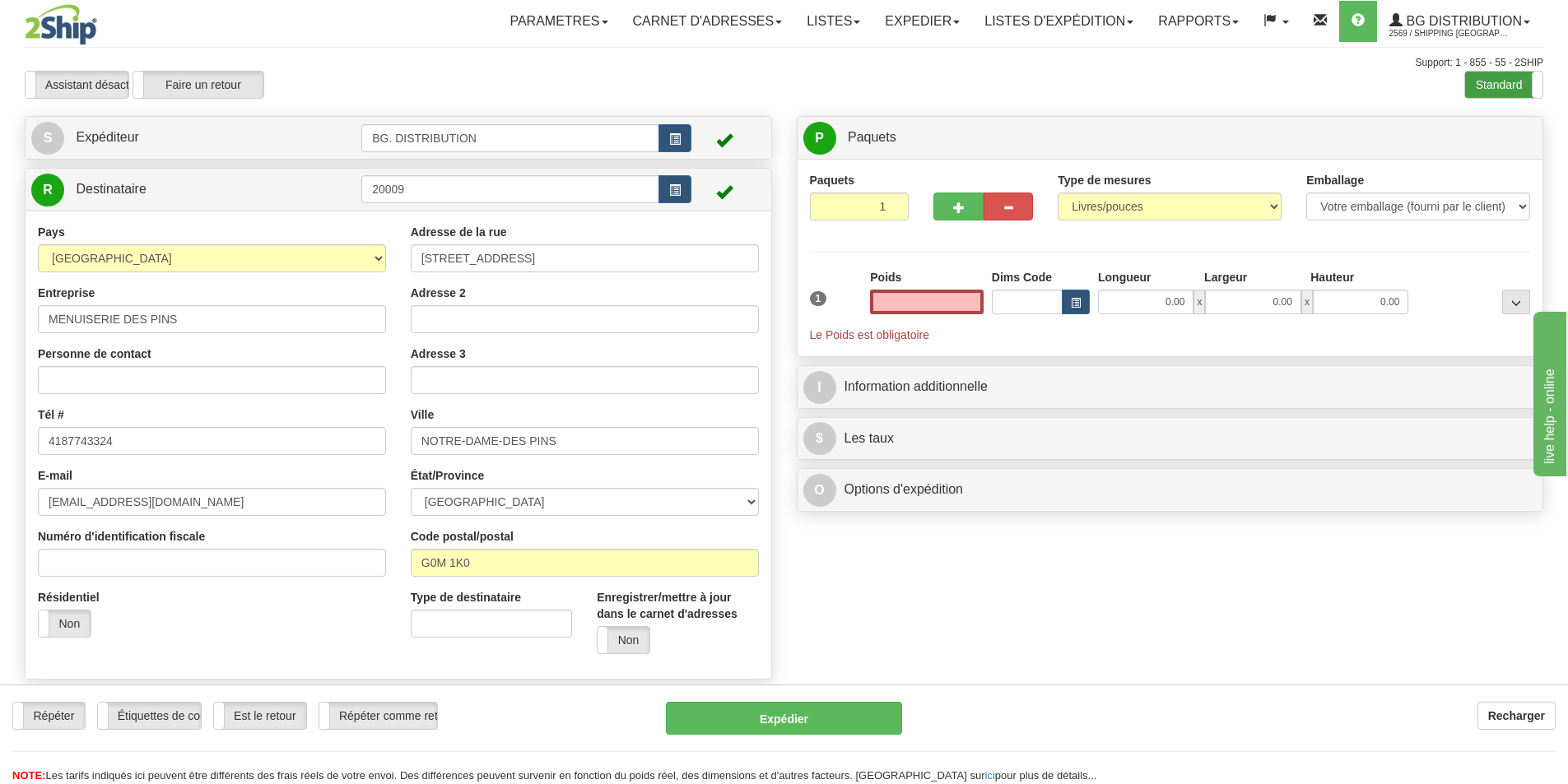
type input "0.00"
click at [1472, 90] on label "Standard" at bounding box center [1504, 84] width 78 height 26
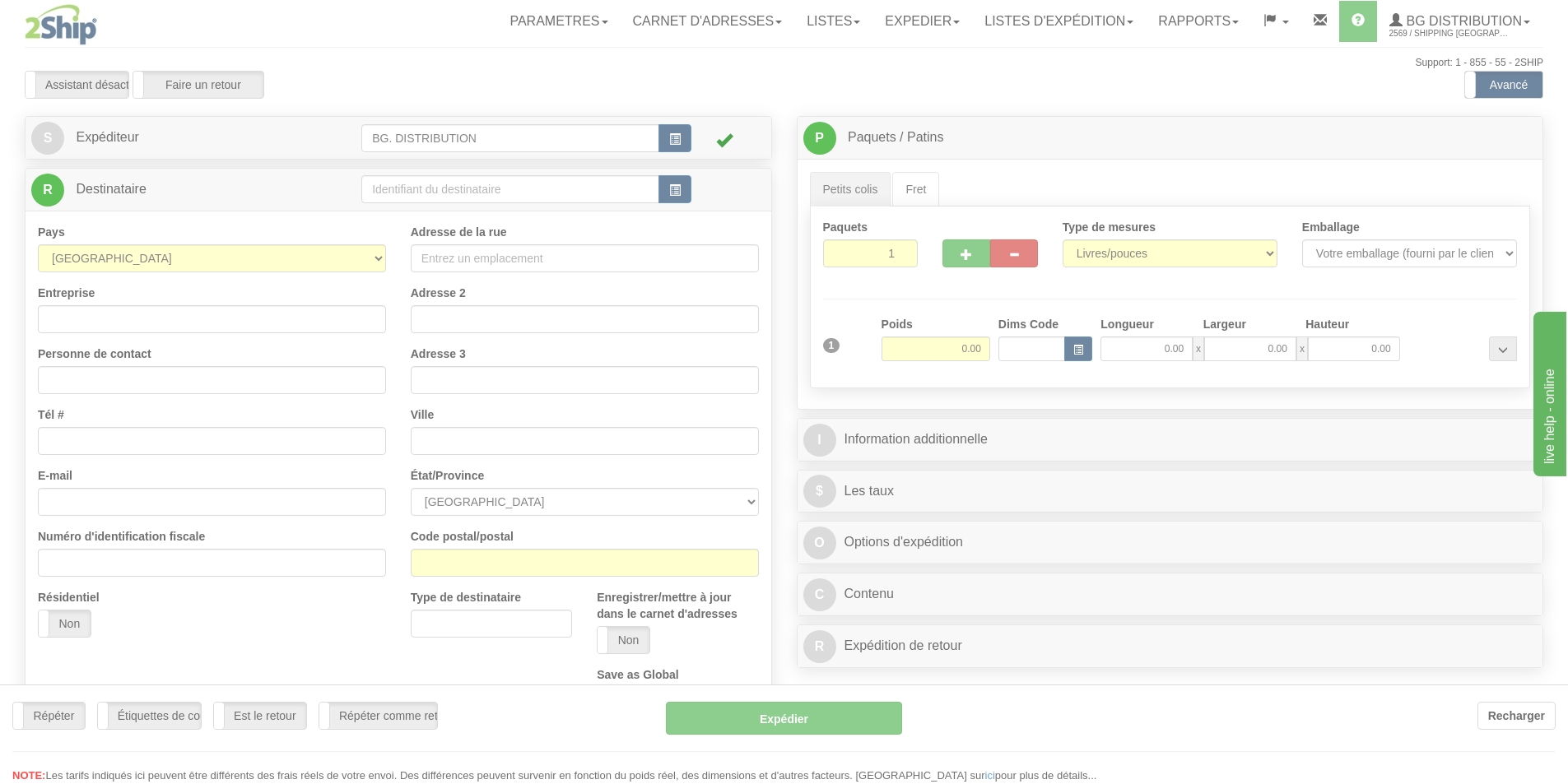
click at [606, 183] on div at bounding box center [784, 392] width 1568 height 784
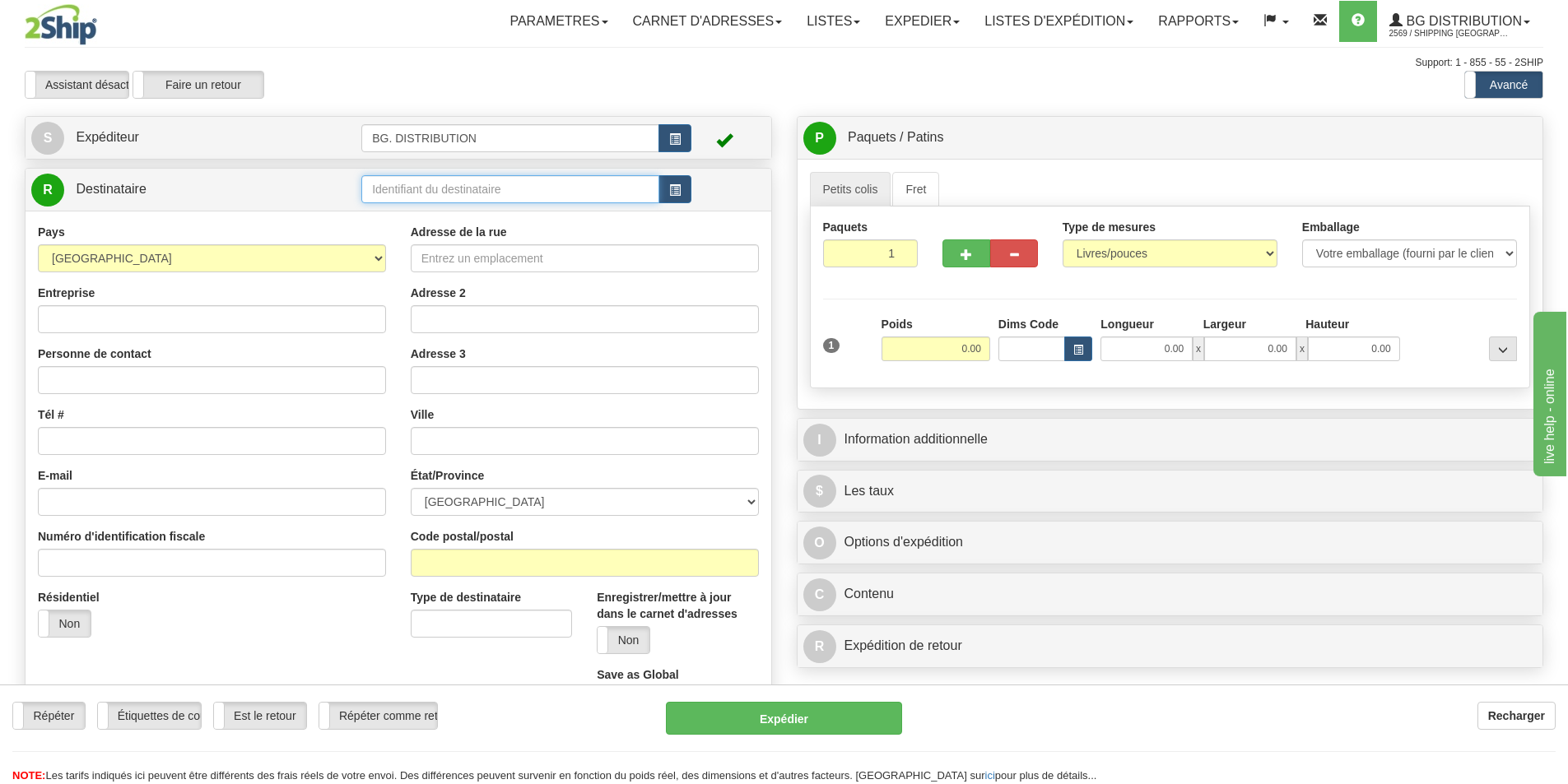
click at [606, 183] on input "text" at bounding box center [510, 188] width 298 height 28
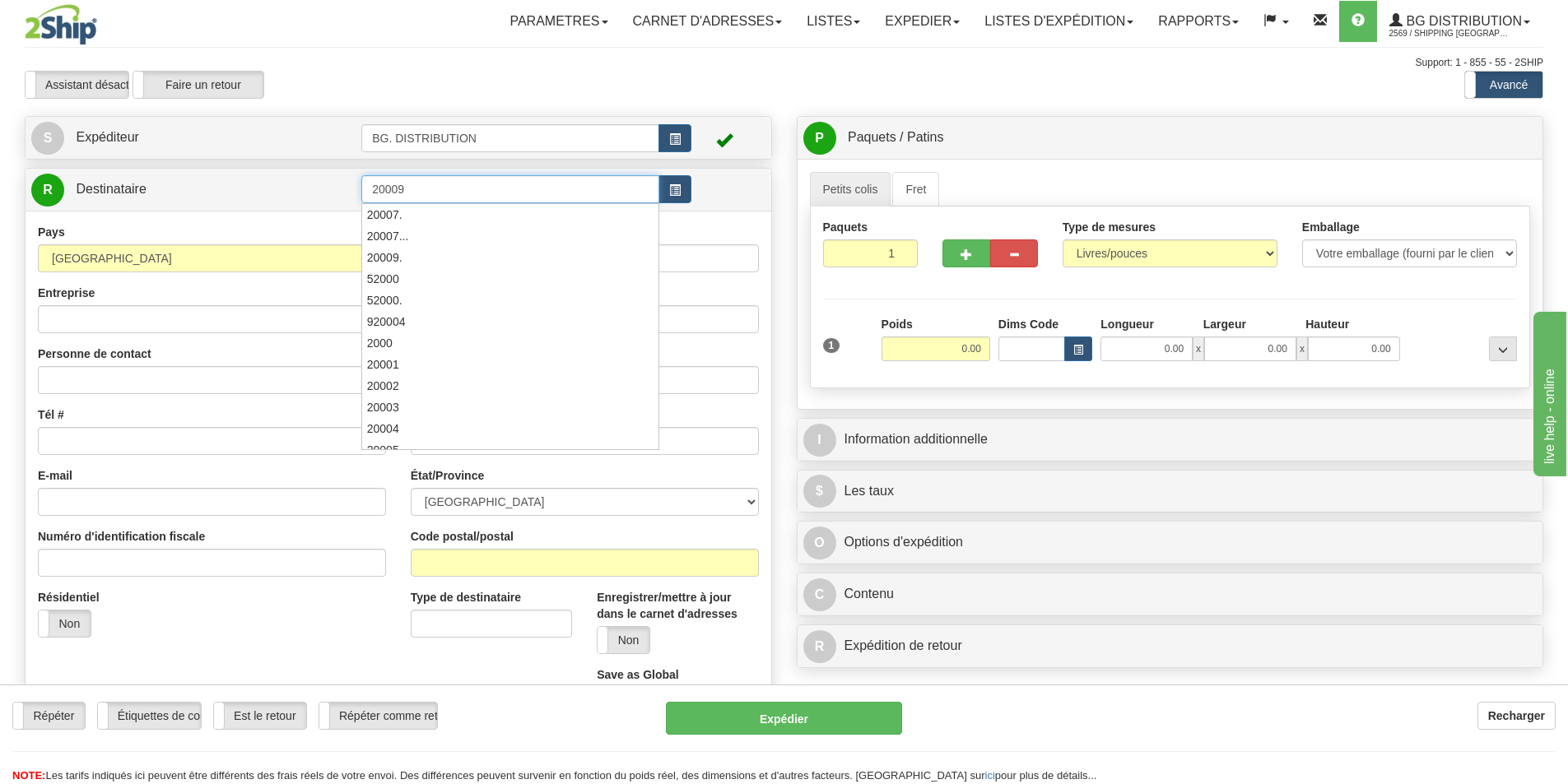
type input "20009"
click button "Supprimer" at bounding box center [0, 0] width 0 height 0
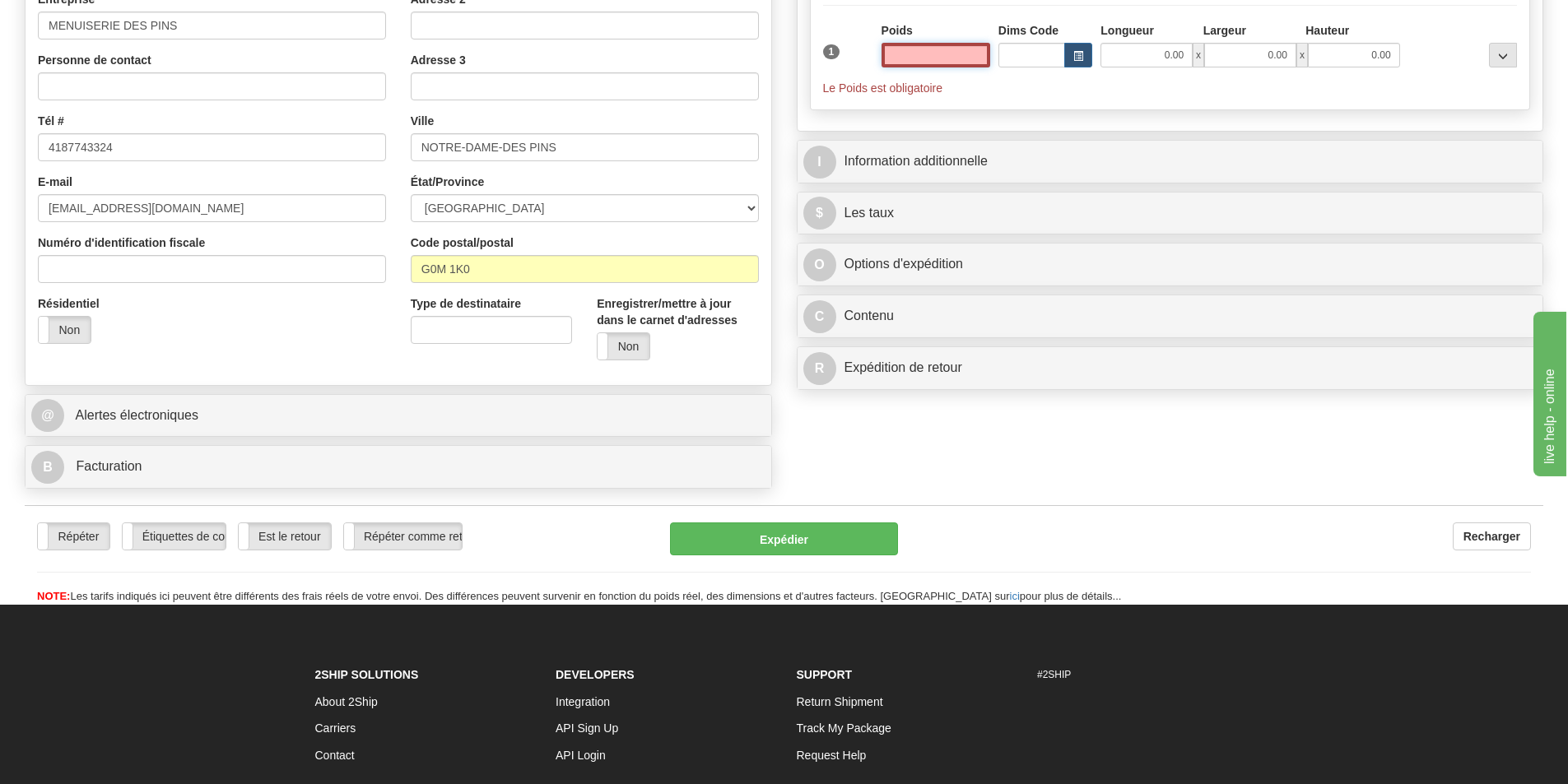
scroll to position [329, 0]
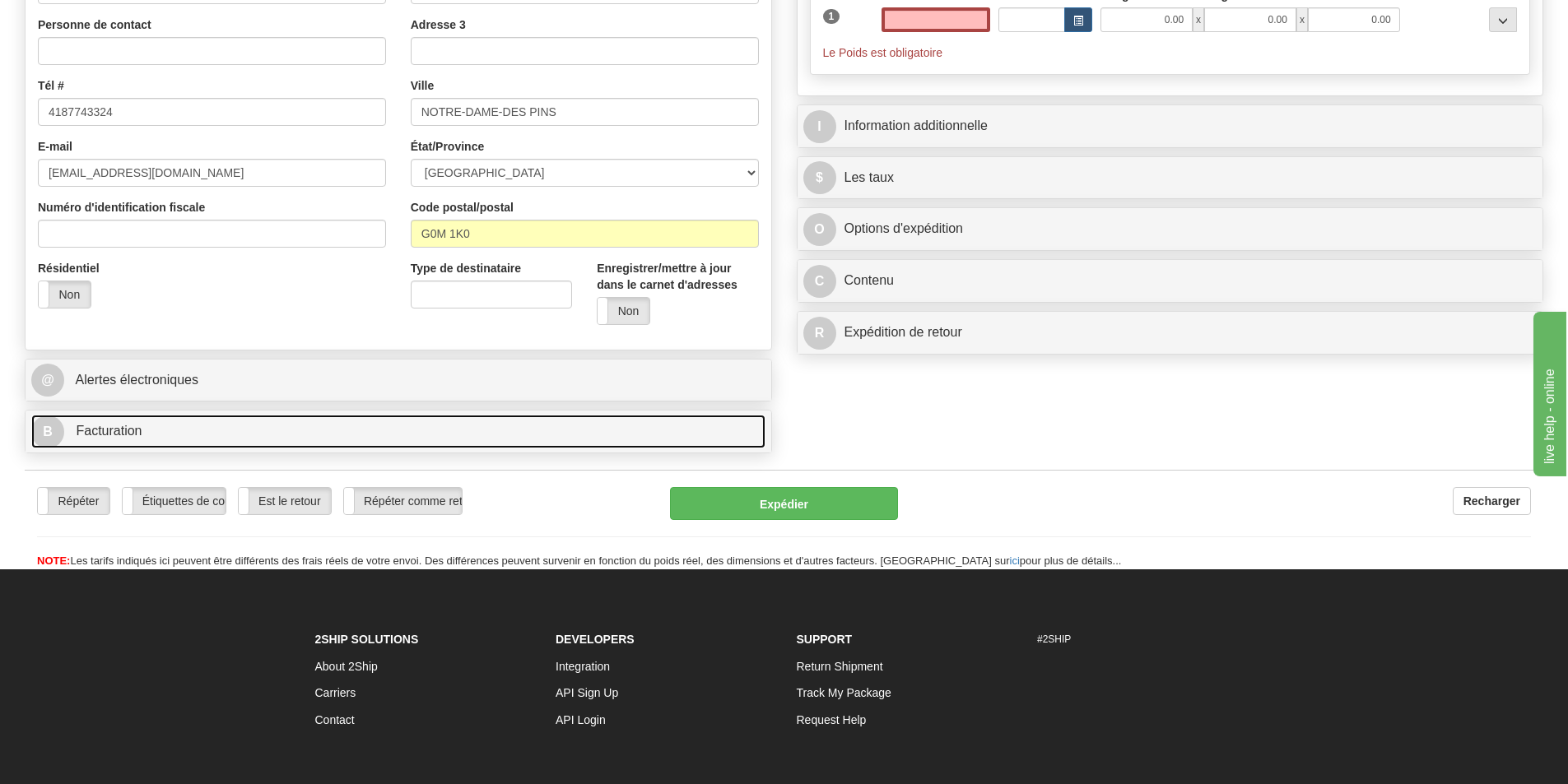
type input "0.00"
click at [46, 435] on span "B" at bounding box center [48, 432] width 33 height 33
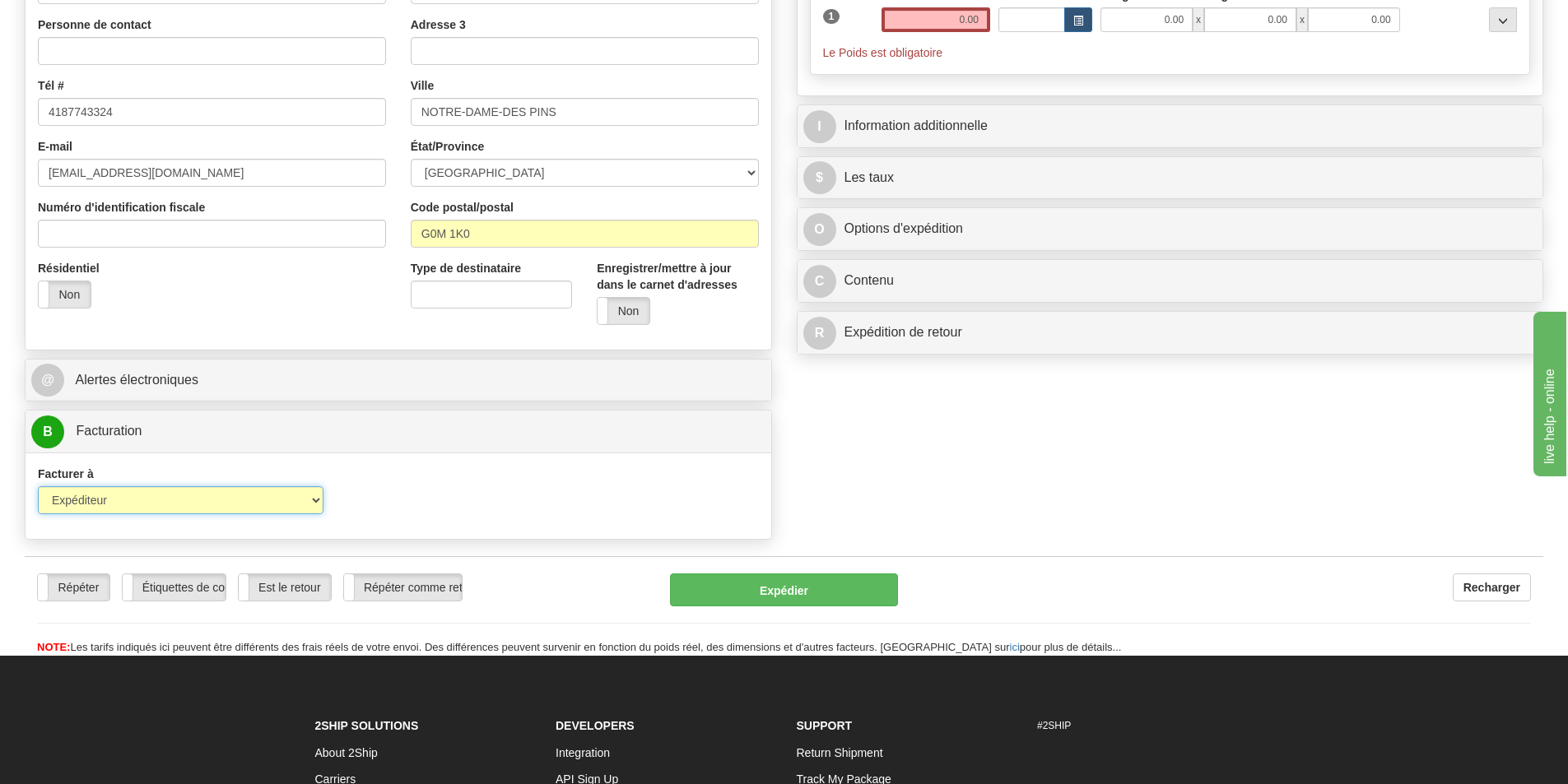
click at [72, 496] on select "Expéditeur Destinataire Tierce personne Collecter" at bounding box center [180, 499] width 286 height 28
select select "2"
click at [38, 486] on select "Expéditeur Destinataire Tierce personne Collecter" at bounding box center [180, 499] width 286 height 28
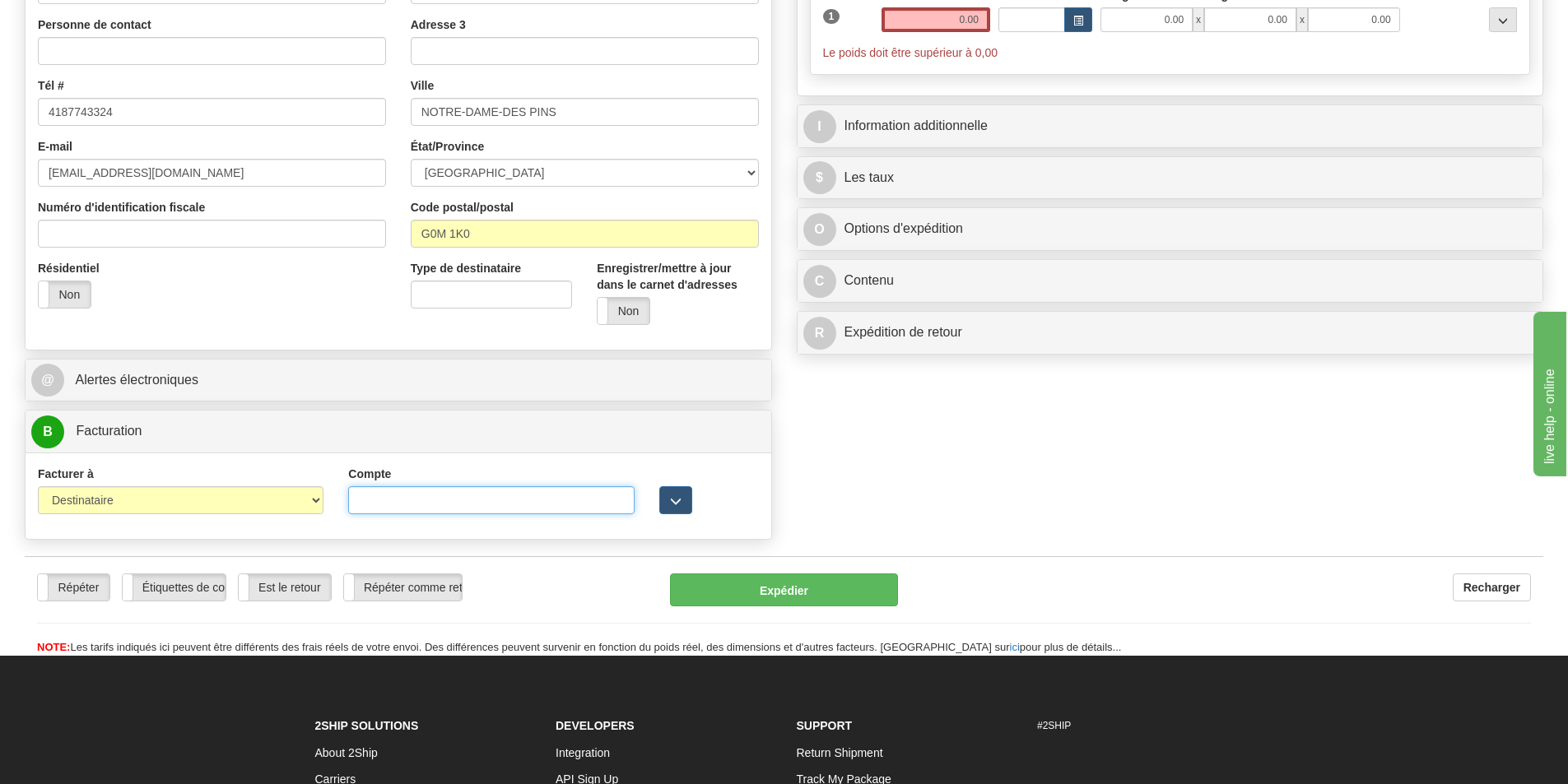
click at [500, 503] on input "Compte" at bounding box center [491, 499] width 286 height 28
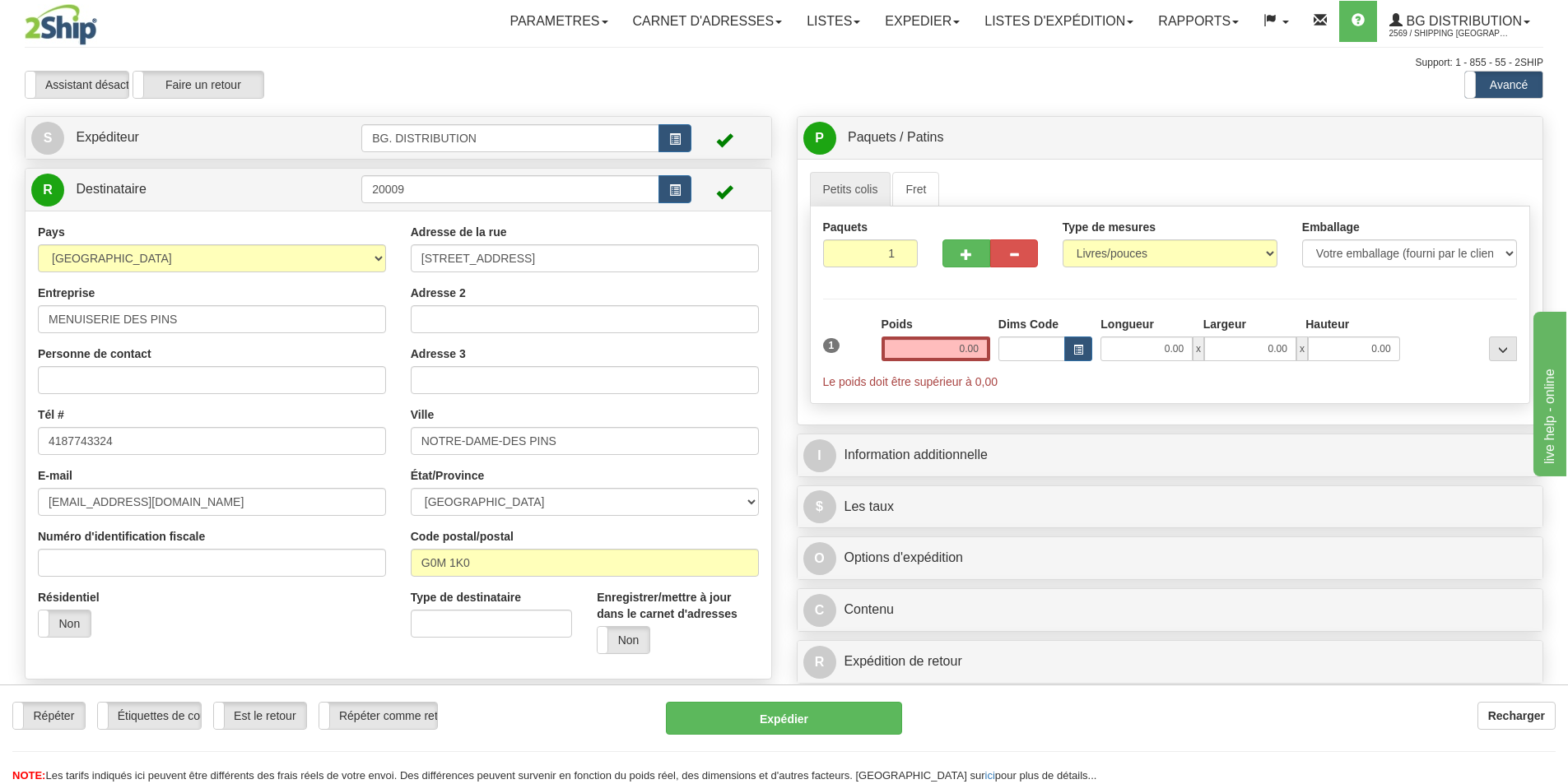
type input "3725973"
click at [942, 337] on input "0.00" at bounding box center [936, 348] width 108 height 24
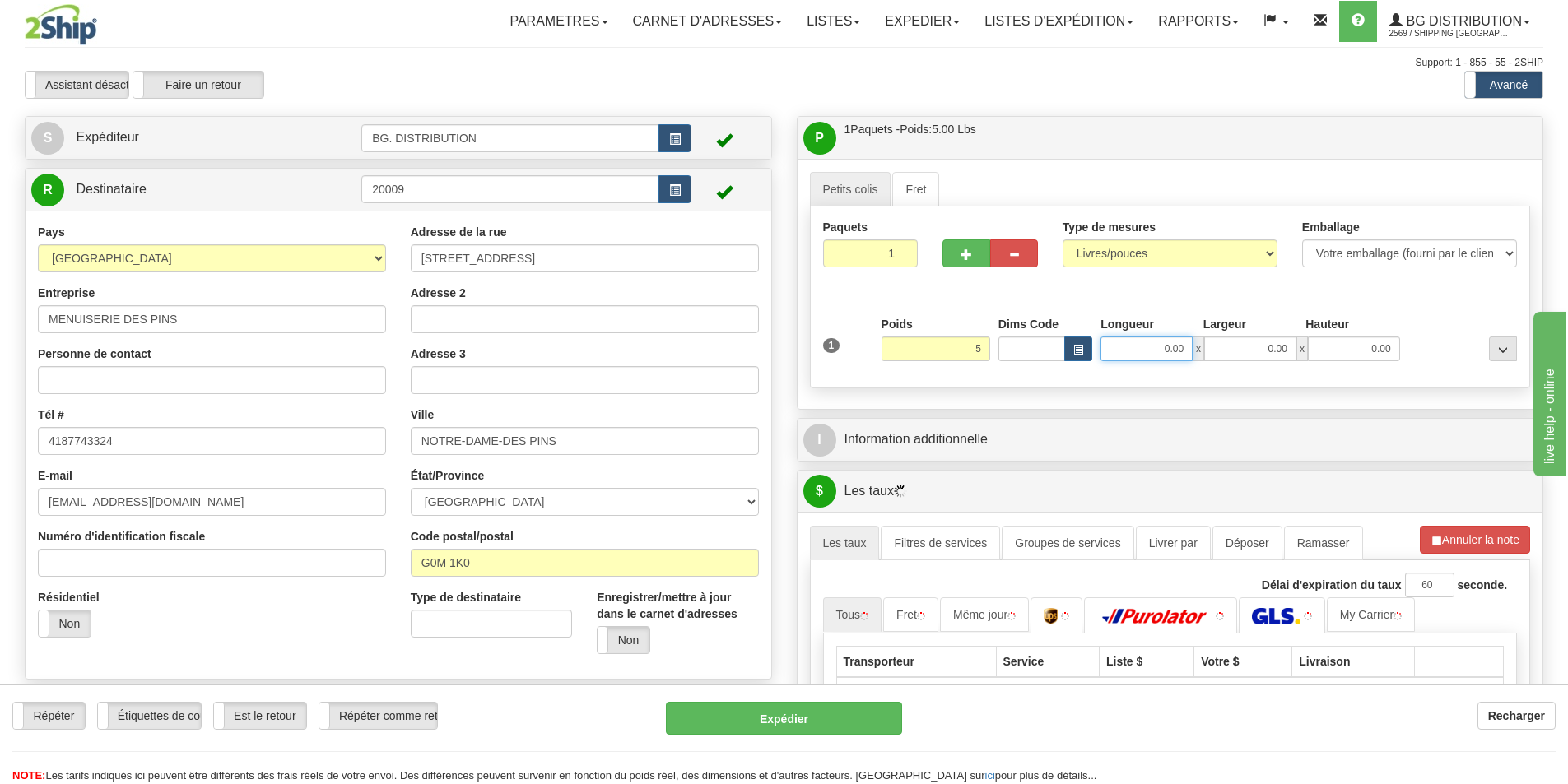
type input "5.00"
click at [1169, 345] on input "0.00" at bounding box center [1146, 348] width 92 height 24
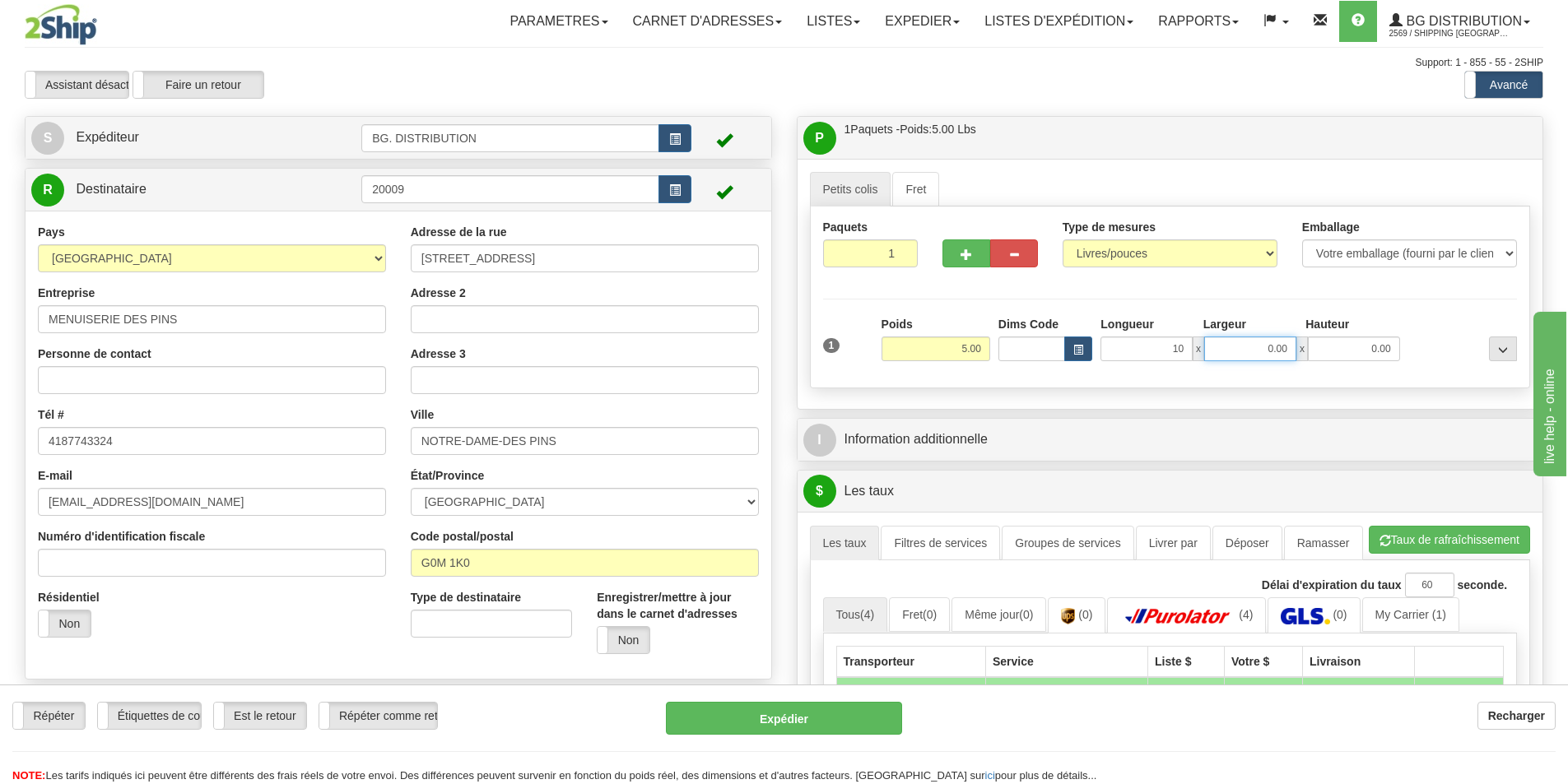
type input "10.00"
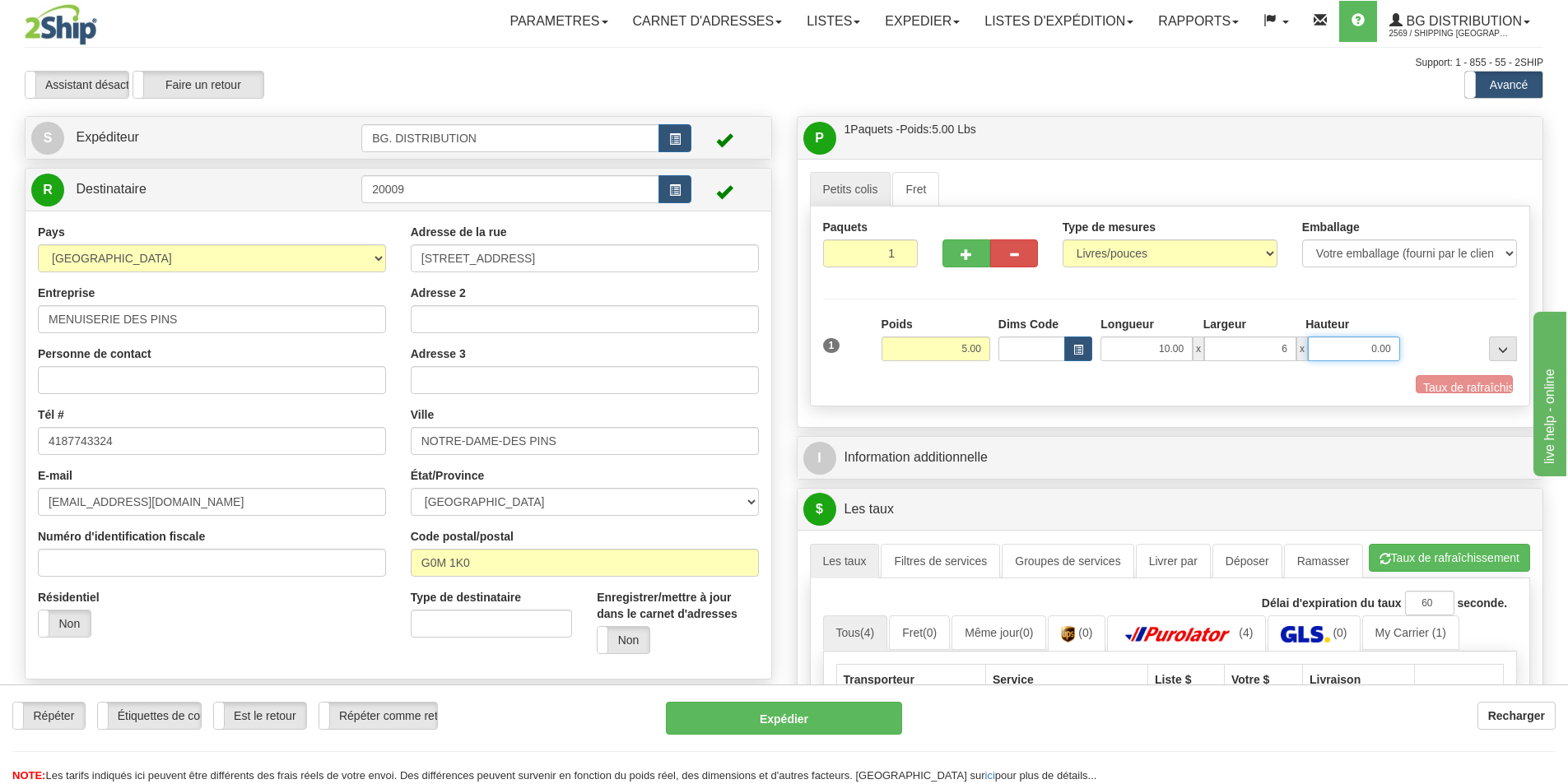
type input "6.00"
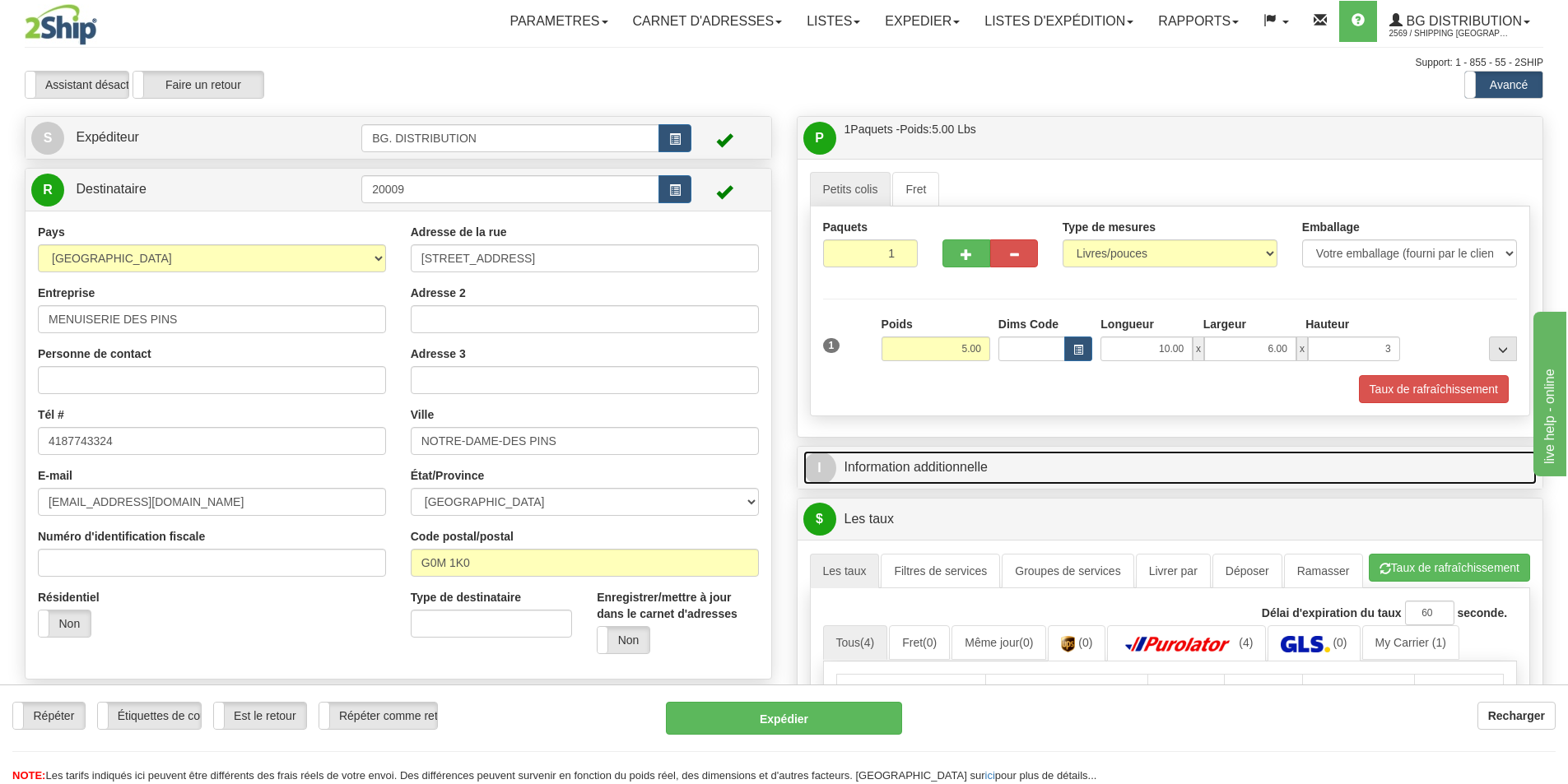
type input "3.00"
click at [817, 469] on span "I" at bounding box center [820, 468] width 33 height 33
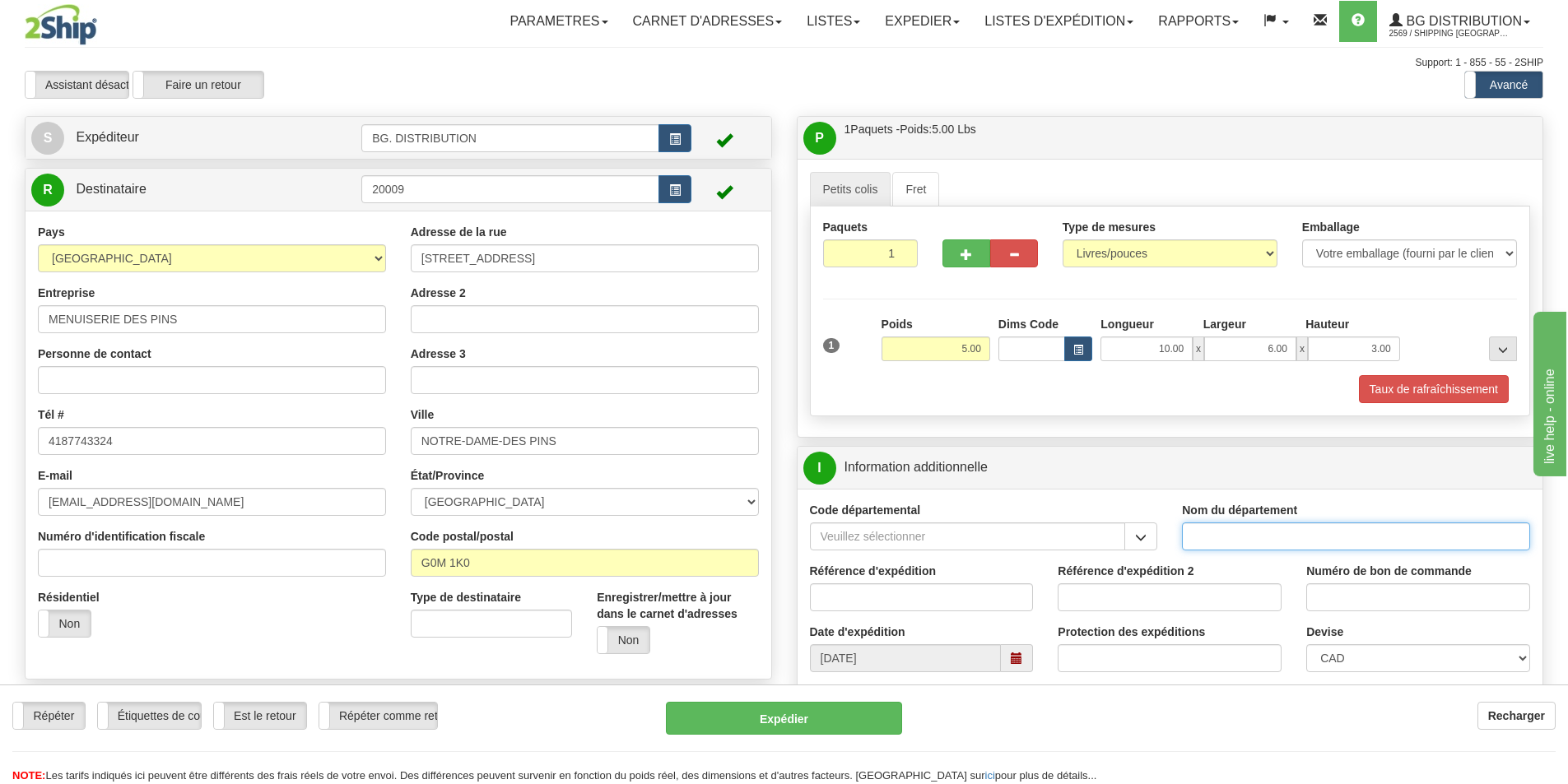
drag, startPoint x: 1214, startPoint y: 533, endPoint x: 1223, endPoint y: 530, distance: 9.5
click at [1223, 530] on input "Nom du département" at bounding box center [1356, 536] width 348 height 28
type input "."
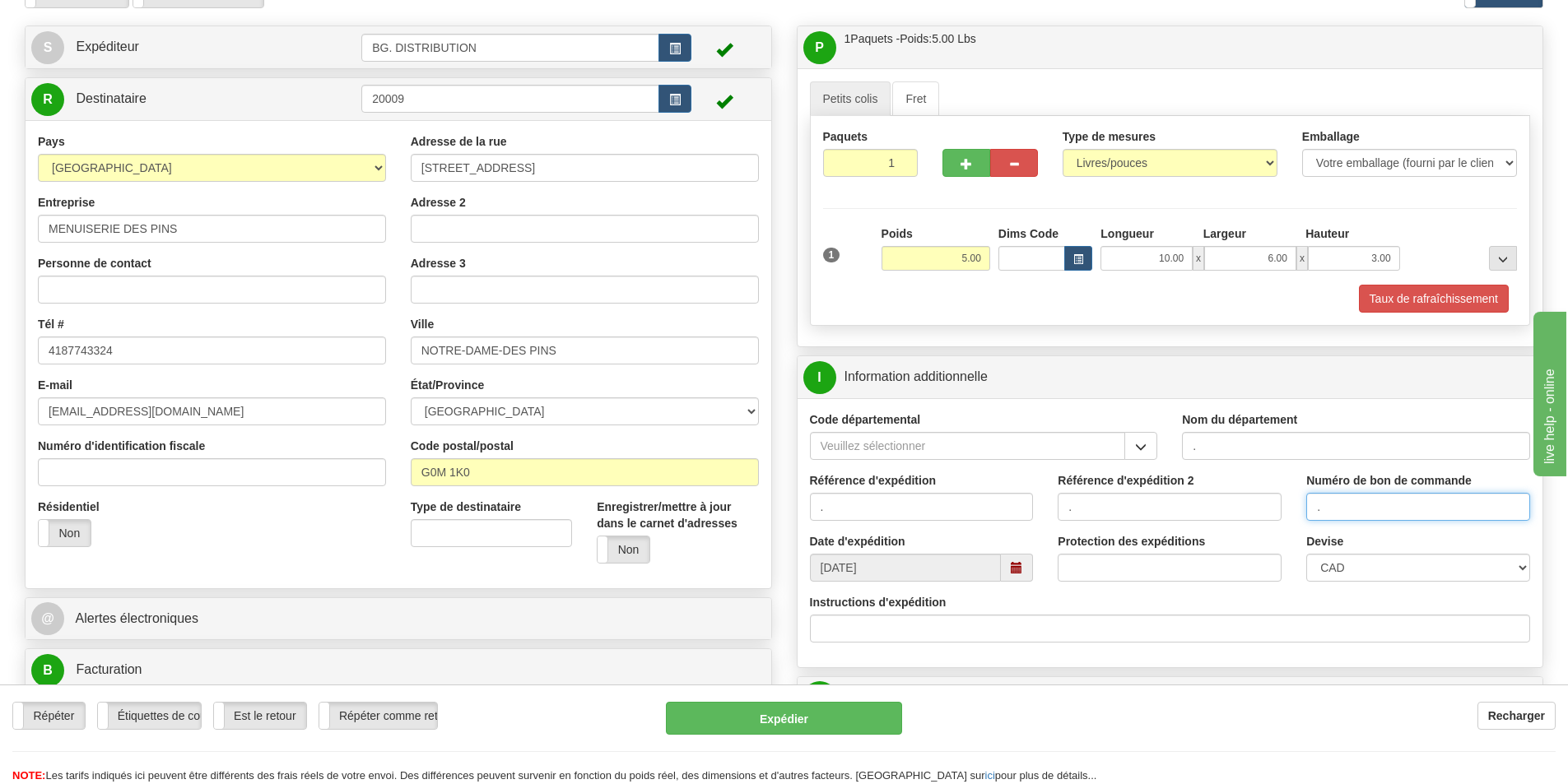
scroll to position [247, 0]
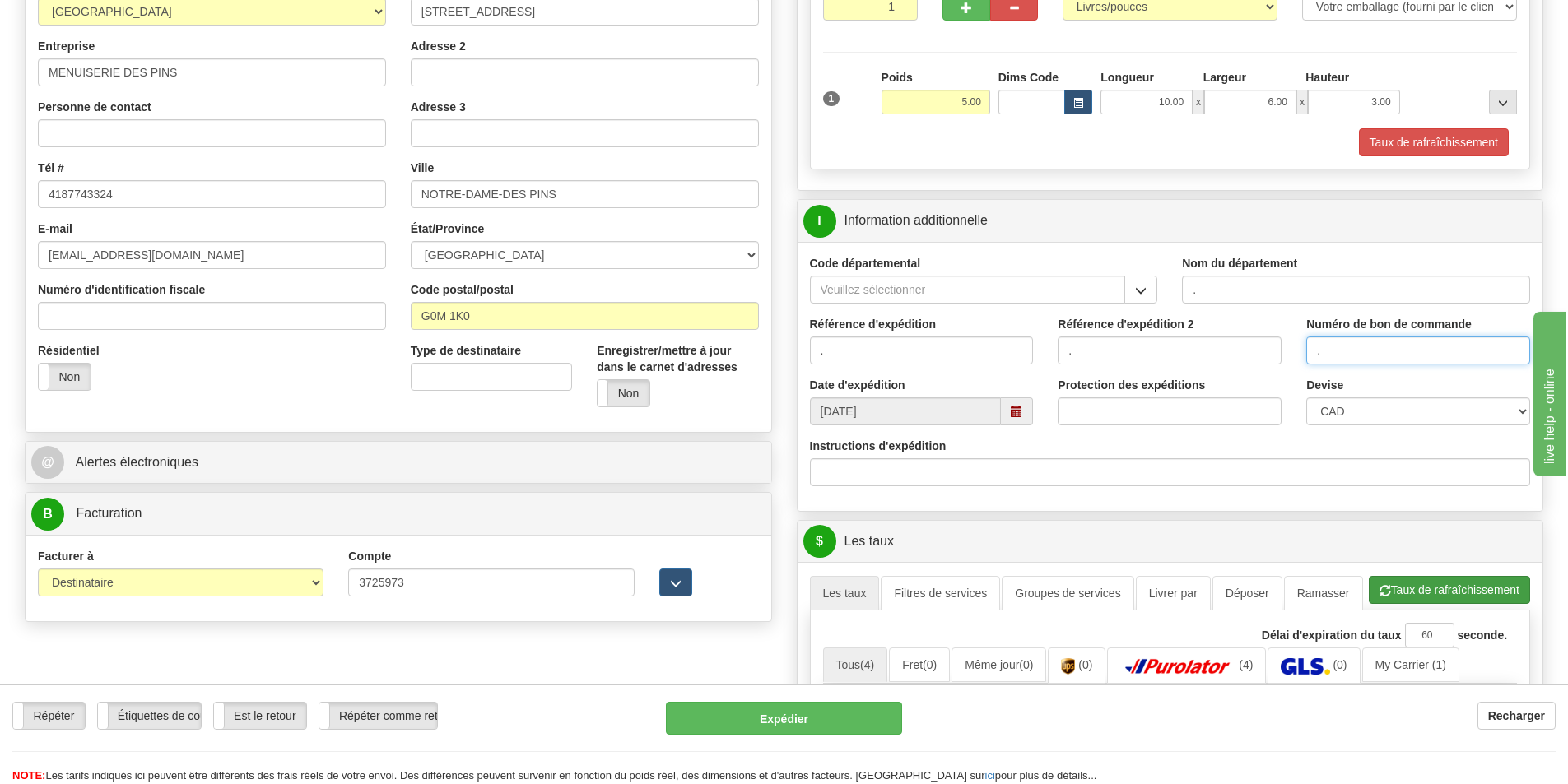
type input "."
click at [1423, 596] on button "Taux de rafraîchissement" at bounding box center [1449, 589] width 161 height 28
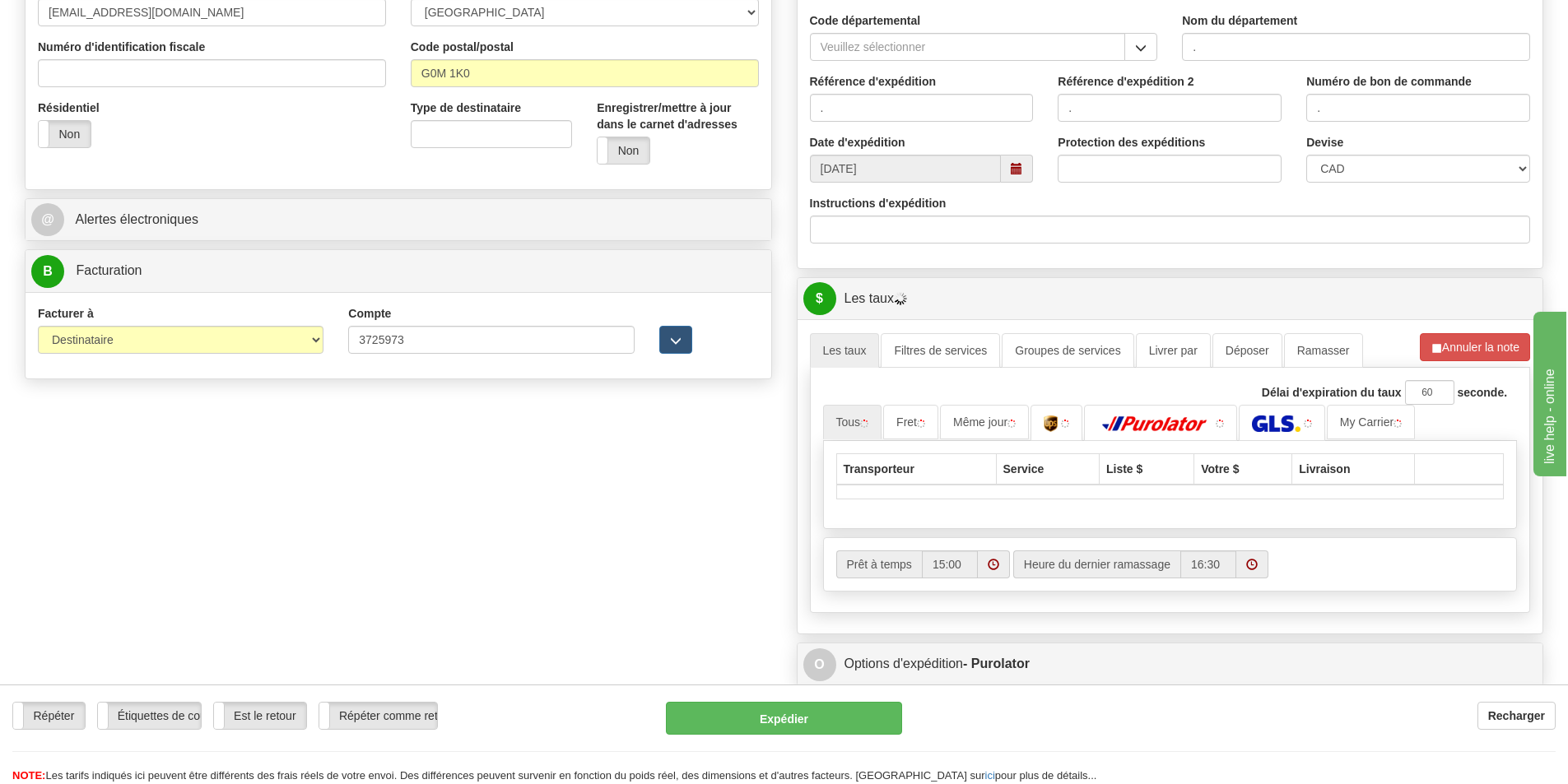
scroll to position [494, 0]
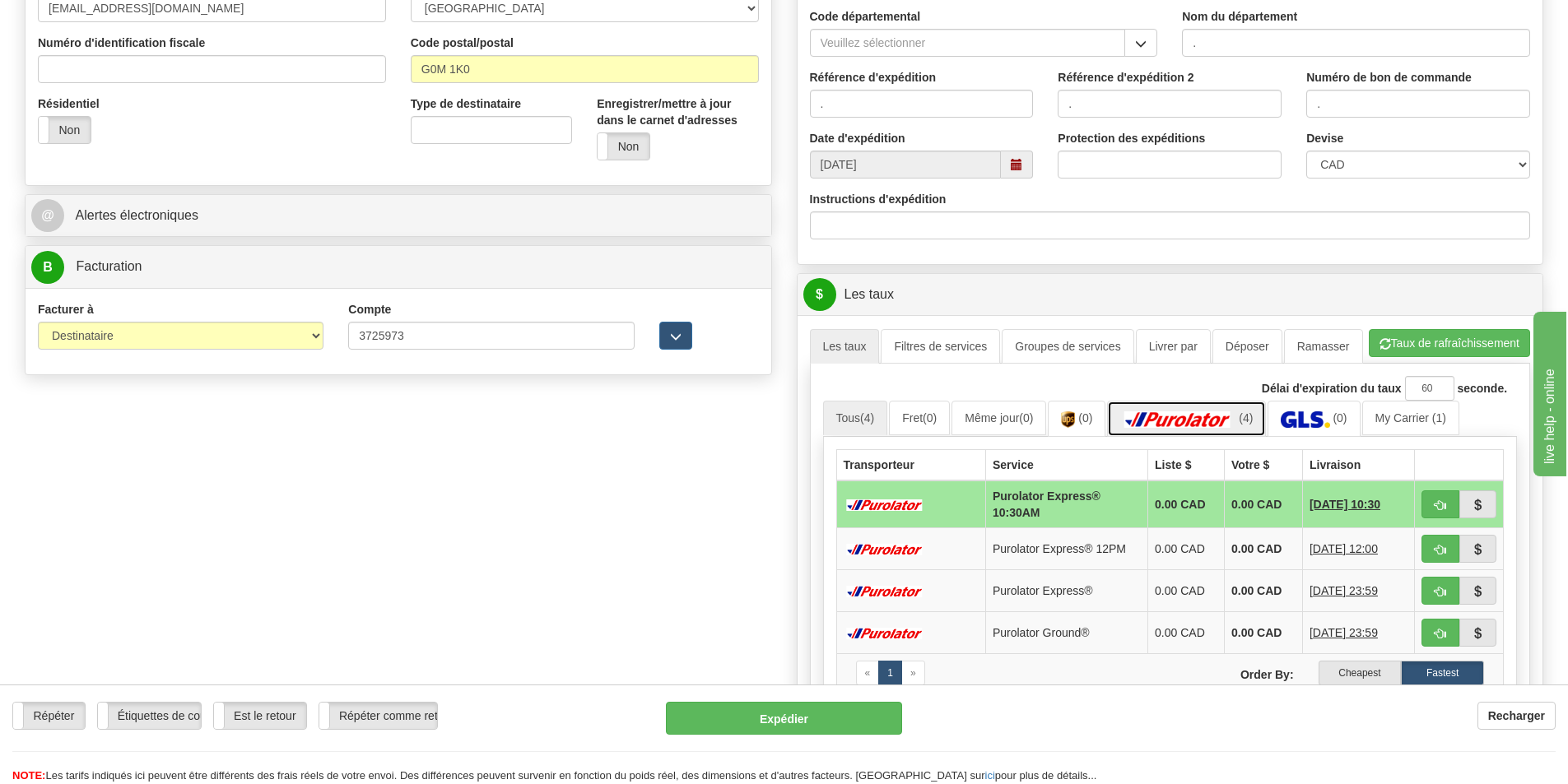
click at [1215, 412] on img at bounding box center [1178, 419] width 115 height 16
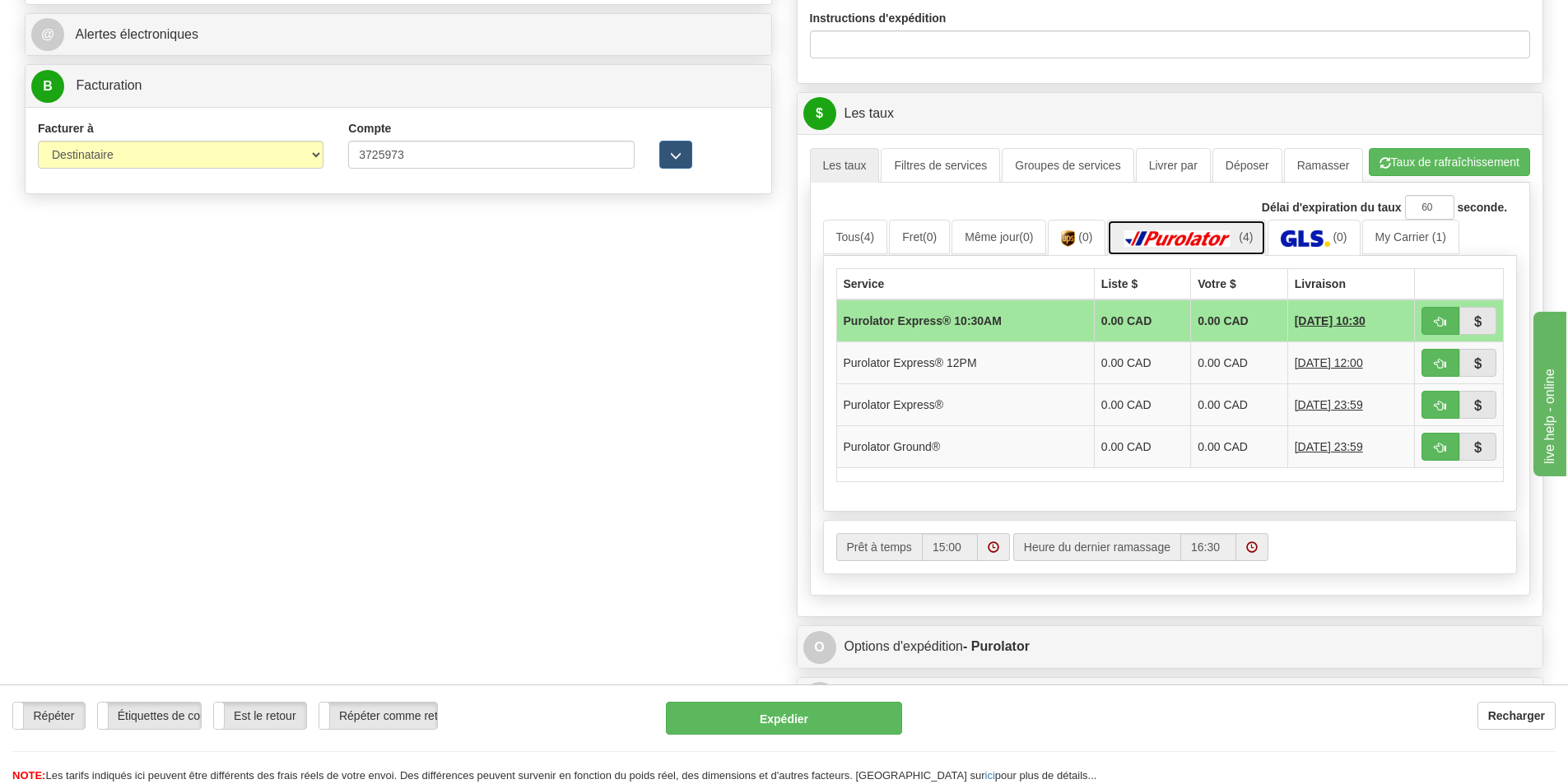
scroll to position [741, 0]
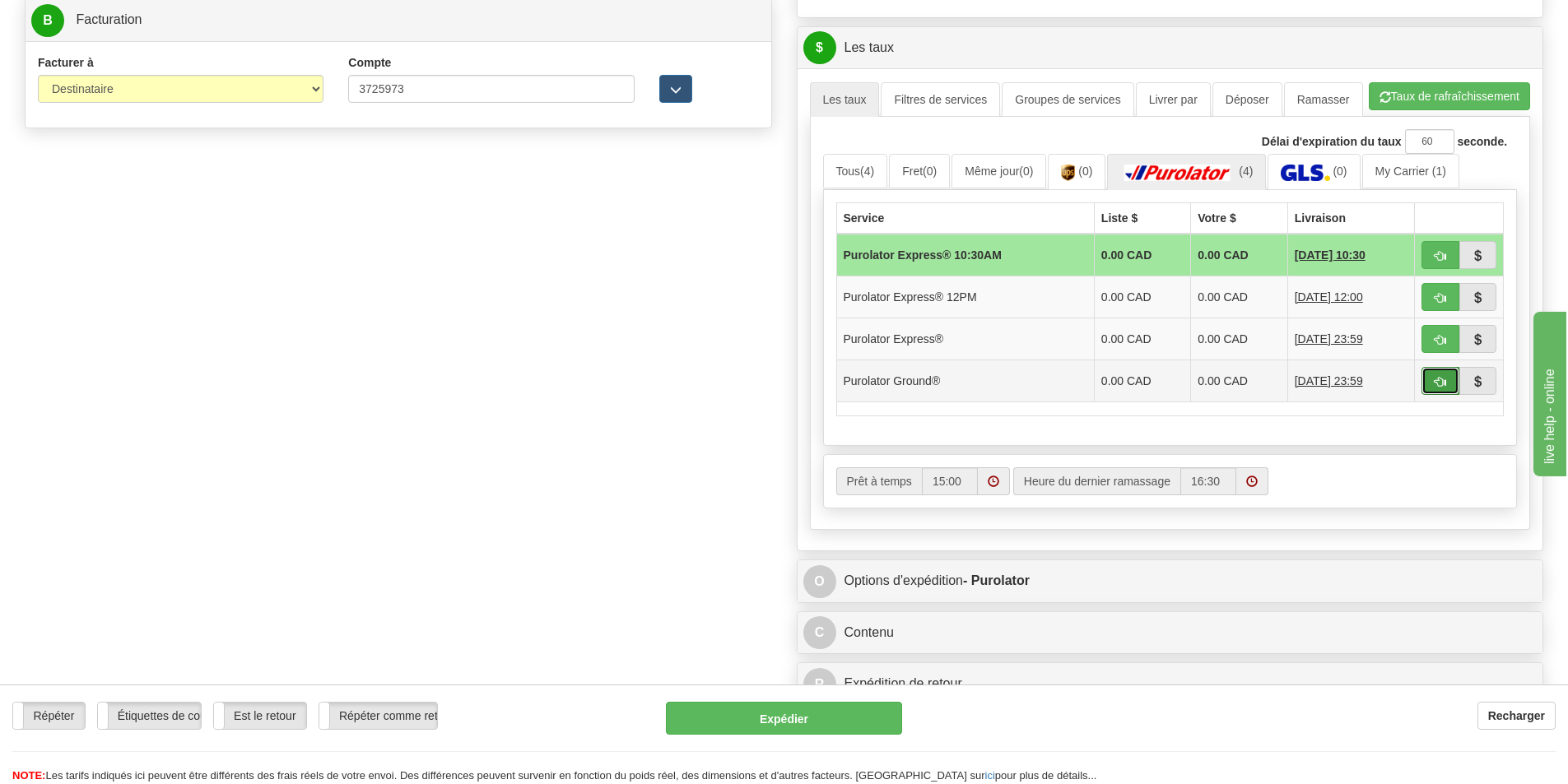
click at [1439, 382] on span "button" at bounding box center [1440, 382] width 12 height 11
type input "260"
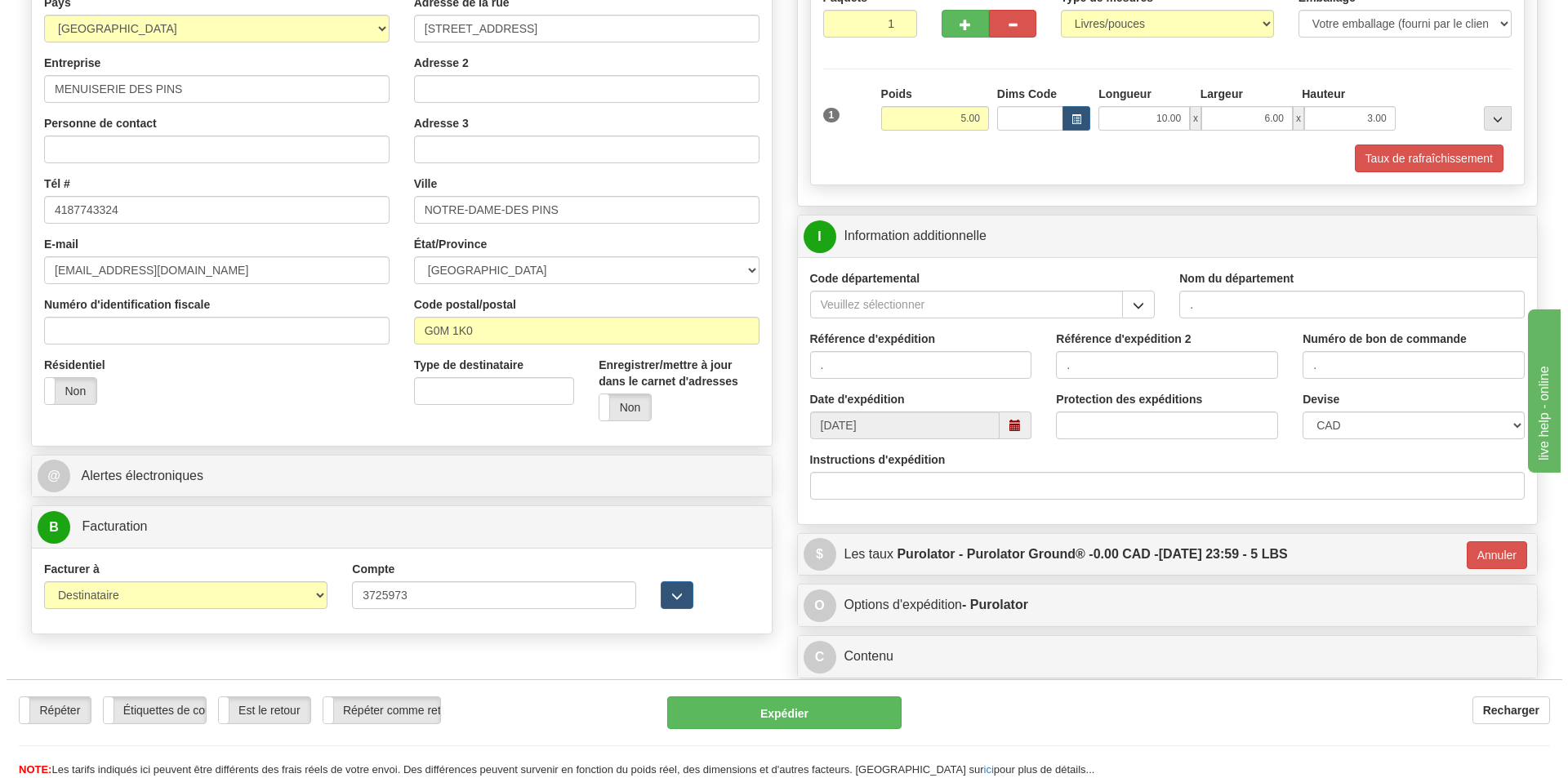
scroll to position [143, 0]
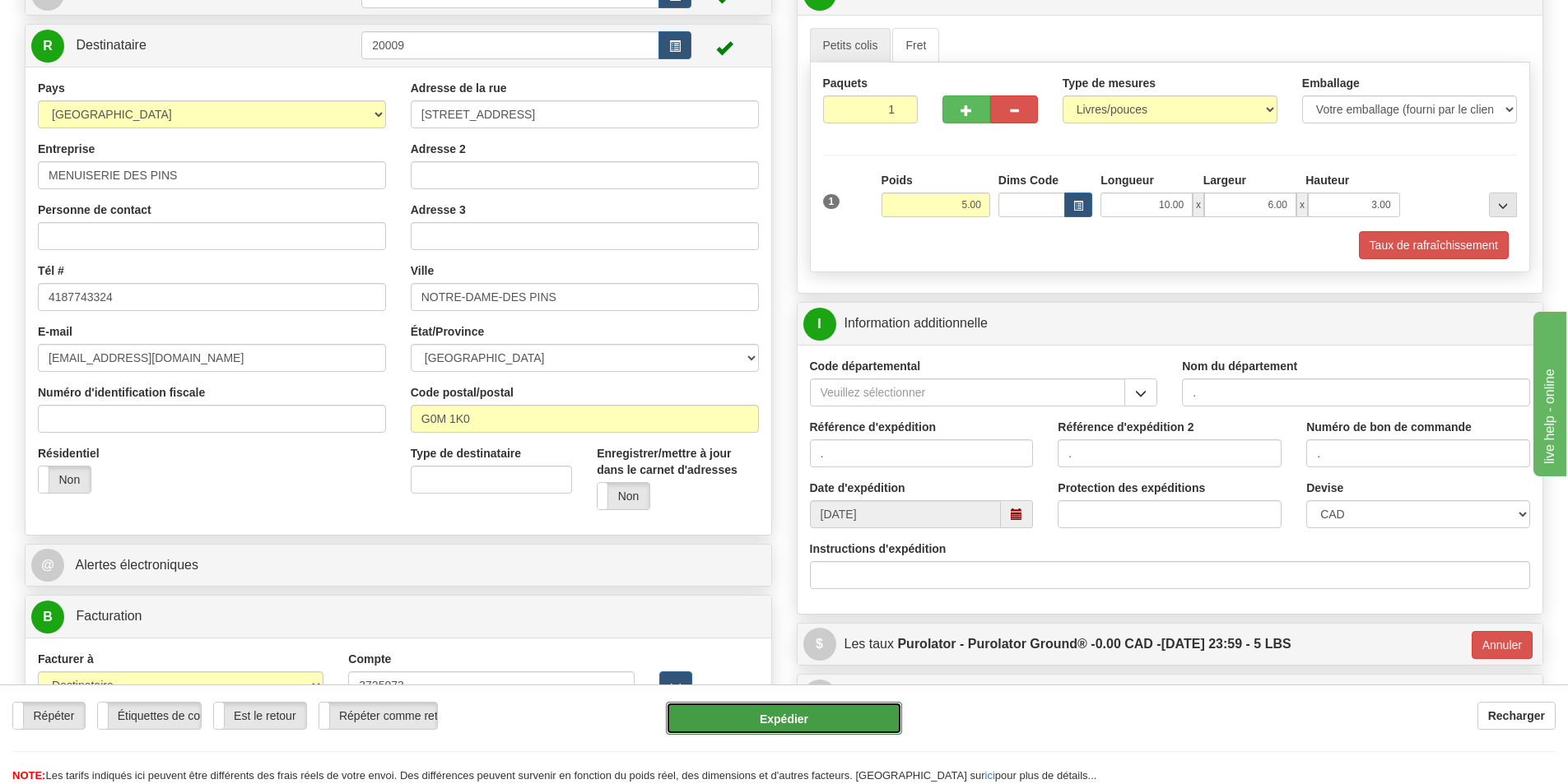
click at [817, 721] on button "Expédier" at bounding box center [784, 718] width 236 height 33
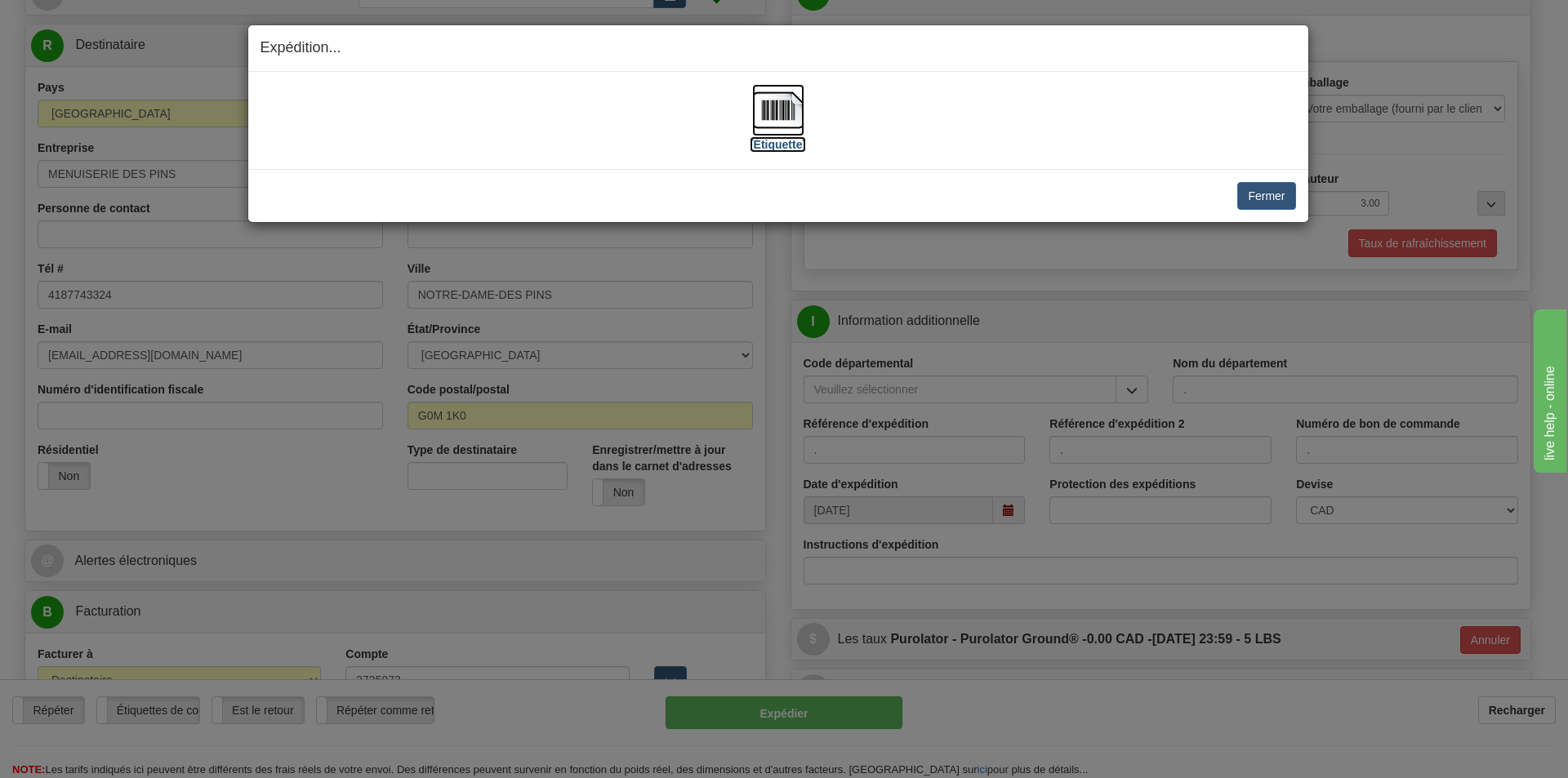
click at [776, 143] on label "[Étiquette]" at bounding box center [777, 144] width 56 height 16
click at [1274, 199] on button "Fermer" at bounding box center [1266, 196] width 58 height 28
